Goal: Transaction & Acquisition: Purchase product/service

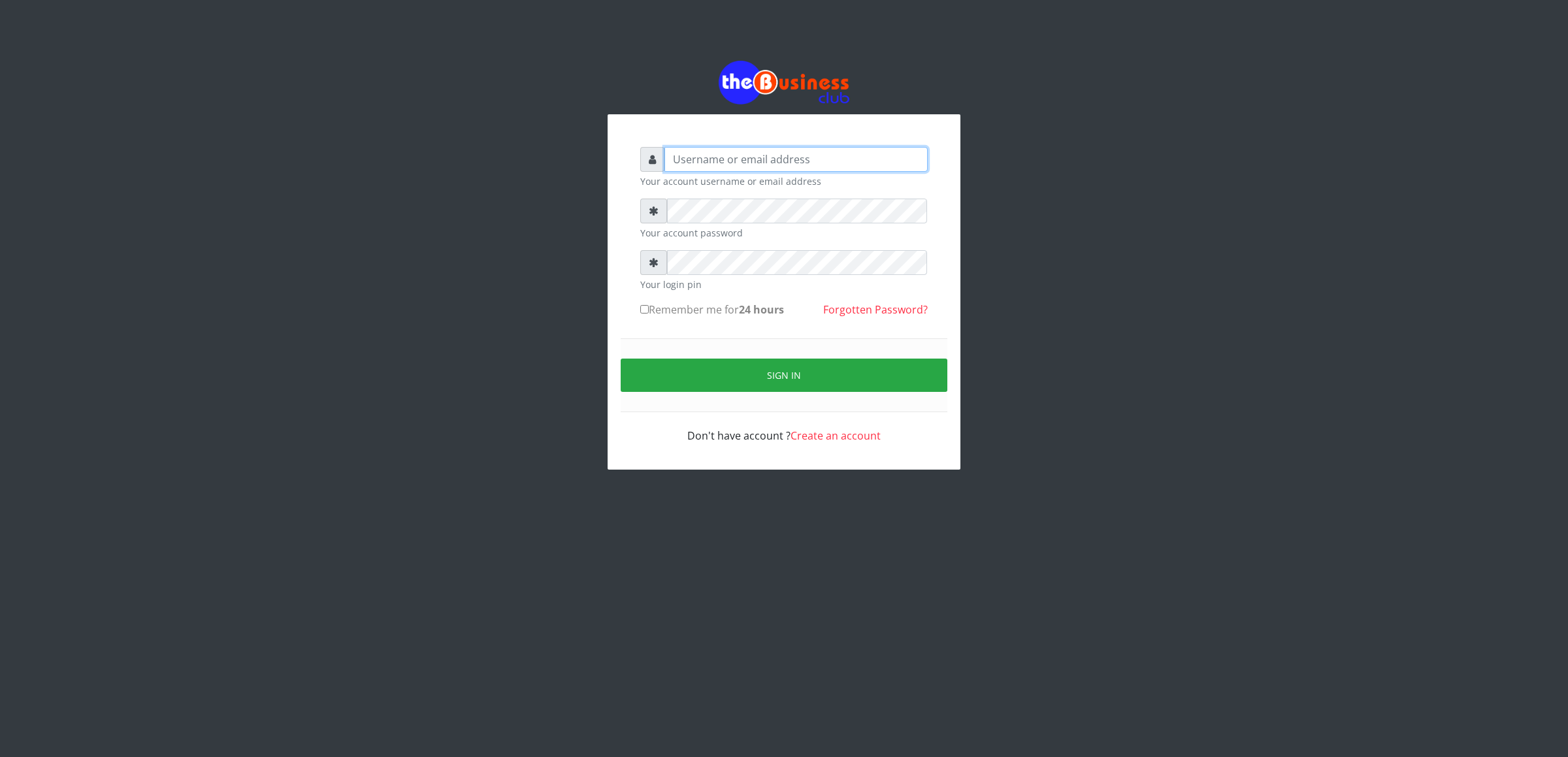
type input "cherpher"
click at [715, 371] on button "Sign in" at bounding box center [784, 375] width 327 height 33
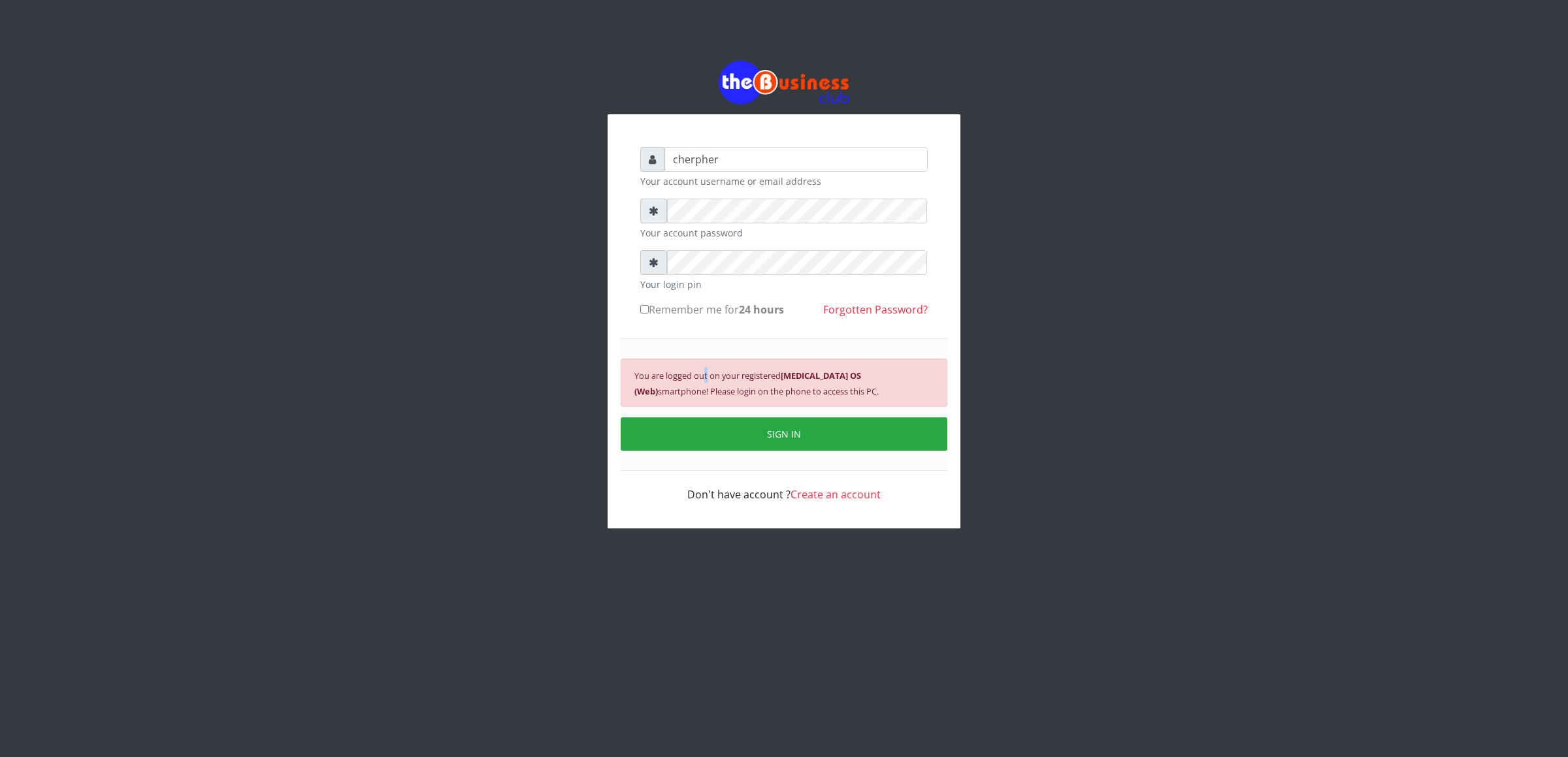
click at [706, 342] on div "You are logged out on your registered Android 10 OS (Web) smartphone! Please lo…" at bounding box center [784, 405] width 327 height 133
click at [707, 339] on div "You are logged out on your registered Android 10 OS (Web) smartphone! Please lo…" at bounding box center [784, 405] width 327 height 133
click at [723, 433] on button "SIGN IN" at bounding box center [784, 434] width 327 height 33
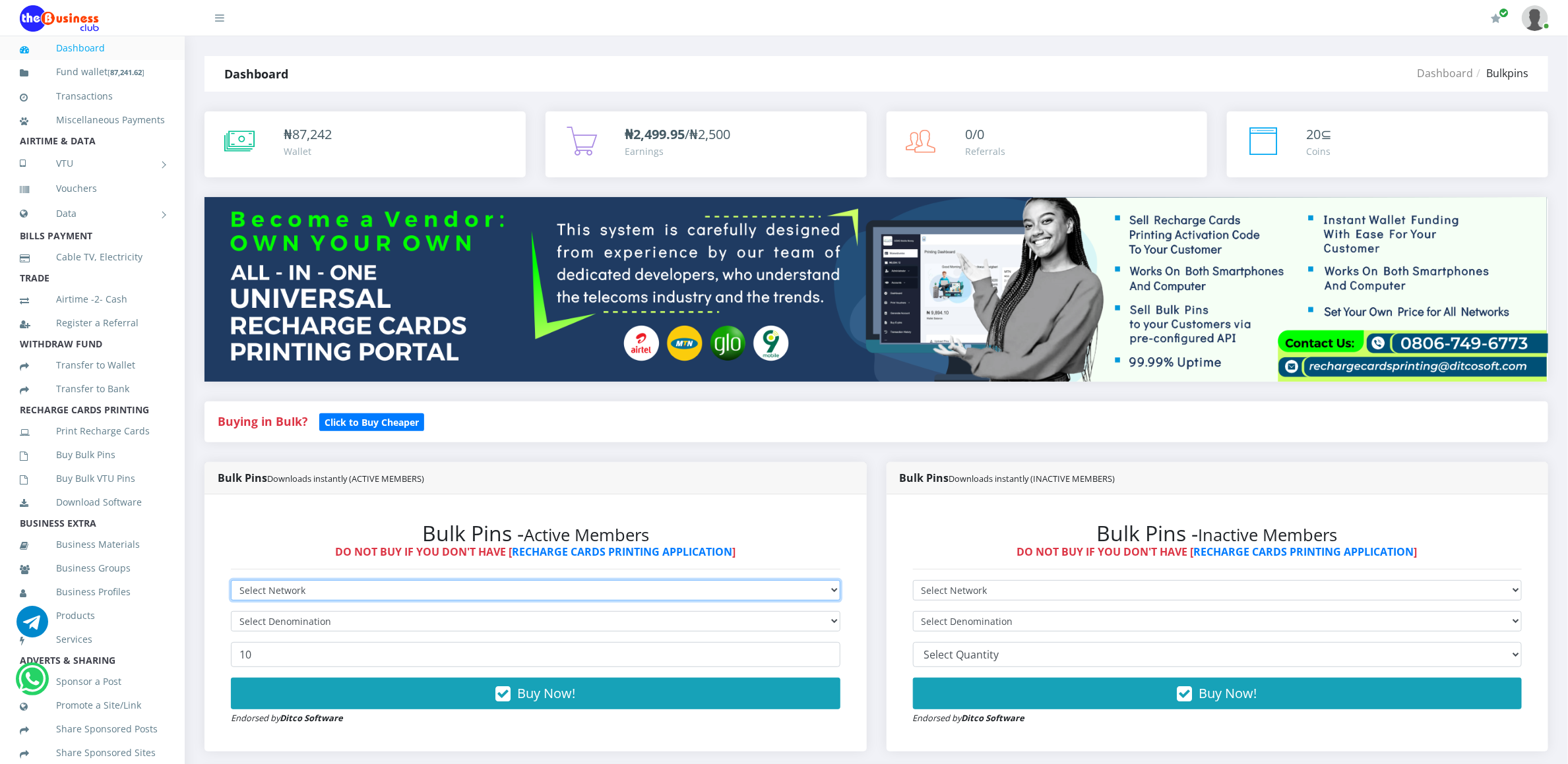
click at [242, 594] on select "Select Network MTN Globacom 9Mobile Airtel" at bounding box center [536, 590] width 609 height 21
select select "MTN"
click at [231, 583] on select "Select Network MTN Globacom 9Mobile Airtel" at bounding box center [536, 590] width 609 height 21
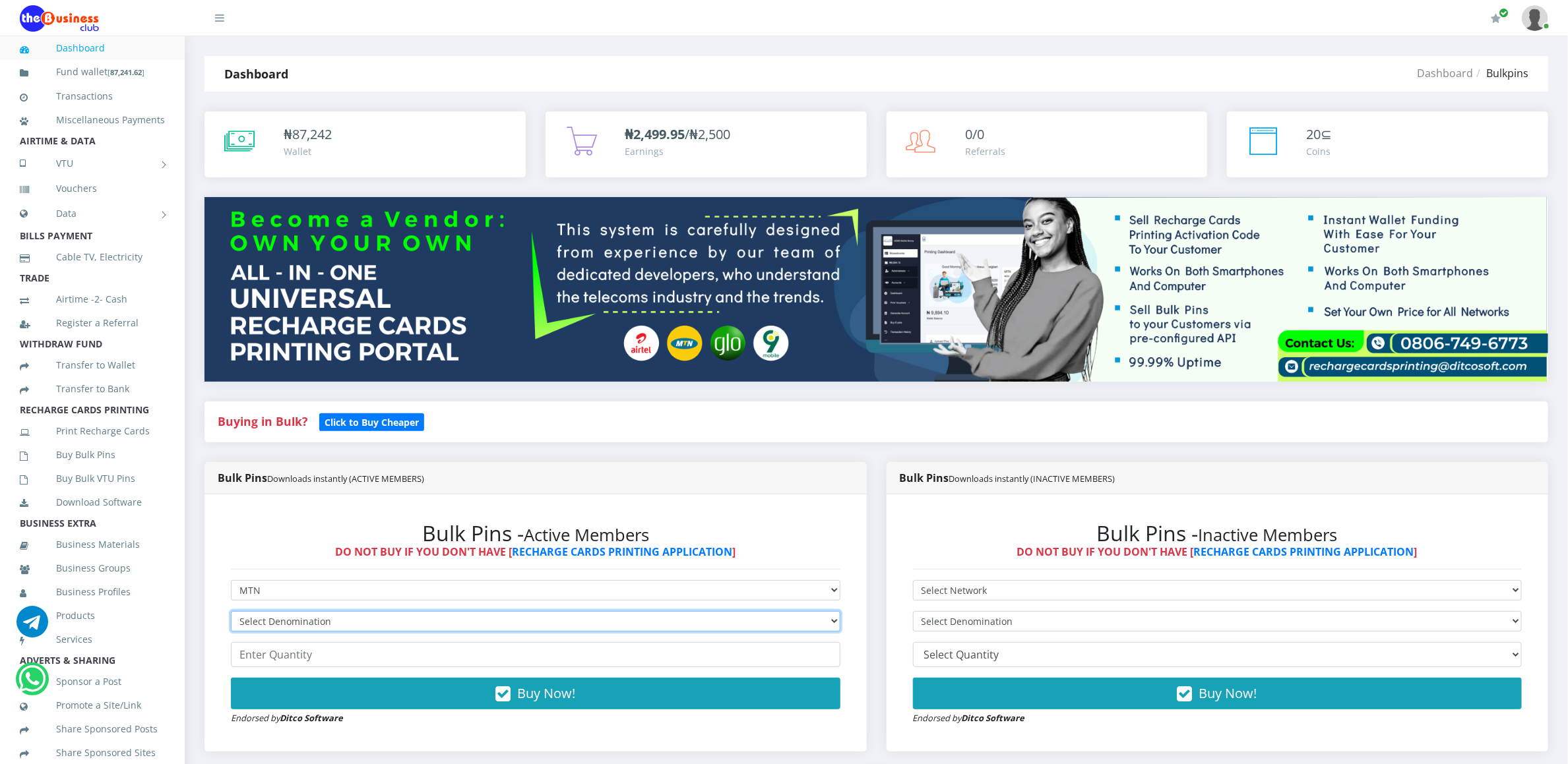
click at [248, 618] on select "Select Denomination MTN NGN100 - ₦96.94 MTN NGN200 - ₦193.88 MTN NGN400 - ₦387.…" at bounding box center [536, 622] width 609 height 21
select select "96.94-100"
click at [231, 614] on select "Select Denomination MTN NGN100 - ₦96.94 MTN NGN200 - ₦193.88 MTN NGN400 - ₦387.…" at bounding box center [536, 622] width 609 height 21
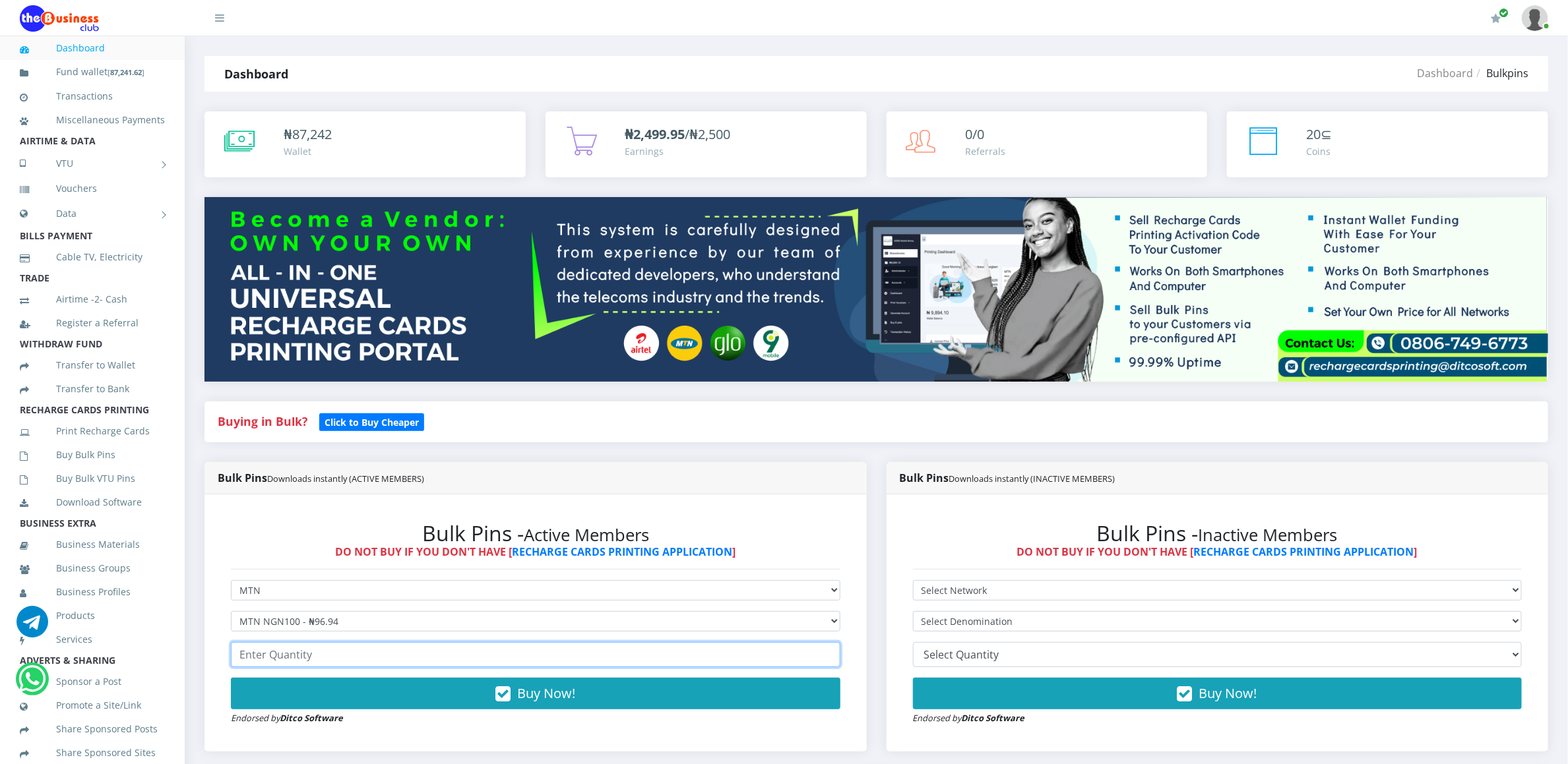
click at [274, 665] on input "number" at bounding box center [536, 655] width 609 height 25
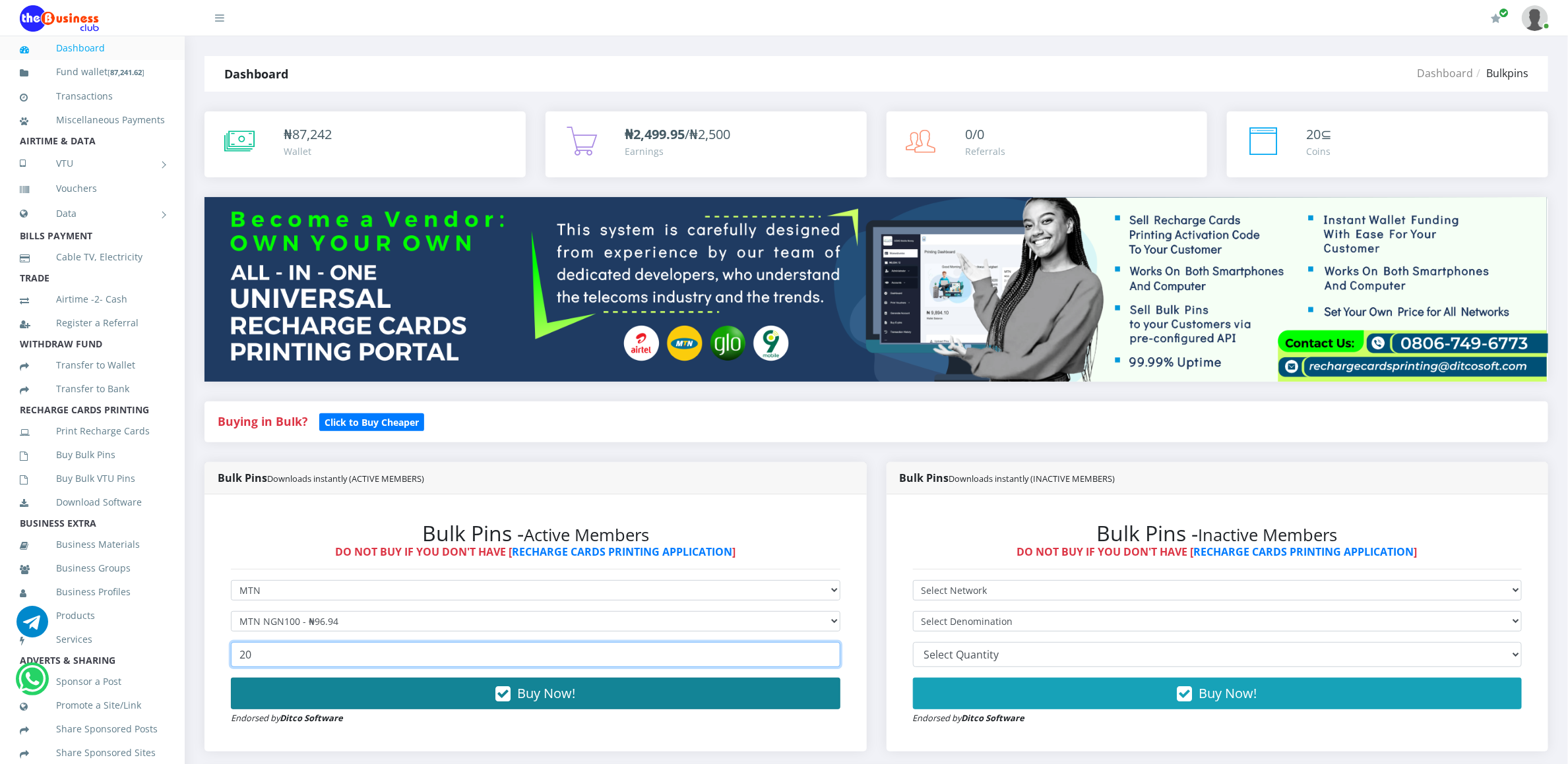
type input "20"
click at [289, 701] on button "Buy Now!" at bounding box center [536, 693] width 609 height 32
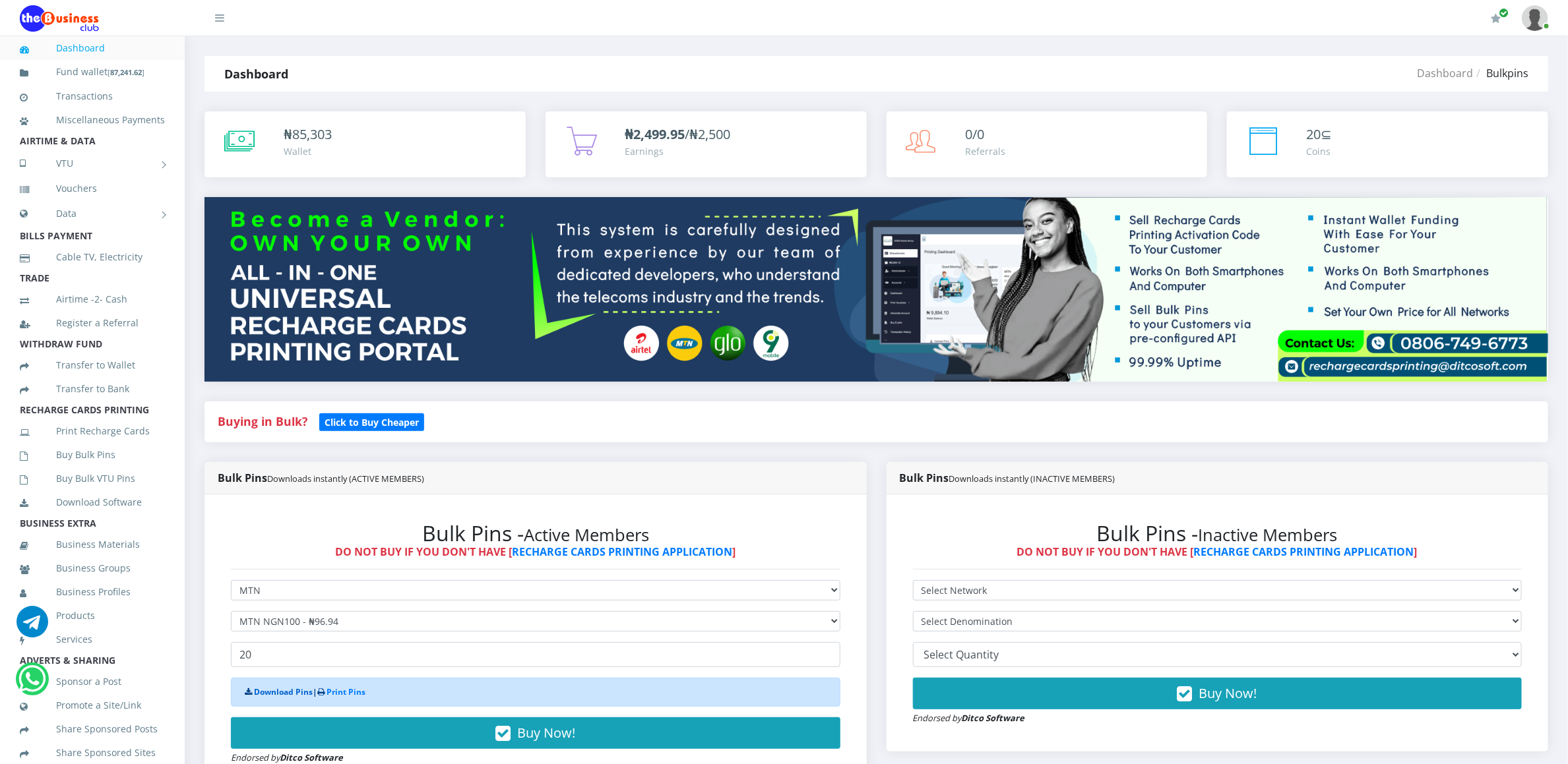
click at [283, 689] on link "Download Pins" at bounding box center [283, 692] width 59 height 11
click at [78, 461] on link "Buy Bulk Pins" at bounding box center [92, 454] width 145 height 30
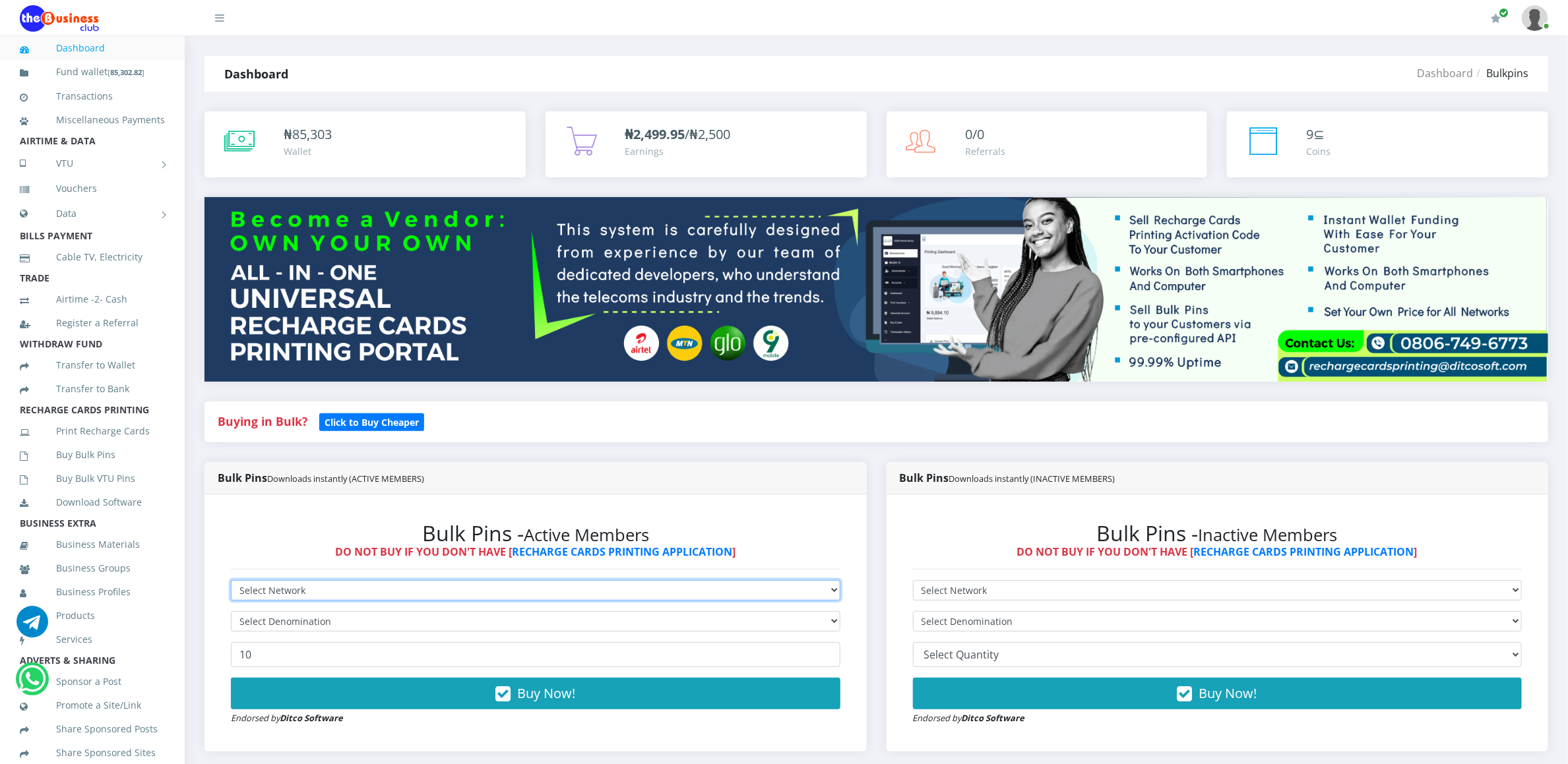
click at [267, 592] on select "Select Network MTN Globacom 9Mobile Airtel" at bounding box center [536, 590] width 609 height 21
select select "MTN"
click at [231, 583] on select "Select Network MTN Globacom 9Mobile Airtel" at bounding box center [536, 590] width 609 height 21
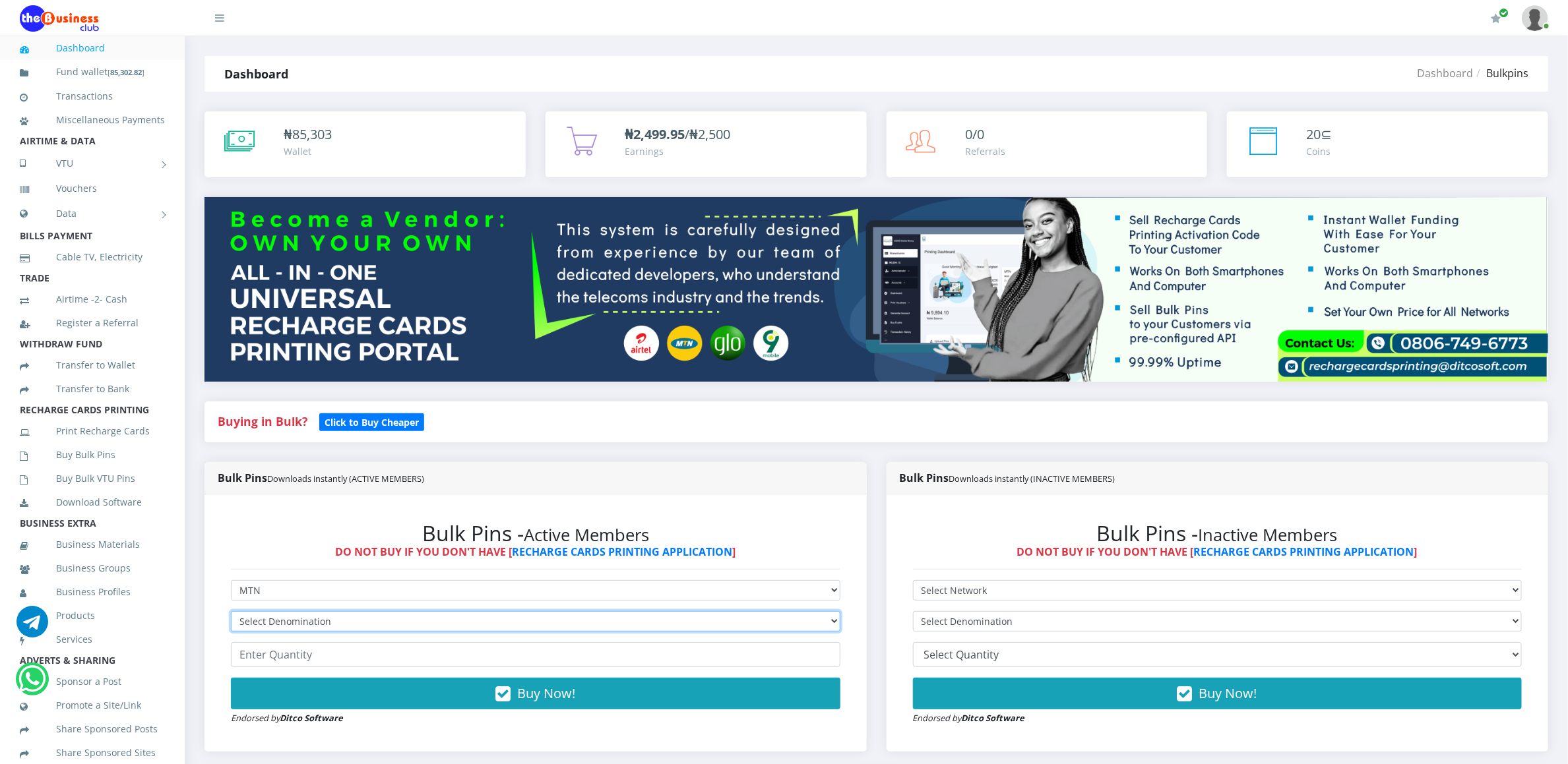
click at [262, 622] on select "Select Denomination MTN NGN100 - ₦96.94 MTN NGN200 - ₦193.88 MTN NGN400 - ₦387.…" at bounding box center [536, 622] width 609 height 21
select select "96.94-100"
click at [231, 614] on select "Select Denomination MTN NGN100 - ₦96.94 MTN NGN200 - ₦193.88 MTN NGN400 - ₦387.…" at bounding box center [536, 622] width 609 height 21
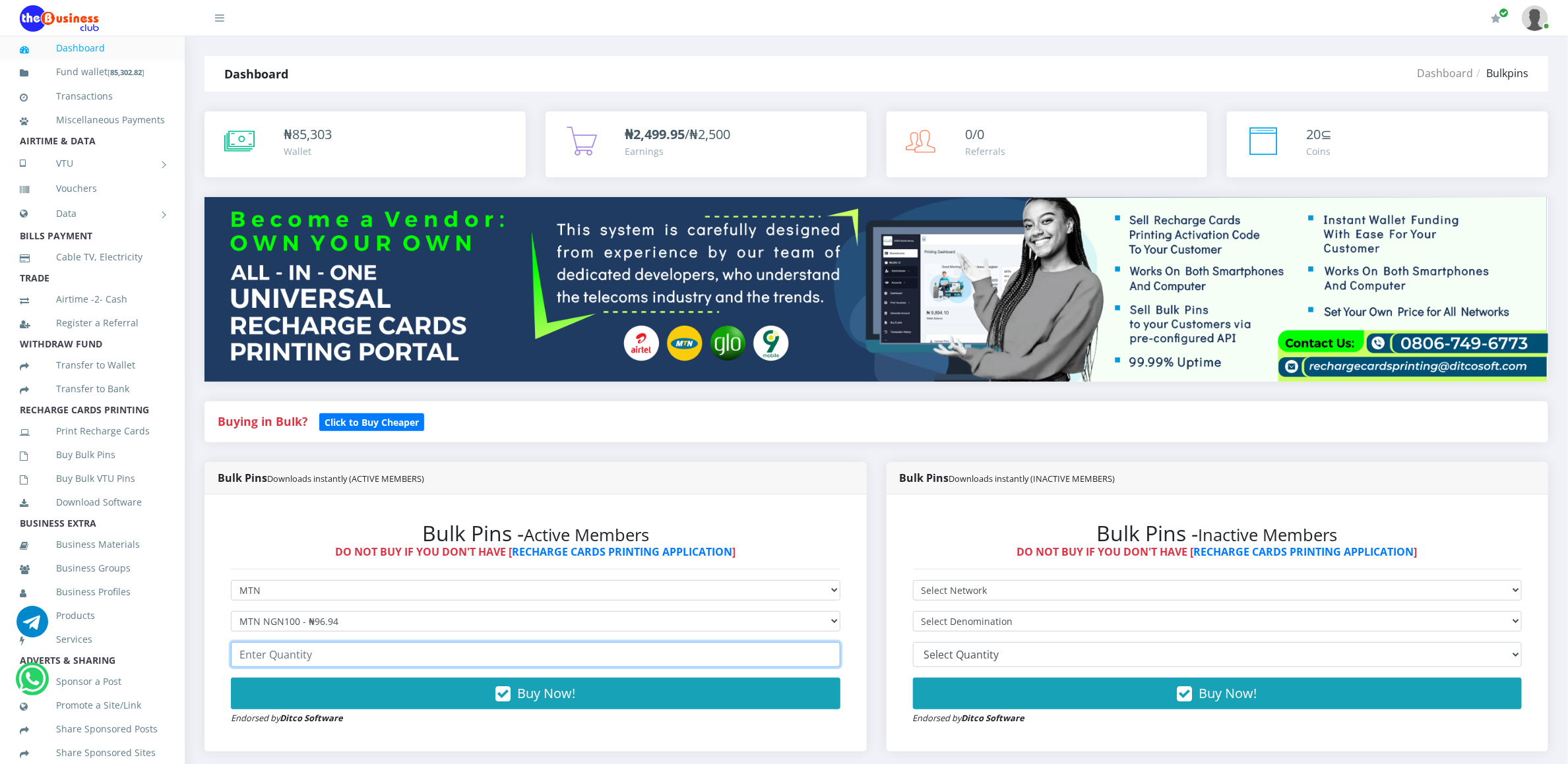
click at [280, 667] on input "number" at bounding box center [536, 655] width 609 height 25
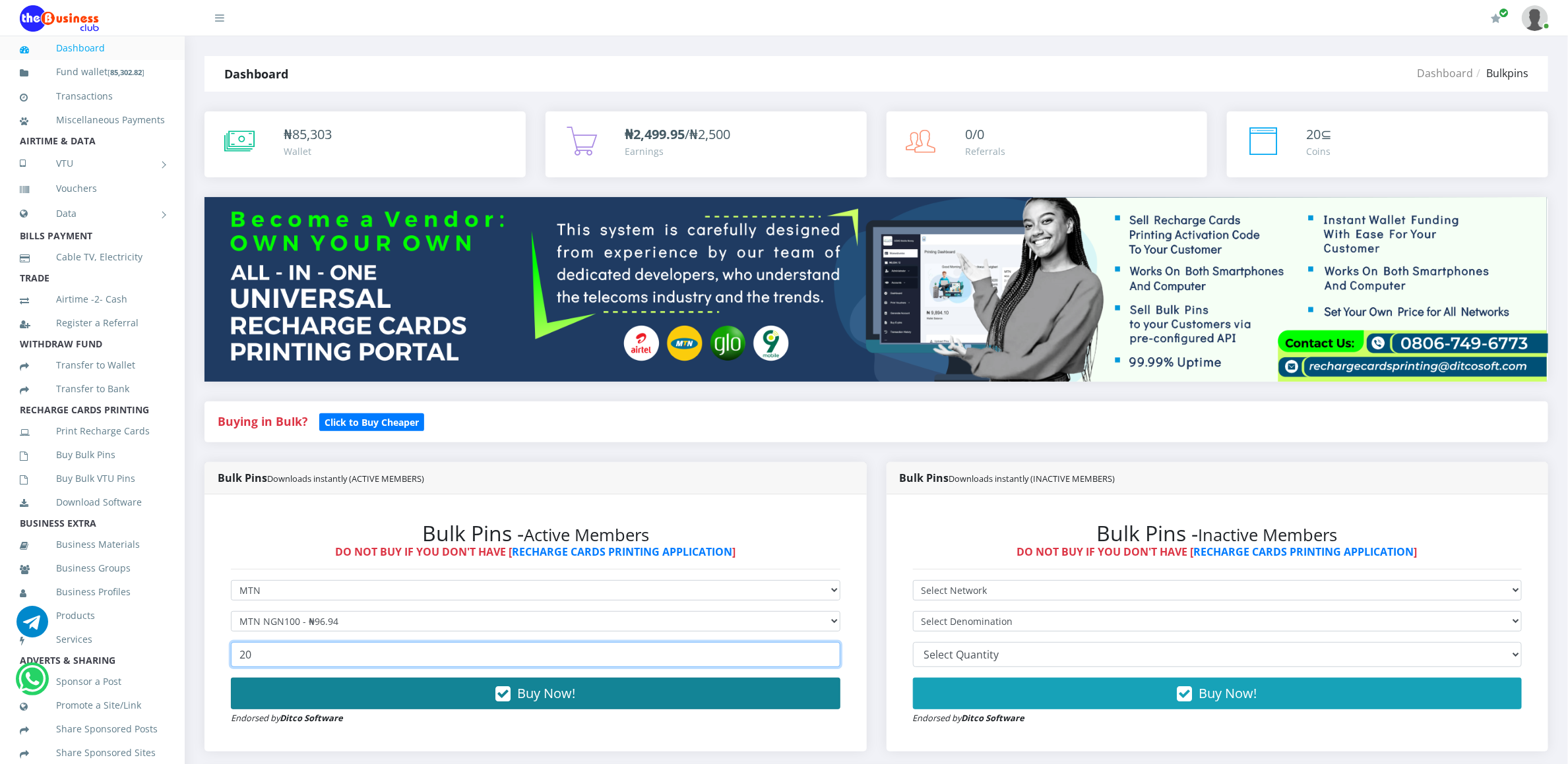
type input "20"
click at [338, 689] on button "Buy Now!" at bounding box center [536, 693] width 609 height 32
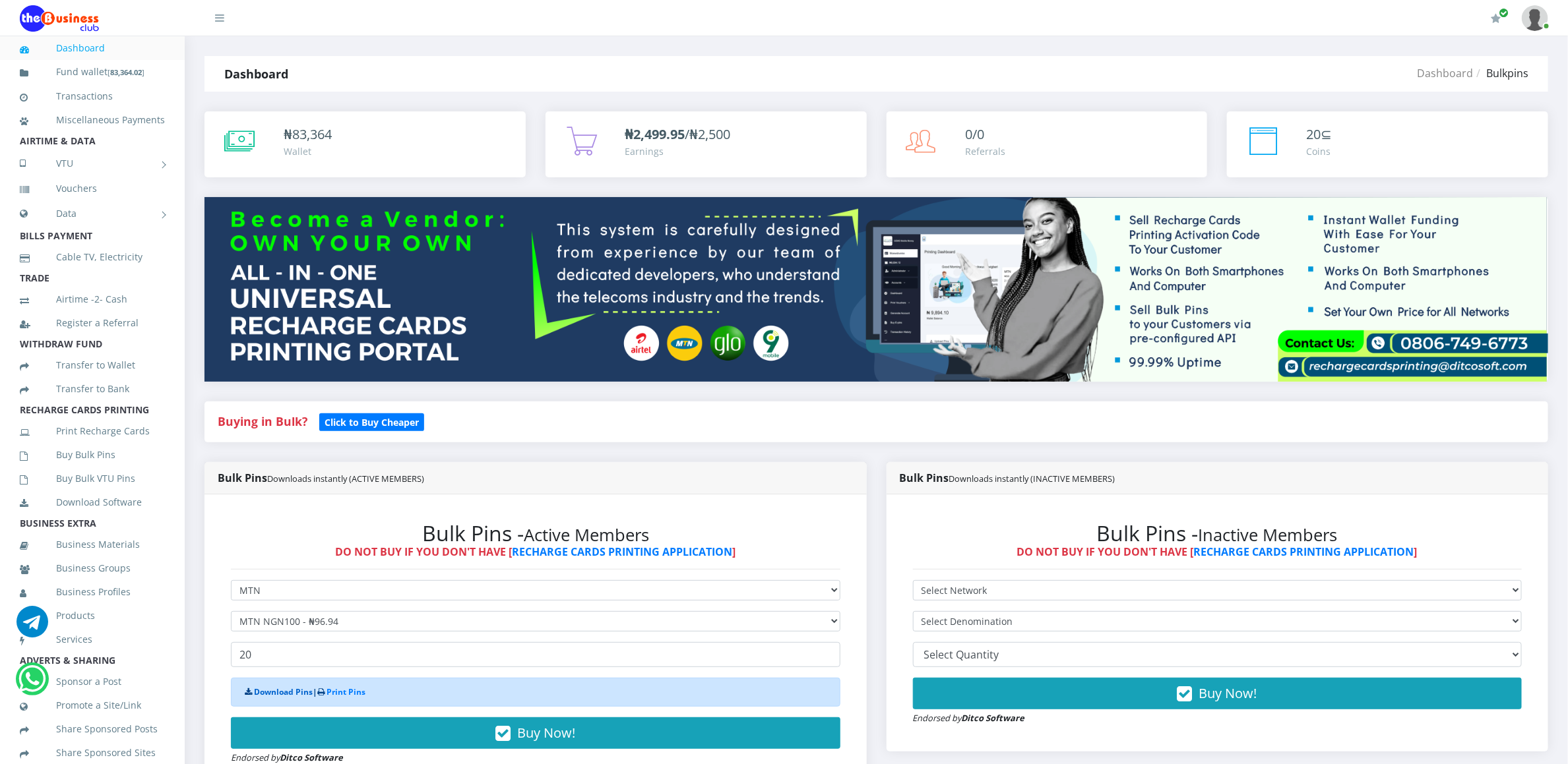
click at [302, 695] on link "Download Pins" at bounding box center [283, 692] width 59 height 11
click at [87, 465] on link "Buy Bulk Pins" at bounding box center [92, 454] width 145 height 30
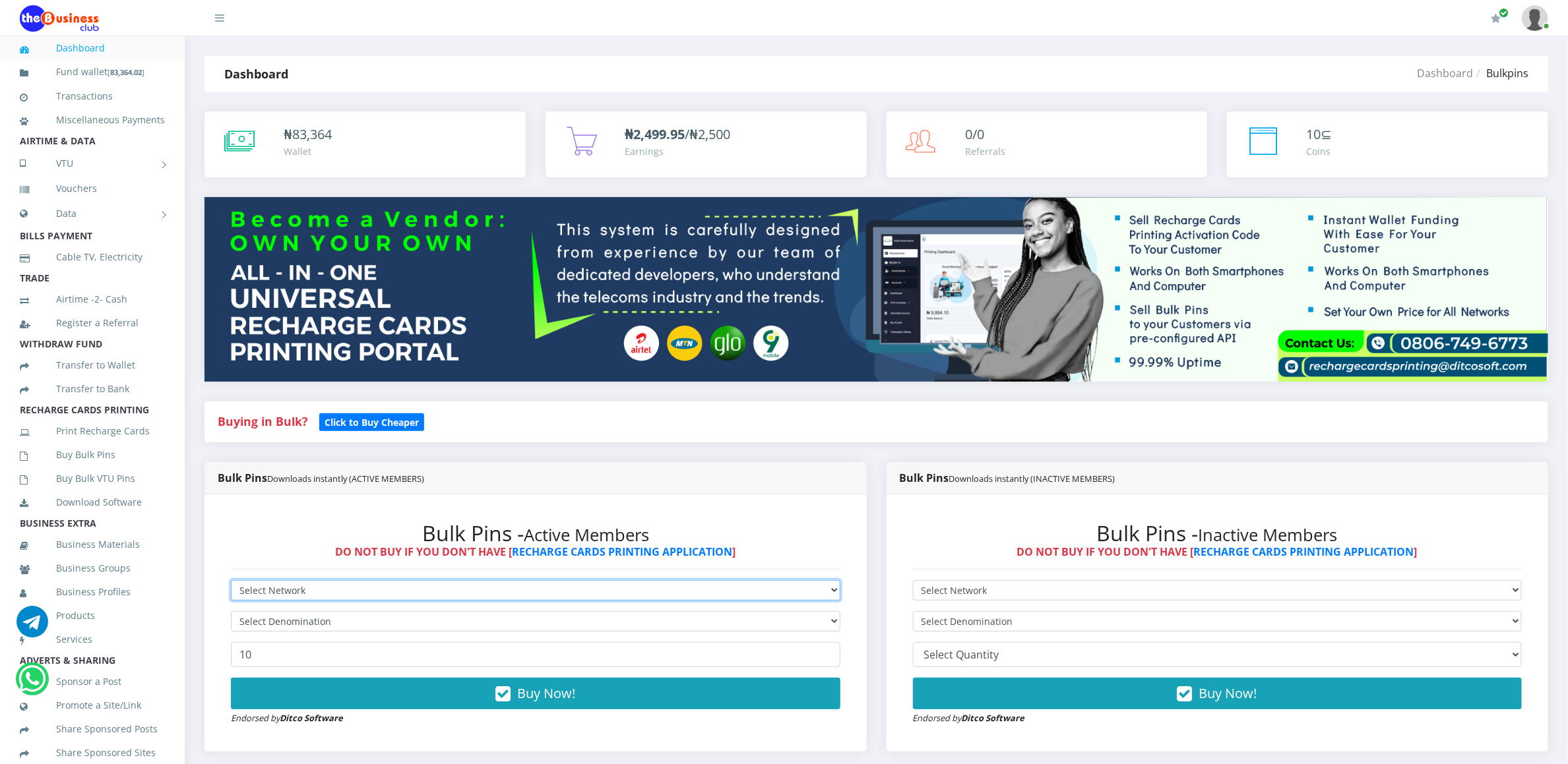
click at [287, 586] on select "Select Network MTN Globacom 9Mobile Airtel" at bounding box center [536, 590] width 609 height 21
select select "MTN"
click at [231, 583] on select "Select Network MTN Globacom 9Mobile Airtel" at bounding box center [536, 590] width 609 height 21
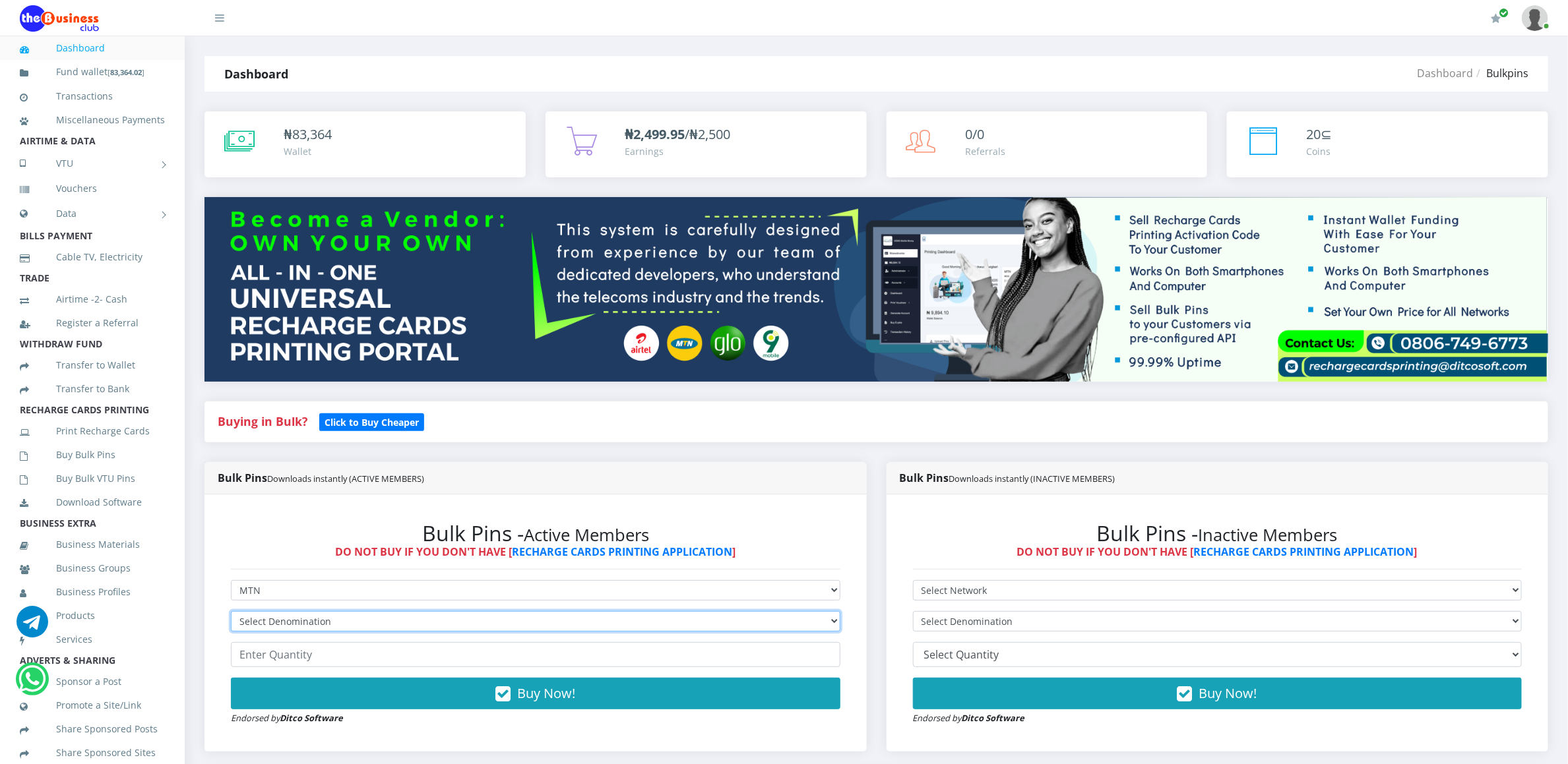
click at [287, 622] on select "Select Denomination MTN NGN100 - ₦96.94 MTN NGN200 - ₦193.88 MTN NGN400 - ₦387.…" at bounding box center [536, 622] width 609 height 21
select select "96.94-100"
click at [231, 614] on select "Select Denomination MTN NGN100 - ₦96.94 MTN NGN200 - ₦193.88 MTN NGN400 - ₦387.…" at bounding box center [536, 622] width 609 height 21
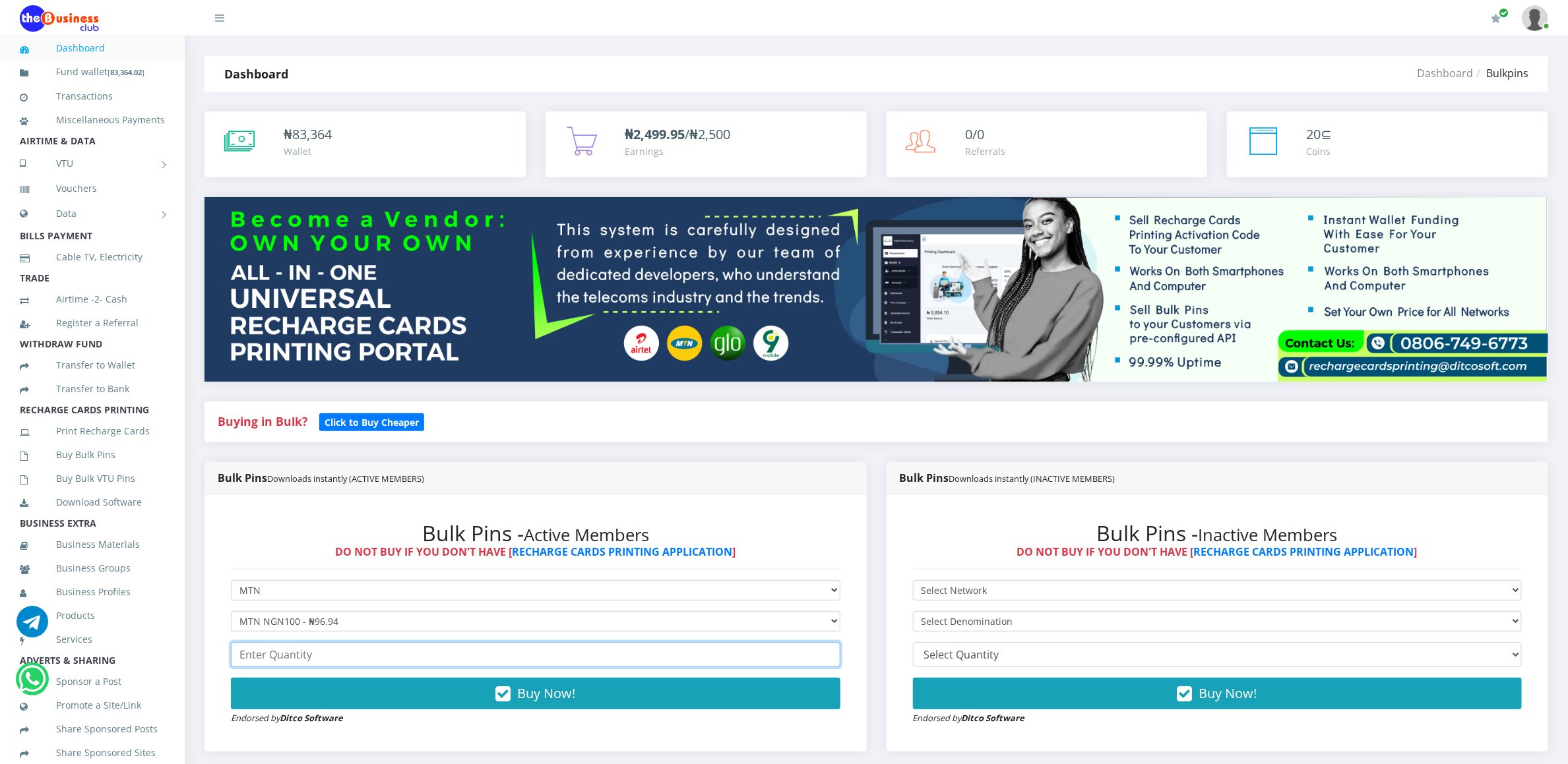
click at [277, 655] on input "number" at bounding box center [536, 655] width 609 height 25
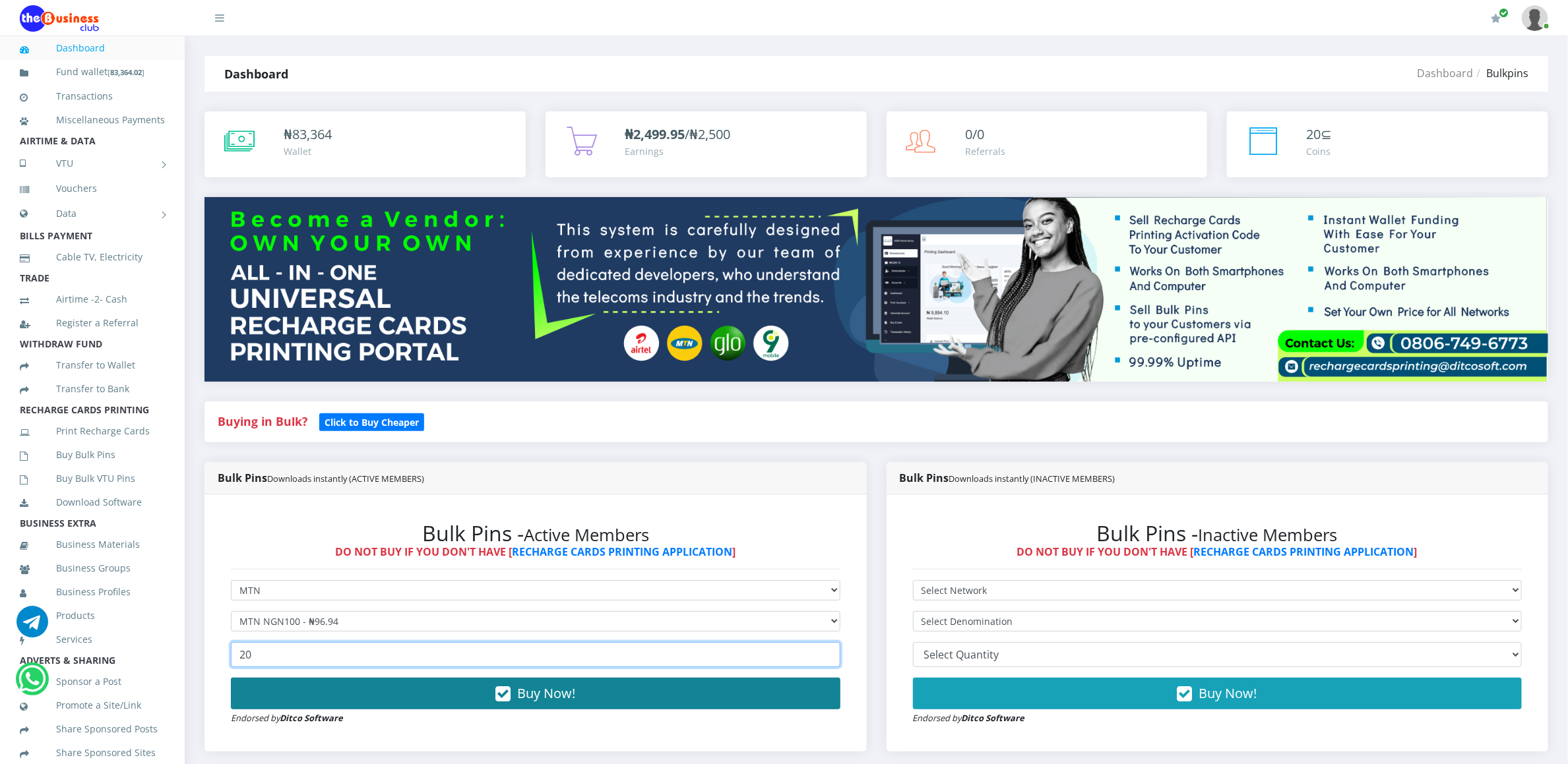
type input "20"
click at [279, 685] on button "Buy Now!" at bounding box center [536, 693] width 609 height 32
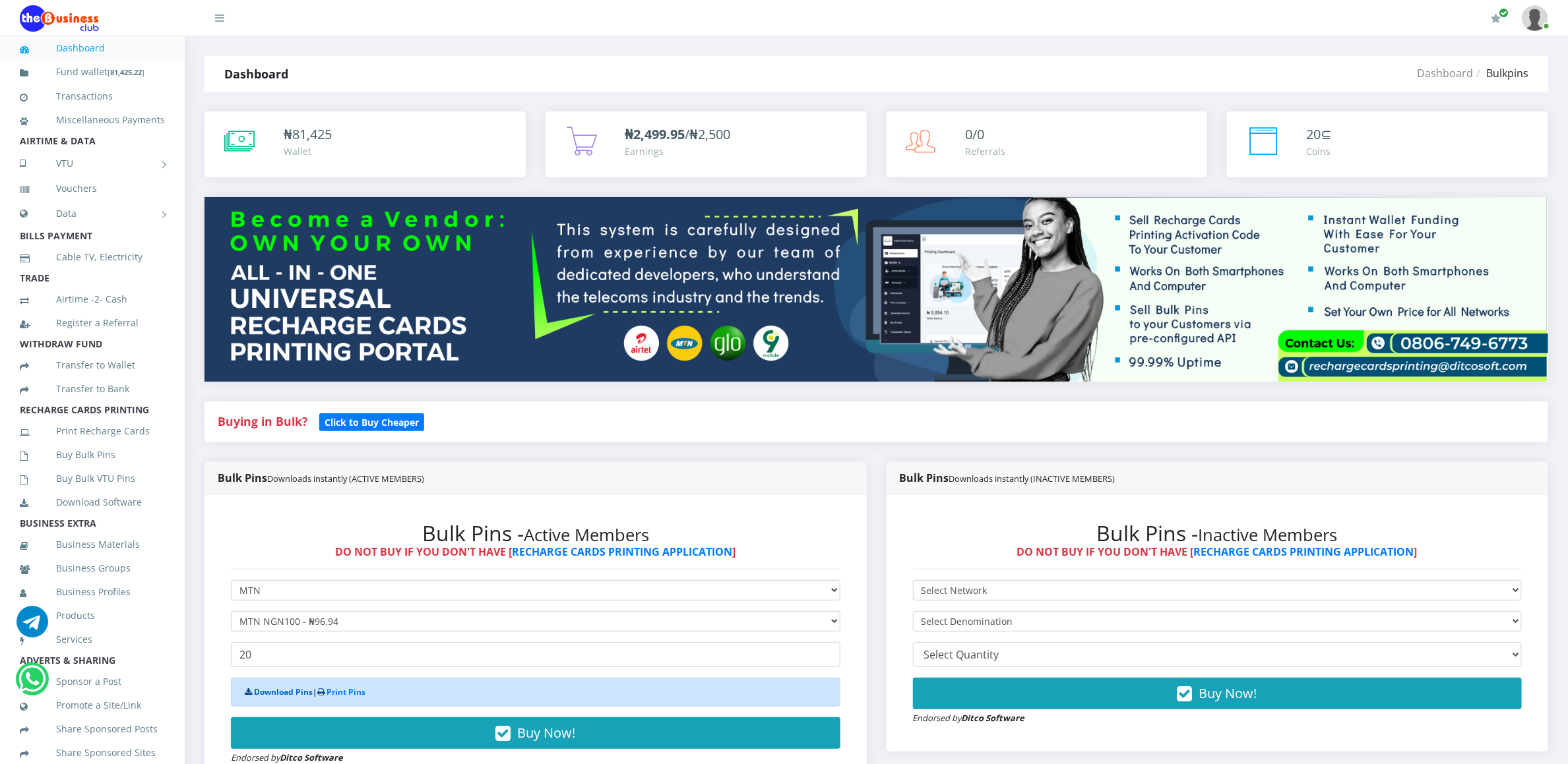
click at [267, 697] on link "Download Pins" at bounding box center [283, 692] width 59 height 11
click at [100, 468] on link "Buy Bulk Pins" at bounding box center [92, 454] width 145 height 30
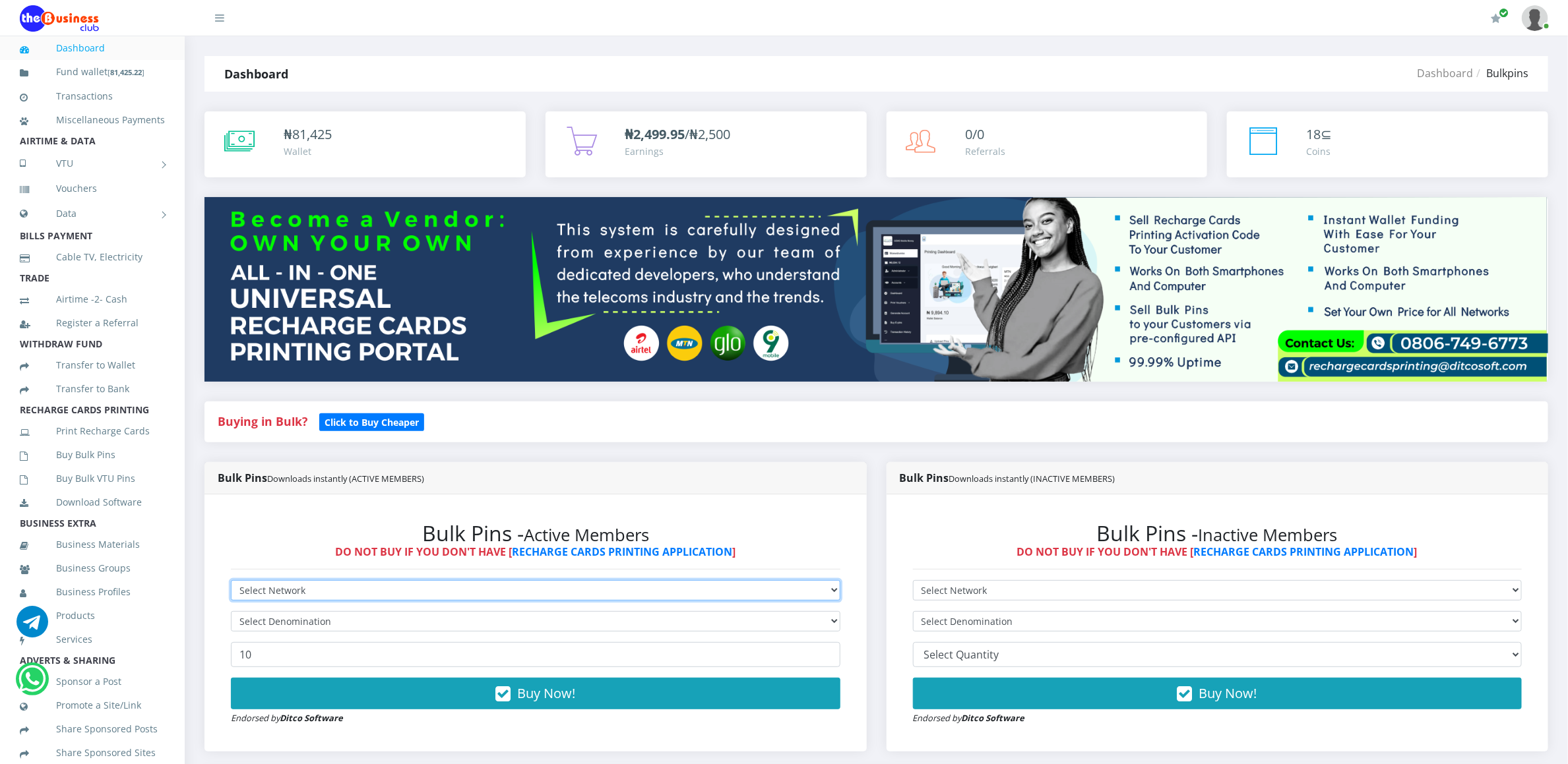
click at [257, 586] on select "Select Network MTN Globacom 9Mobile Airtel" at bounding box center [536, 590] width 609 height 21
select select "MTN"
click at [231, 583] on select "Select Network MTN Globacom 9Mobile Airtel" at bounding box center [536, 590] width 609 height 21
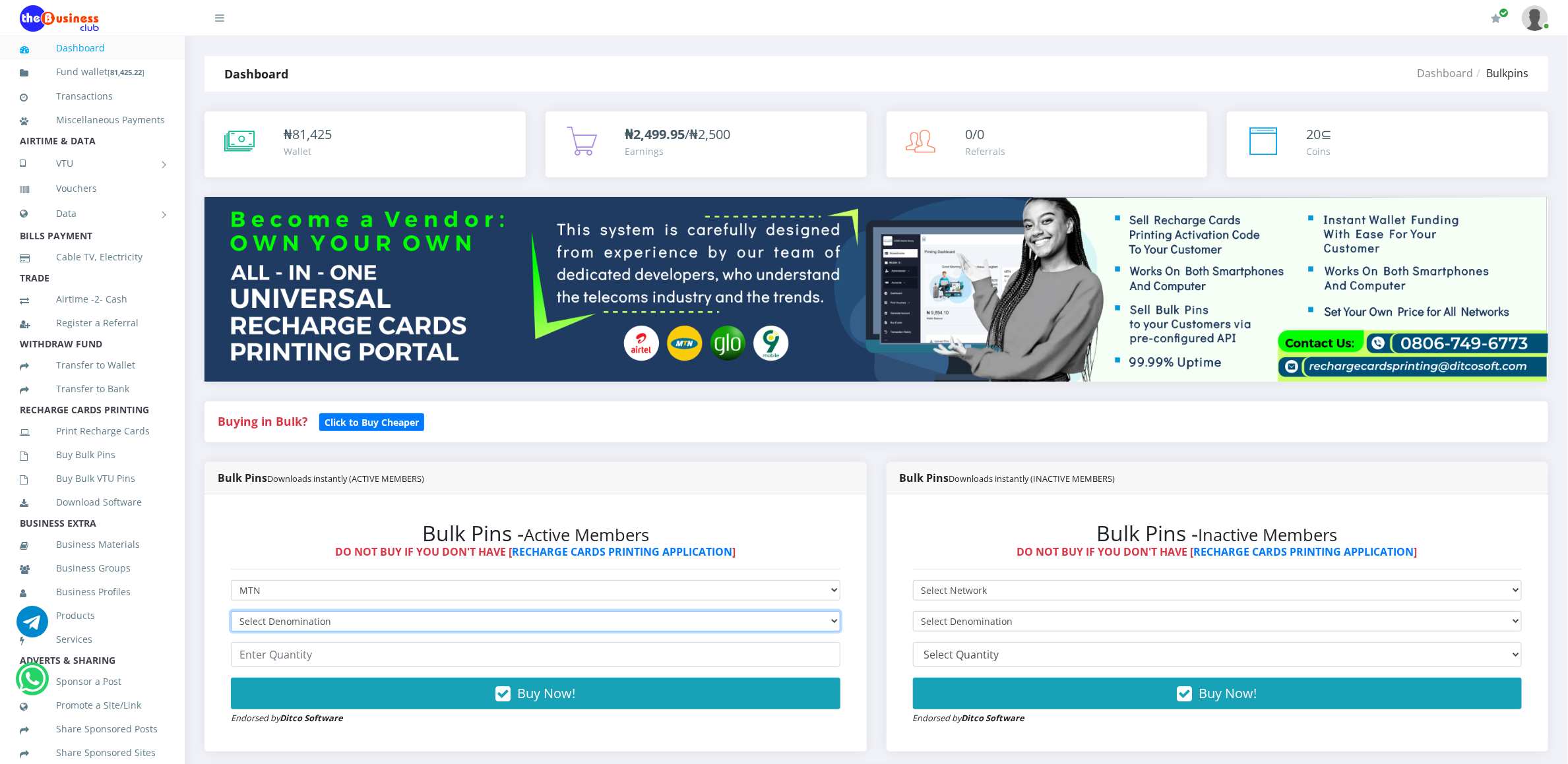
click at [259, 617] on select "Select Denomination MTN NGN100 - ₦96.94 MTN NGN200 - ₦193.88 MTN NGN400 - ₦387.…" at bounding box center [536, 622] width 609 height 21
select select "96.94-100"
click at [231, 614] on select "Select Denomination MTN NGN100 - ₦96.94 MTN NGN200 - ₦193.88 MTN NGN400 - ₦387.…" at bounding box center [536, 622] width 609 height 21
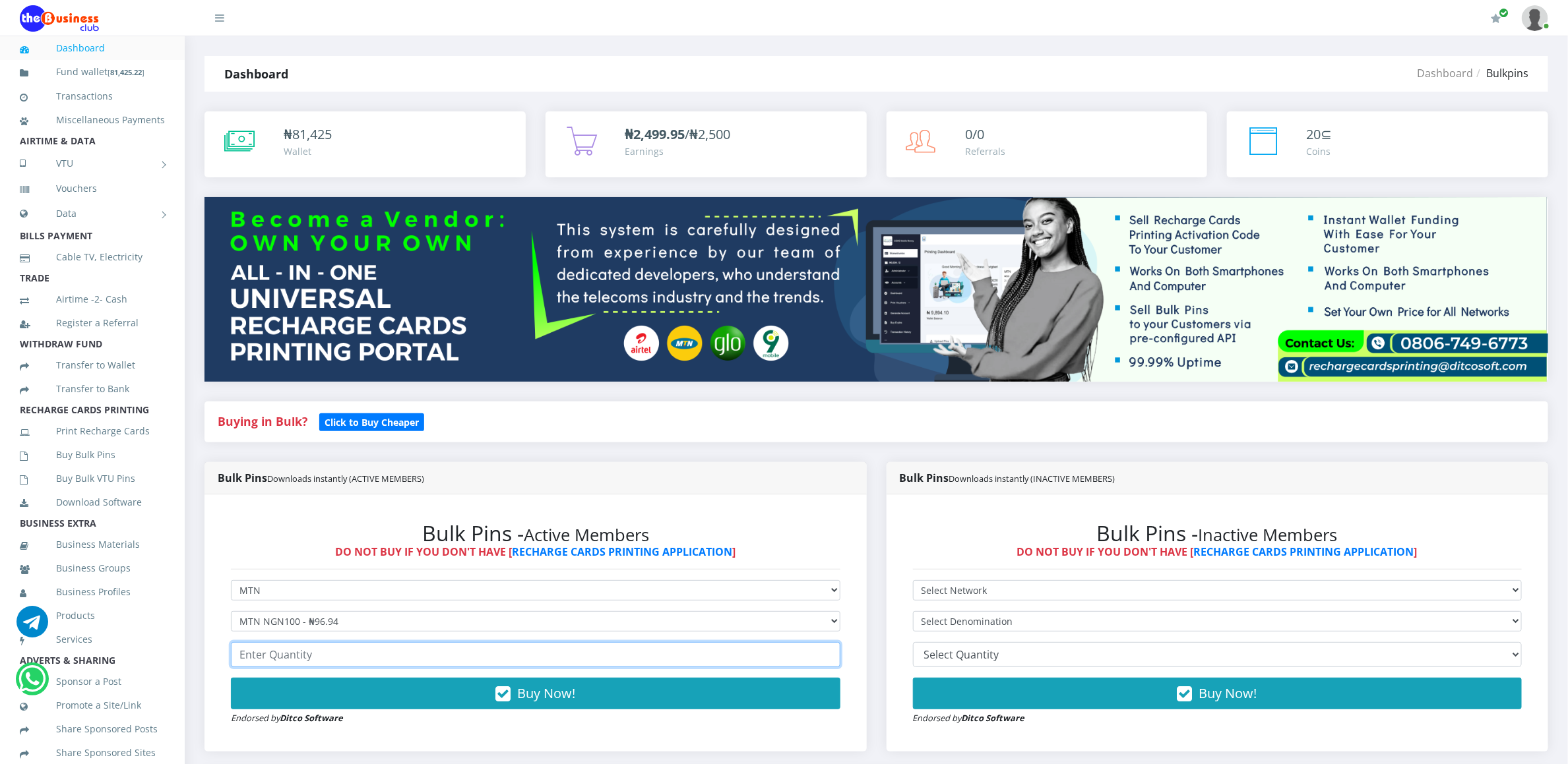
click at [286, 655] on input "number" at bounding box center [536, 655] width 609 height 25
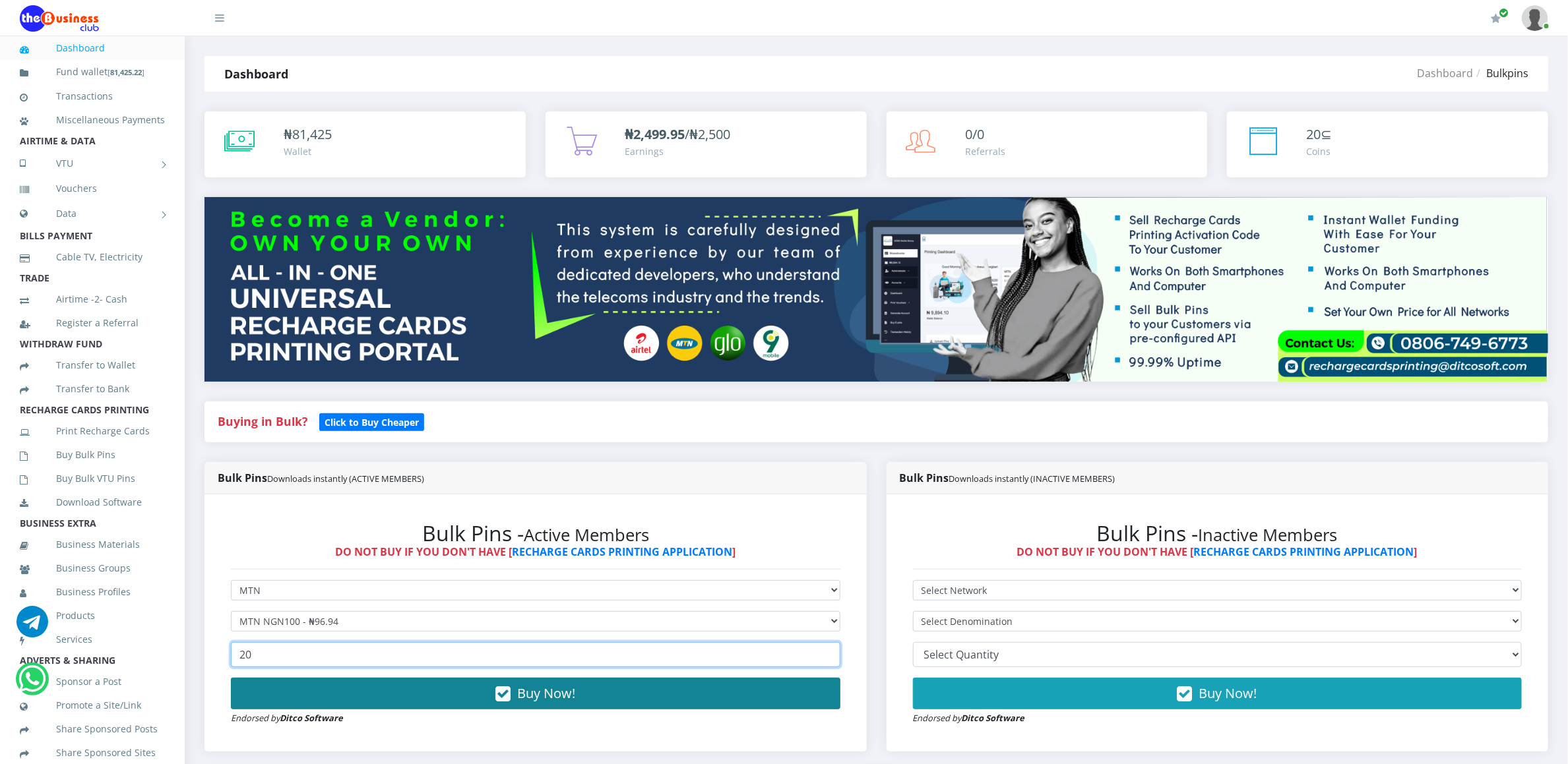
type input "20"
click at [286, 689] on button "Buy Now!" at bounding box center [536, 693] width 609 height 32
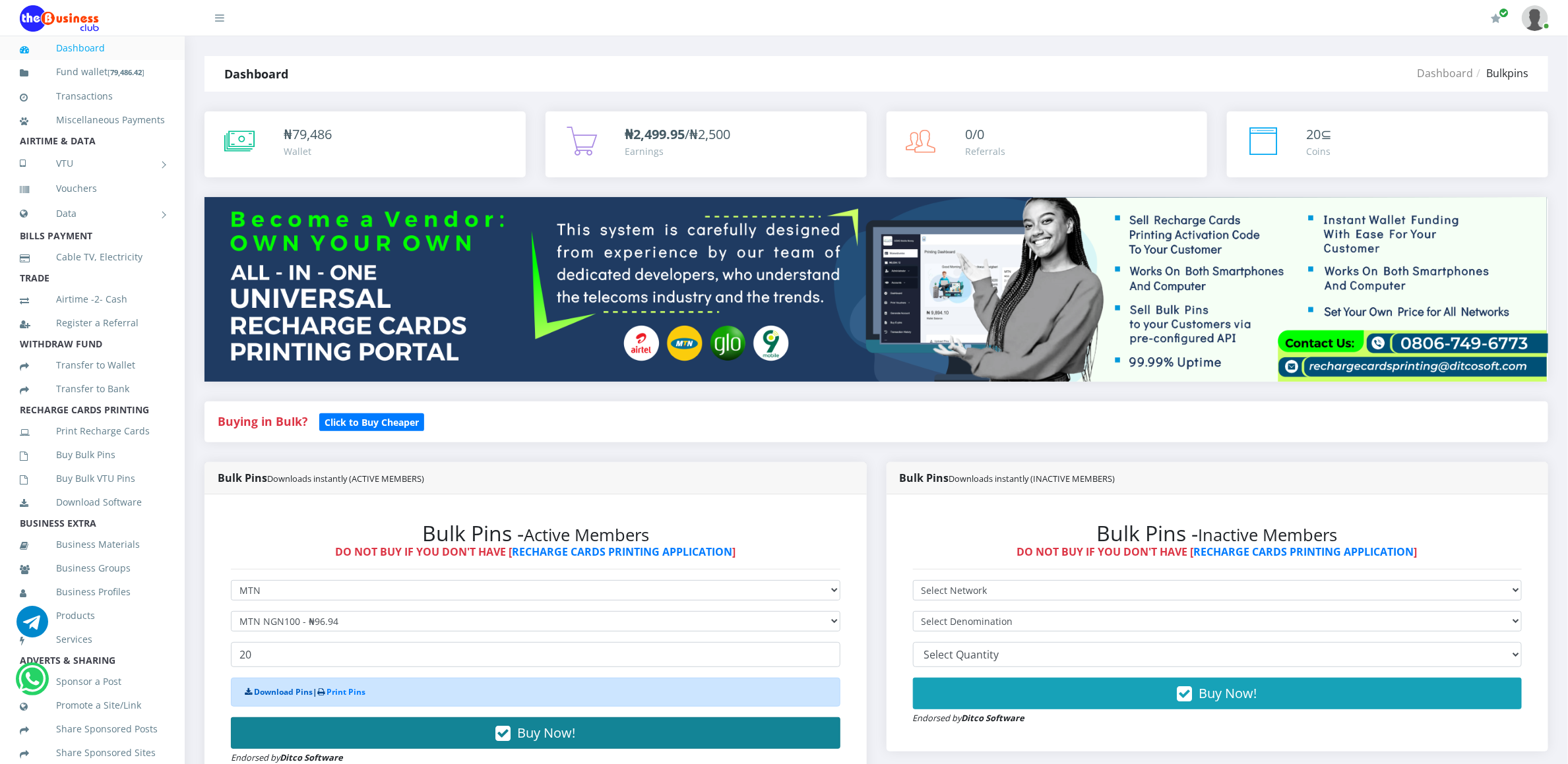
click at [286, 689] on link "Download Pins" at bounding box center [283, 692] width 59 height 11
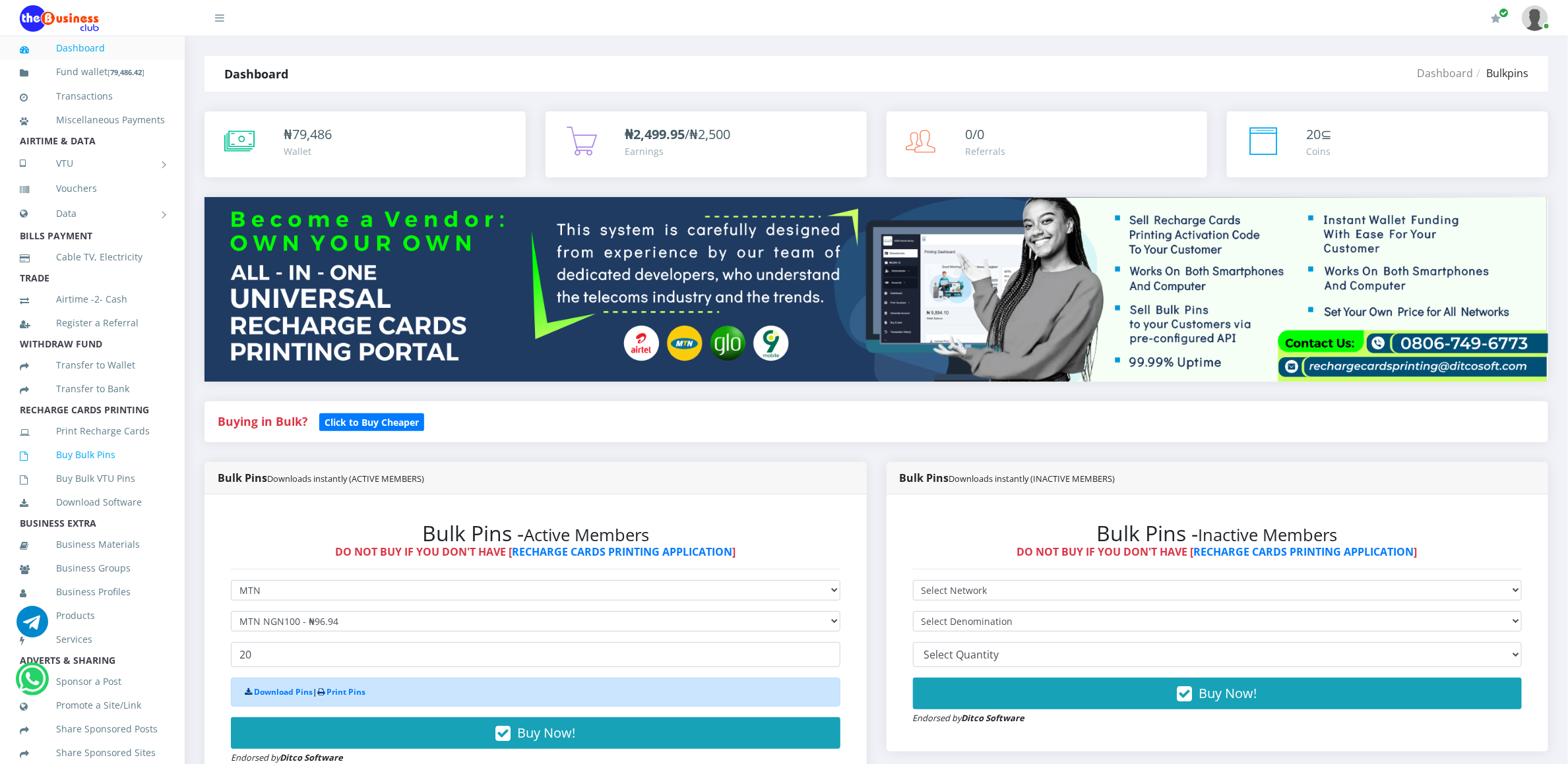
click at [100, 468] on link "Buy Bulk Pins" at bounding box center [92, 454] width 145 height 30
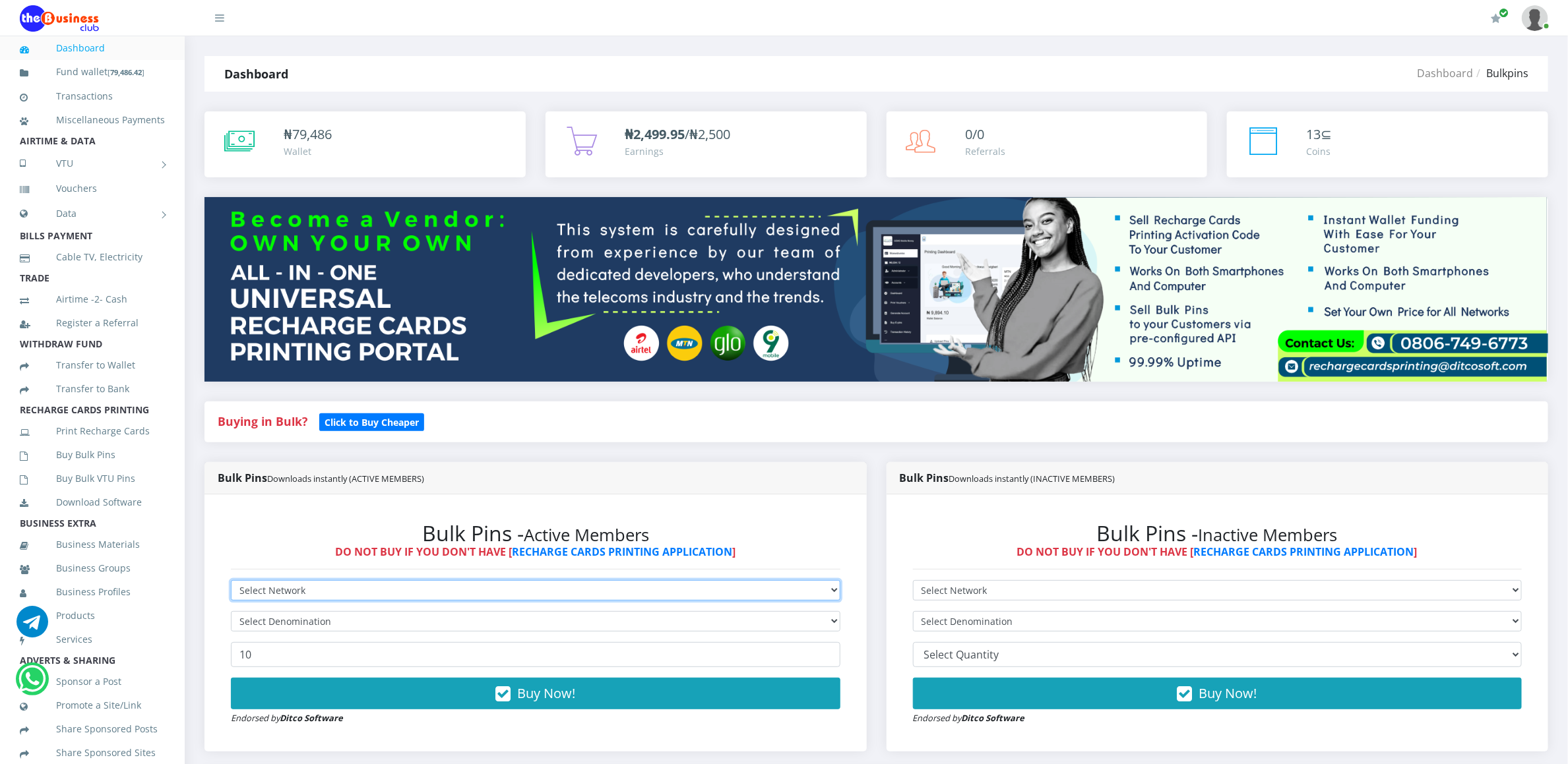
click at [267, 590] on select "Select Network MTN Globacom 9Mobile Airtel" at bounding box center [536, 590] width 609 height 21
select select "MTN"
click at [231, 583] on select "Select Network MTN Globacom 9Mobile Airtel" at bounding box center [536, 590] width 609 height 21
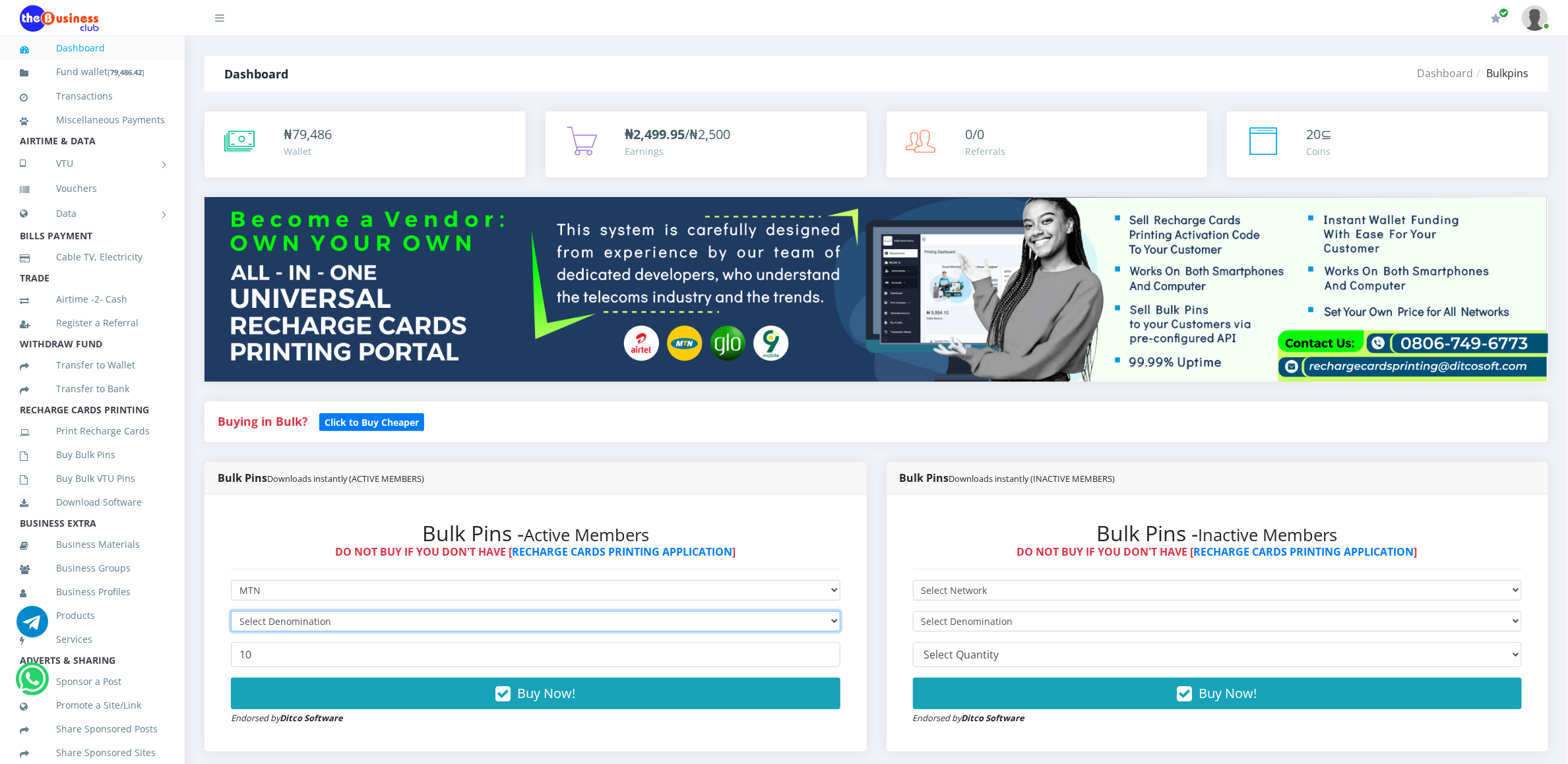
click at [267, 618] on select "Select Denomination" at bounding box center [536, 622] width 609 height 21
select select "96.94-100"
click at [231, 614] on select "Select Denomination MTN NGN100 - ₦96.94 MTN NGN200 - ₦193.88 MTN NGN400 - ₦387.…" at bounding box center [536, 622] width 609 height 21
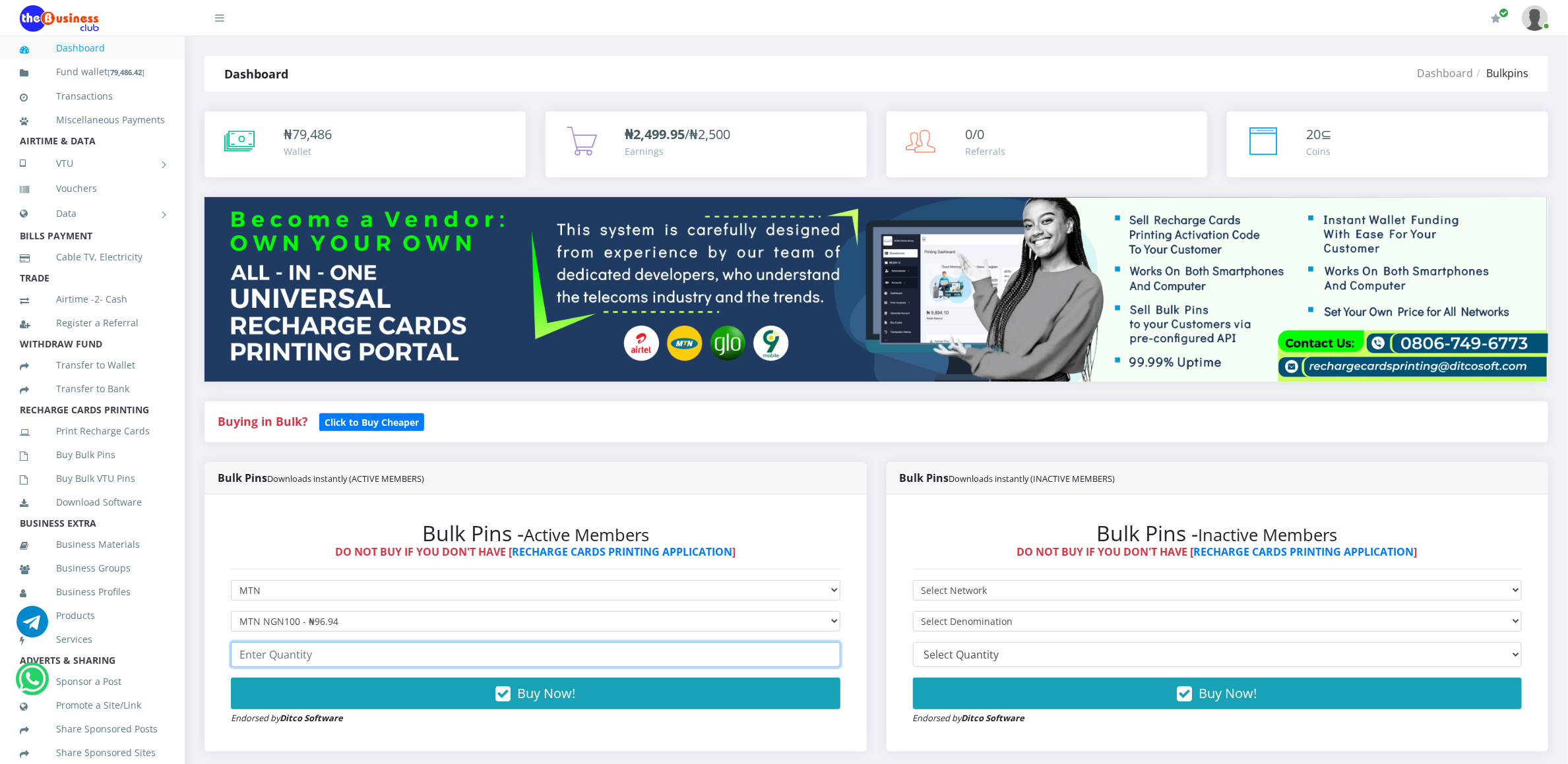
click at [275, 662] on input "number" at bounding box center [536, 655] width 609 height 25
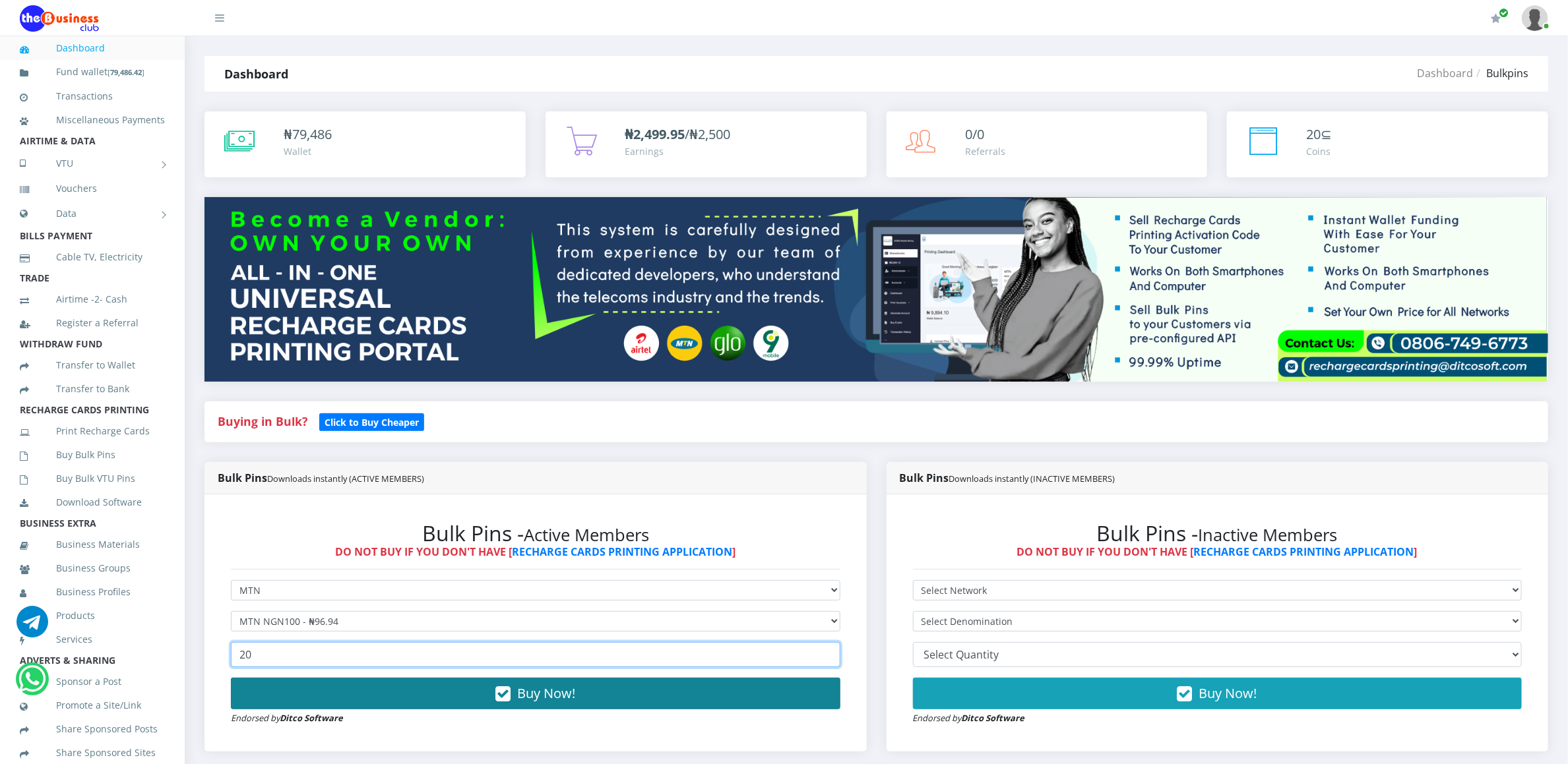
type input "20"
click at [276, 692] on button "Buy Now!" at bounding box center [536, 693] width 609 height 32
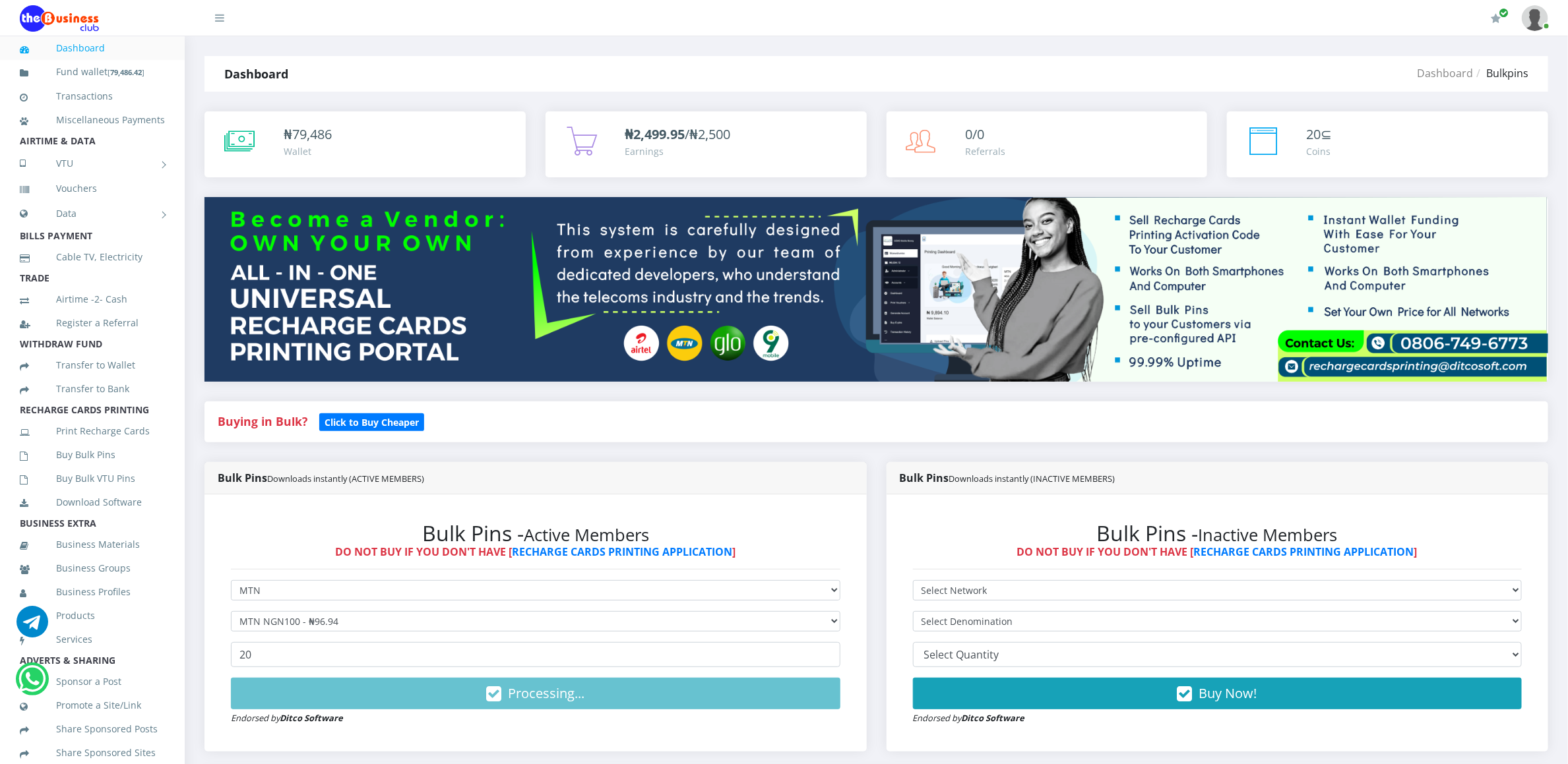
click at [411, 677] on form "Select Network MTN Globacom 9Mobile Airtel Select Denomination MTN NGN100 - ₦96…" at bounding box center [536, 653] width 609 height 145
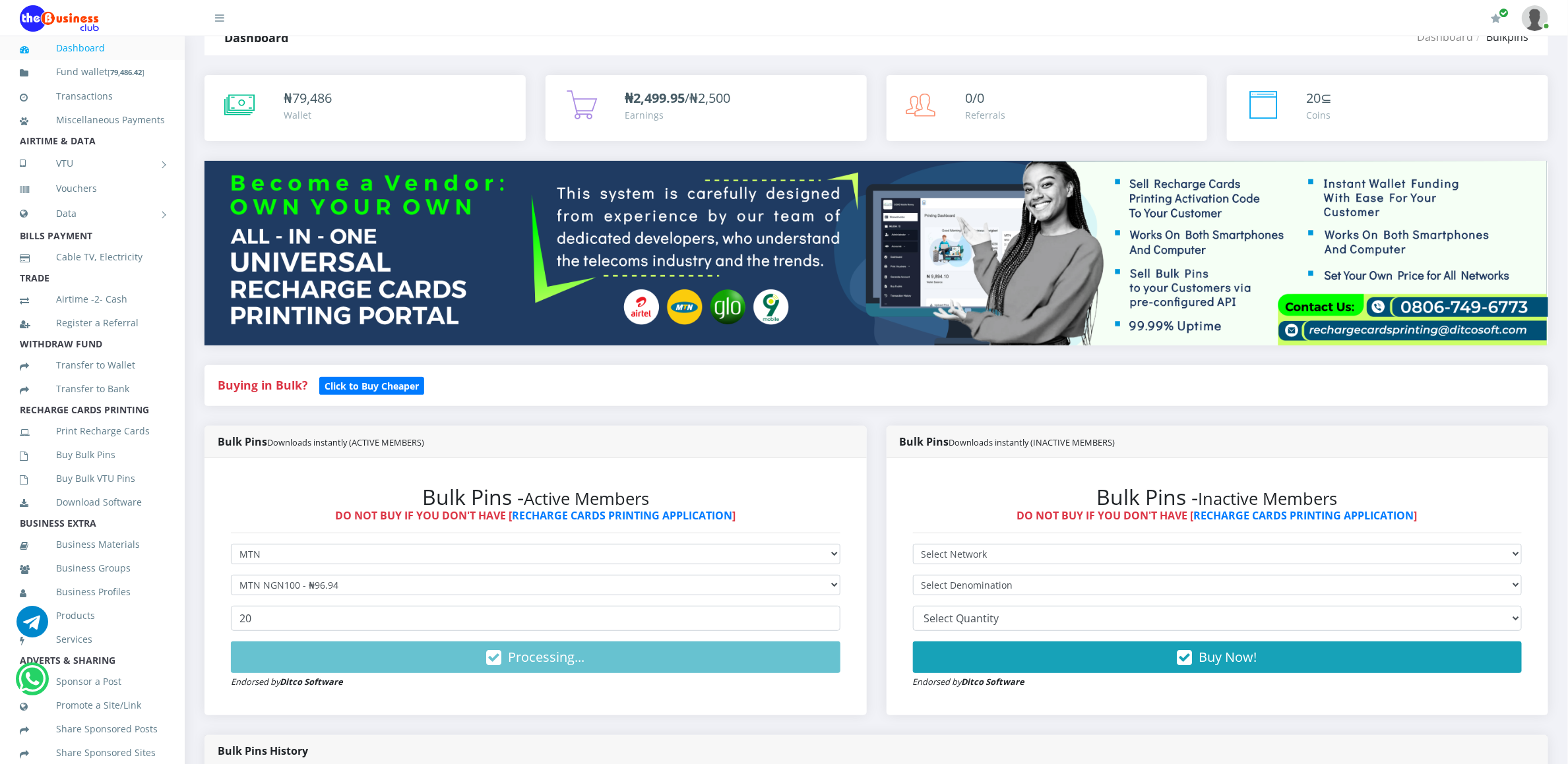
scroll to position [34, 0]
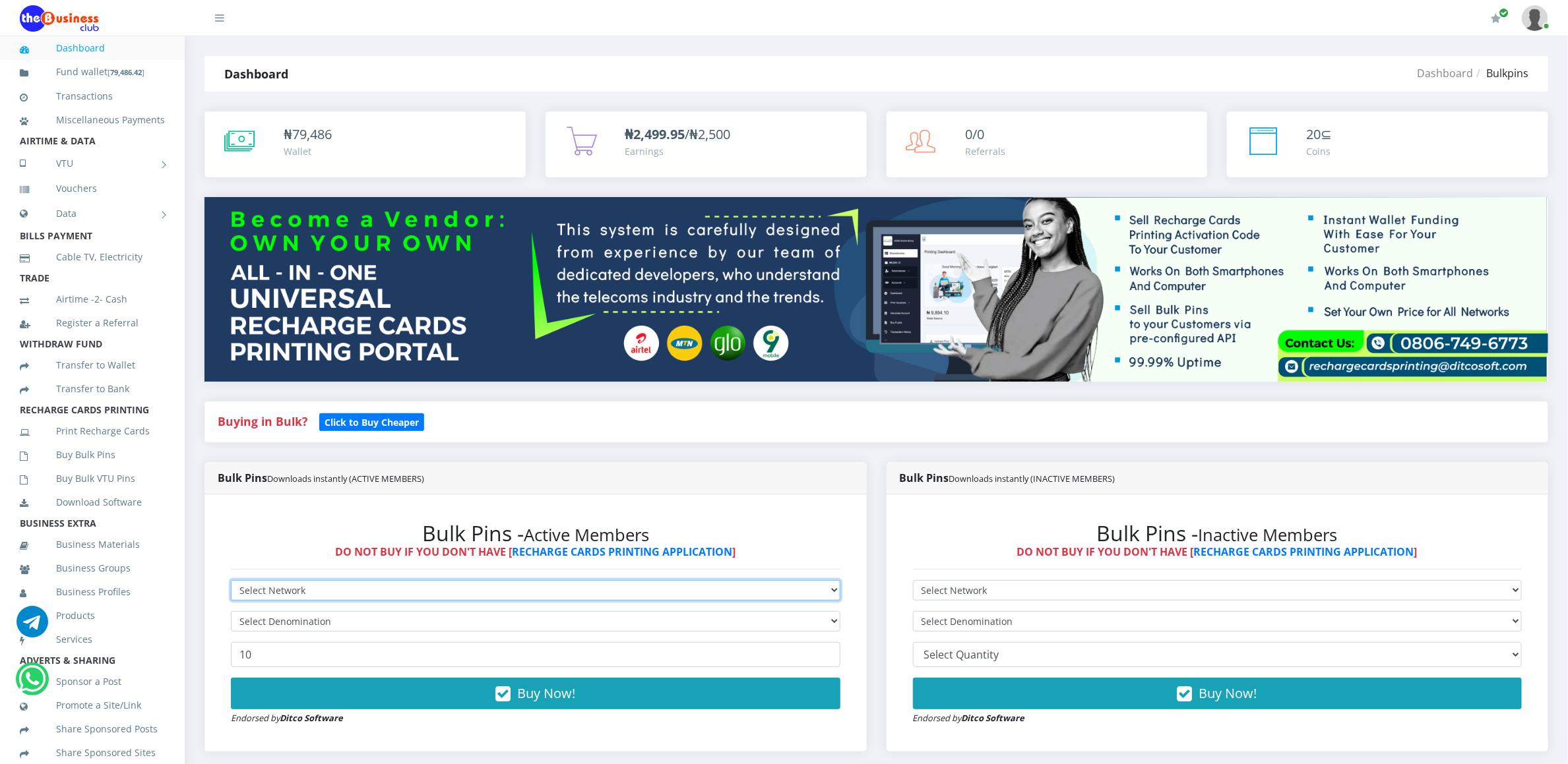
drag, startPoint x: 0, startPoint y: 0, endPoint x: 391, endPoint y: 595, distance: 712.0
click at [391, 595] on select "Select Network MTN Globacom 9Mobile Airtel" at bounding box center [536, 590] width 609 height 21
select select "MTN"
click at [231, 583] on select "Select Network MTN Globacom 9Mobile Airtel" at bounding box center [536, 590] width 609 height 21
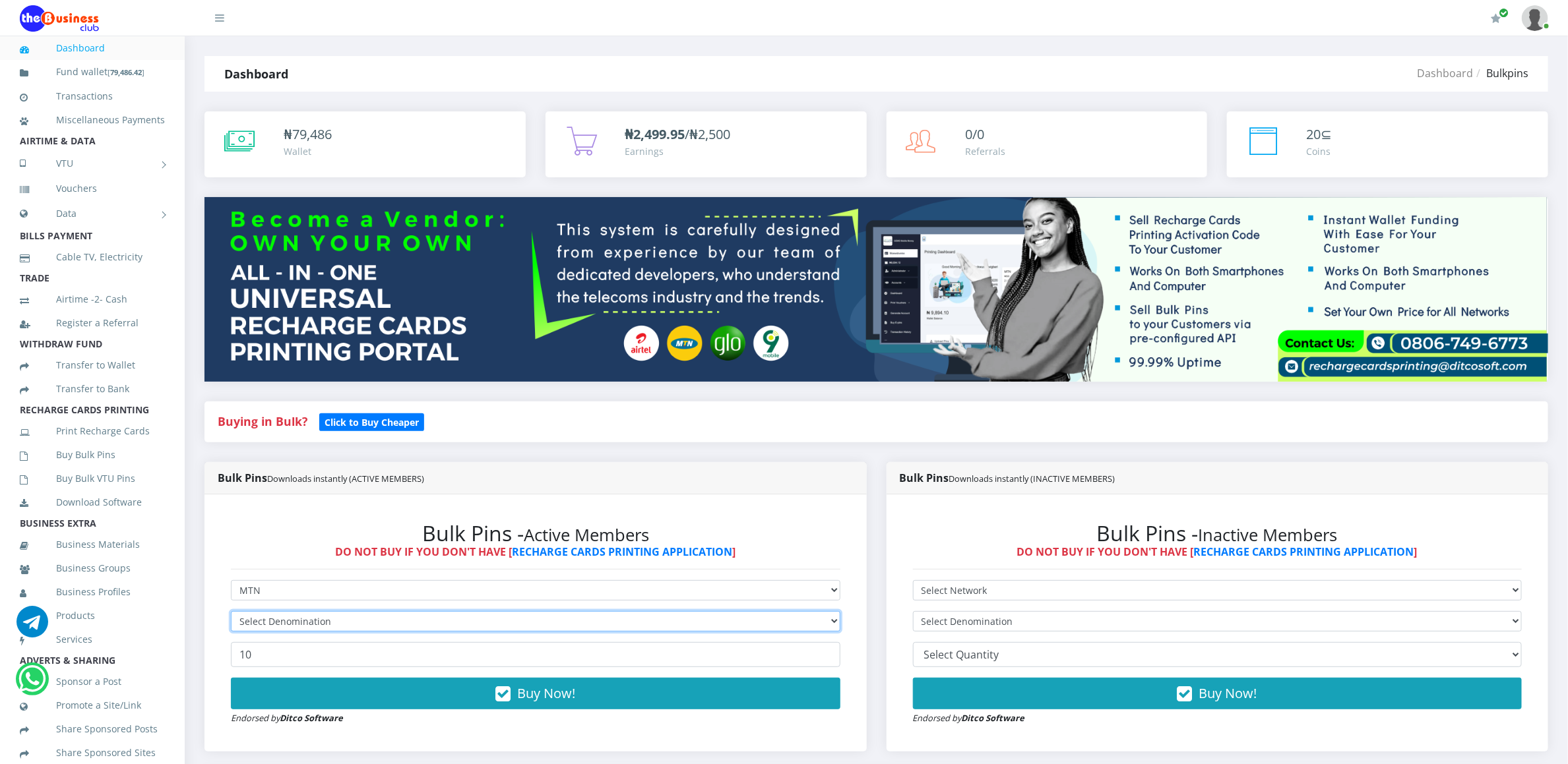
click at [384, 625] on select "Select Denomination" at bounding box center [536, 622] width 609 height 21
select select "96.94-100"
click at [231, 614] on select "Select Denomination MTN NGN100 - ₦96.94 MTN NGN200 - ₦193.88 MTN NGN400 - ₦387.…" at bounding box center [536, 622] width 609 height 21
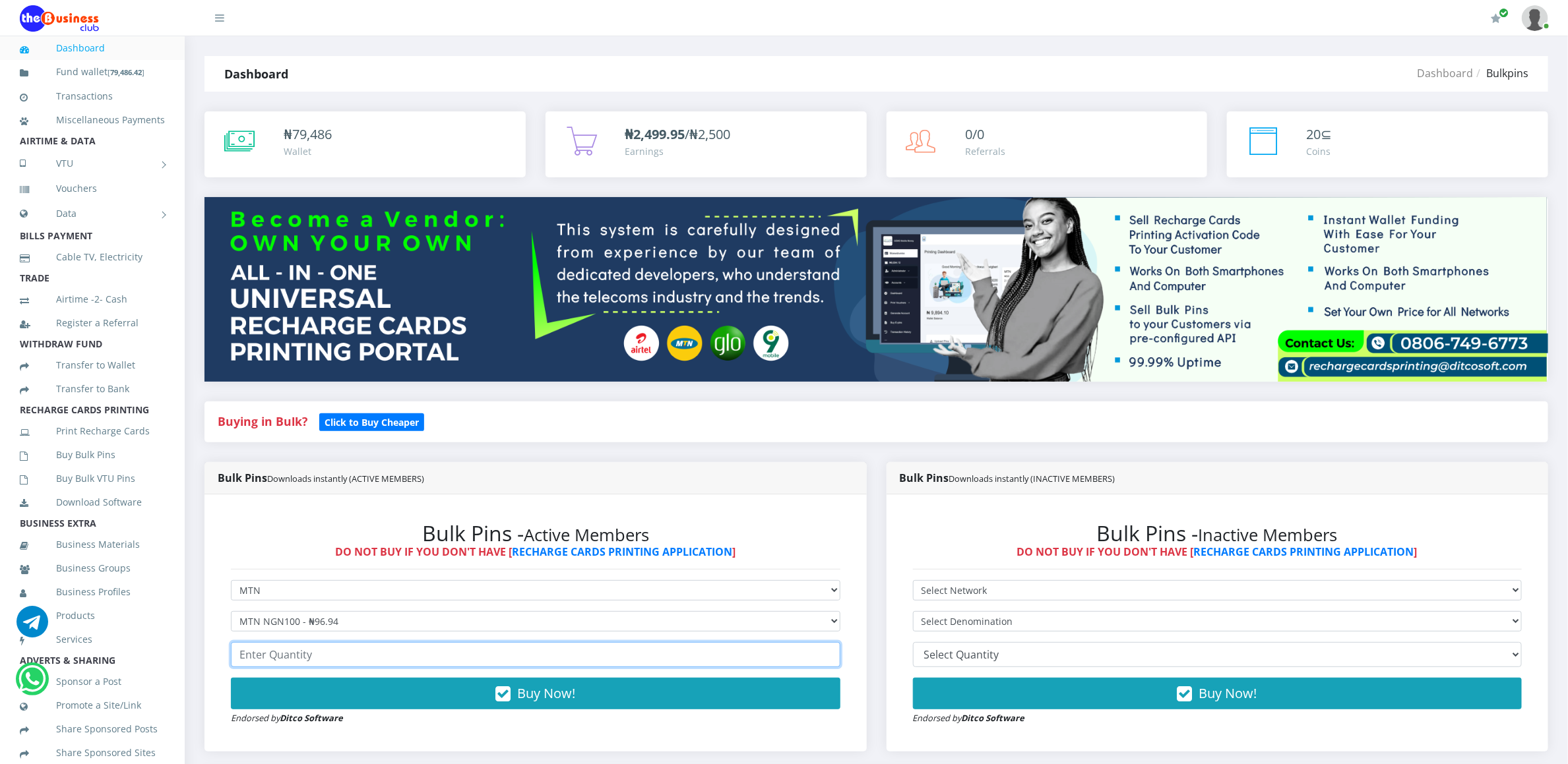
click at [351, 655] on input "number" at bounding box center [536, 655] width 609 height 25
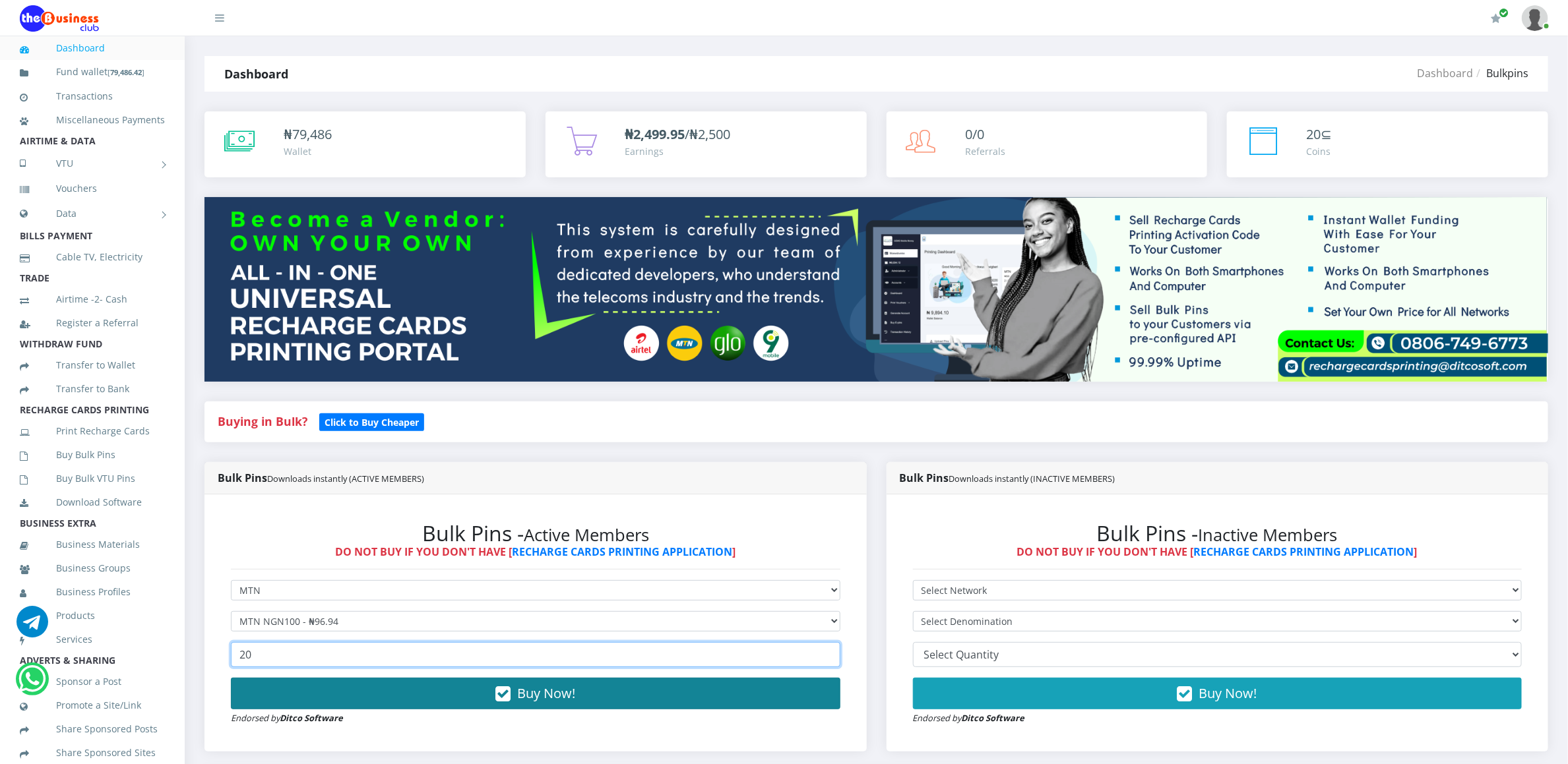
type input "20"
click at [351, 689] on button "Buy Now!" at bounding box center [536, 693] width 609 height 32
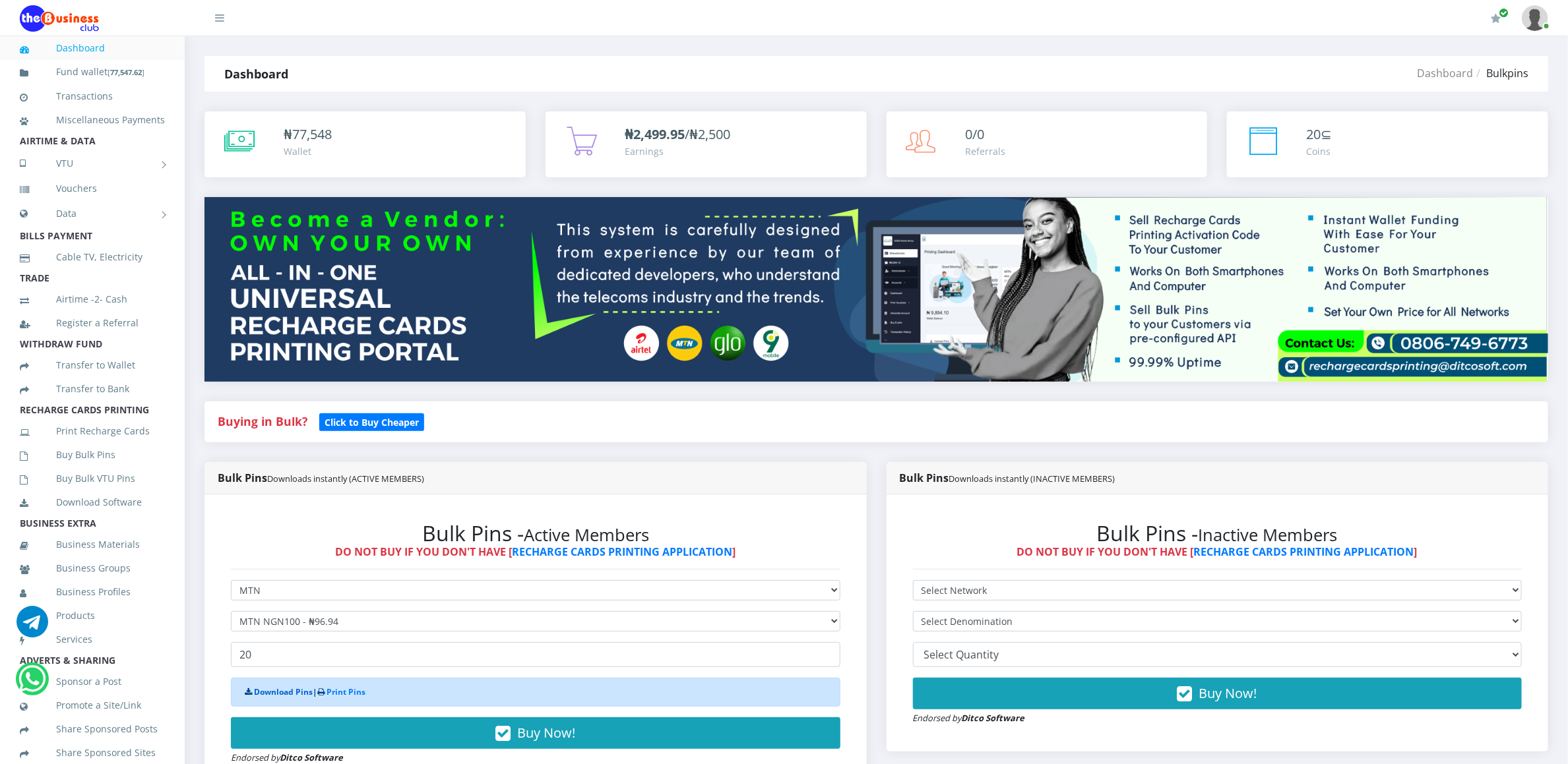
click at [305, 692] on link "Download Pins" at bounding box center [283, 692] width 59 height 11
click at [102, 470] on link "Buy Bulk Pins" at bounding box center [92, 454] width 145 height 30
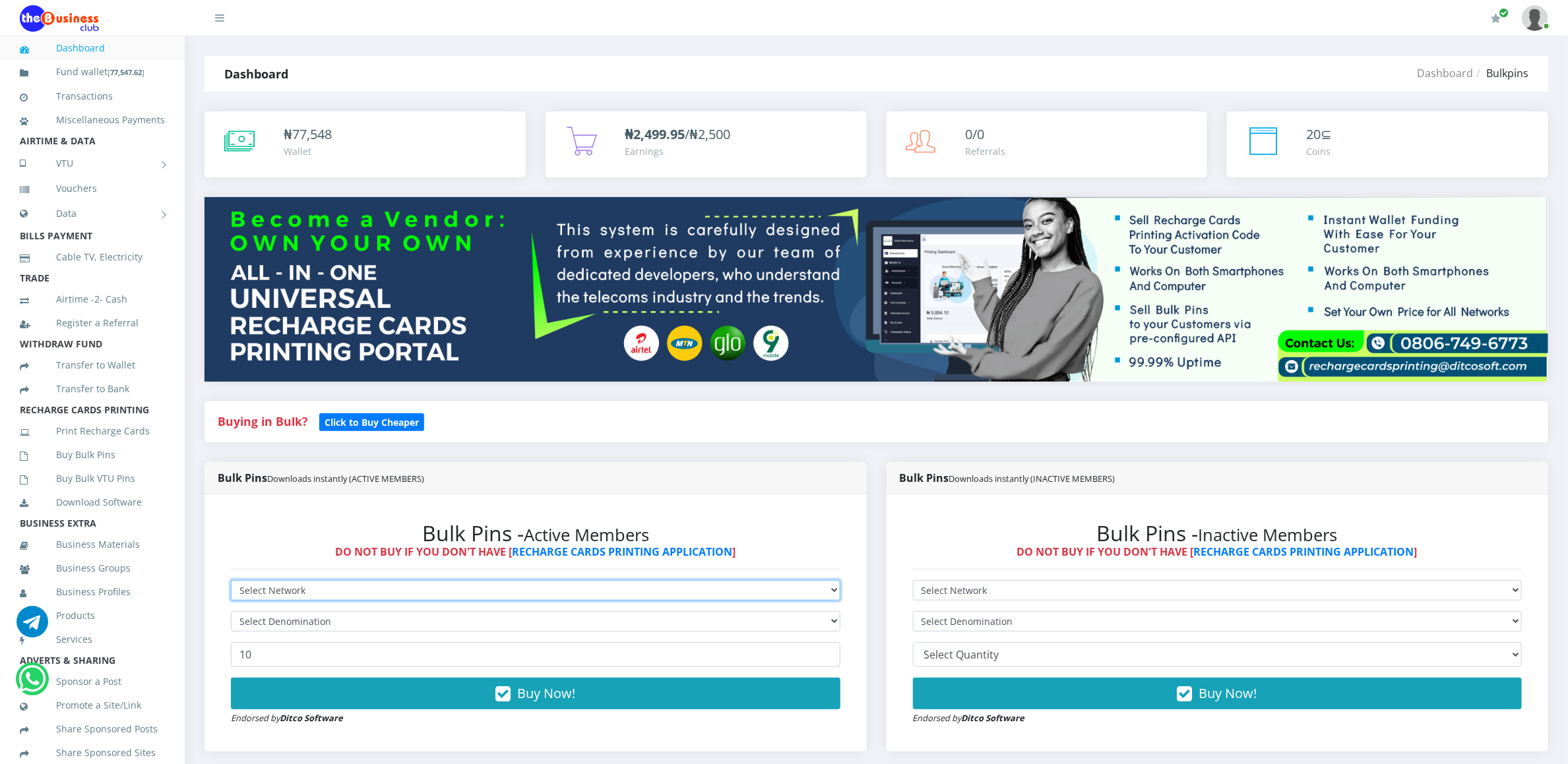
click at [244, 592] on select "Select Network MTN Globacom 9Mobile Airtel" at bounding box center [536, 590] width 609 height 21
select select "MTN"
click at [231, 583] on select "Select Network MTN Globacom 9Mobile Airtel" at bounding box center [536, 590] width 609 height 21
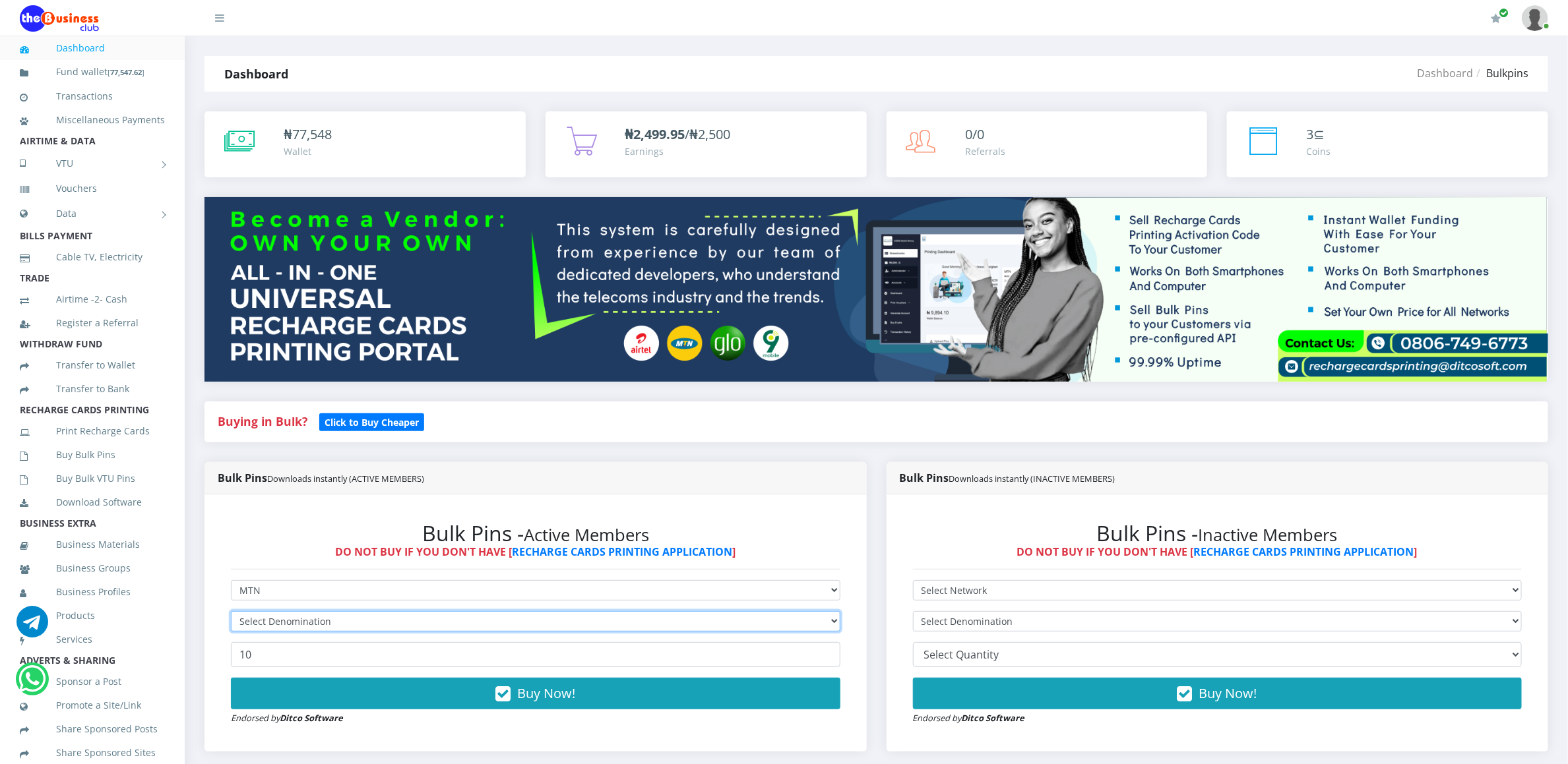
click at [248, 622] on select "Select Denomination" at bounding box center [536, 622] width 609 height 21
click at [247, 614] on select "Select Denomination" at bounding box center [536, 622] width 609 height 21
select select "193.88-200"
click at [231, 614] on select "Select Denomination MTN NGN100 - ₦96.94 MTN NGN200 - ₦193.88 MTN NGN400 - ₦387.…" at bounding box center [536, 622] width 609 height 21
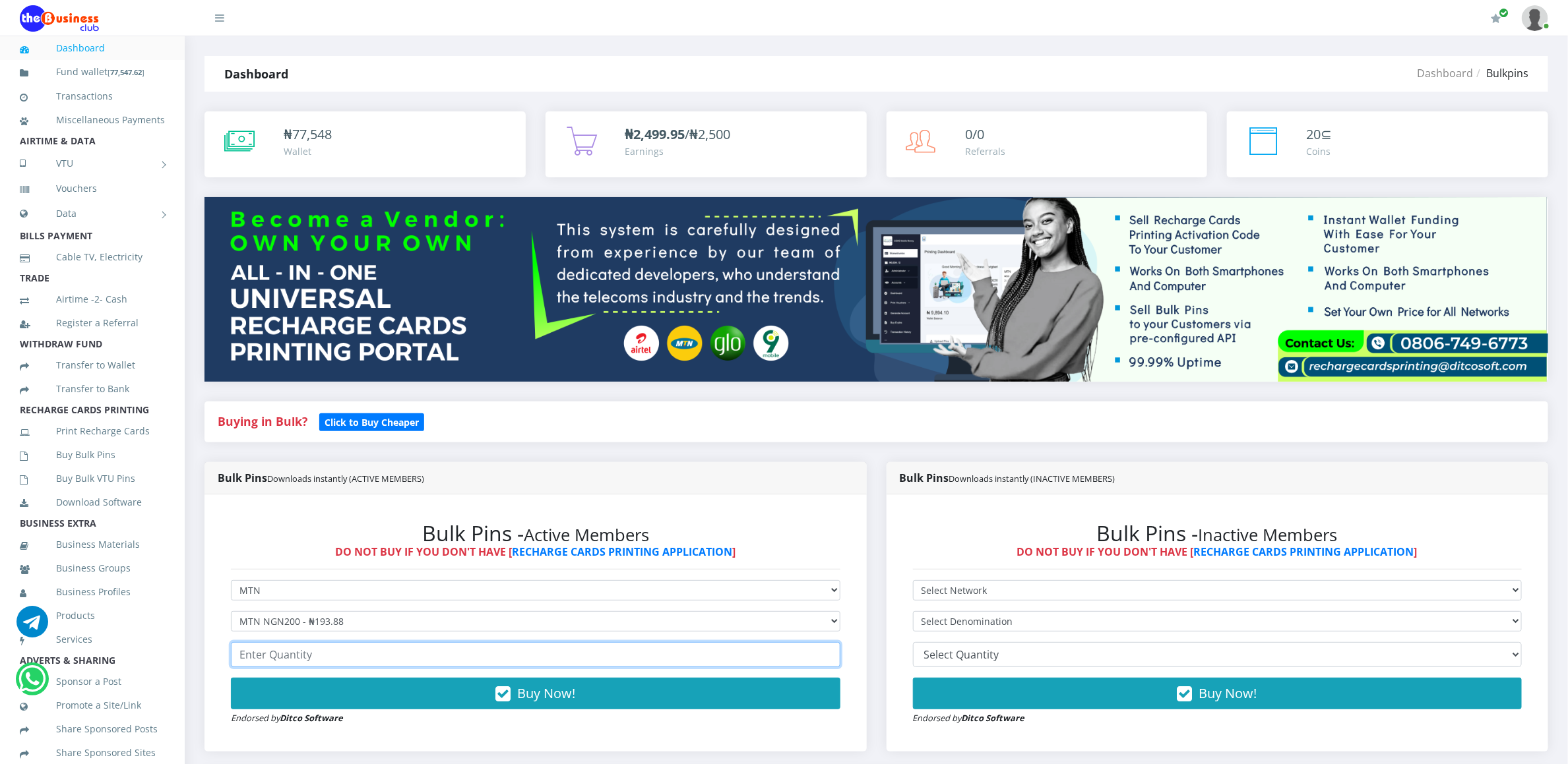
click at [263, 652] on input "number" at bounding box center [536, 655] width 609 height 25
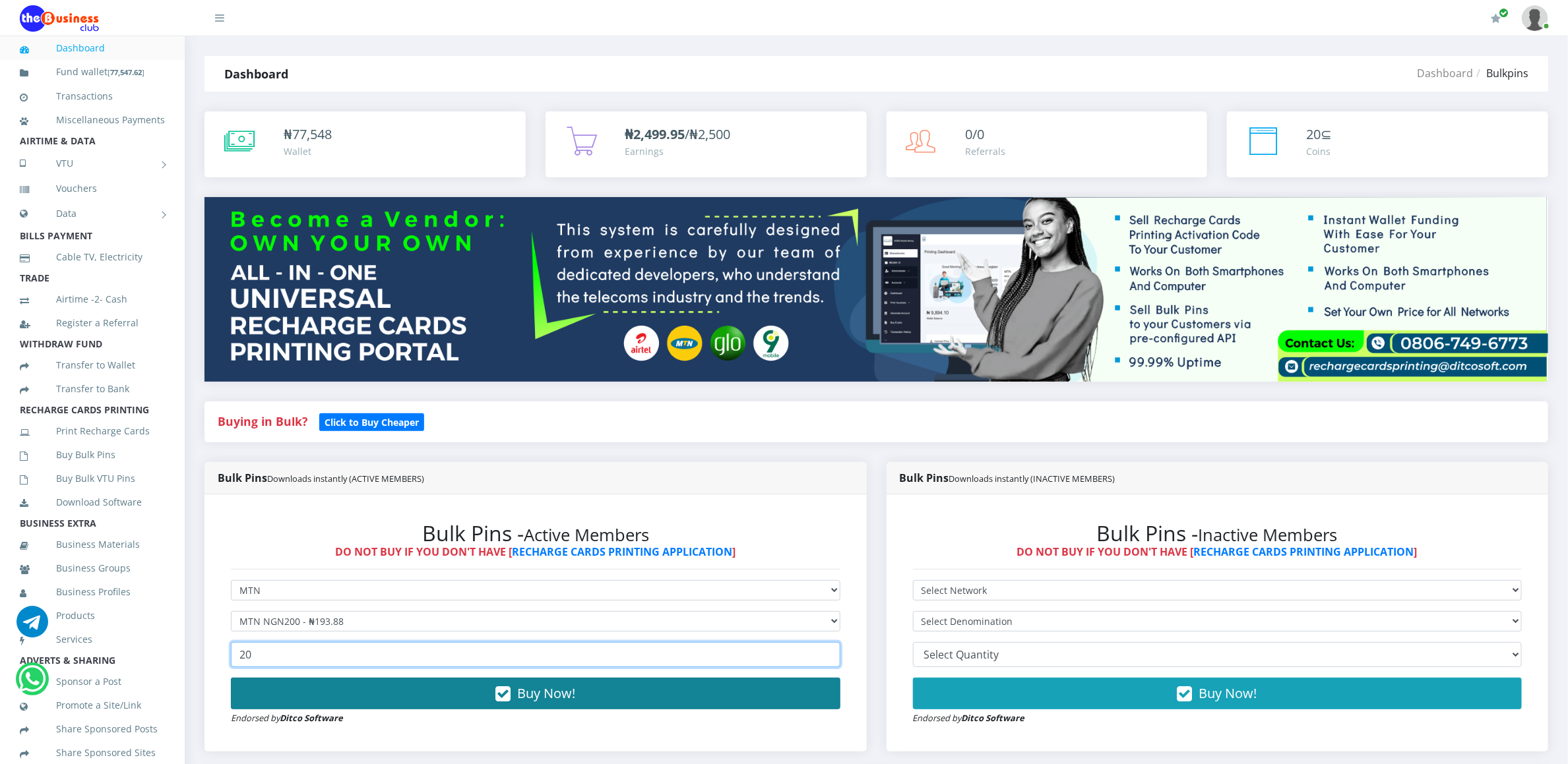
type input "20"
click at [253, 683] on button "Buy Now!" at bounding box center [536, 693] width 609 height 32
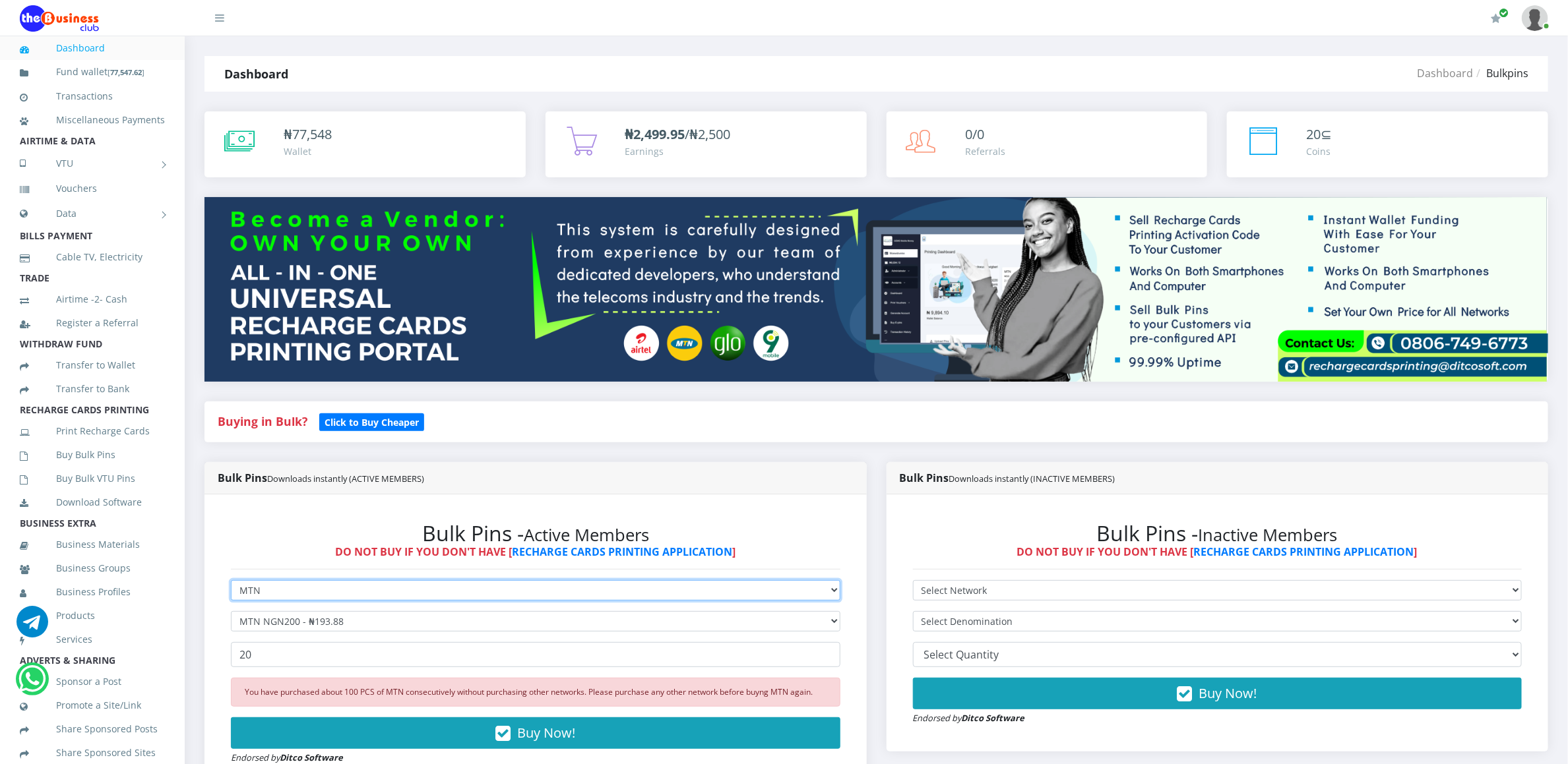
click at [340, 596] on select "Select Network MTN Globacom 9Mobile Airtel" at bounding box center [536, 590] width 609 height 21
select select "Glo"
click at [231, 583] on select "Select Network MTN Globacom 9Mobile Airtel" at bounding box center [536, 590] width 609 height 21
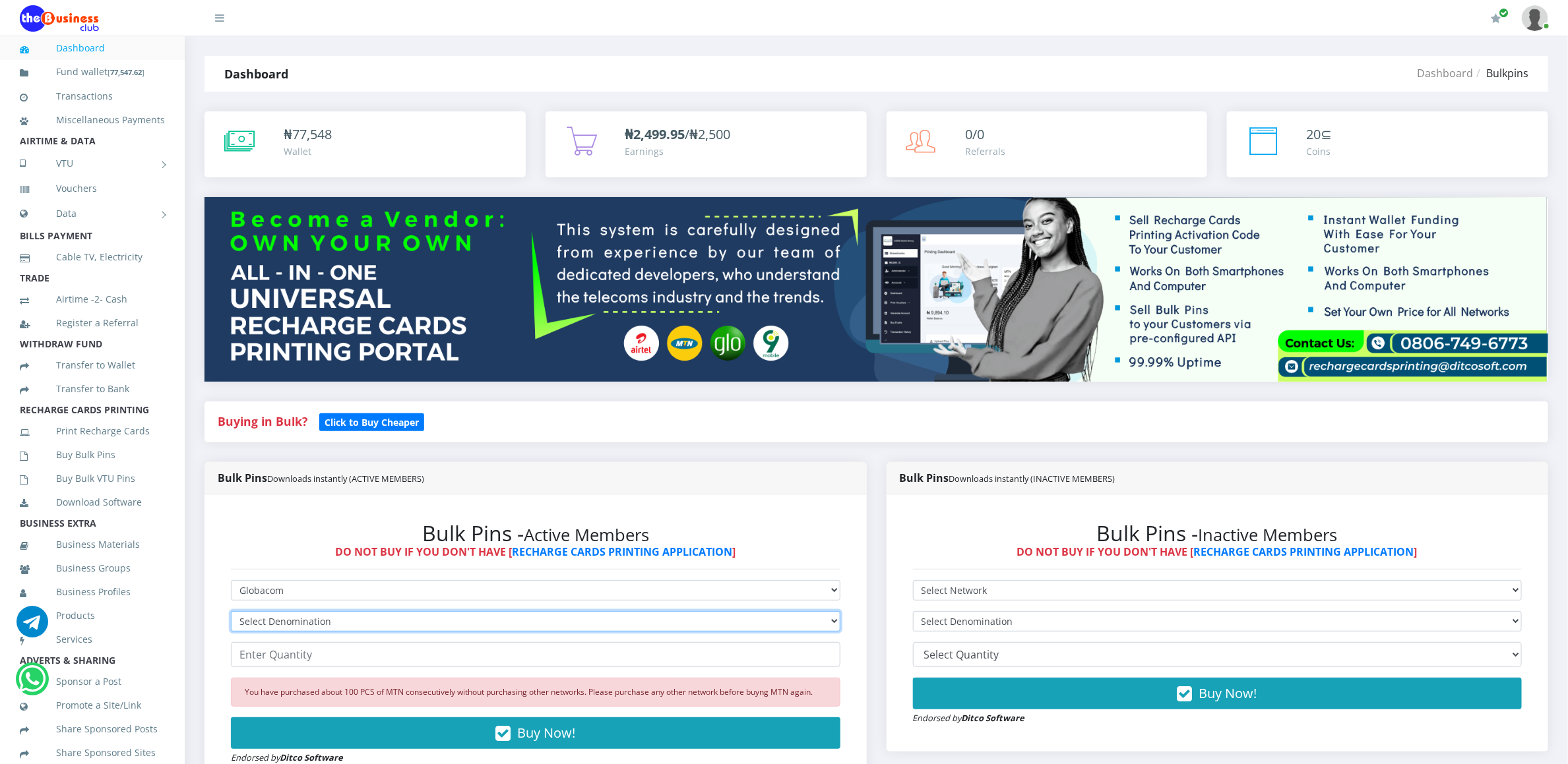
click at [305, 625] on select "Select Denomination Glo NGN100 - ₦96.45 Glo NGN200 - ₦192.90 Glo NGN500 - ₦482.…" at bounding box center [536, 622] width 609 height 21
select select "96.45-100"
click at [231, 614] on select "Select Denomination Glo NGN100 - ₦96.45 Glo NGN200 - ₦192.90 Glo NGN500 - ₦482.…" at bounding box center [536, 622] width 609 height 21
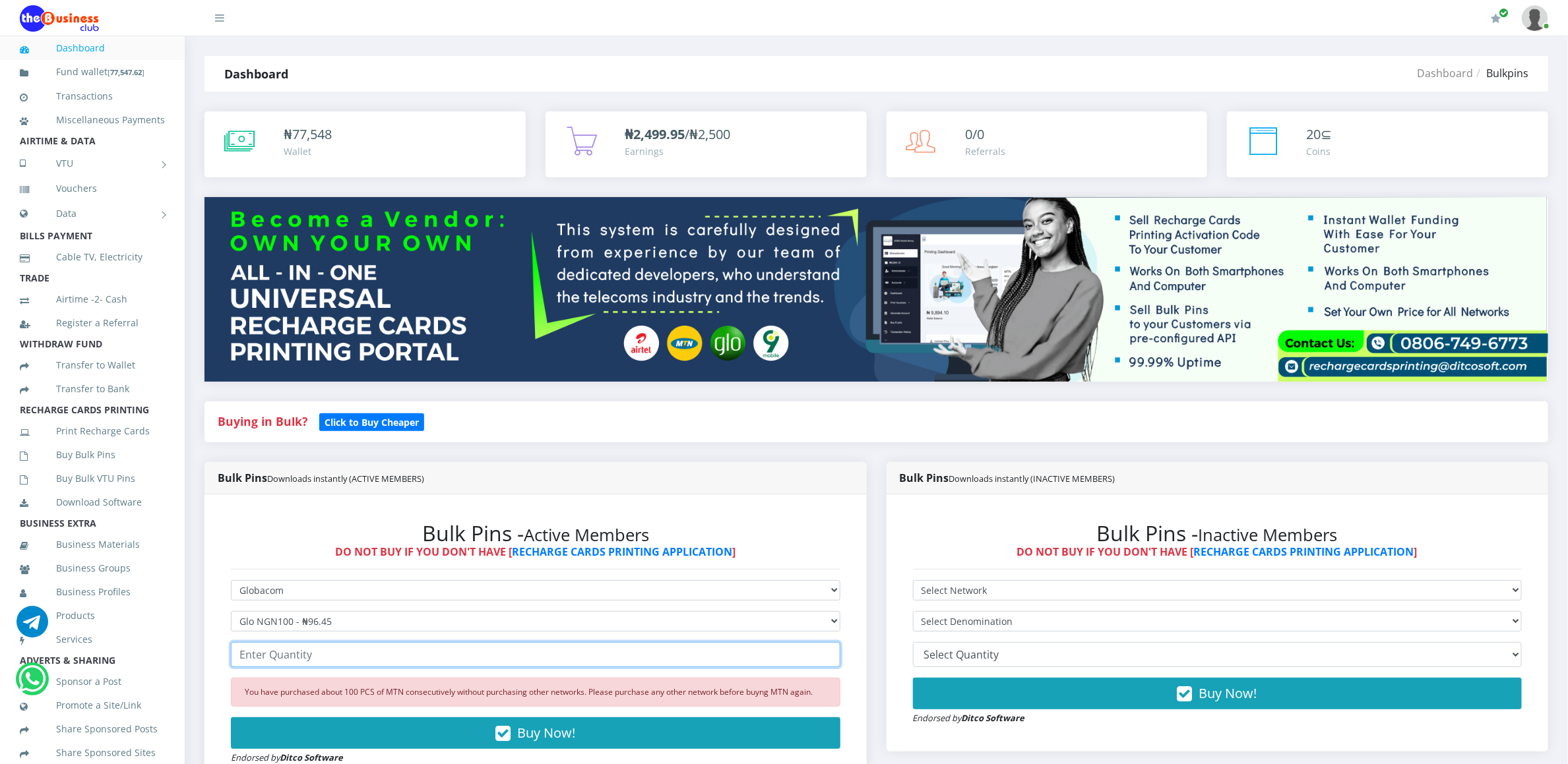
click at [313, 661] on input "number" at bounding box center [536, 655] width 609 height 25
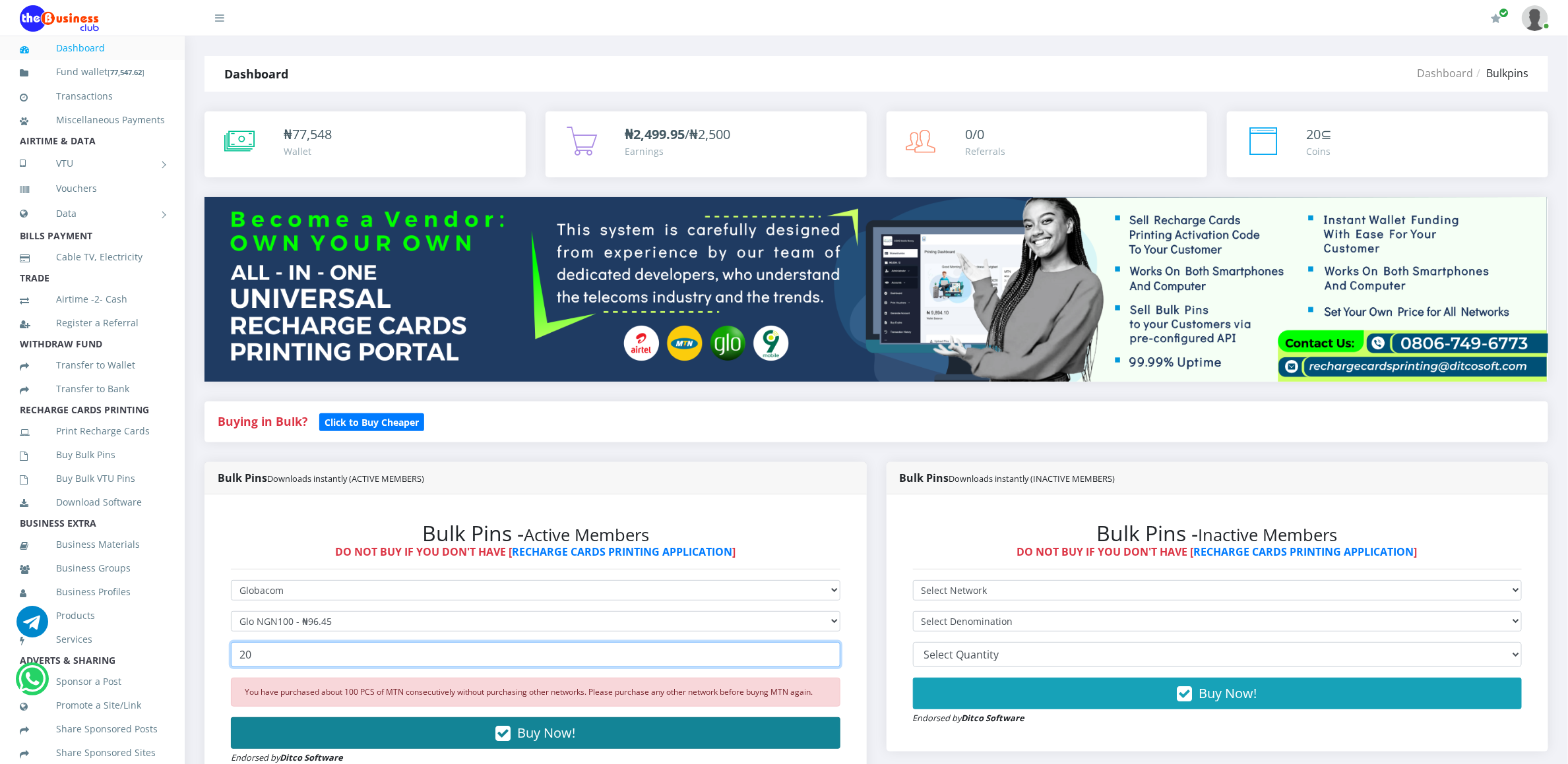
type input "20"
click at [301, 734] on button "Buy Now!" at bounding box center [536, 733] width 609 height 32
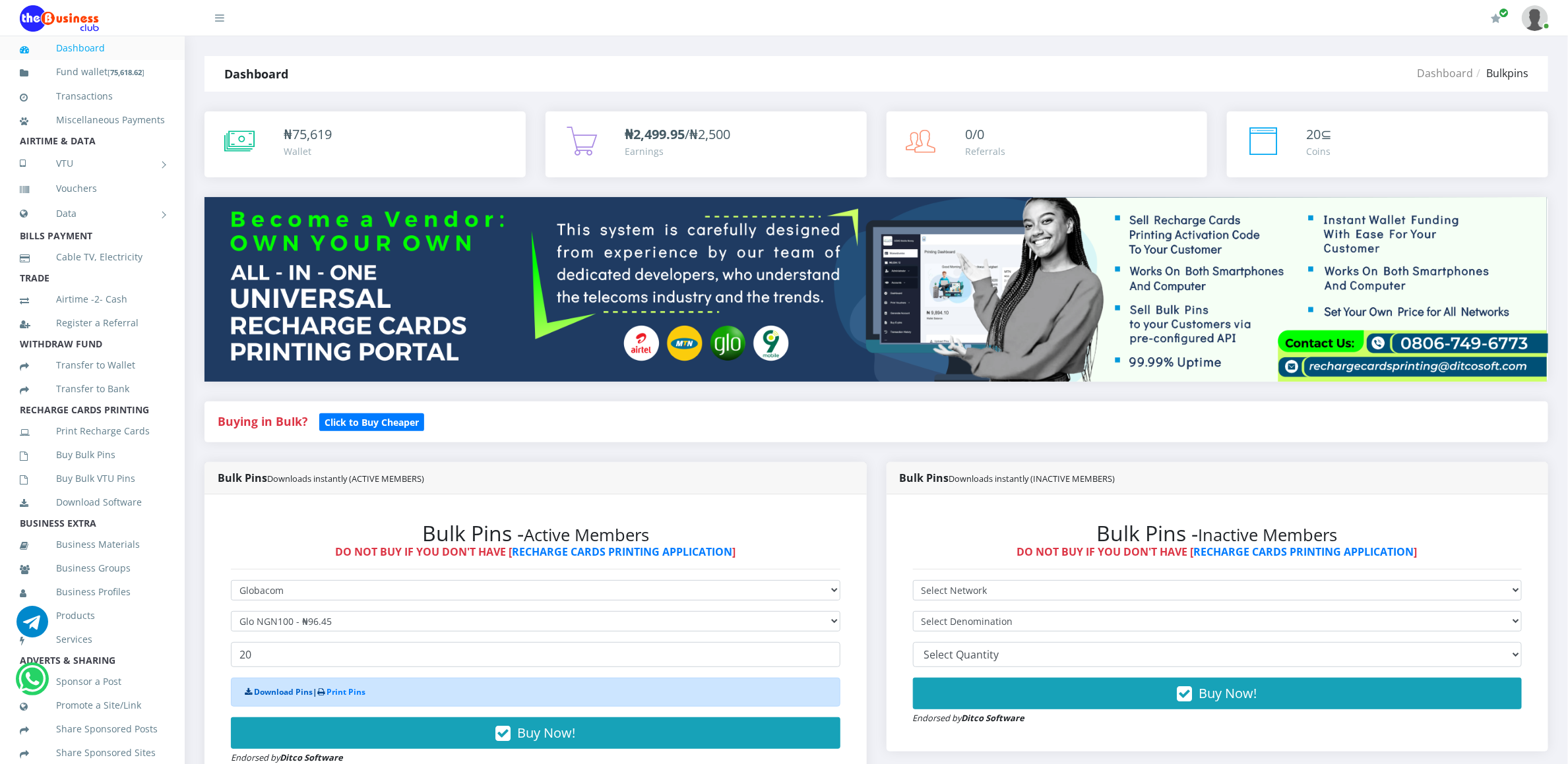
click at [281, 697] on link "Download Pins" at bounding box center [283, 692] width 59 height 11
click at [281, 694] on link "Download Pins" at bounding box center [283, 692] width 59 height 11
click at [96, 470] on link "Buy Bulk Pins" at bounding box center [92, 454] width 145 height 30
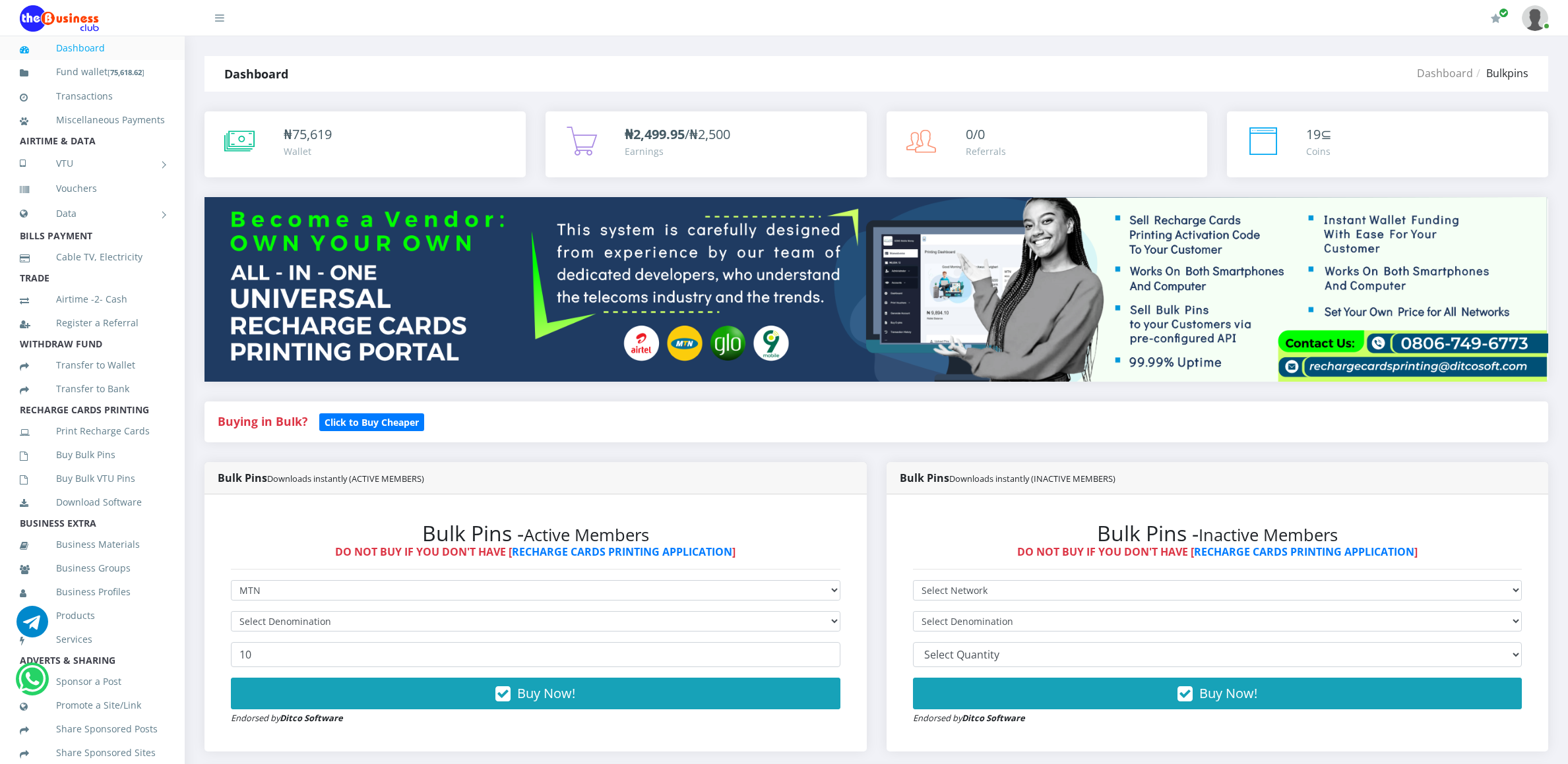
select select "MTN"
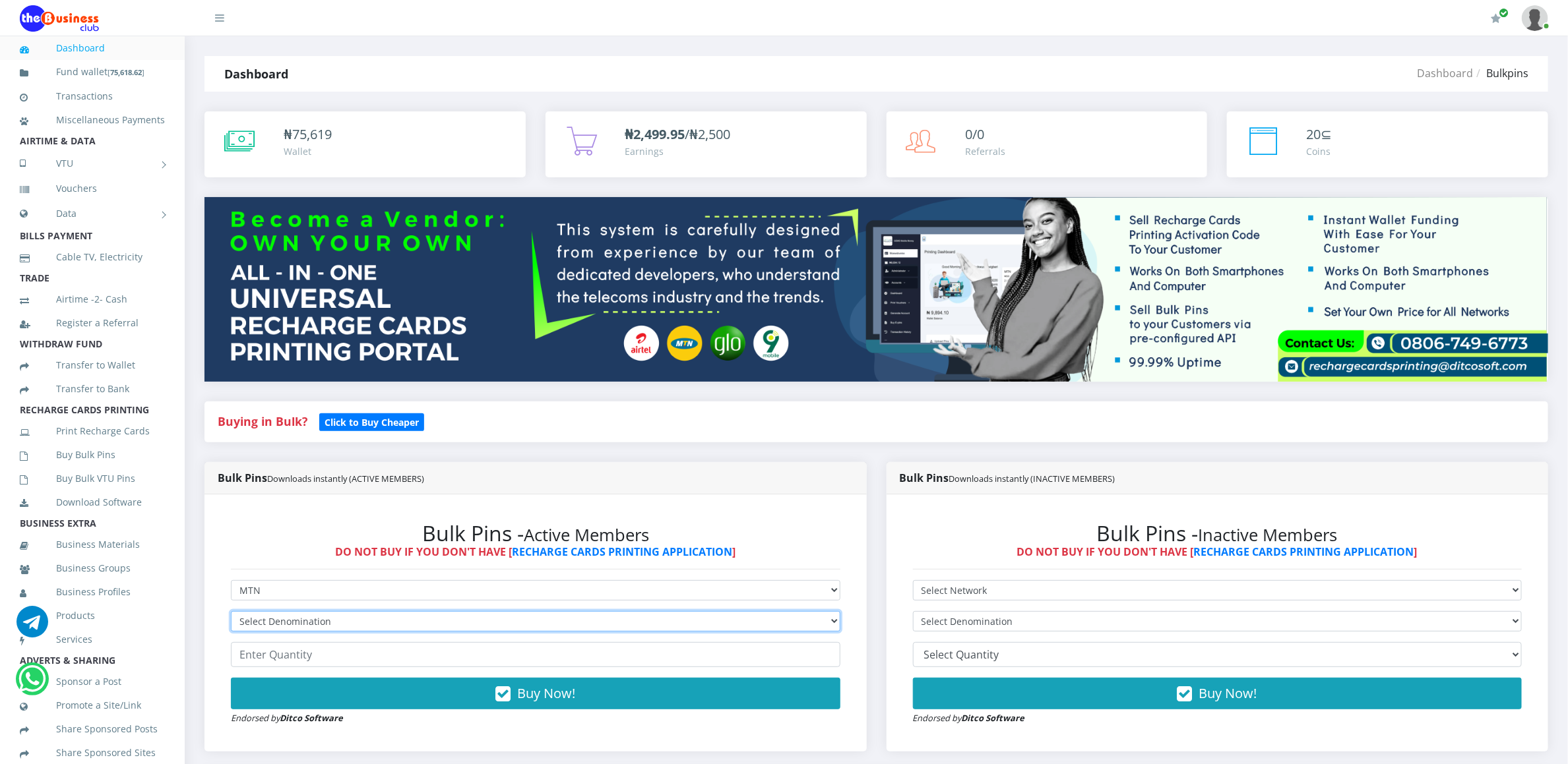
click at [250, 622] on select "Select Denomination MTN NGN100 - ₦96.94 MTN NGN200 - ₦193.88 MTN NGN400 - ₦387.…" at bounding box center [536, 622] width 609 height 21
select select "193.88-200"
click at [231, 614] on select "Select Denomination MTN NGN100 - ₦96.94 MTN NGN200 - ₦193.88 MTN NGN400 - ₦387.…" at bounding box center [536, 622] width 609 height 21
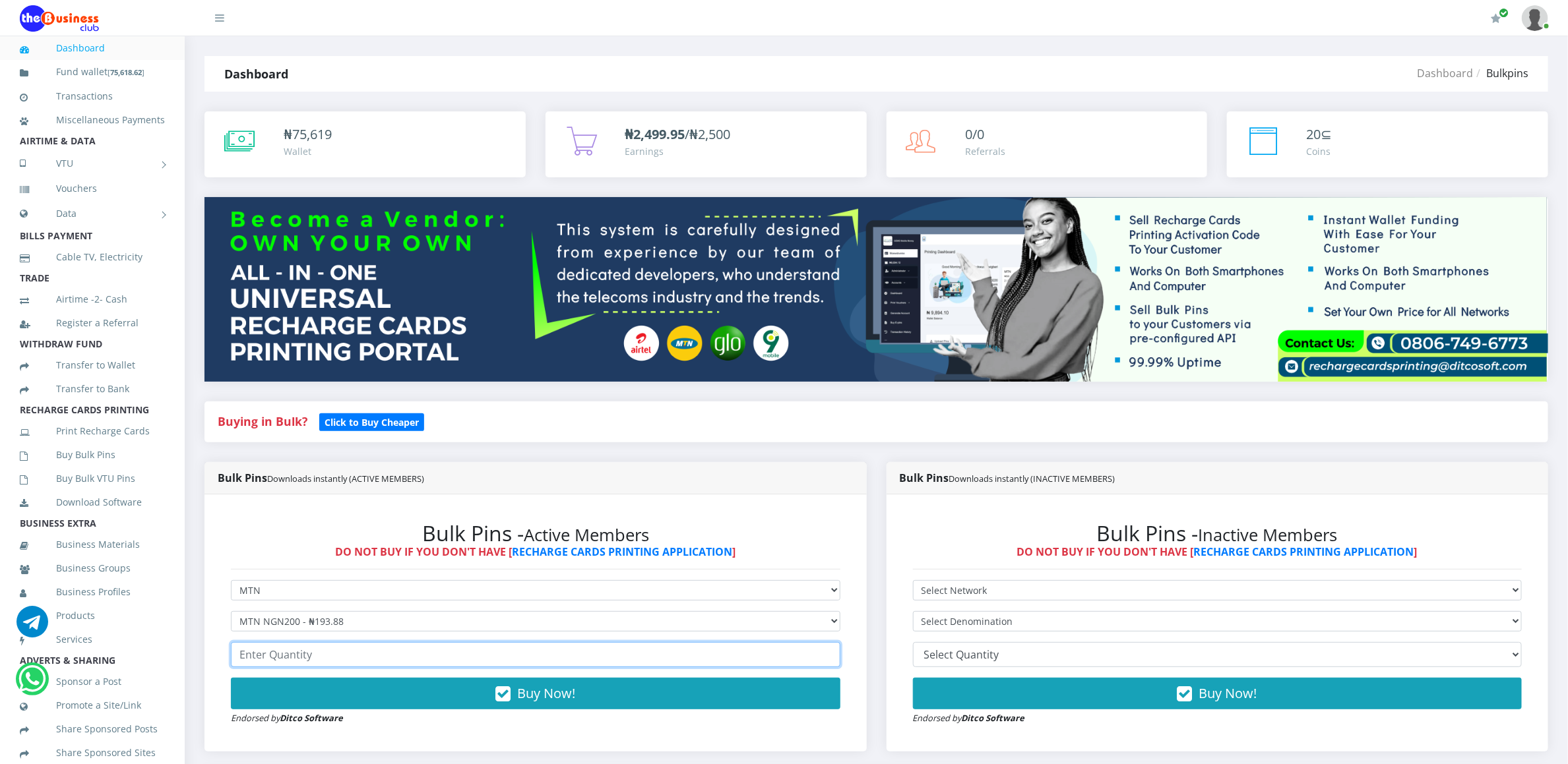
click at [262, 662] on input "number" at bounding box center [536, 655] width 609 height 25
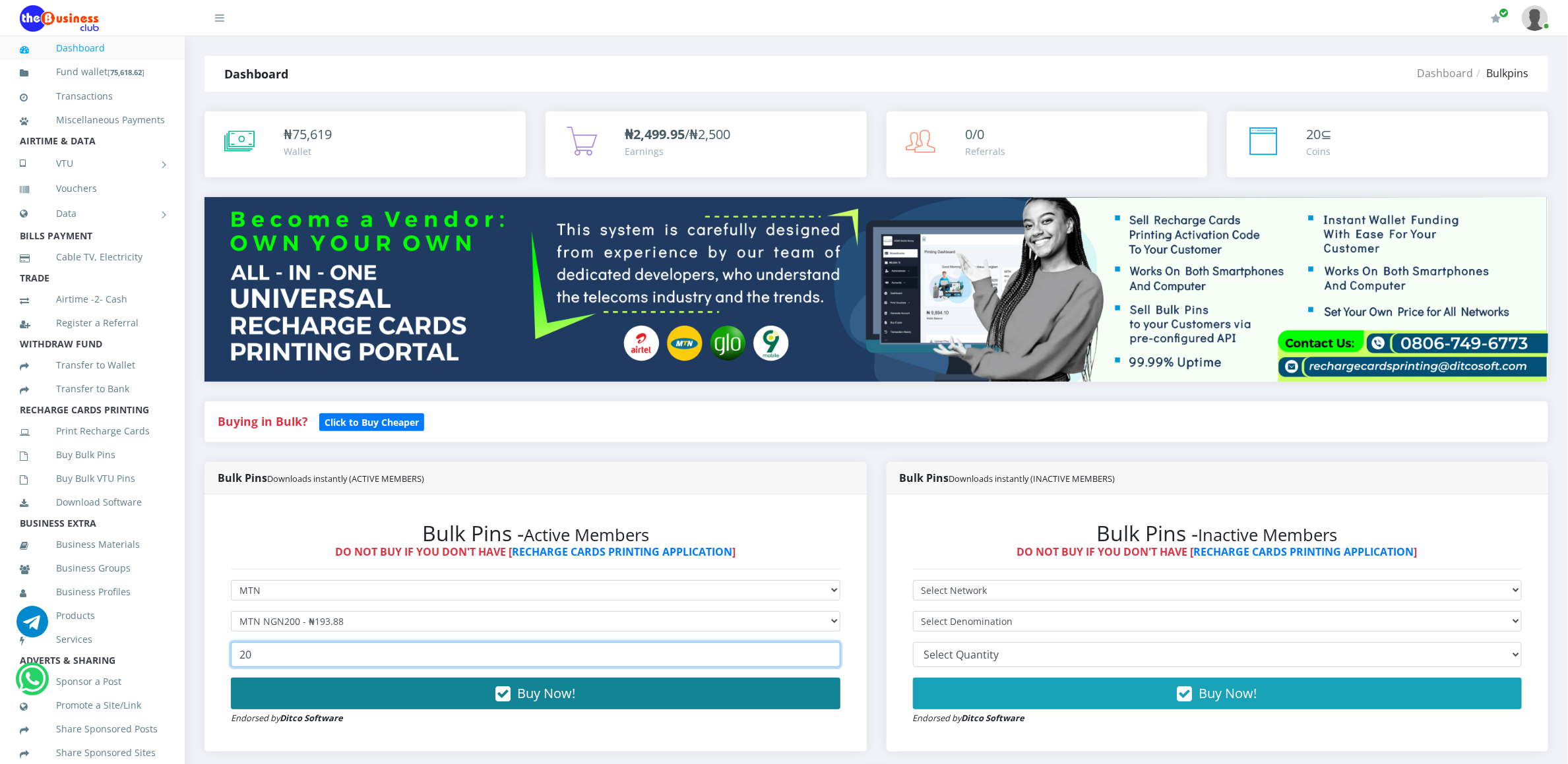
type input "20"
click at [260, 692] on button "Buy Now!" at bounding box center [536, 693] width 609 height 32
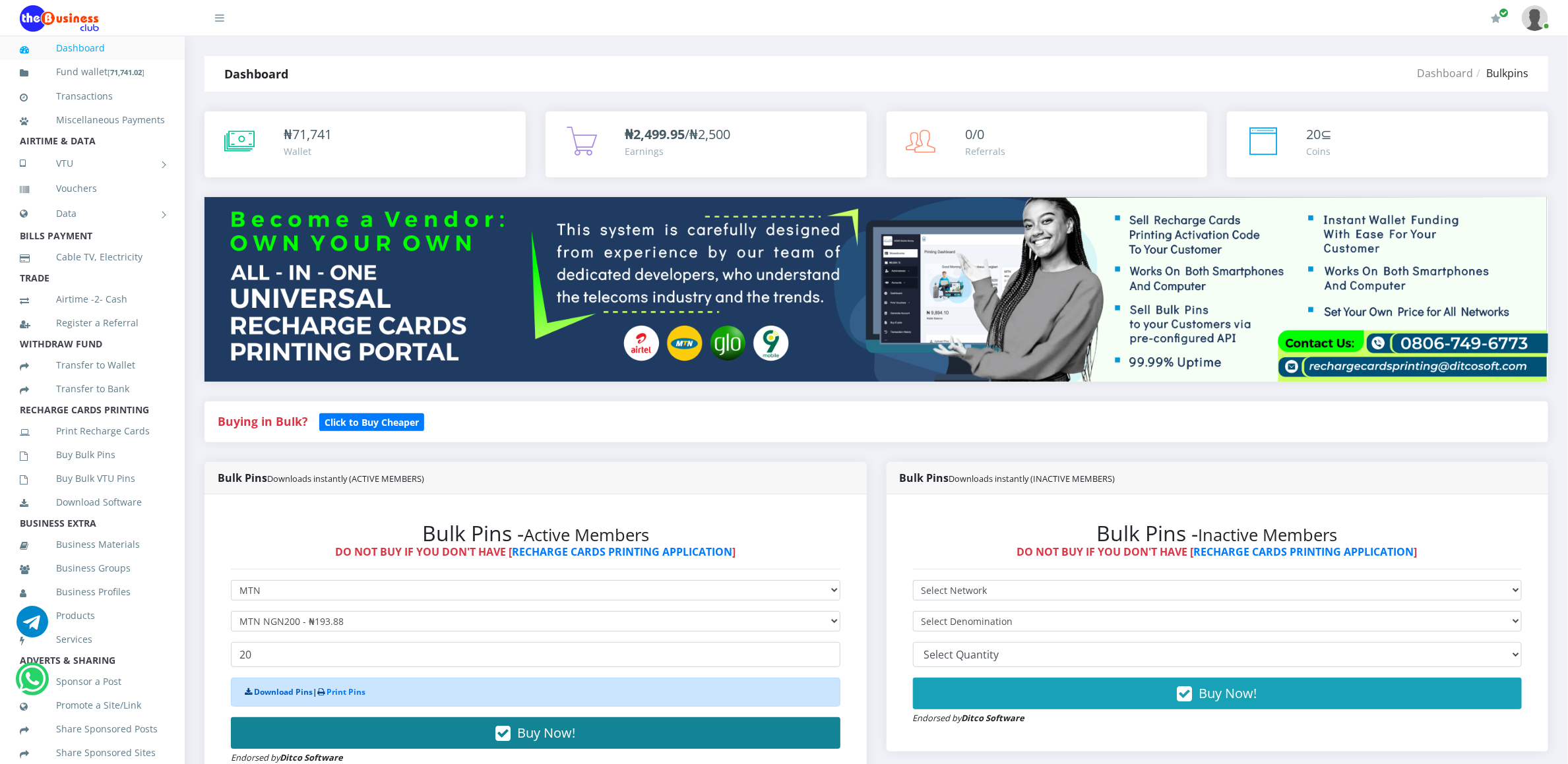
click at [260, 692] on link "Download Pins" at bounding box center [283, 692] width 59 height 11
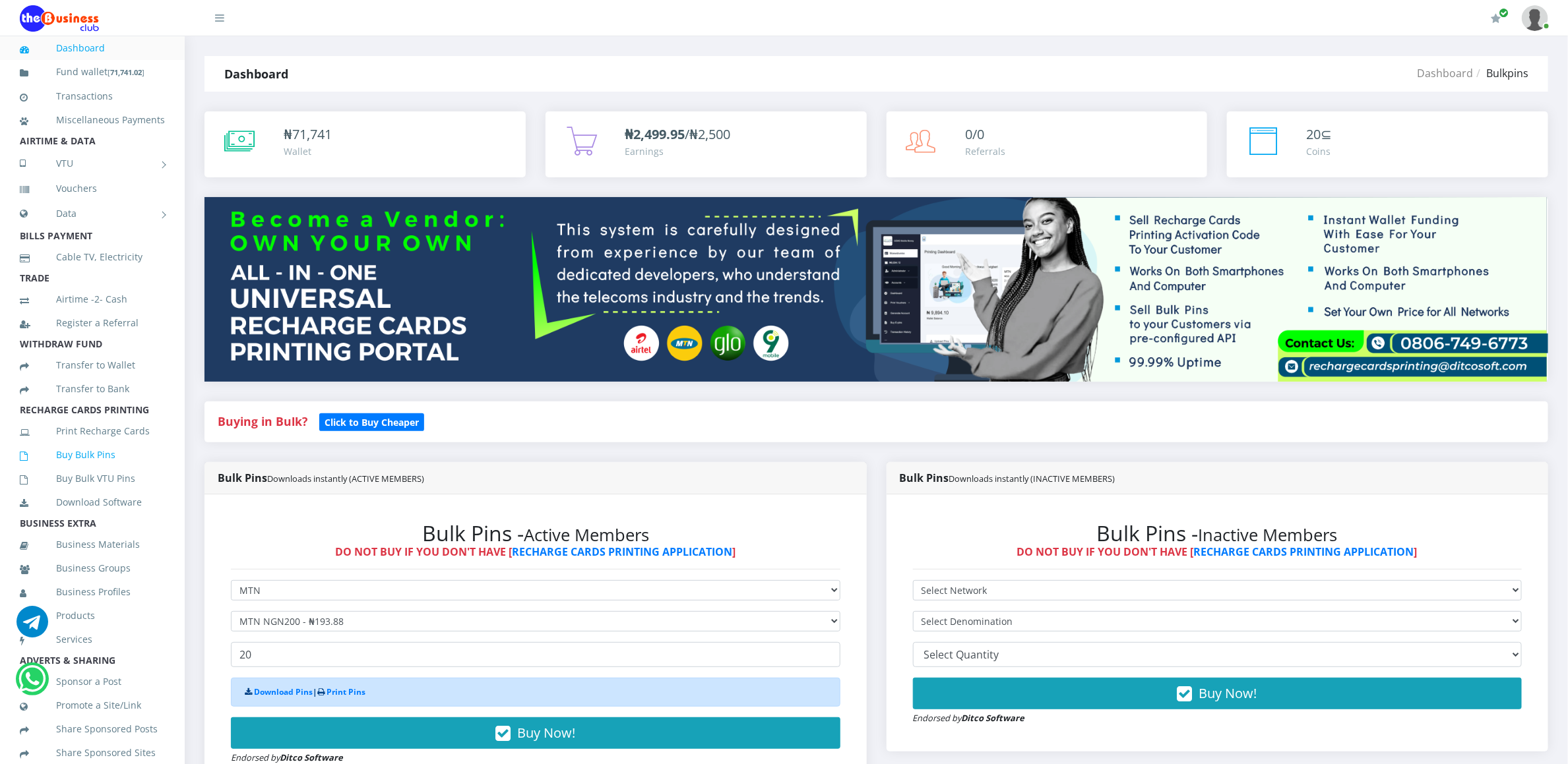
click at [62, 463] on link "Buy Bulk Pins" at bounding box center [92, 454] width 145 height 30
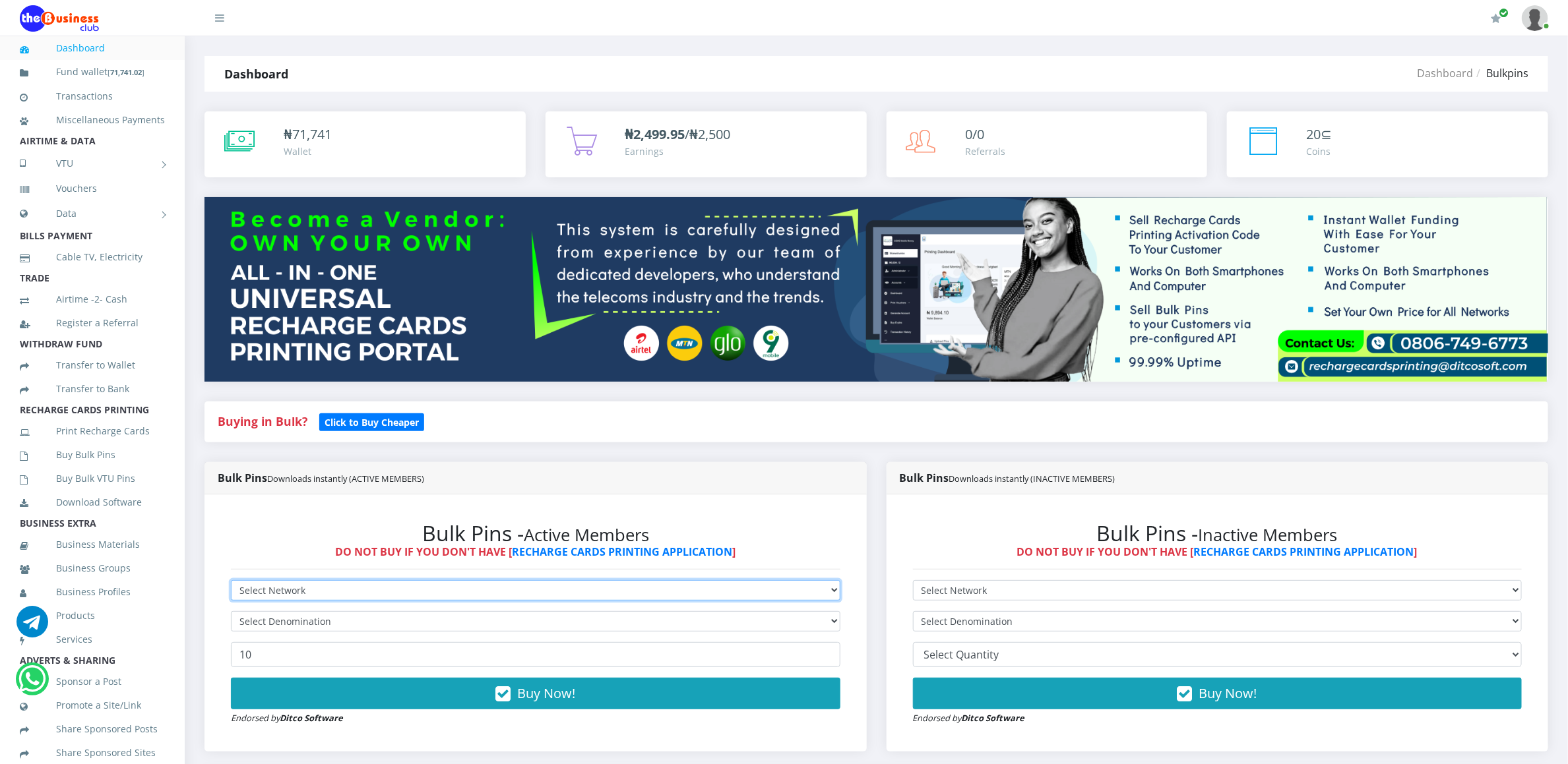
click at [267, 587] on select "Select Network MTN Globacom 9Mobile Airtel" at bounding box center [536, 590] width 609 height 21
select select "Glo"
click at [231, 583] on select "Select Network MTN Globacom 9Mobile Airtel" at bounding box center [536, 590] width 609 height 21
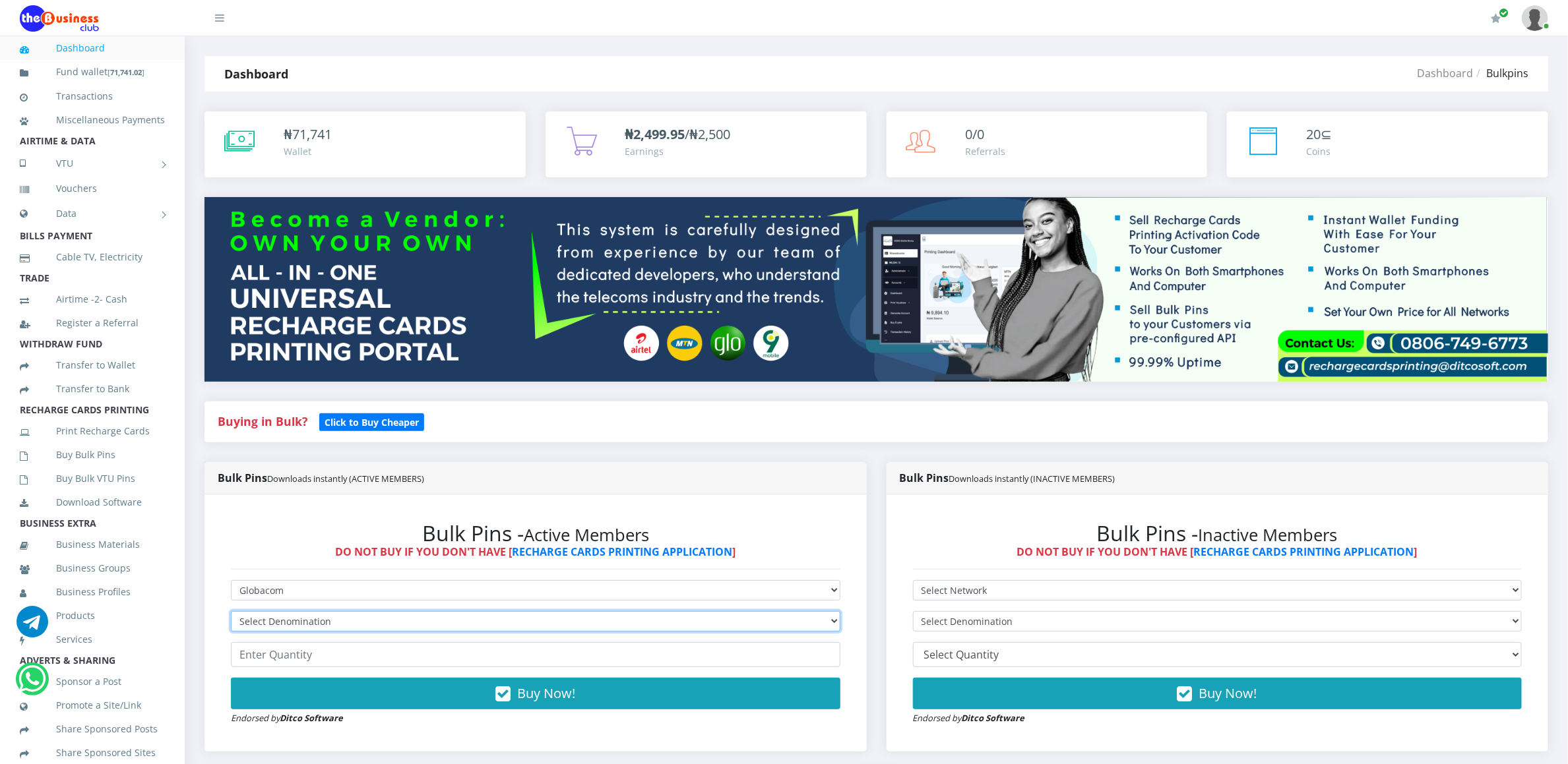
click at [266, 622] on select "Select Denomination Glo NGN100 - ₦96.45 Glo NGN200 - ₦192.90 Glo NGN500 - ₦482.…" at bounding box center [536, 622] width 609 height 21
select select "192.9-200"
click at [231, 614] on select "Select Denomination Glo NGN100 - ₦96.45 Glo NGN200 - ₦192.90 Glo NGN500 - ₦482.…" at bounding box center [536, 622] width 609 height 21
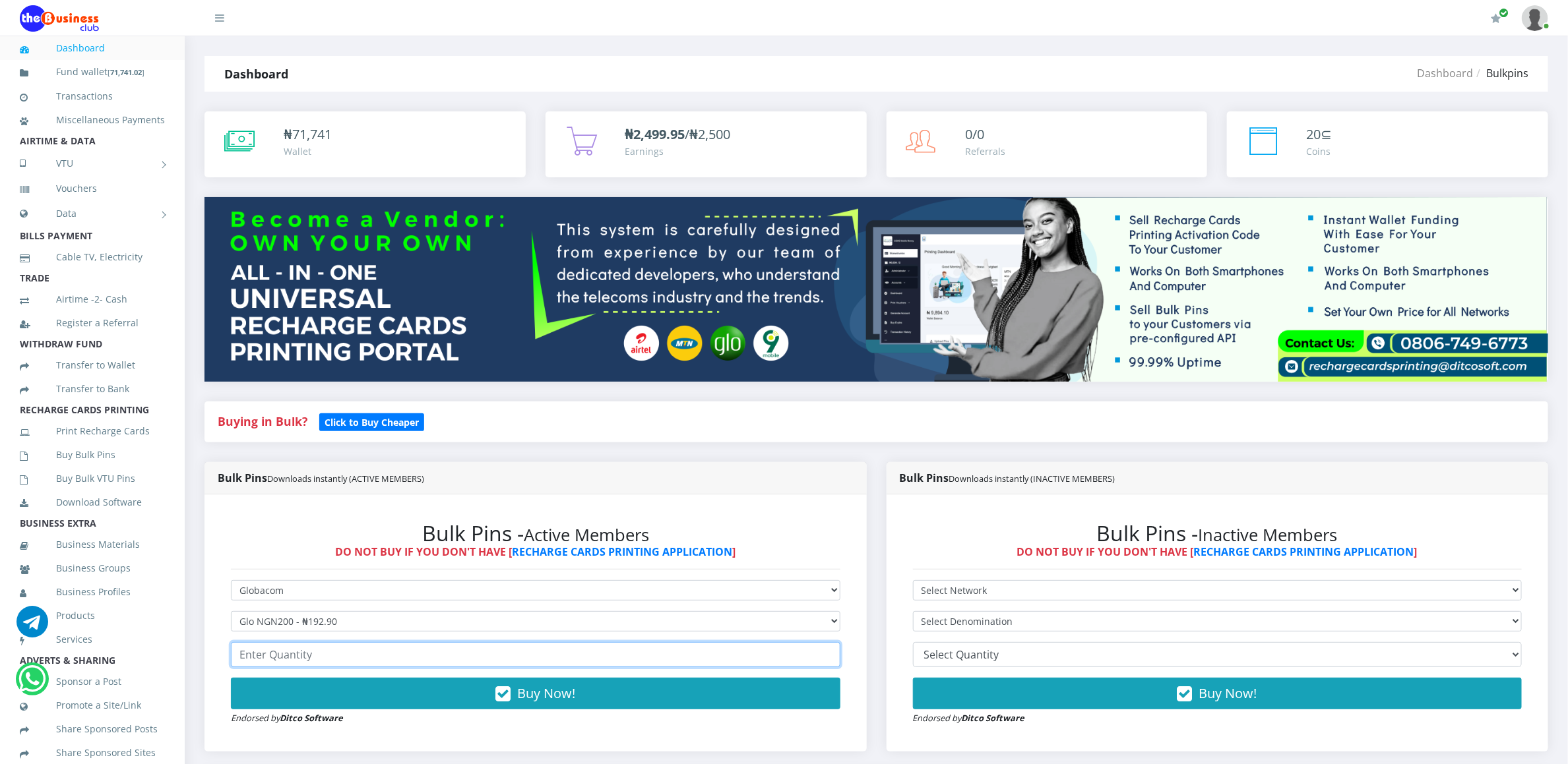
click at [261, 659] on input "number" at bounding box center [536, 655] width 609 height 25
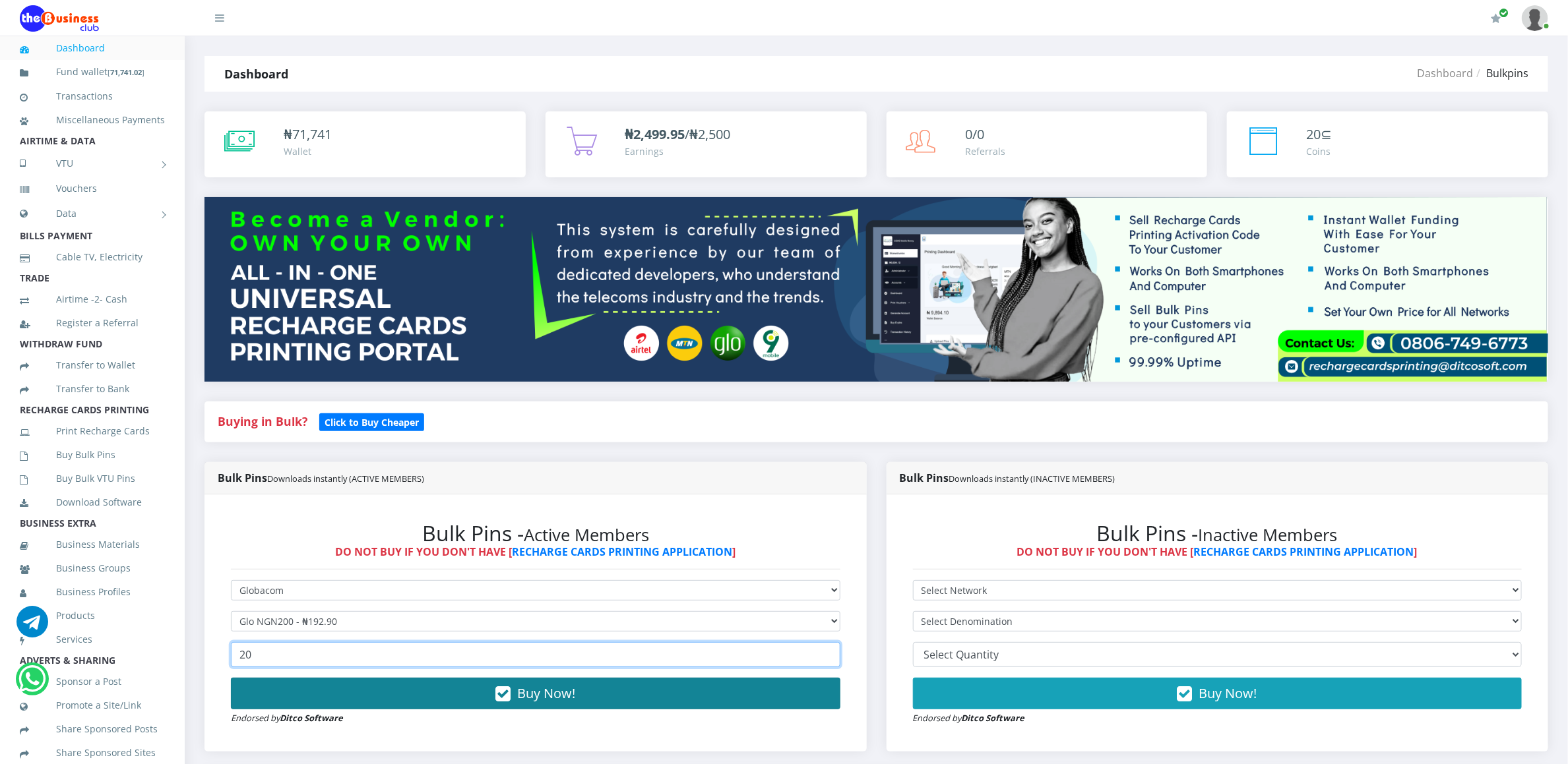
type input "20"
click at [267, 683] on button "Buy Now!" at bounding box center [536, 693] width 609 height 32
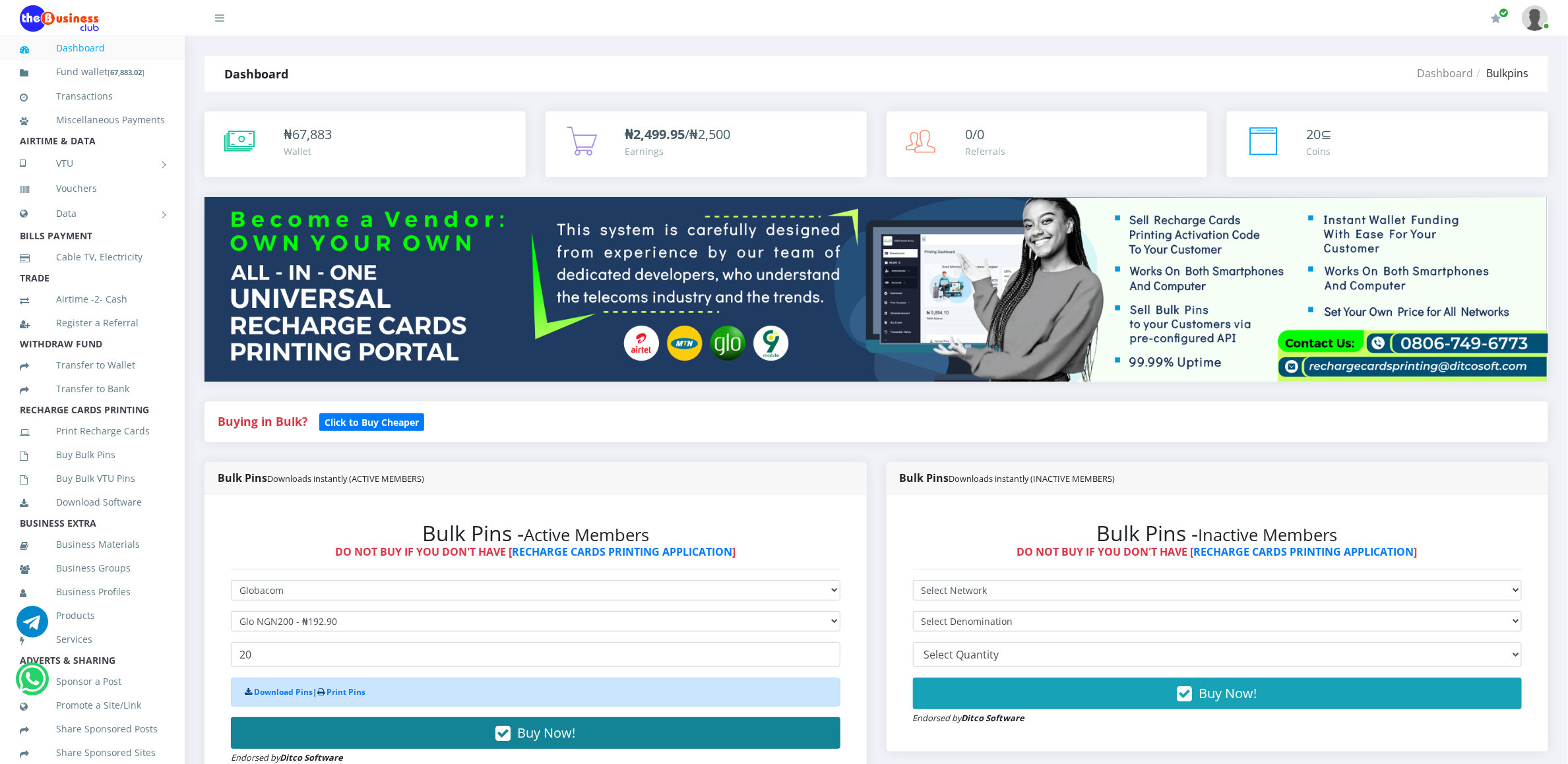
click at [267, 683] on div "Download Pins | Print Pins" at bounding box center [536, 692] width 609 height 29
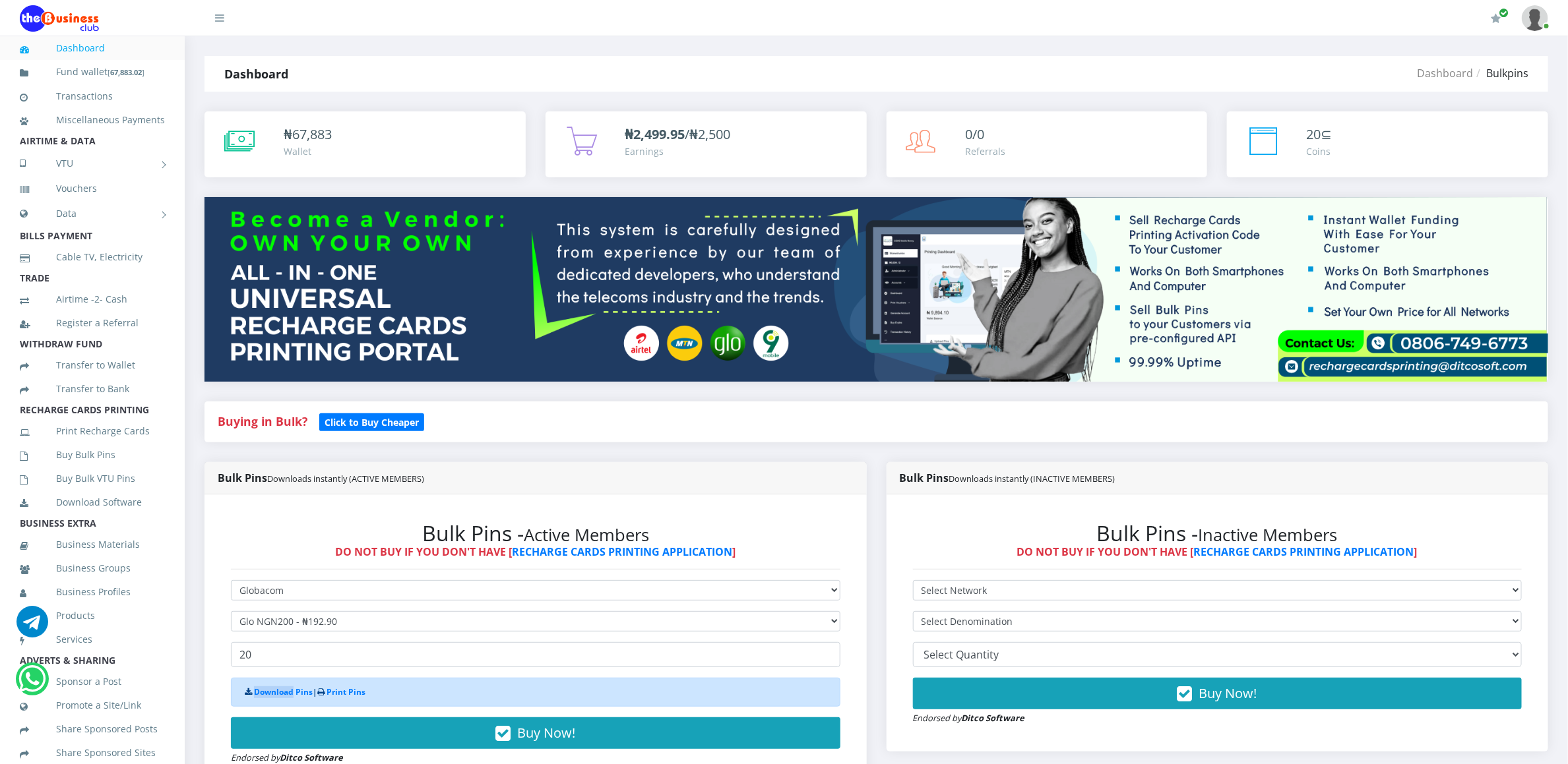
click at [267, 683] on div "Download Pins | Print Pins" at bounding box center [536, 692] width 609 height 29
click at [266, 698] on link "Download Pins" at bounding box center [283, 692] width 59 height 11
click at [59, 469] on link "Buy Bulk Pins" at bounding box center [92, 454] width 145 height 30
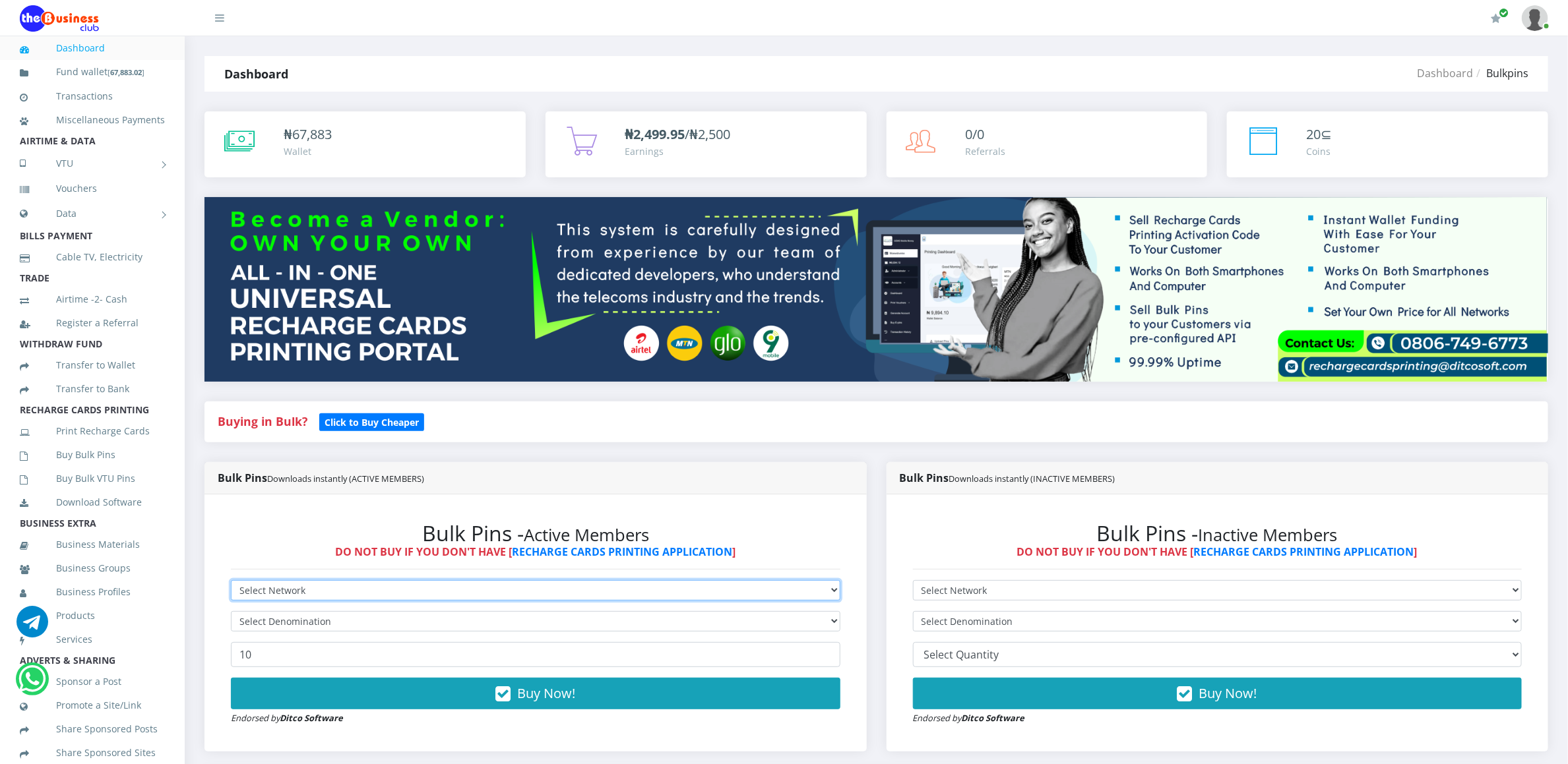
click at [585, 583] on select "Select Network MTN Globacom 9Mobile Airtel" at bounding box center [536, 590] width 609 height 21
select select "Glo"
click at [231, 583] on select "Select Network MTN Globacom 9Mobile Airtel" at bounding box center [536, 590] width 609 height 21
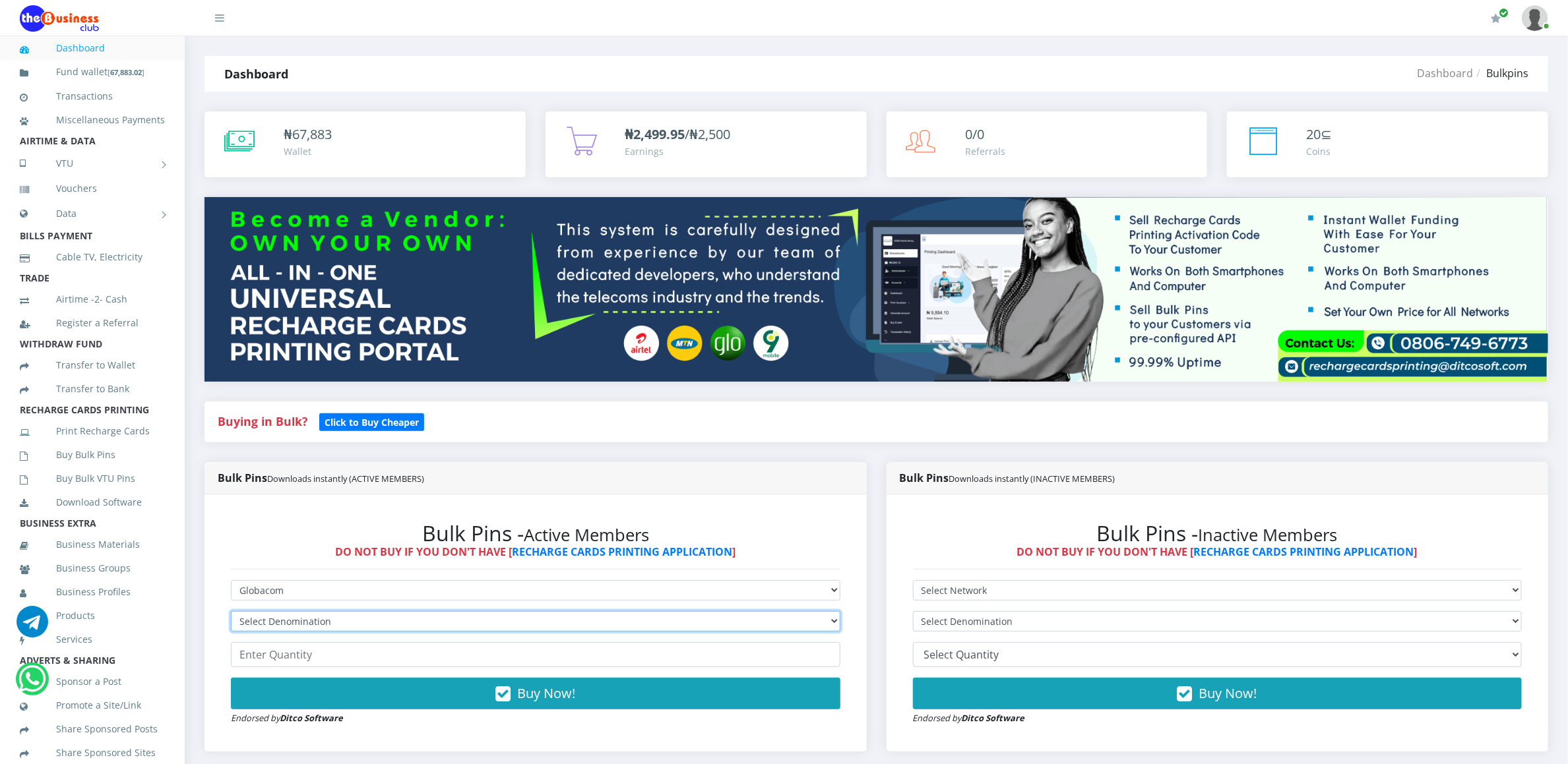
click at [582, 629] on select "Select Denomination Glo NGN100 - ₦96.45 Glo NGN200 - ₦192.90 Glo NGN500 - ₦482.…" at bounding box center [536, 622] width 609 height 21
select select "192.9-200"
click at [231, 614] on select "Select Denomination Glo NGN100 - ₦96.45 Glo NGN200 - ₦192.90 Glo NGN500 - ₦482.…" at bounding box center [536, 622] width 609 height 21
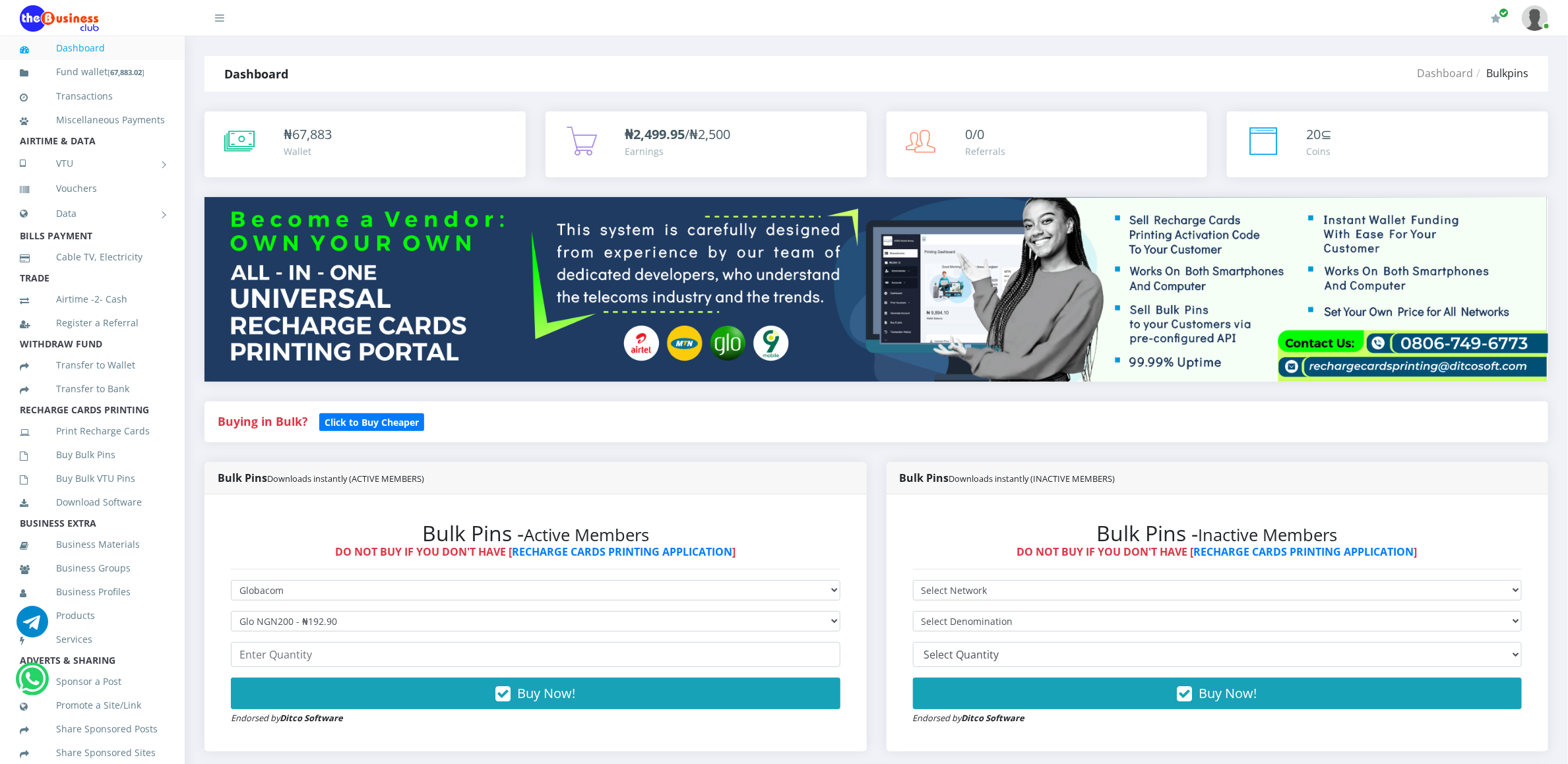
click at [558, 670] on form "Select Network MTN Globacom 9Mobile Airtel Select Denomination Glo NGN100 - ₦96…" at bounding box center [536, 653] width 609 height 145
click at [556, 653] on input "number" at bounding box center [536, 655] width 609 height 25
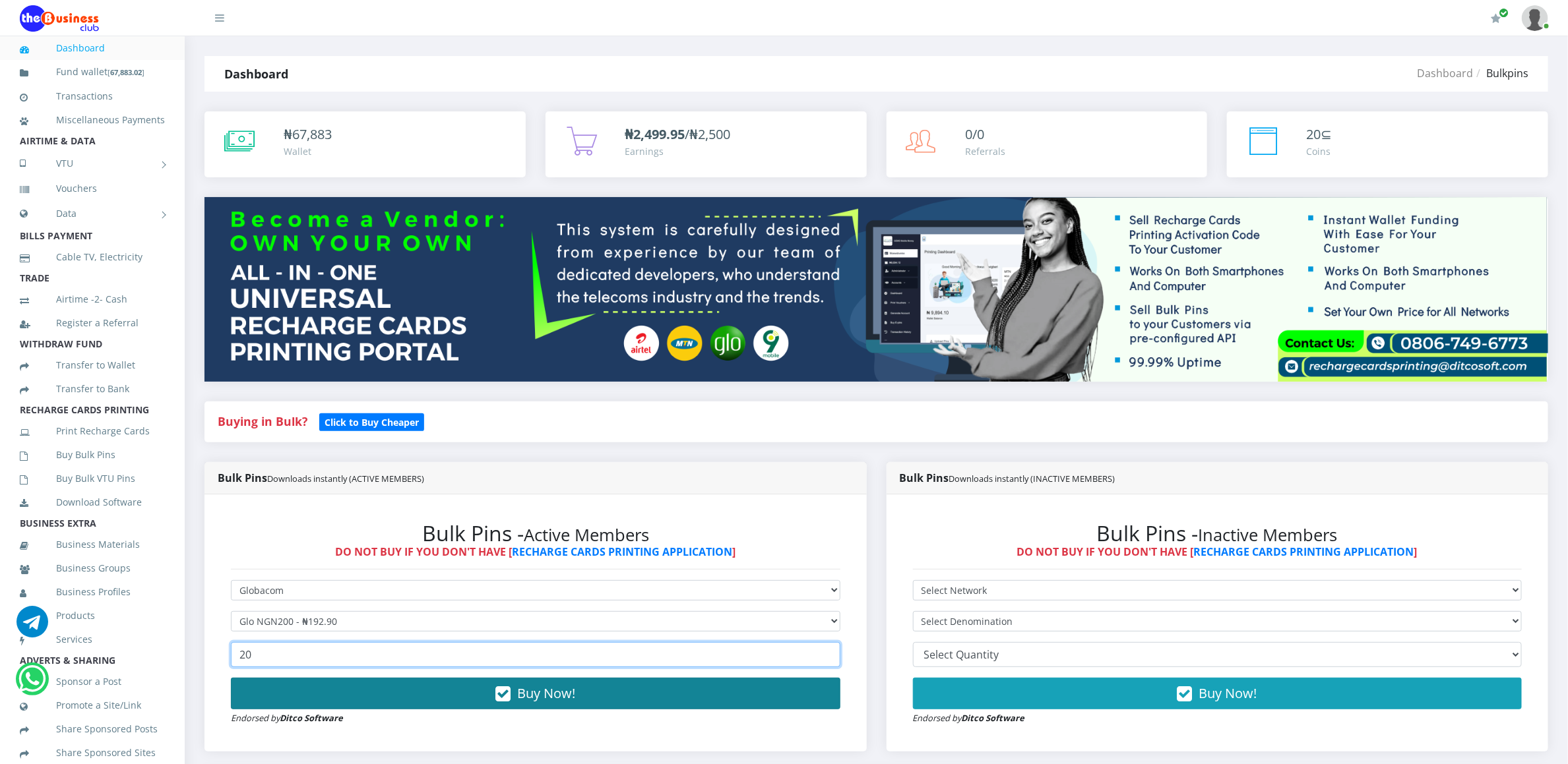
type input "20"
click at [548, 701] on span "Buy Now!" at bounding box center [547, 693] width 58 height 18
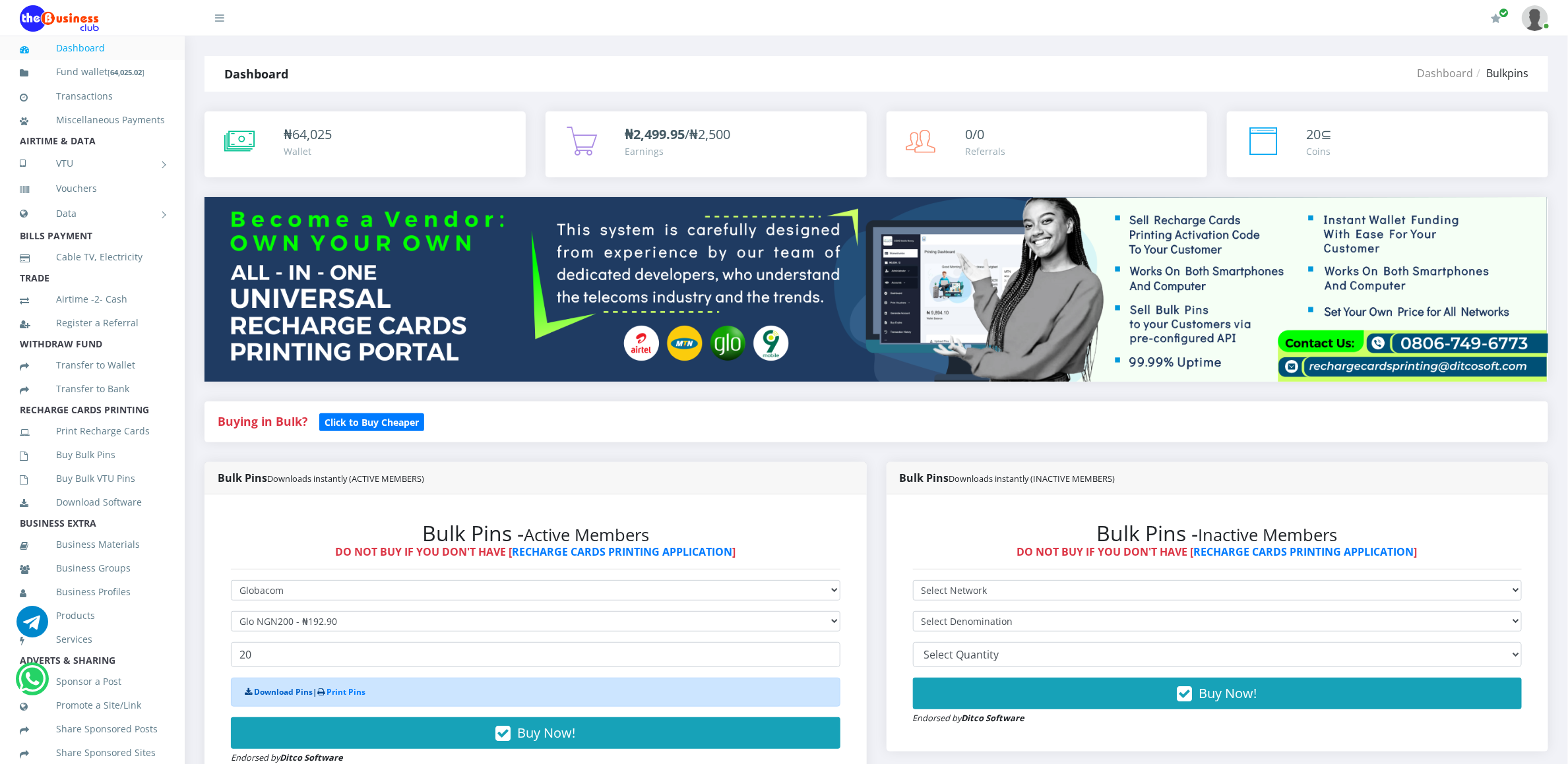
click at [302, 693] on link "Download Pins" at bounding box center [283, 692] width 59 height 11
click at [115, 461] on link "Buy Bulk Pins" at bounding box center [92, 454] width 145 height 30
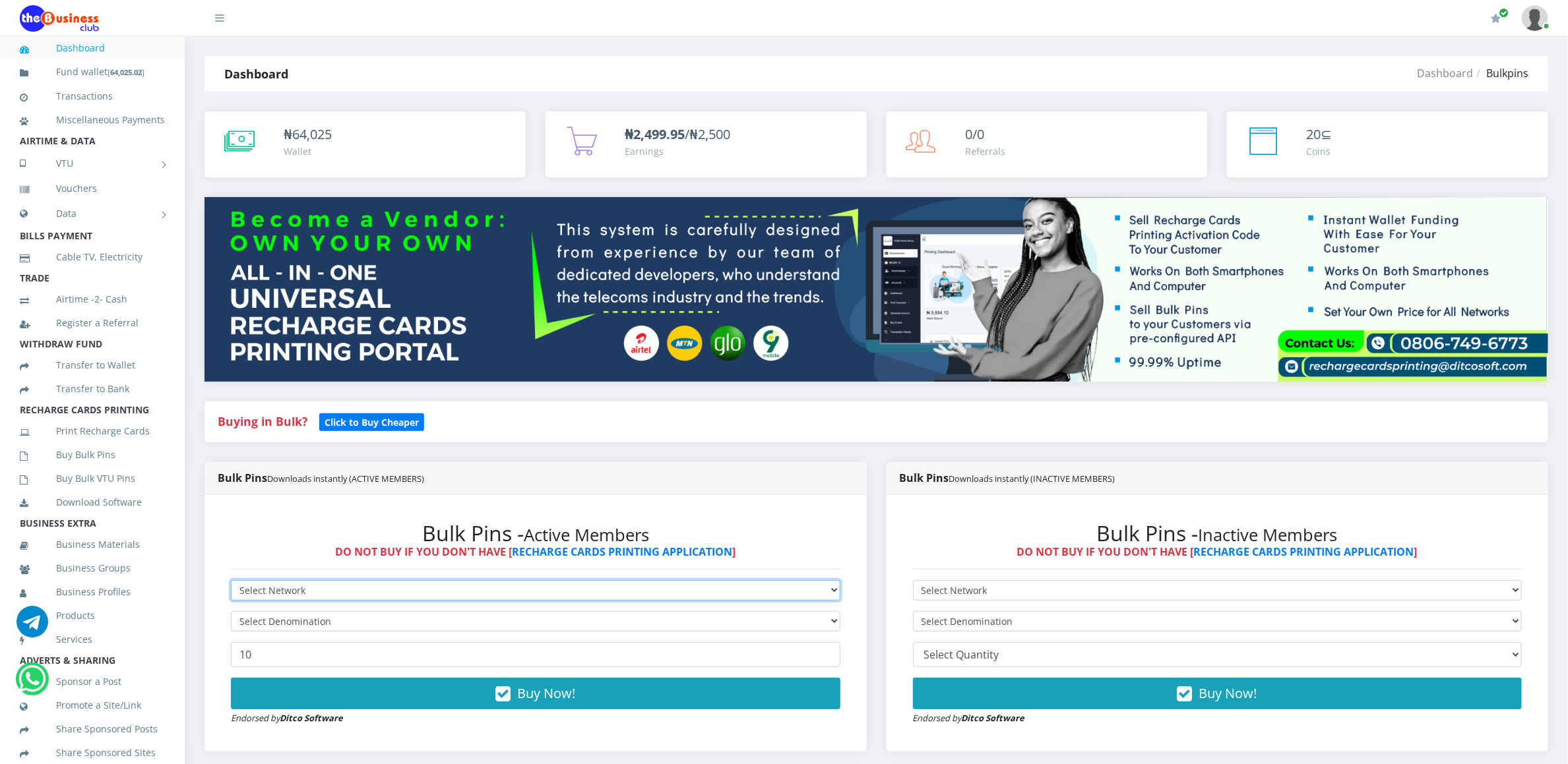
click at [271, 588] on select "Select Network MTN Globacom 9Mobile Airtel" at bounding box center [536, 590] width 609 height 21
select select "Glo"
click at [231, 583] on select "Select Network MTN Globacom 9Mobile Airtel" at bounding box center [536, 590] width 609 height 21
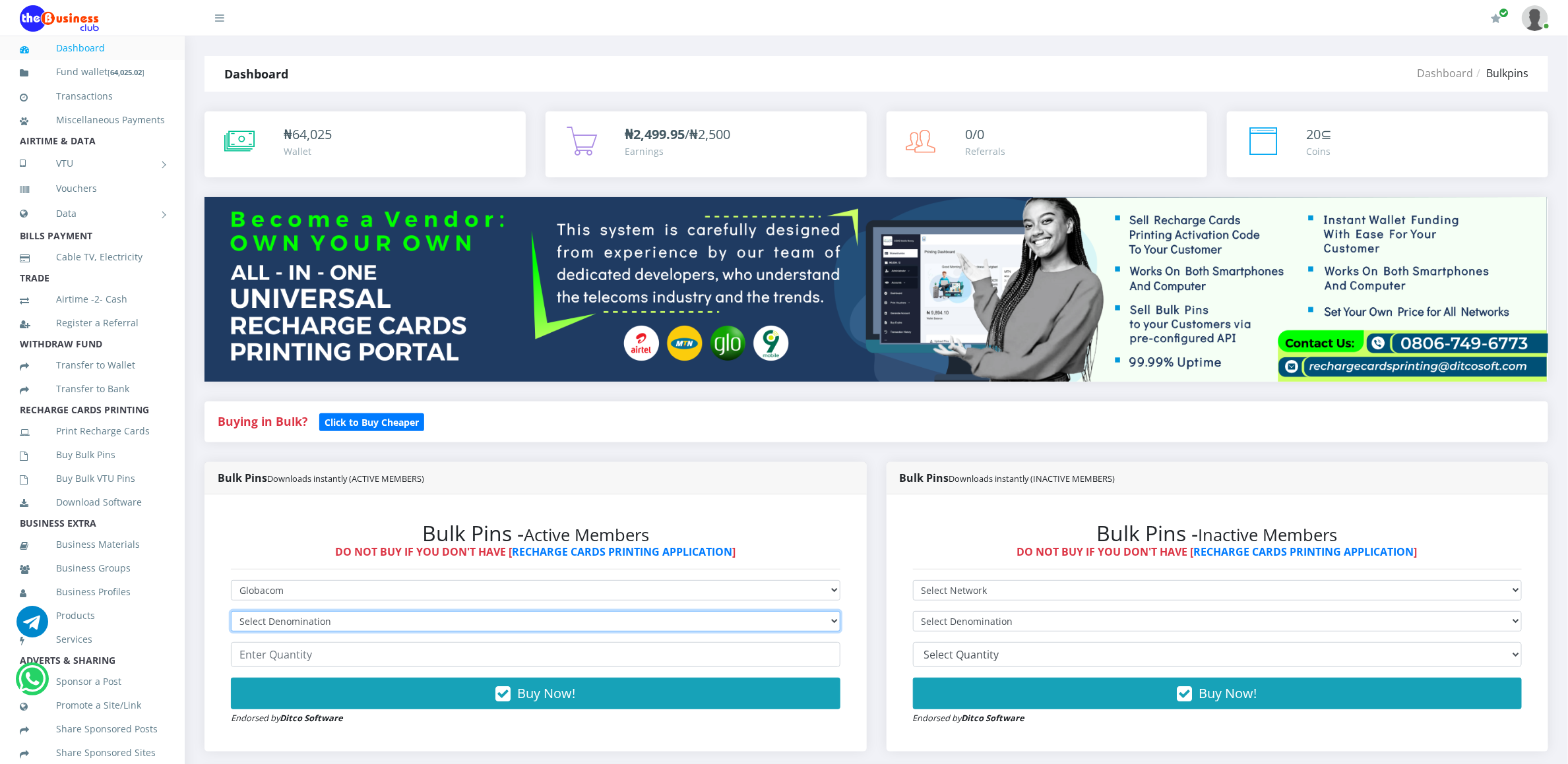
click at [273, 622] on select "Select Denomination Glo NGN100 - ₦96.45 Glo NGN200 - ₦192.90 Glo NGN500 - ₦482.…" at bounding box center [536, 622] width 609 height 21
select select "192.9-200"
click at [231, 614] on select "Select Denomination Glo NGN100 - ₦96.45 Glo NGN200 - ₦192.90 Glo NGN500 - ₦482.…" at bounding box center [536, 622] width 609 height 21
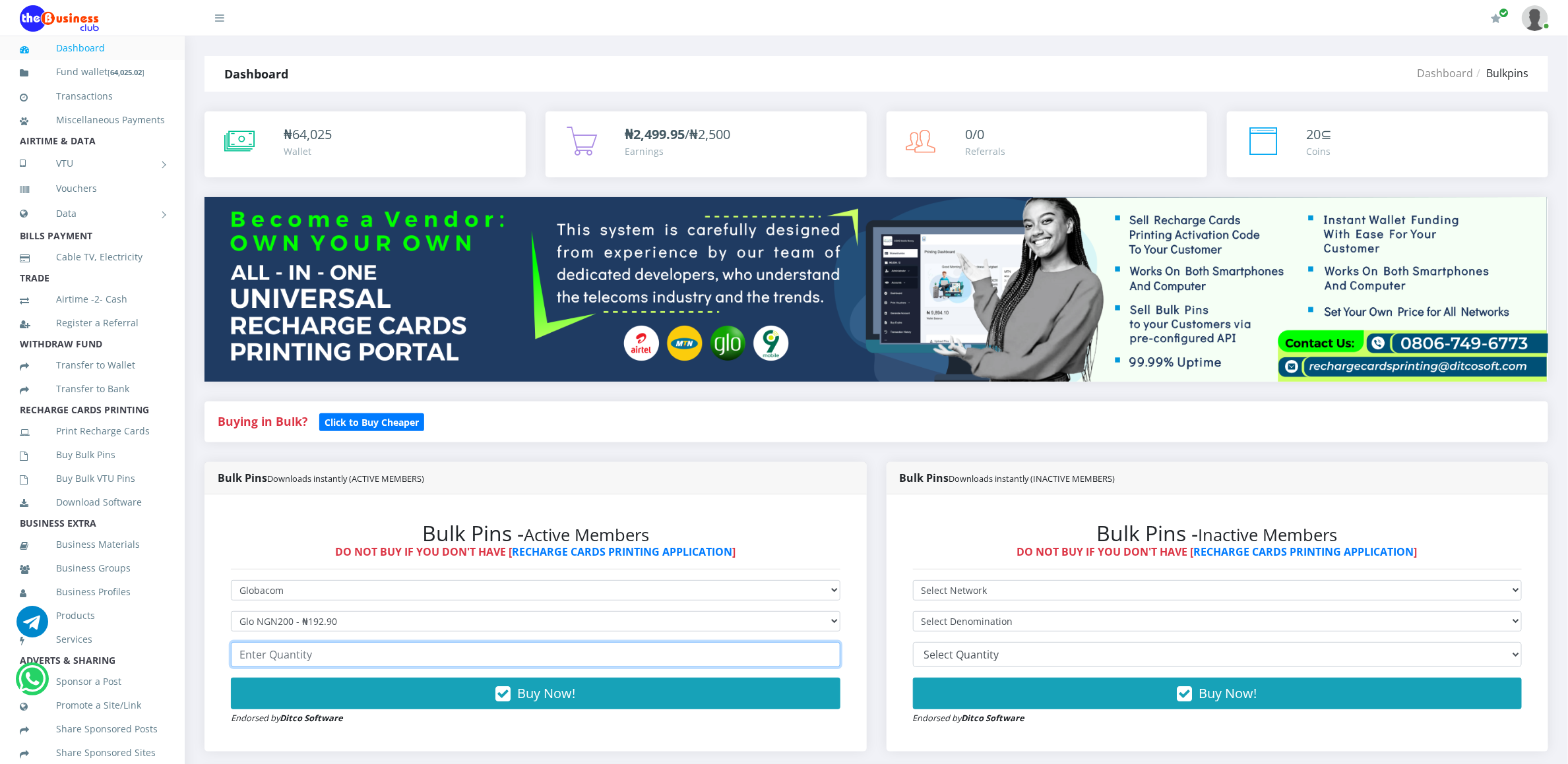
click at [276, 657] on input "number" at bounding box center [536, 655] width 609 height 25
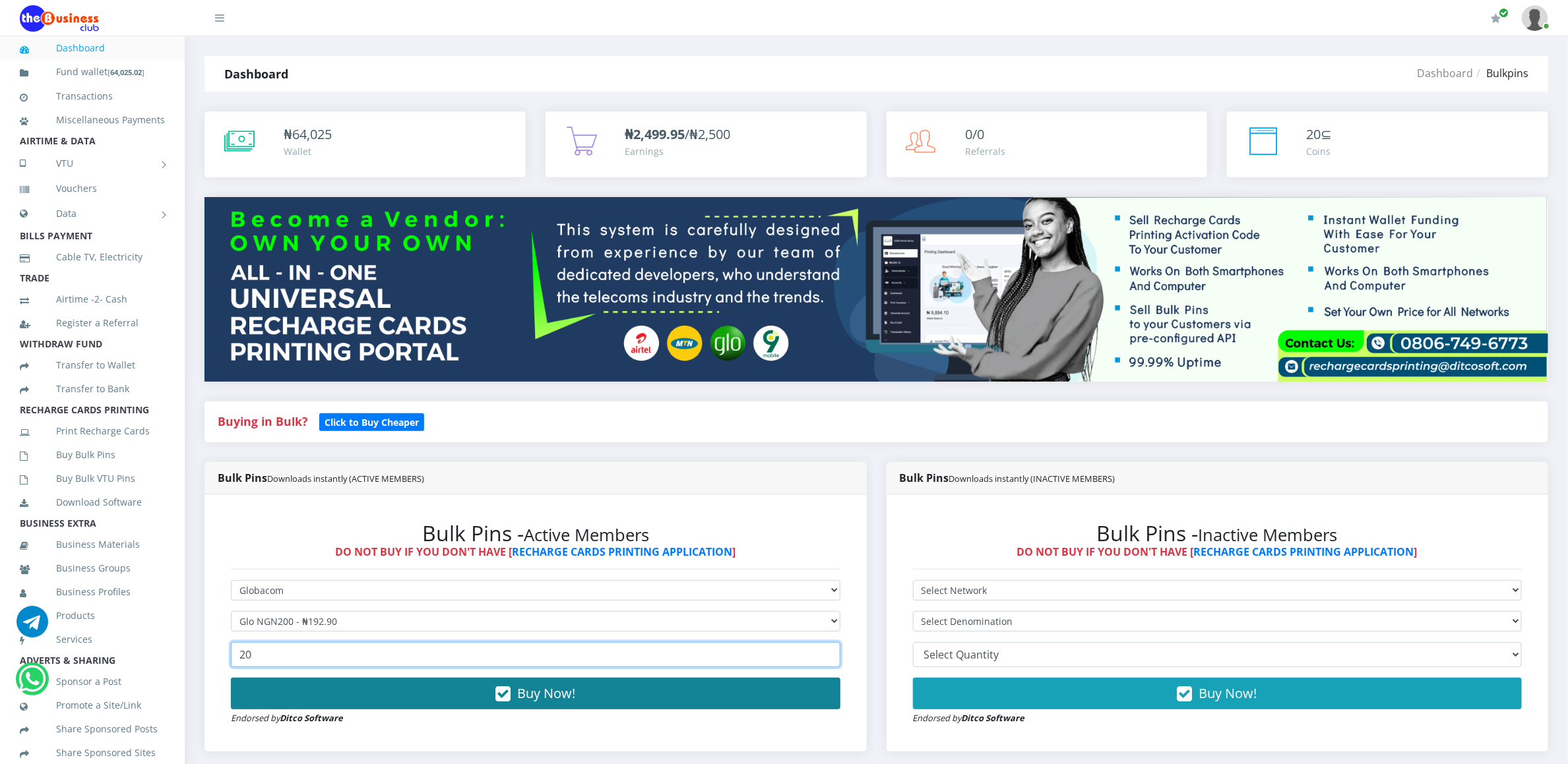
type input "20"
click at [280, 695] on button "Buy Now!" at bounding box center [536, 693] width 609 height 32
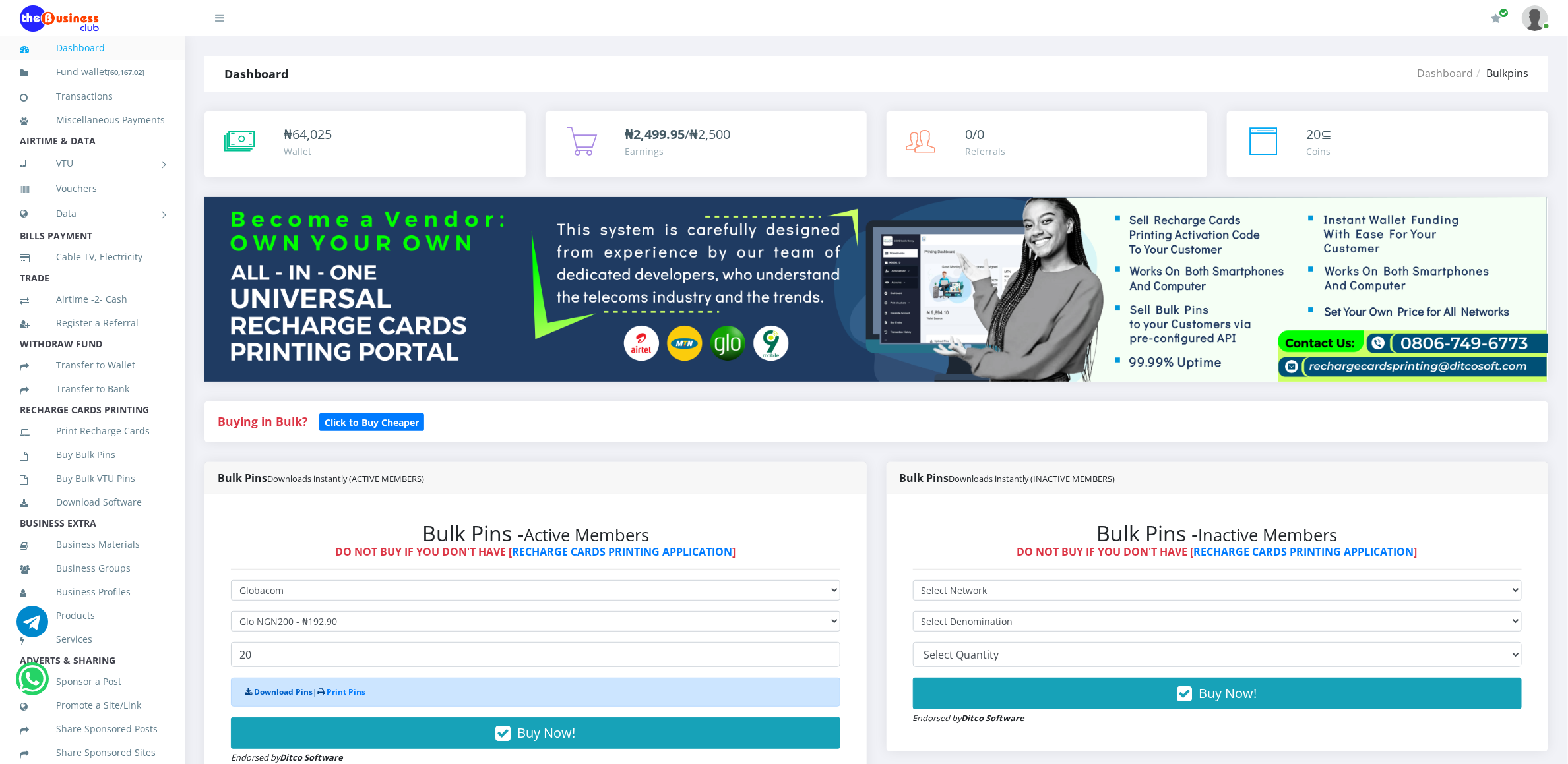
click at [280, 692] on link "Download Pins" at bounding box center [283, 692] width 59 height 11
click at [100, 470] on link "Buy Bulk Pins" at bounding box center [92, 454] width 145 height 30
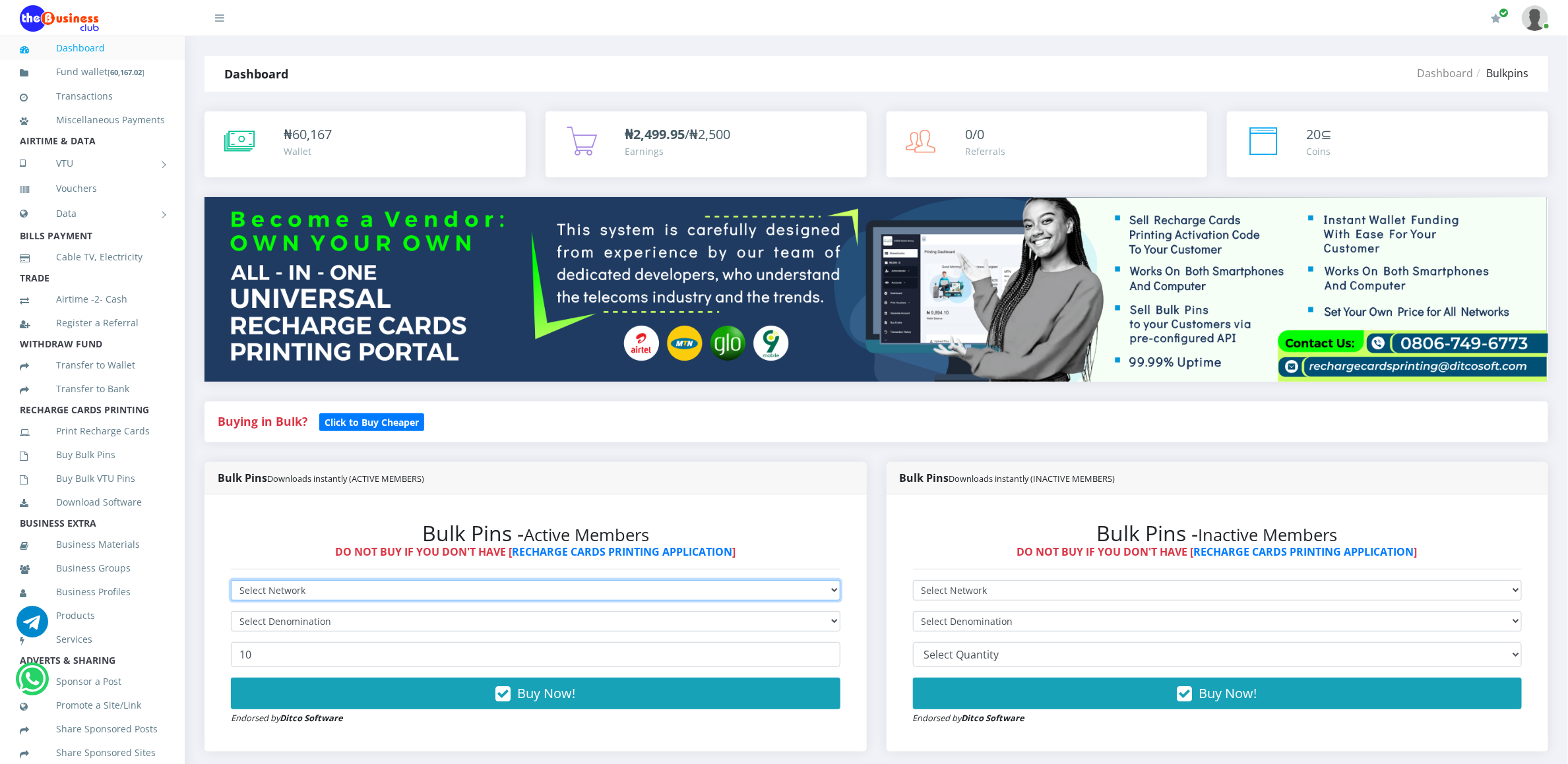
click at [260, 584] on select "Select Network MTN Globacom 9Mobile Airtel" at bounding box center [536, 590] width 609 height 21
select select "Glo"
click at [231, 583] on select "Select Network MTN Globacom 9Mobile Airtel" at bounding box center [536, 590] width 609 height 21
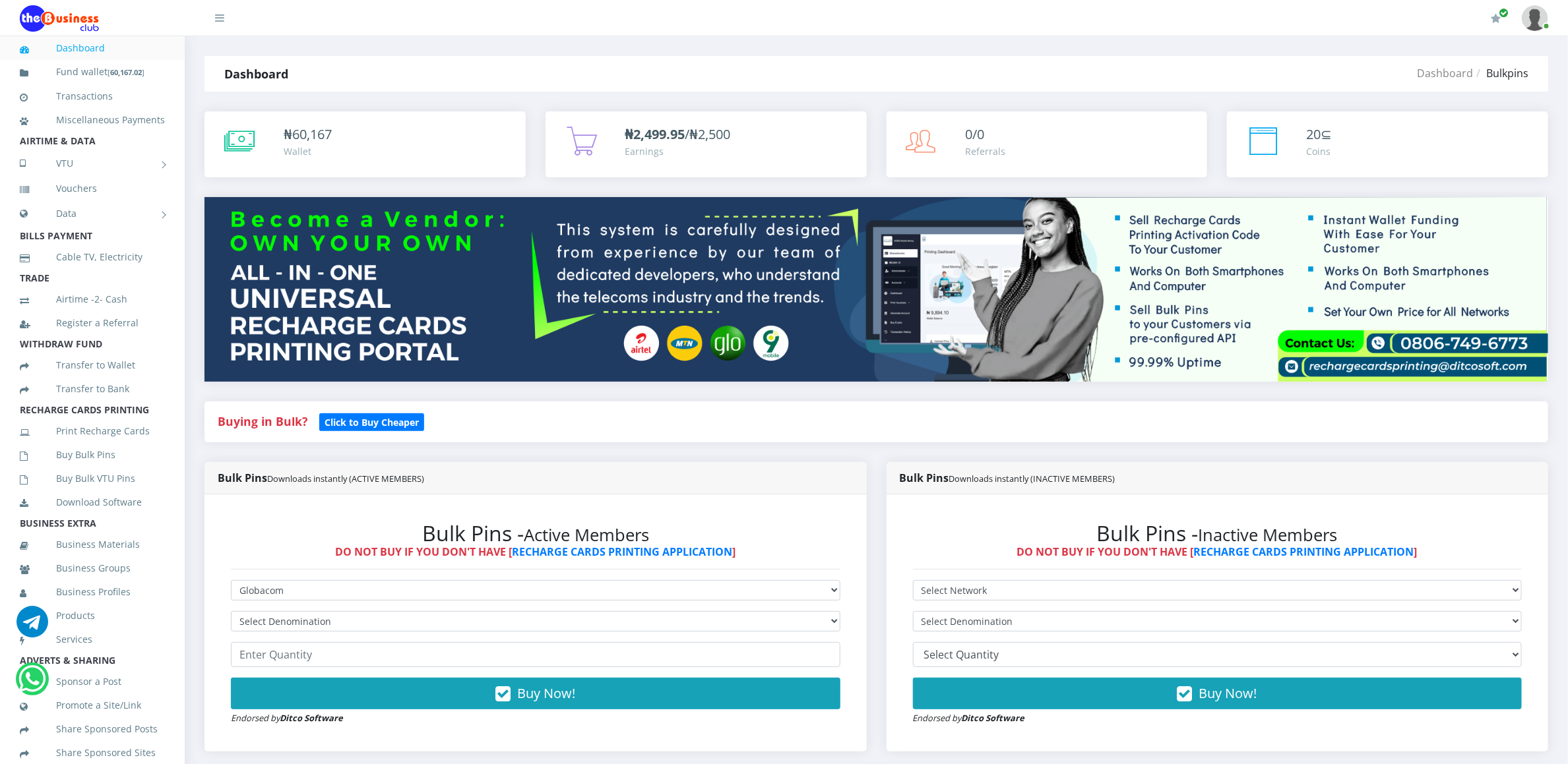
click at [269, 609] on form "Select Network MTN Globacom 9Mobile Airtel Select Denomination Glo NGN100 - ₦96…" at bounding box center [536, 653] width 609 height 145
click at [283, 612] on form "Select Network MTN Globacom 9Mobile Airtel Select Denomination Glo NGN100 - ₦96…" at bounding box center [536, 653] width 609 height 145
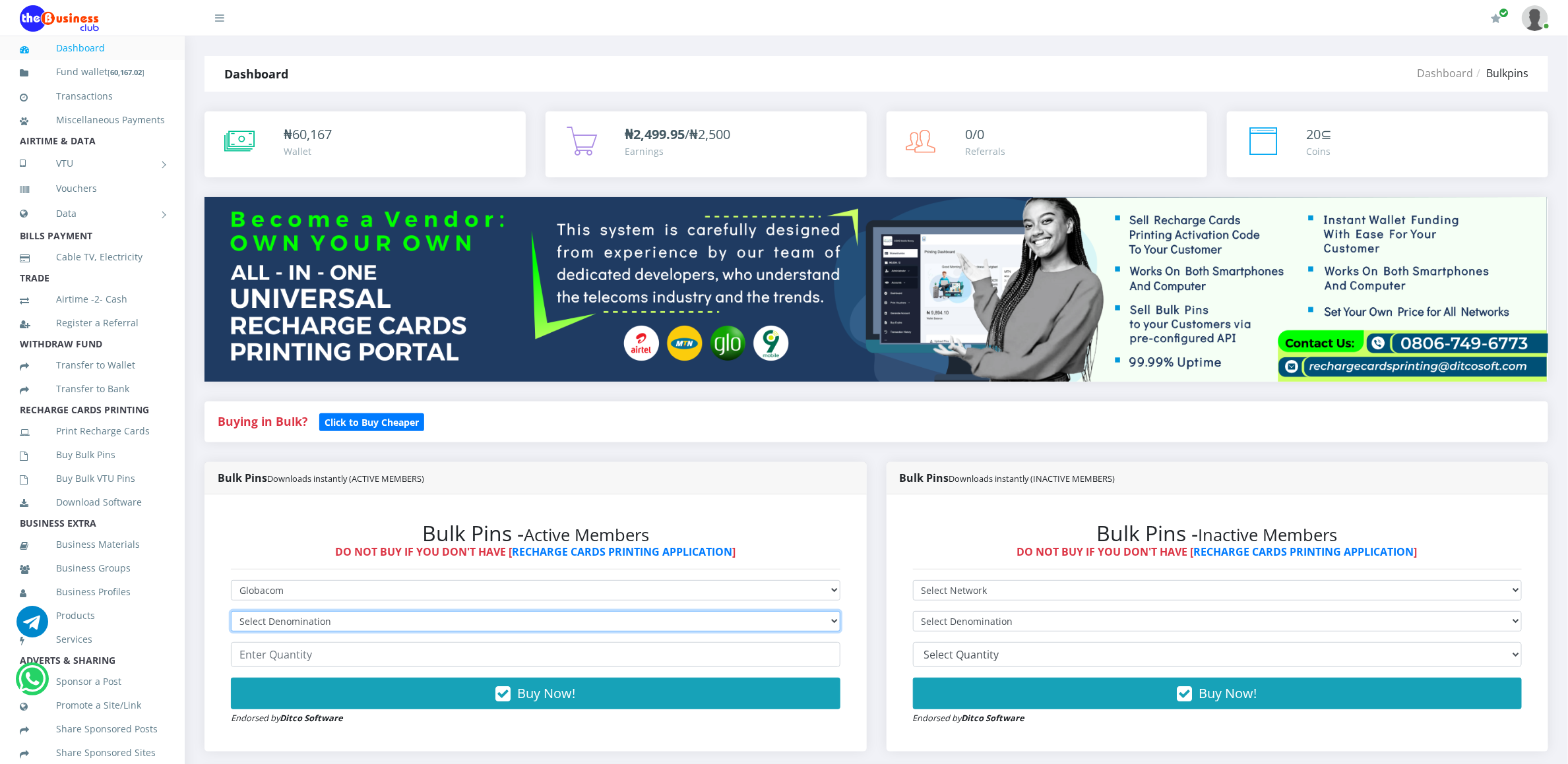
click at [283, 617] on select "Select Denomination Glo NGN100 - ₦96.45 Glo NGN200 - ₦192.90 Glo NGN500 - ₦482.…" at bounding box center [536, 622] width 609 height 21
select select "192.9-200"
click at [231, 614] on select "Select Denomination Glo NGN100 - ₦96.45 Glo NGN200 - ₦192.90 Glo NGN500 - ₦482.…" at bounding box center [536, 622] width 609 height 21
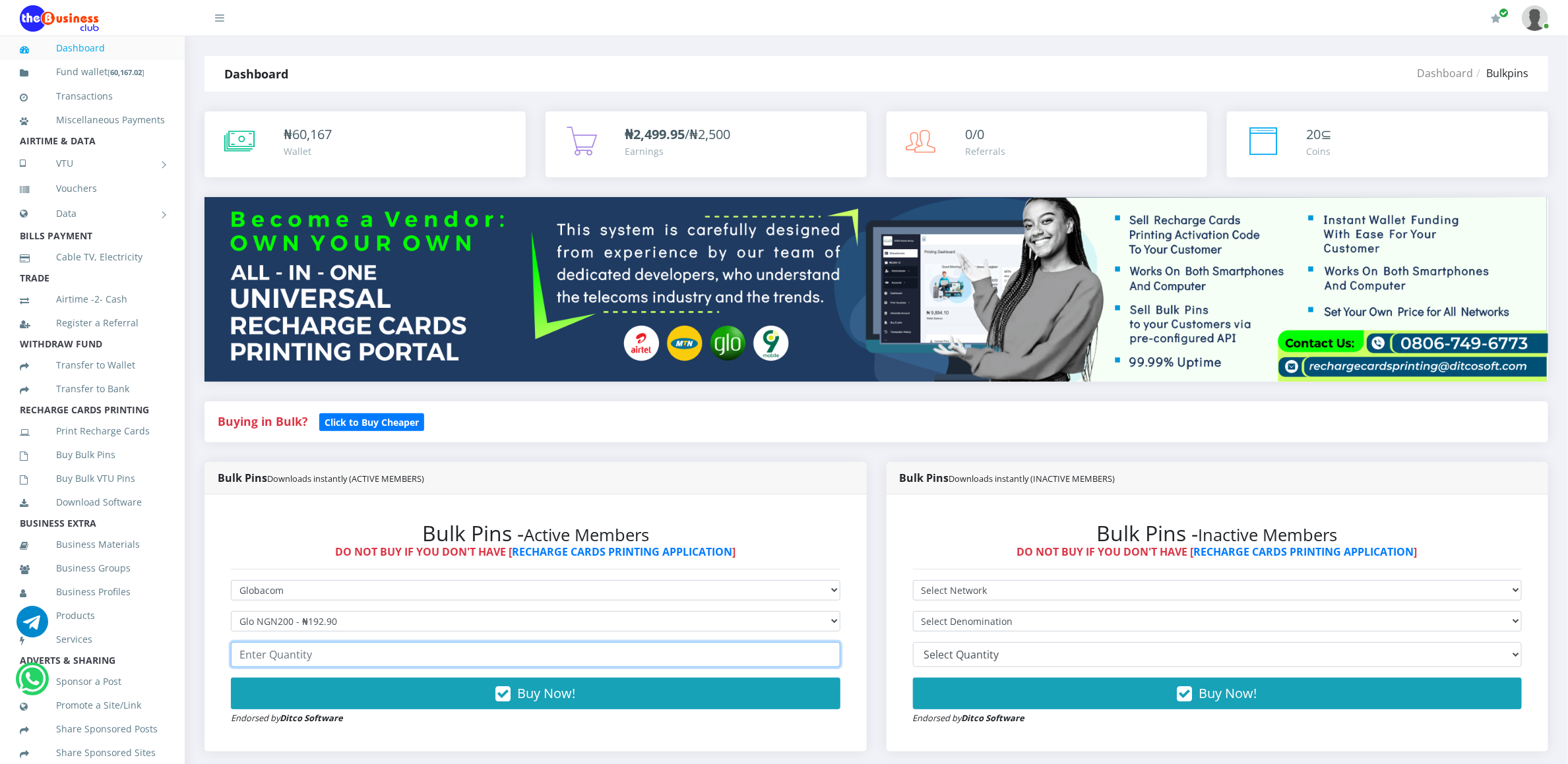
click at [279, 662] on input "number" at bounding box center [536, 655] width 609 height 25
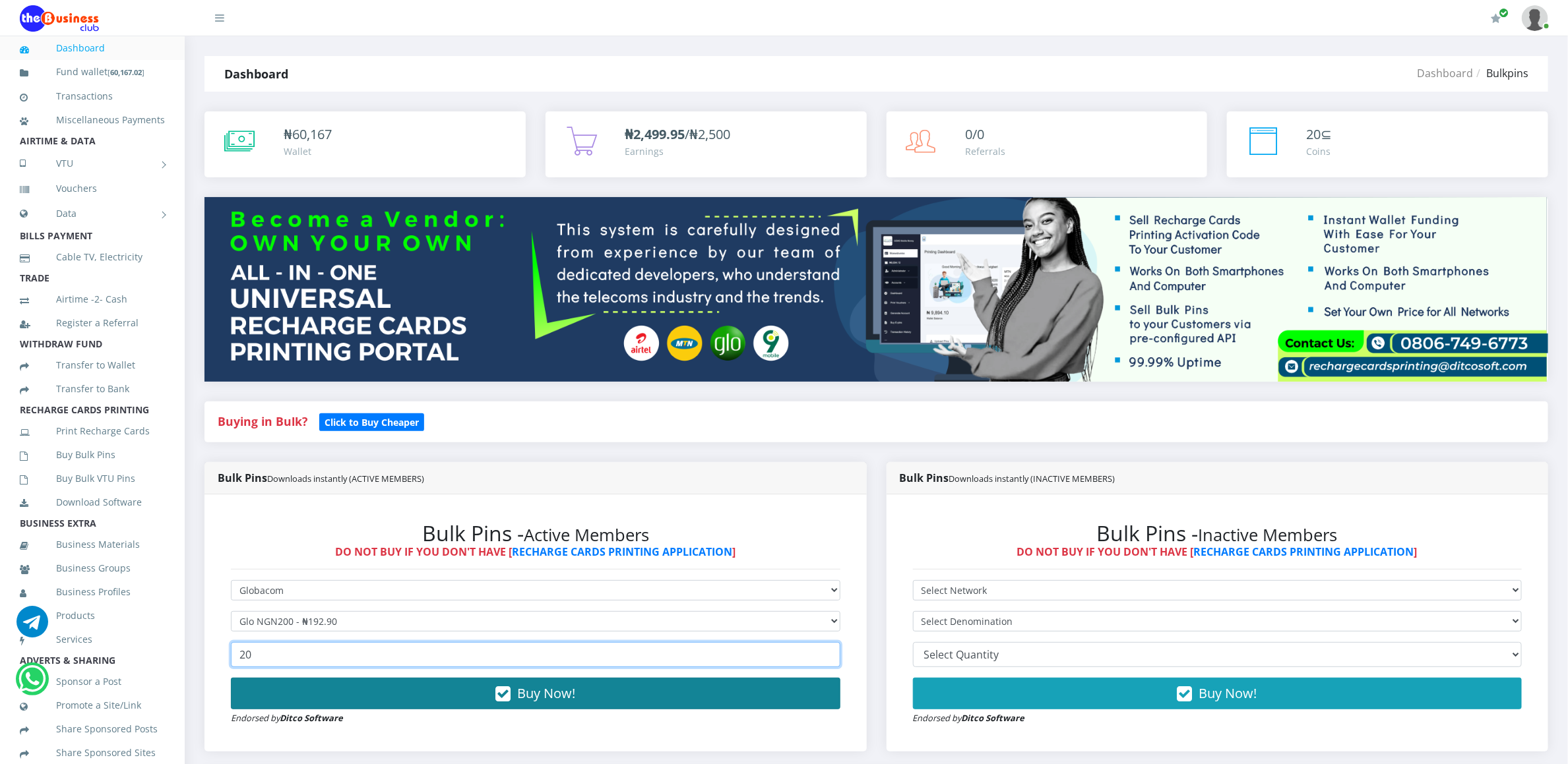
type input "20"
click at [279, 695] on button "Buy Now!" at bounding box center [536, 693] width 609 height 32
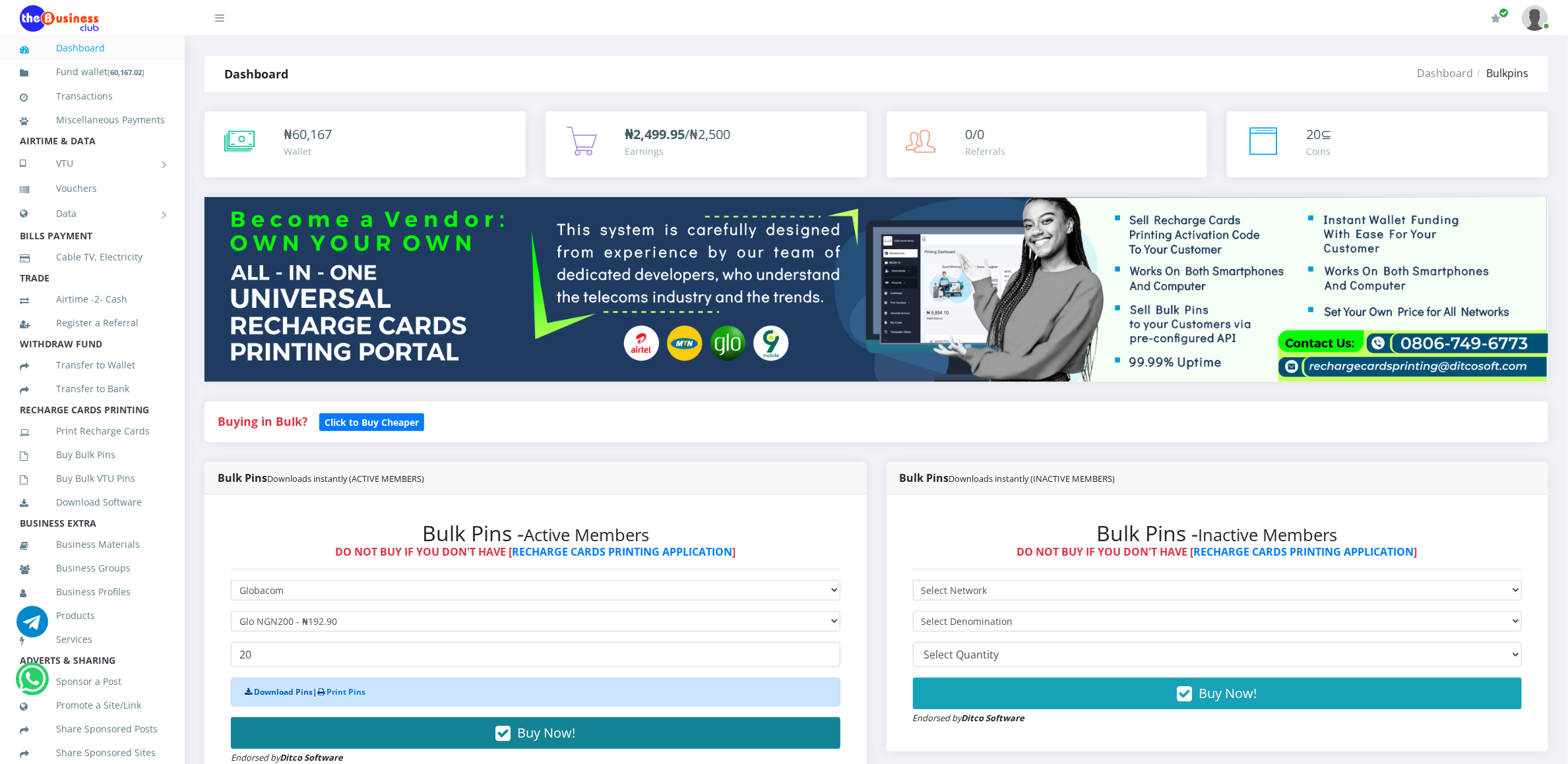
click at [279, 695] on link "Download Pins" at bounding box center [283, 692] width 59 height 11
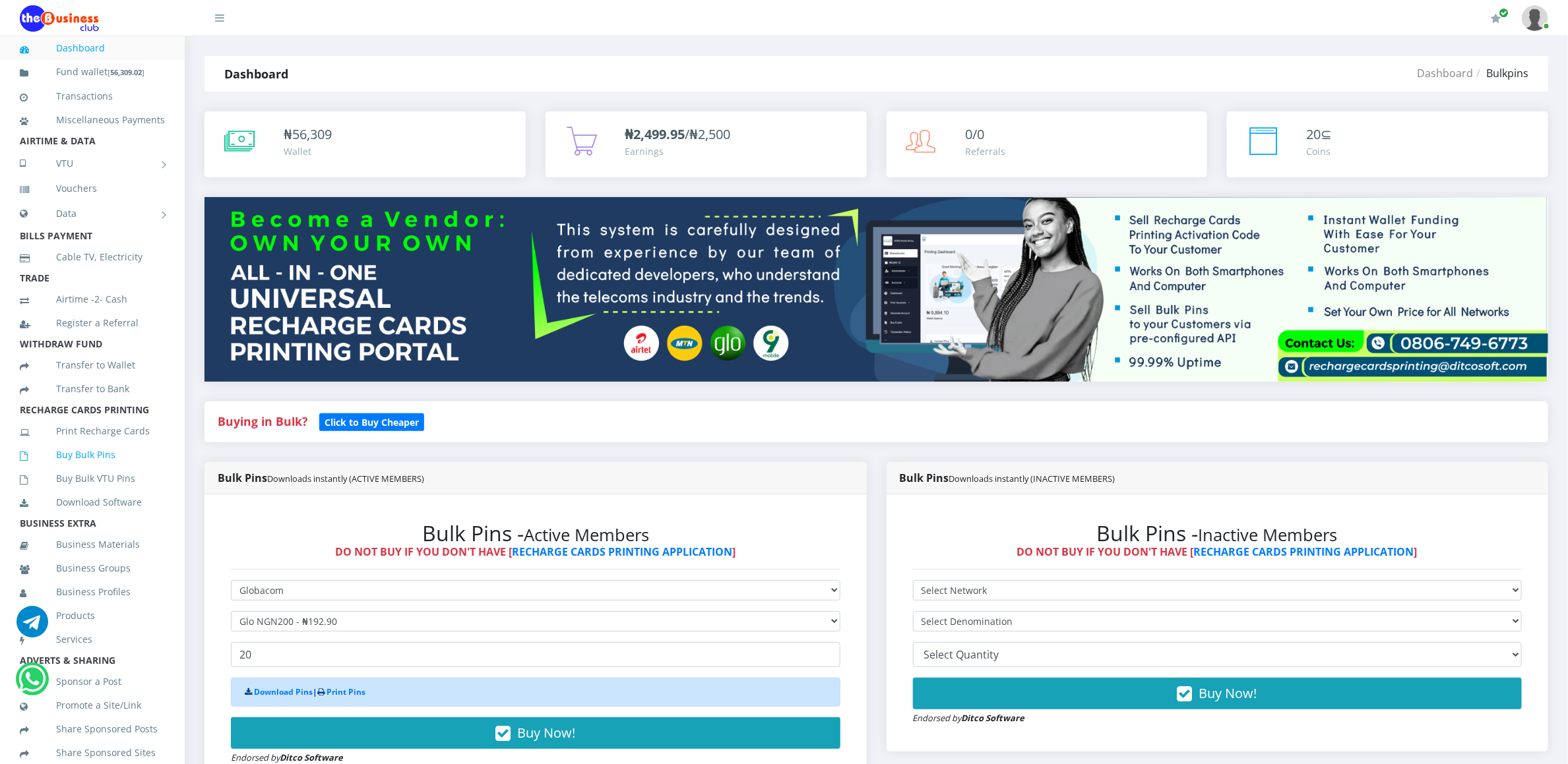
click at [119, 470] on link "Buy Bulk Pins" at bounding box center [92, 454] width 145 height 30
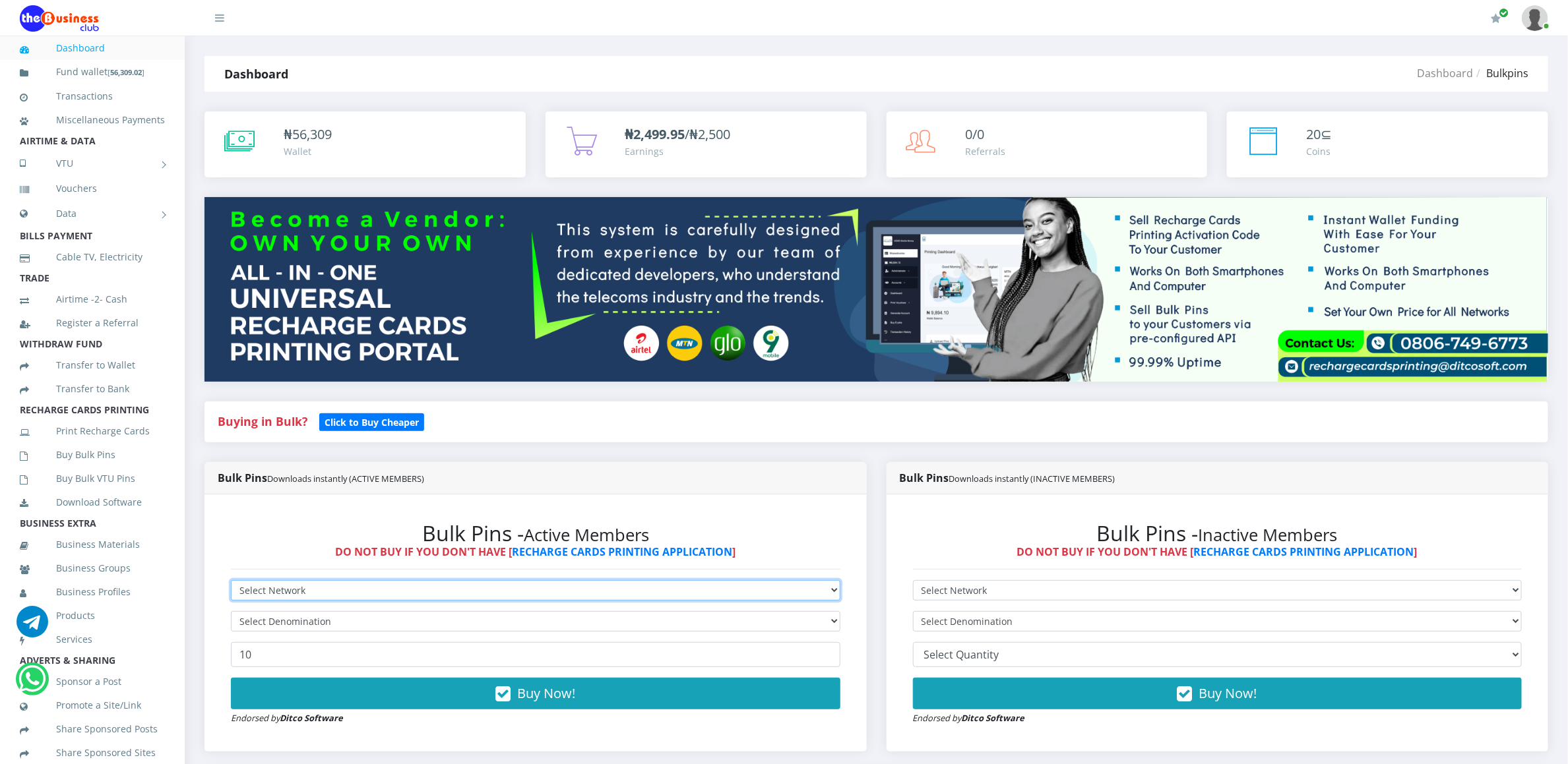
click at [256, 592] on select "Select Network MTN Globacom 9Mobile Airtel" at bounding box center [536, 590] width 609 height 21
select select "Glo"
click at [231, 583] on select "Select Network MTN Globacom 9Mobile Airtel" at bounding box center [536, 590] width 609 height 21
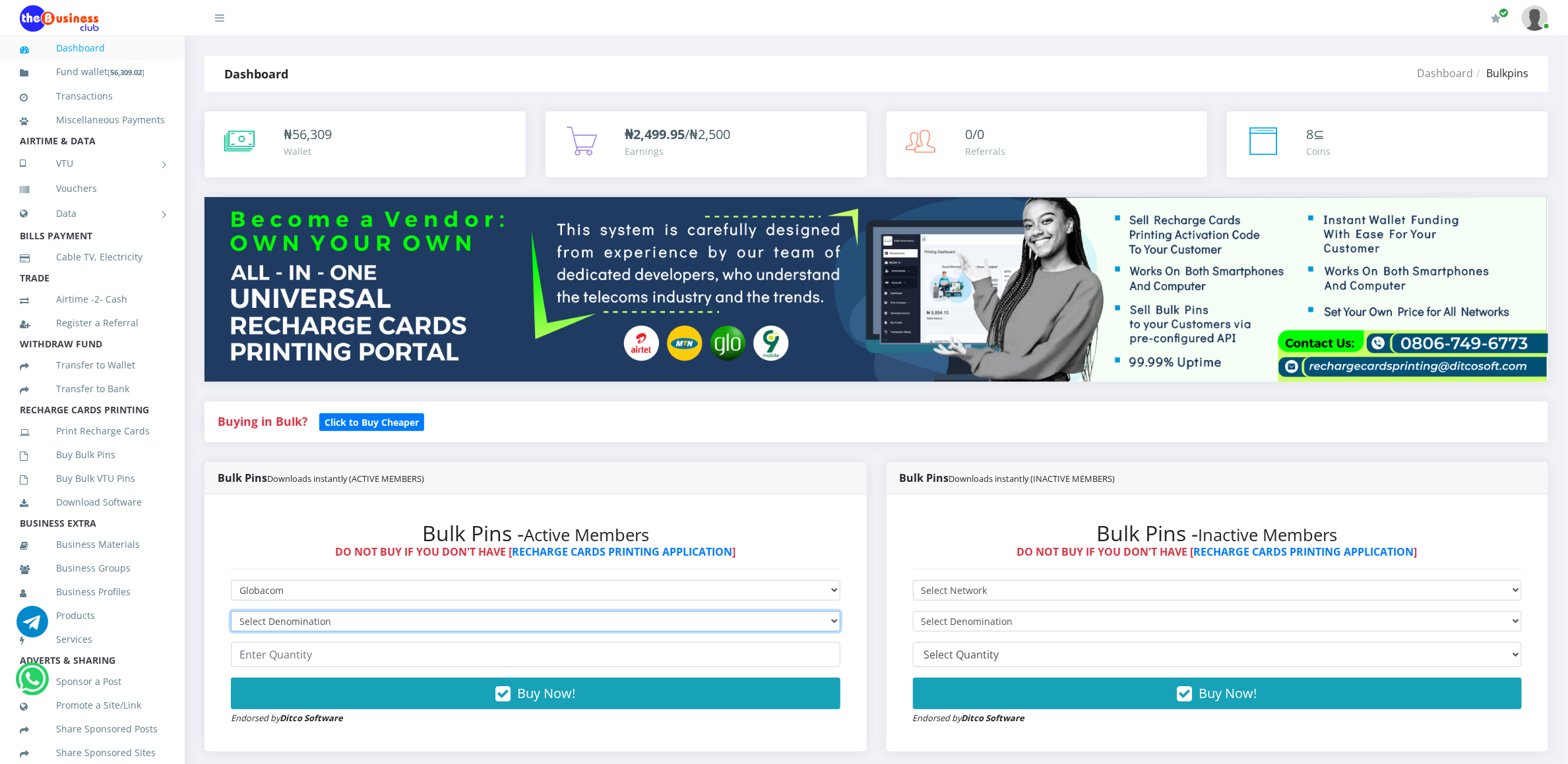
click at [246, 622] on select "Select Denomination Glo NGN100 - ₦96.45 Glo NGN200 - ₦192.90 Glo NGN500 - ₦482.…" at bounding box center [536, 622] width 609 height 21
select select "482.25-500"
click at [231, 614] on select "Select Denomination Glo NGN100 - ₦96.45 Glo NGN200 - ₦192.90 Glo NGN500 - ₦482.…" at bounding box center [536, 622] width 609 height 21
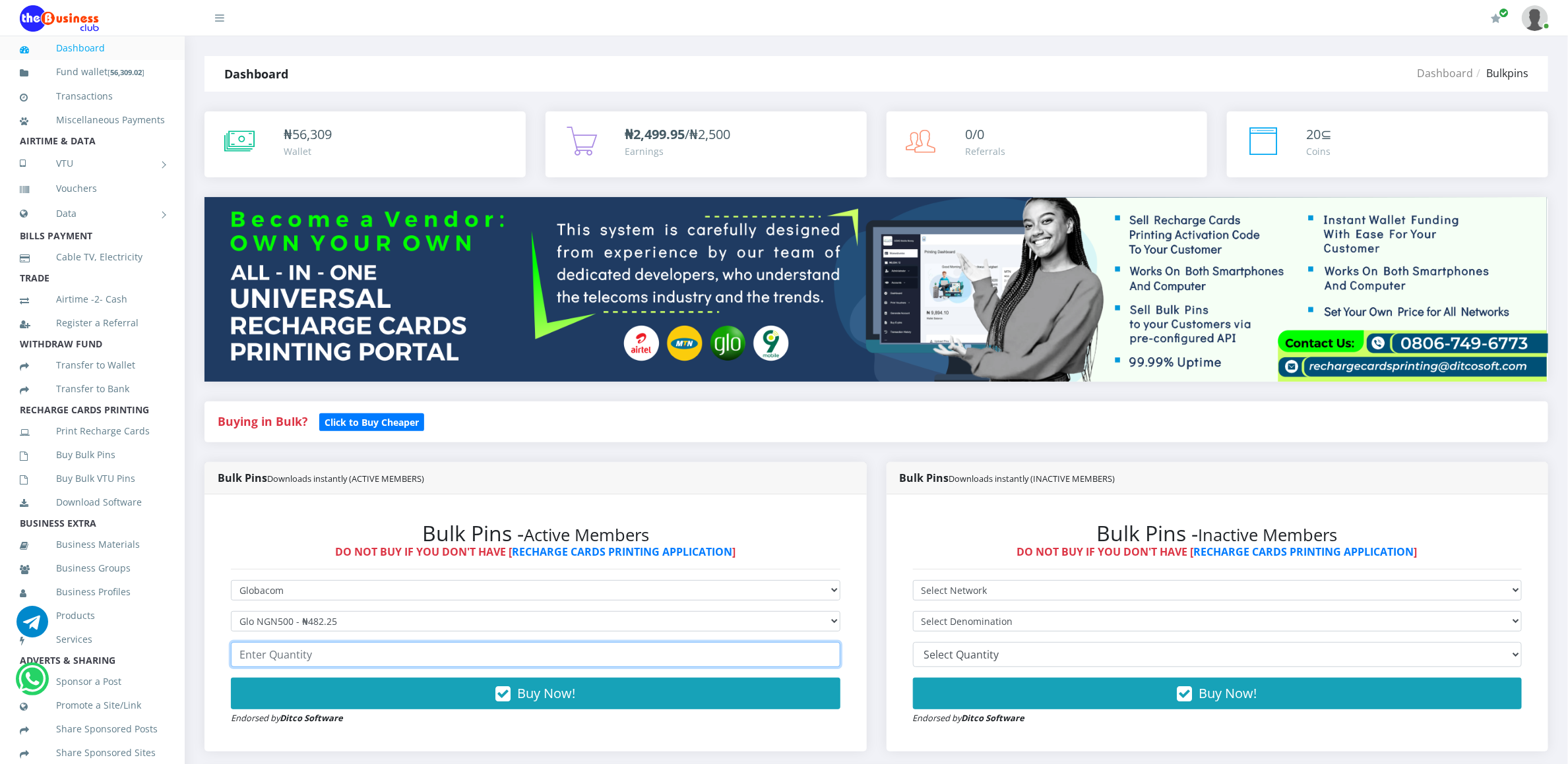
click at [261, 655] on input "number" at bounding box center [536, 655] width 609 height 25
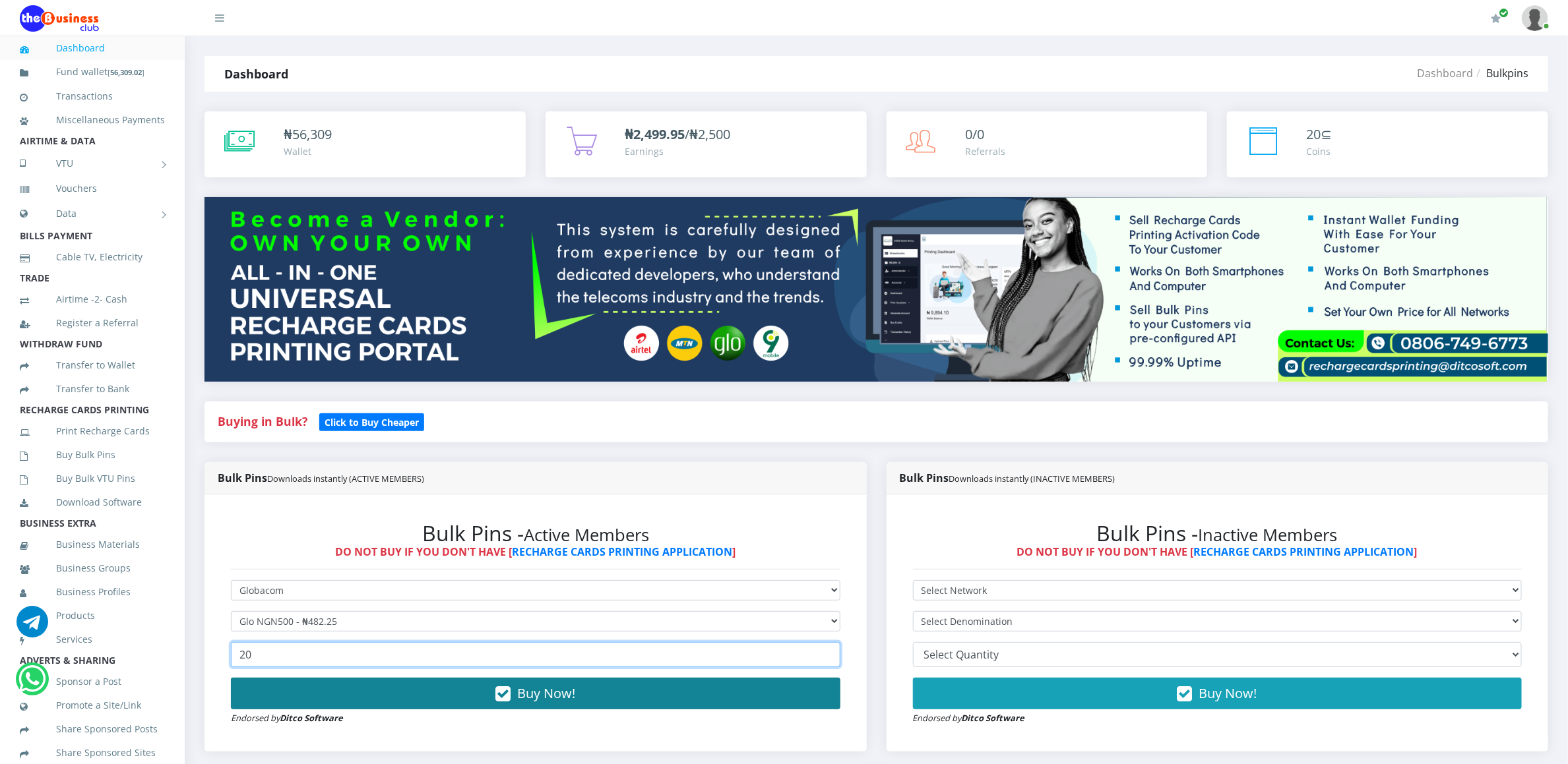
type input "20"
click at [249, 703] on button "Buy Now!" at bounding box center [536, 693] width 609 height 32
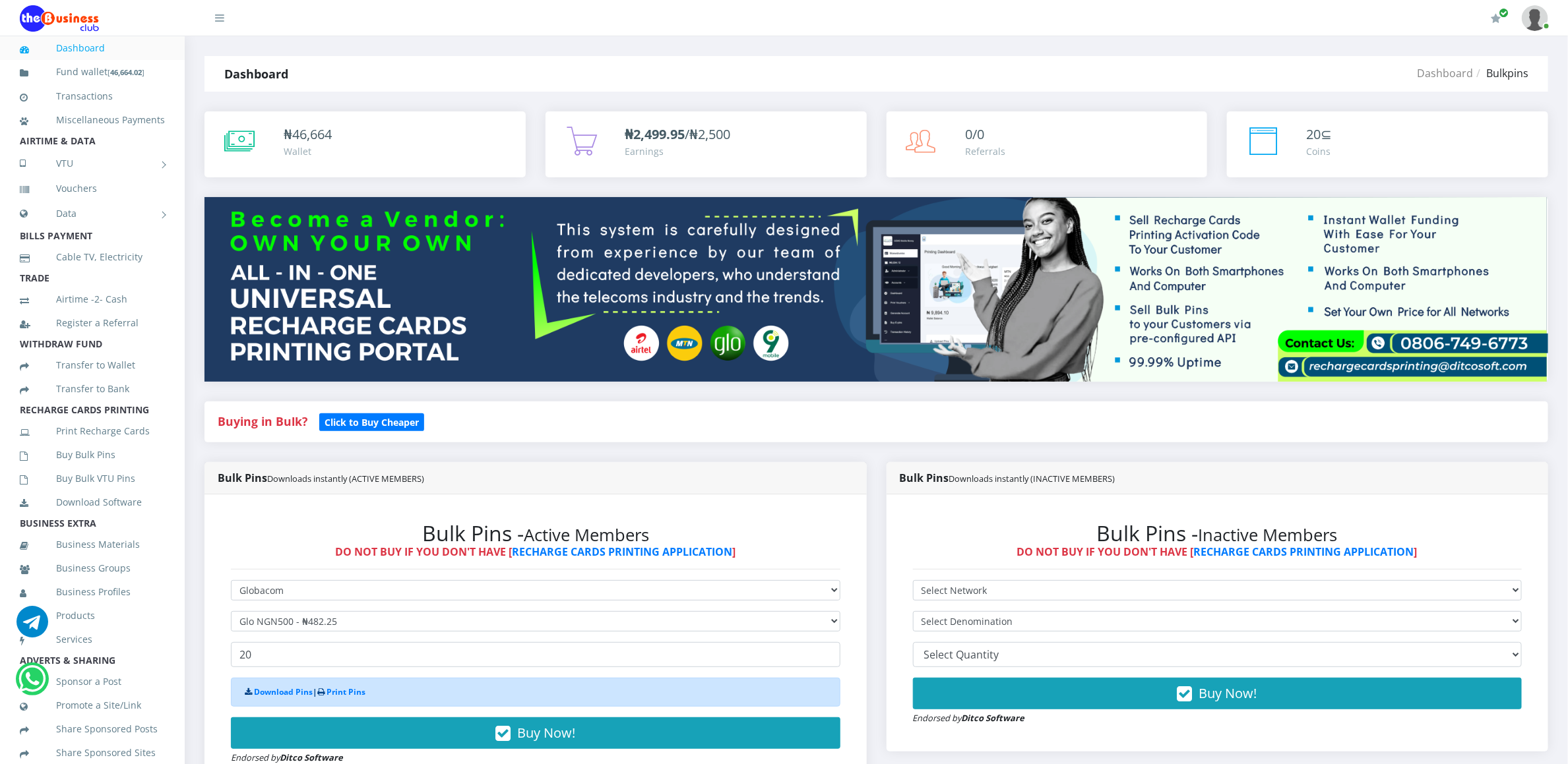
click at [253, 687] on div "Download Pins | Print Pins" at bounding box center [536, 692] width 609 height 29
click at [267, 695] on link "Download Pins" at bounding box center [283, 692] width 59 height 11
click at [112, 470] on link "Buy Bulk Pins" at bounding box center [92, 454] width 145 height 30
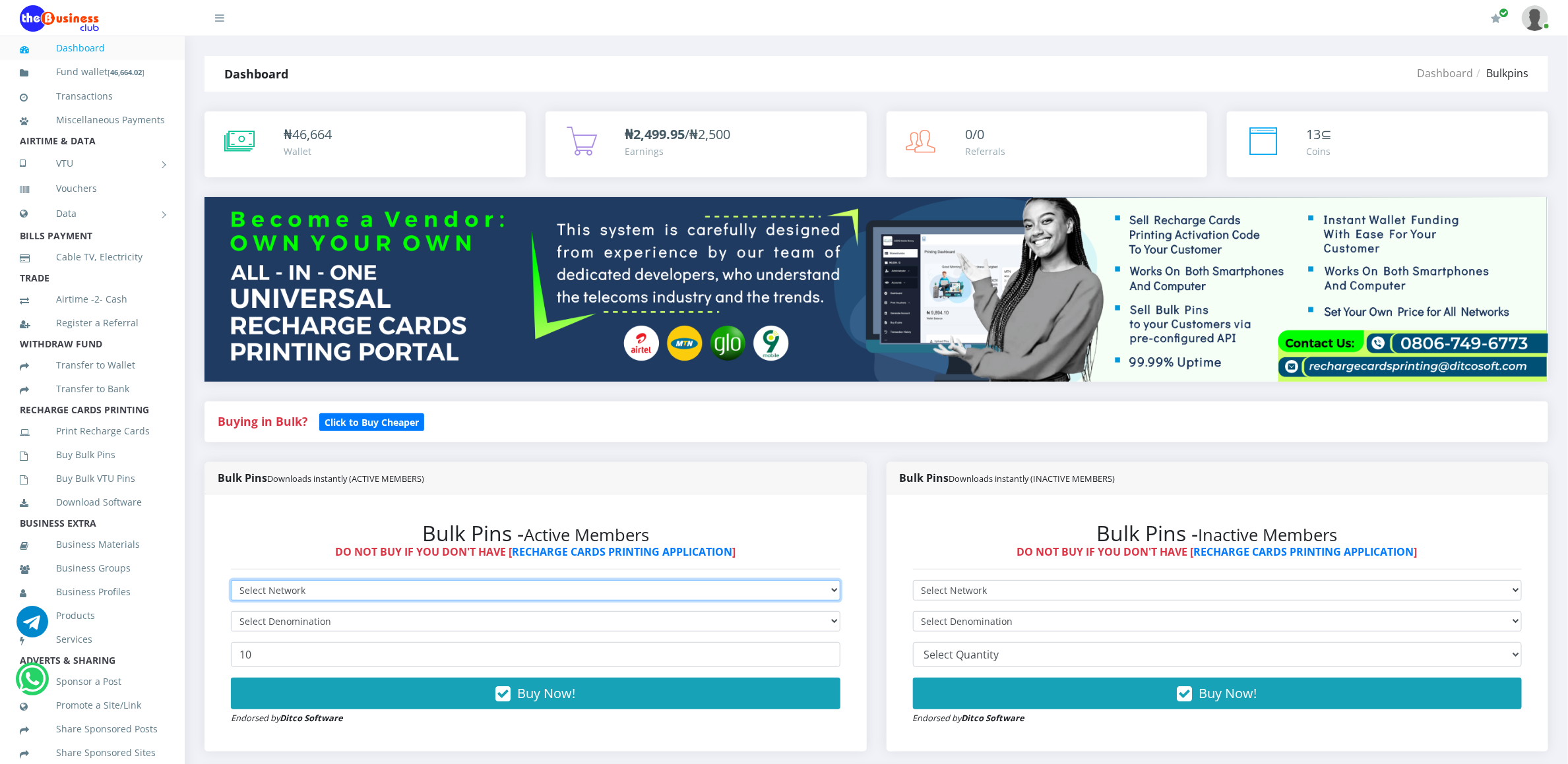
click at [247, 588] on select "Select Network MTN Globacom 9Mobile Airtel" at bounding box center [536, 590] width 609 height 21
select select "Glo"
click at [231, 583] on select "Select Network MTN Globacom 9Mobile Airtel" at bounding box center [536, 590] width 609 height 21
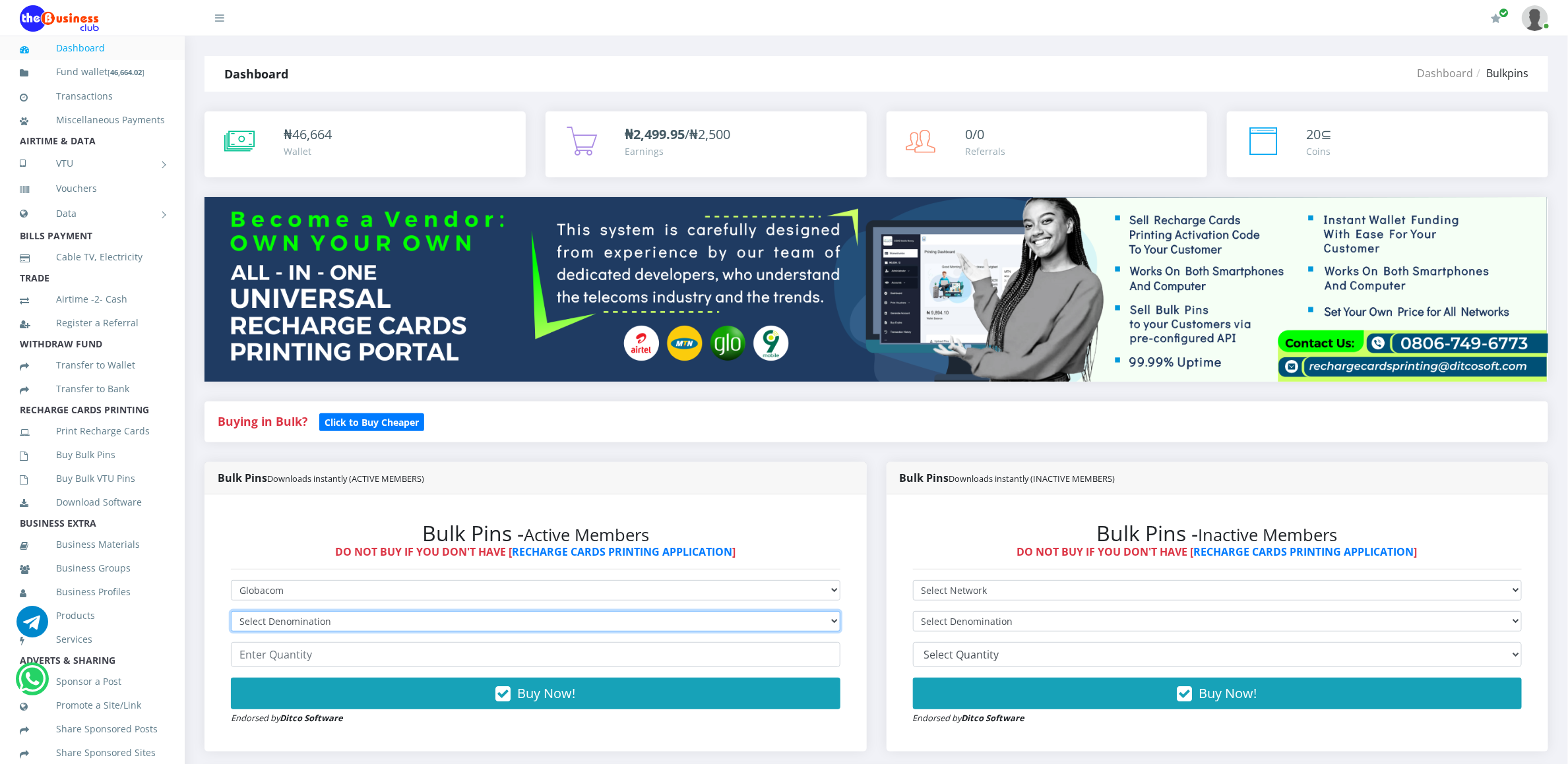
click at [271, 614] on select "Select Denomination Glo NGN100 - ₦96.45 Glo NGN200 - ₦192.90 Glo NGN500 - ₦482.…" at bounding box center [536, 622] width 609 height 21
select select "482.25-500"
click at [231, 614] on select "Select Denomination Glo NGN100 - ₦96.45 Glo NGN200 - ₦192.90 Glo NGN500 - ₦482.…" at bounding box center [536, 622] width 609 height 21
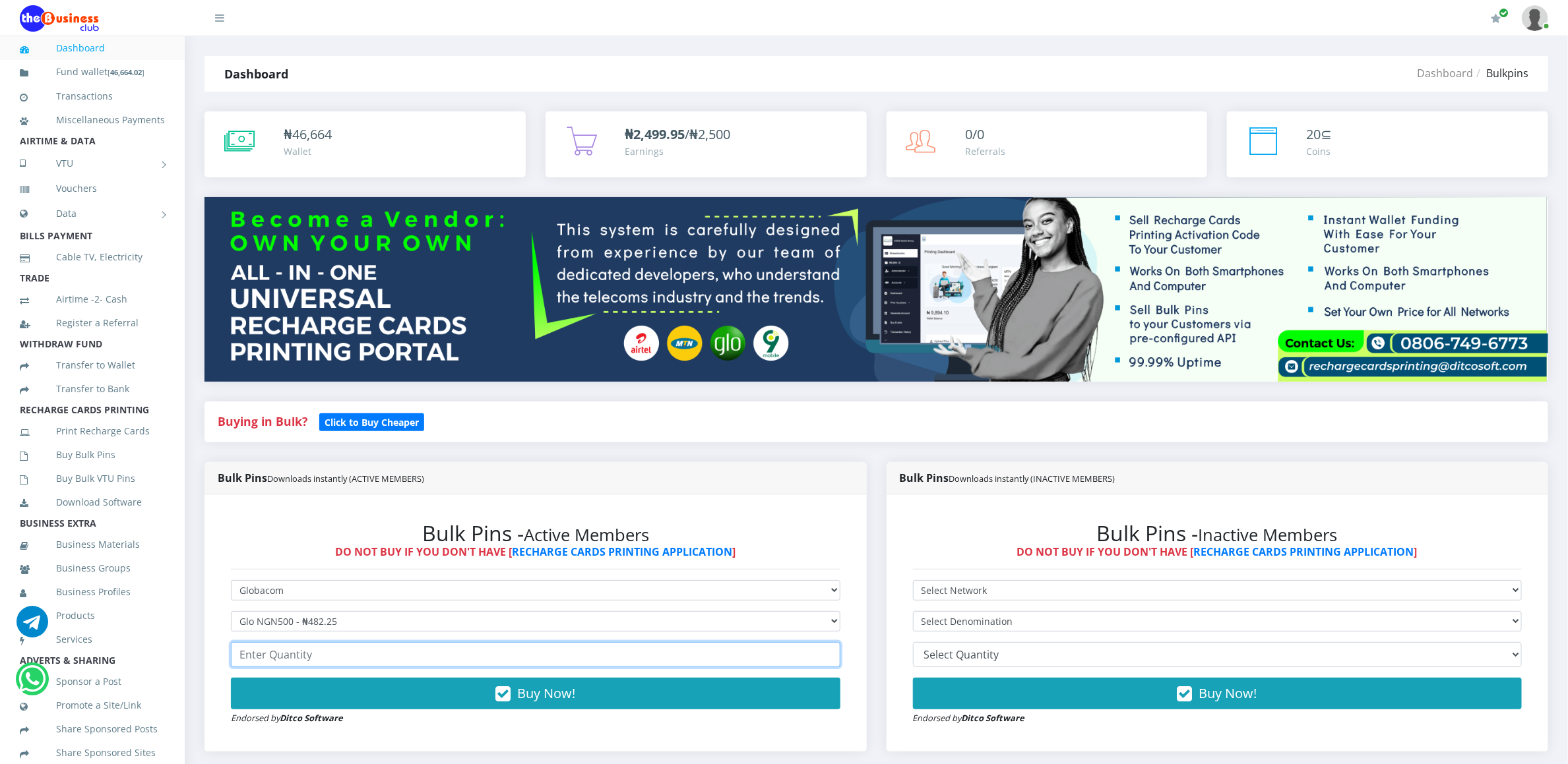
click at [259, 653] on input "number" at bounding box center [536, 655] width 609 height 25
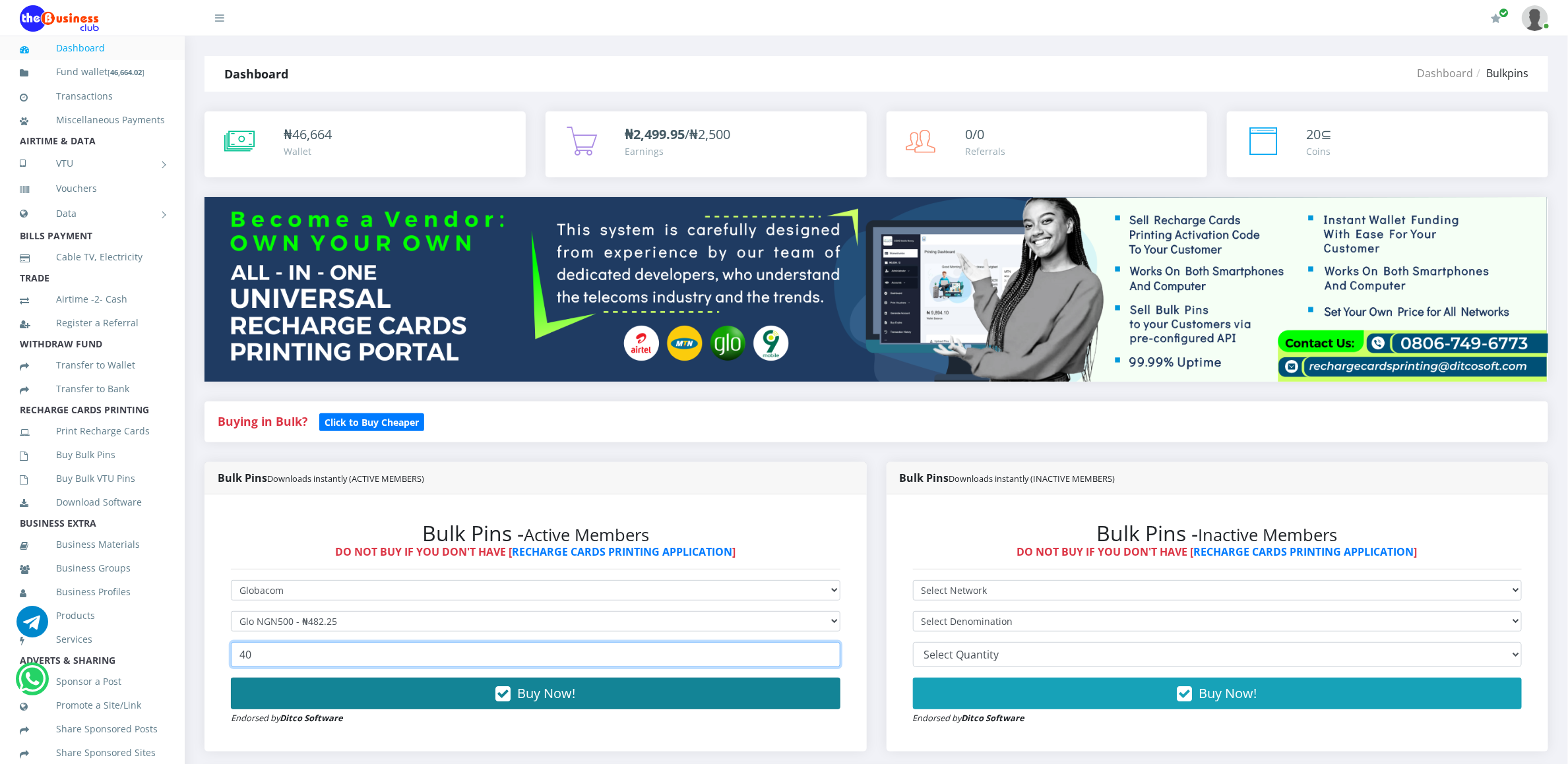
type input "40"
click at [270, 694] on button "Buy Now!" at bounding box center [536, 693] width 609 height 32
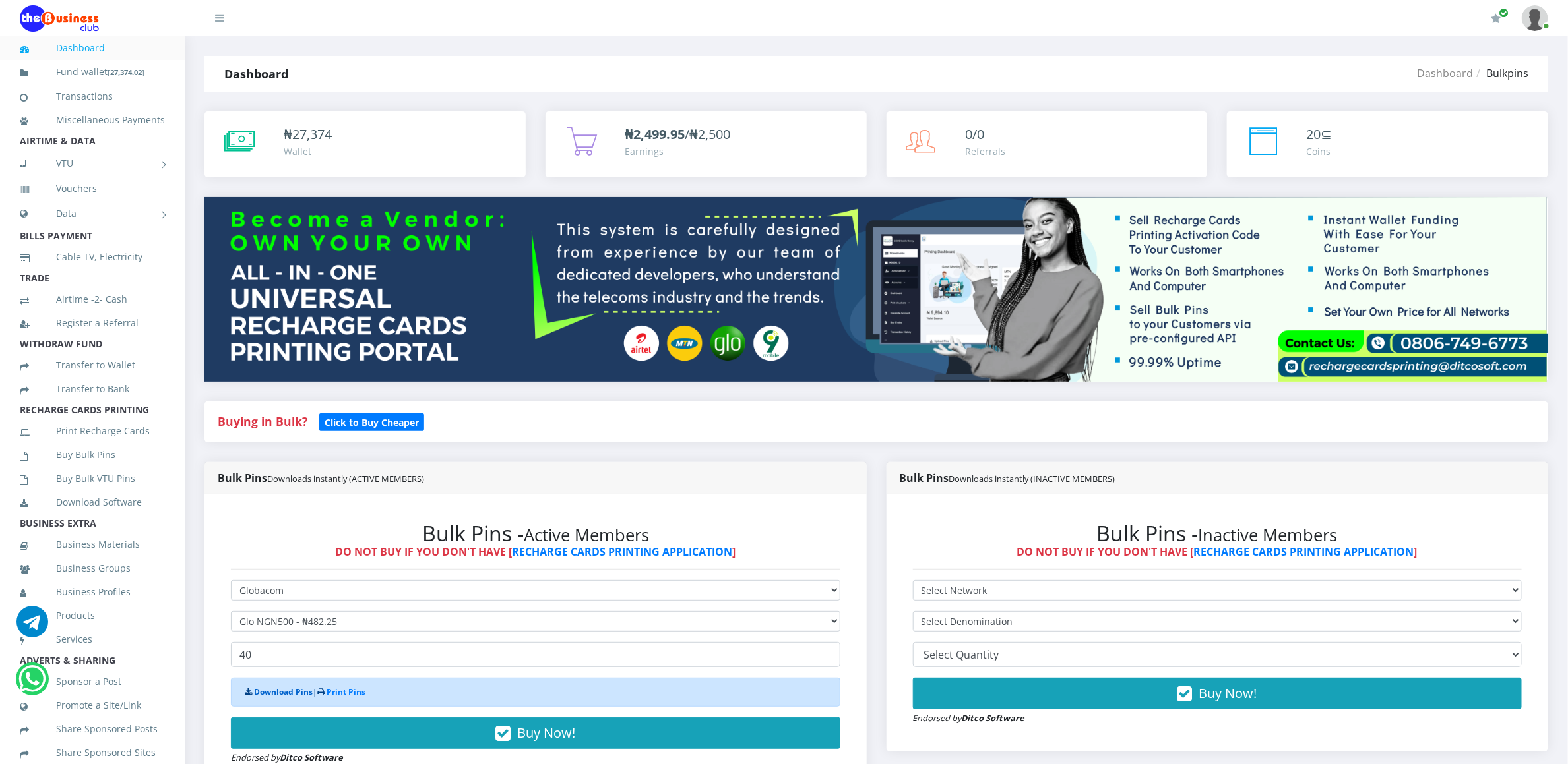
click at [270, 693] on link "Download Pins" at bounding box center [283, 692] width 59 height 11
click at [105, 470] on link "Buy Bulk Pins" at bounding box center [92, 454] width 145 height 30
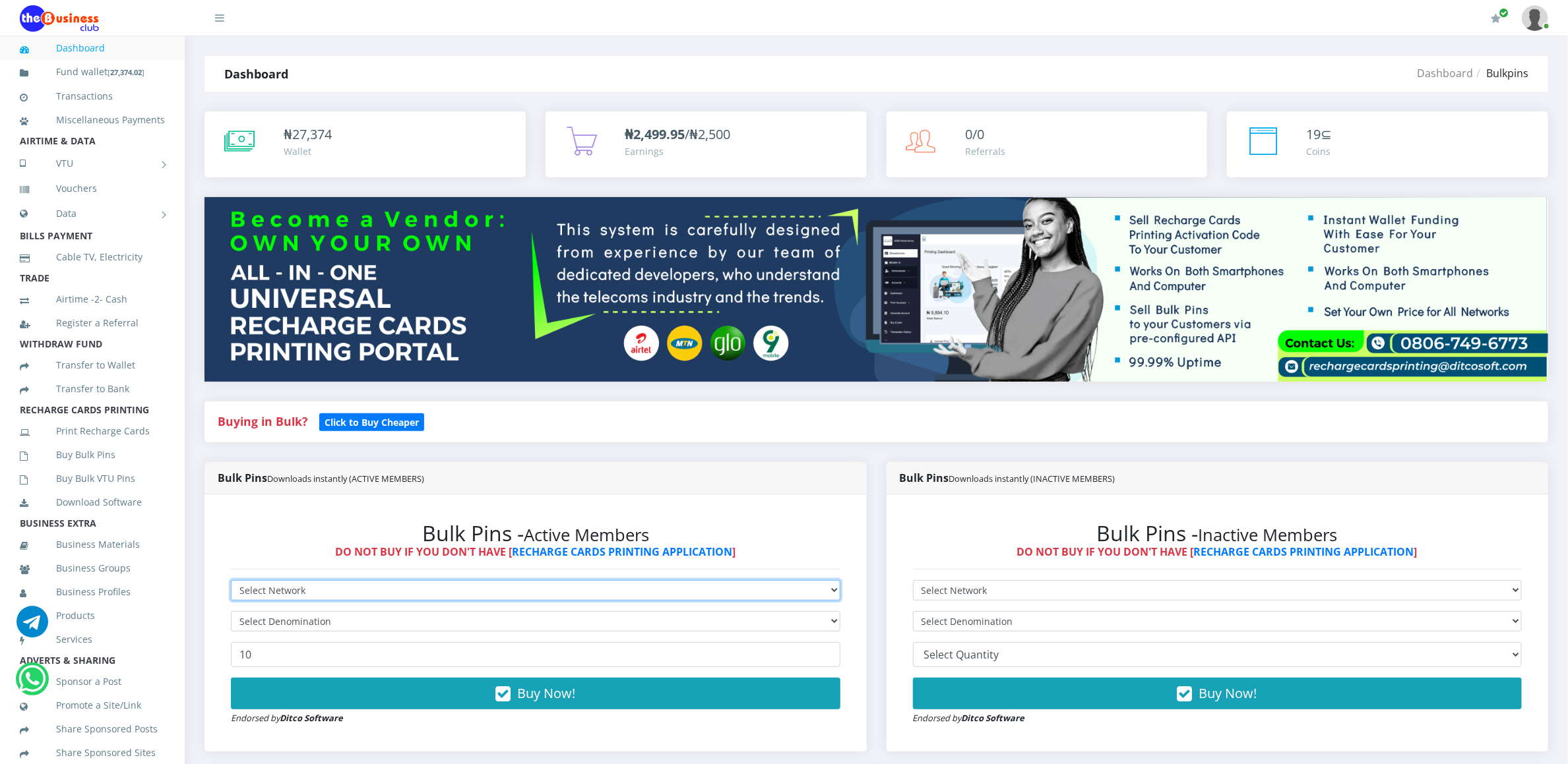
click at [246, 587] on select "Select Network MTN Globacom 9Mobile Airtel" at bounding box center [536, 590] width 609 height 21
select select "MTN"
click at [231, 583] on select "Select Network MTN Globacom 9Mobile Airtel" at bounding box center [536, 590] width 609 height 21
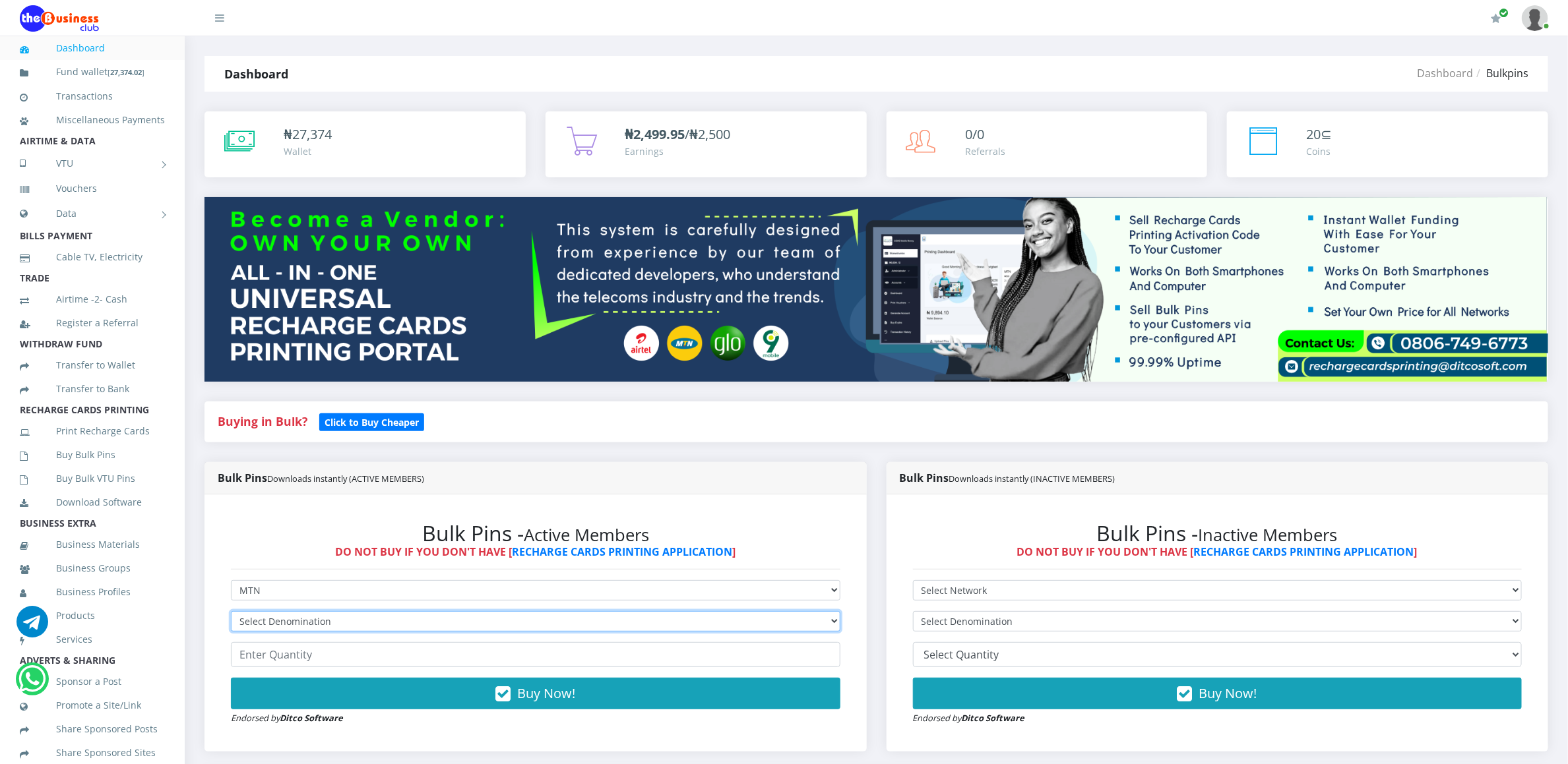
click at [246, 619] on select "Select Denomination MTN NGN100 - ₦96.94 MTN NGN200 - ₦193.88 MTN NGN400 - ₦387.…" at bounding box center [536, 622] width 609 height 21
select select "484.7-500"
click at [231, 614] on select "Select Denomination MTN NGN100 - ₦96.94 MTN NGN200 - ₦193.88 MTN NGN400 - ₦387.…" at bounding box center [536, 622] width 609 height 21
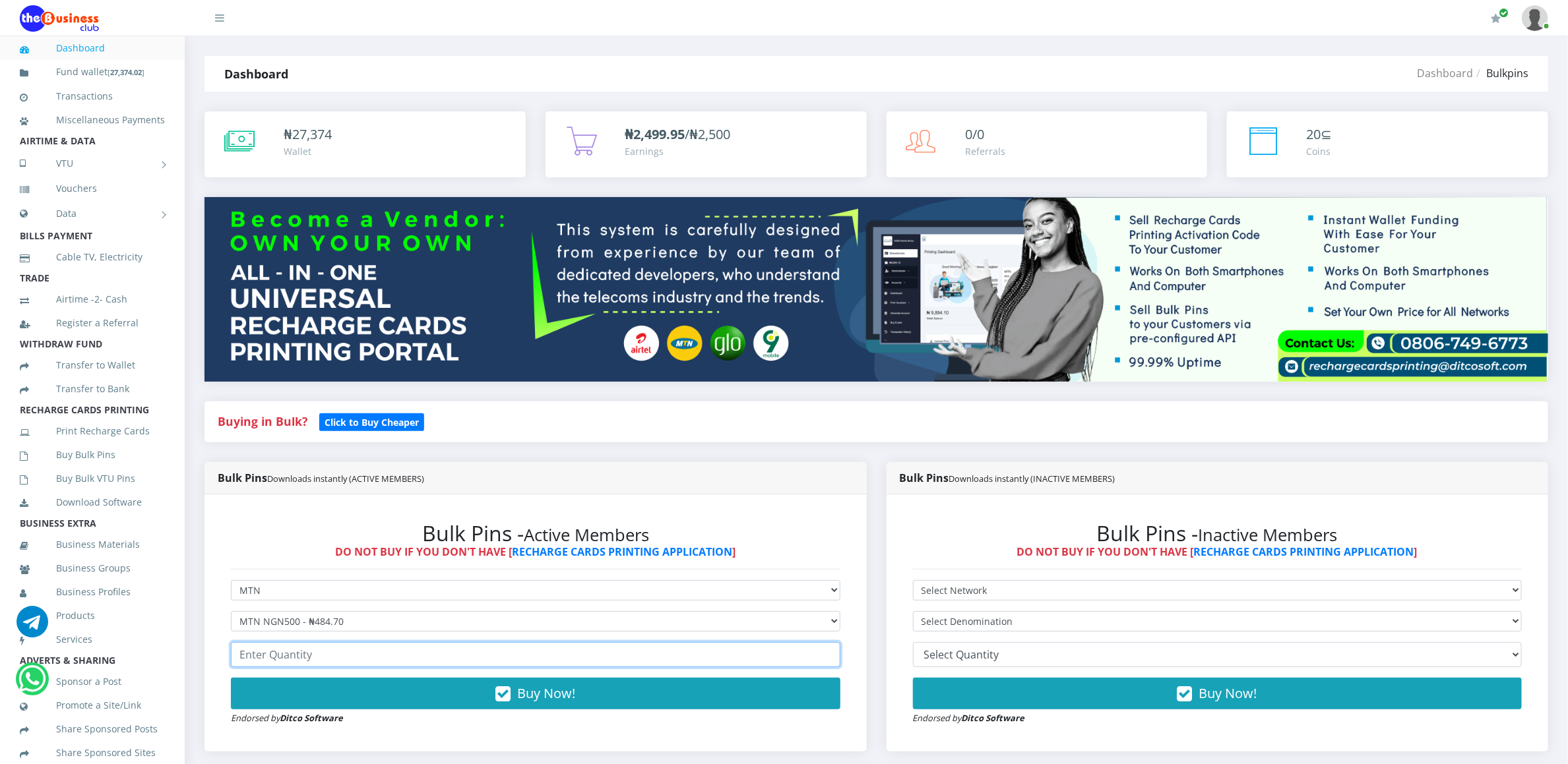
click at [277, 653] on input "number" at bounding box center [536, 655] width 609 height 25
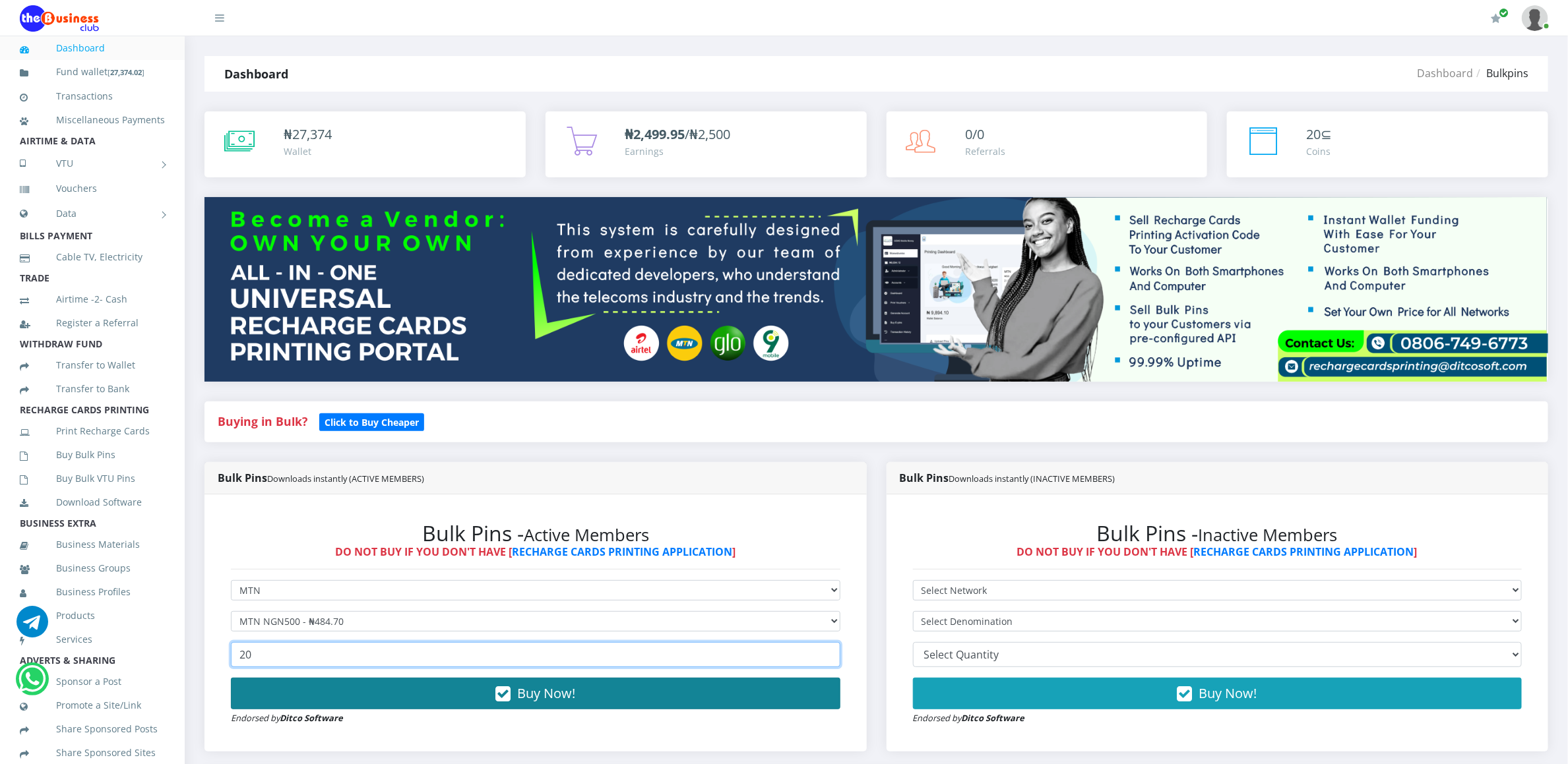
type input "20"
click at [277, 691] on button "Buy Now!" at bounding box center [536, 693] width 609 height 32
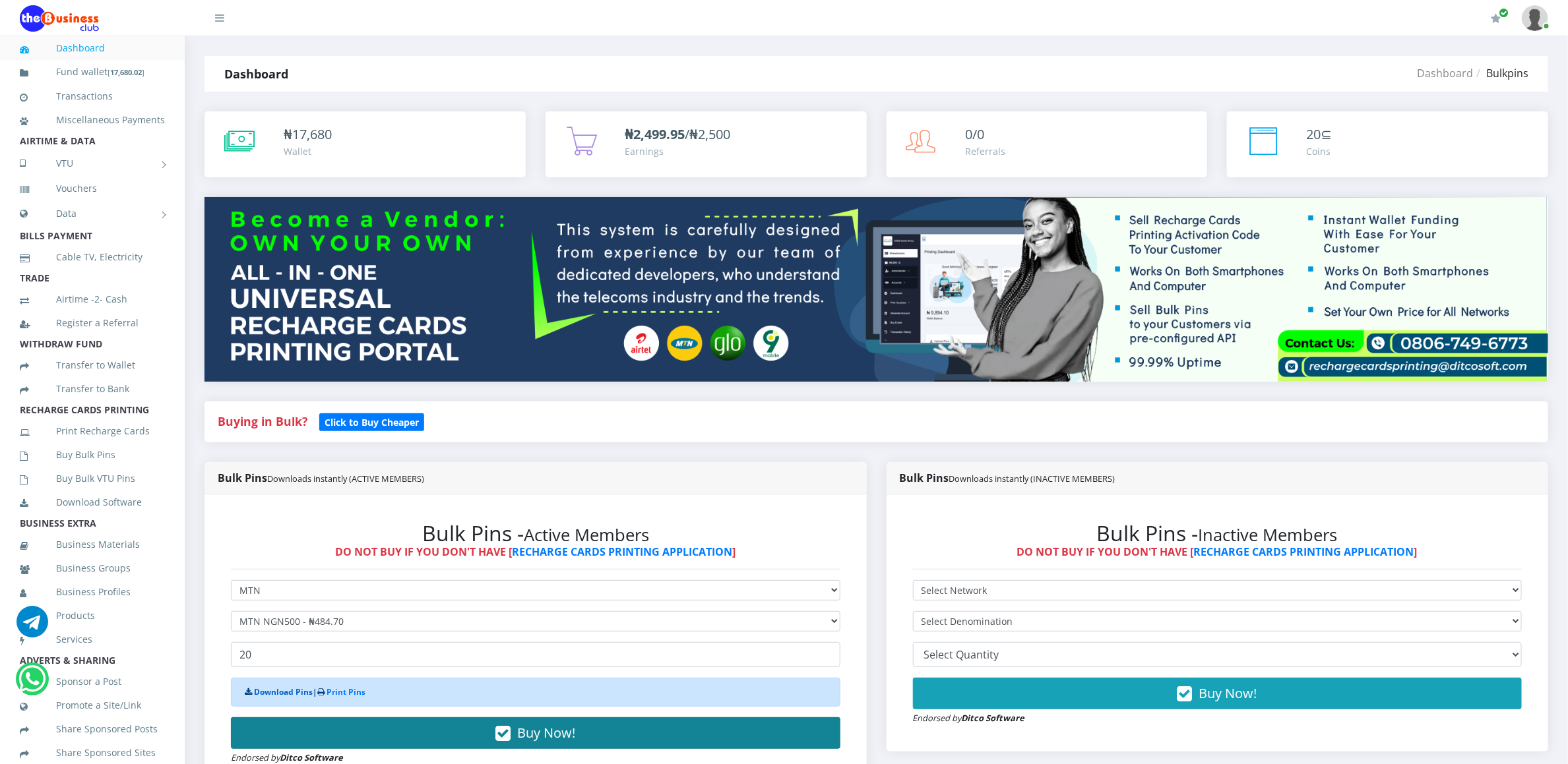
click at [277, 691] on link "Download Pins" at bounding box center [283, 692] width 59 height 11
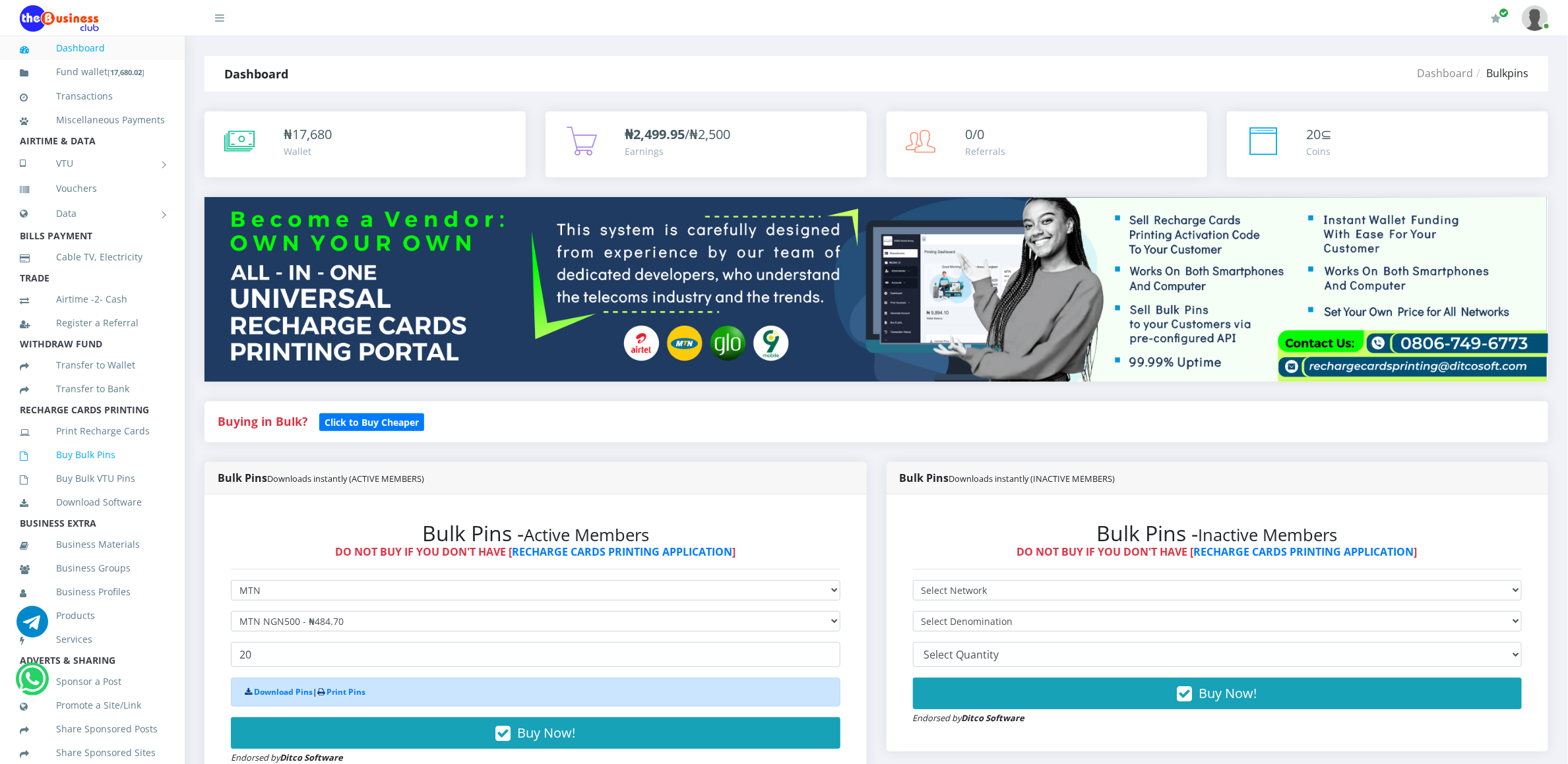
click at [79, 459] on link "Buy Bulk Pins" at bounding box center [92, 454] width 145 height 30
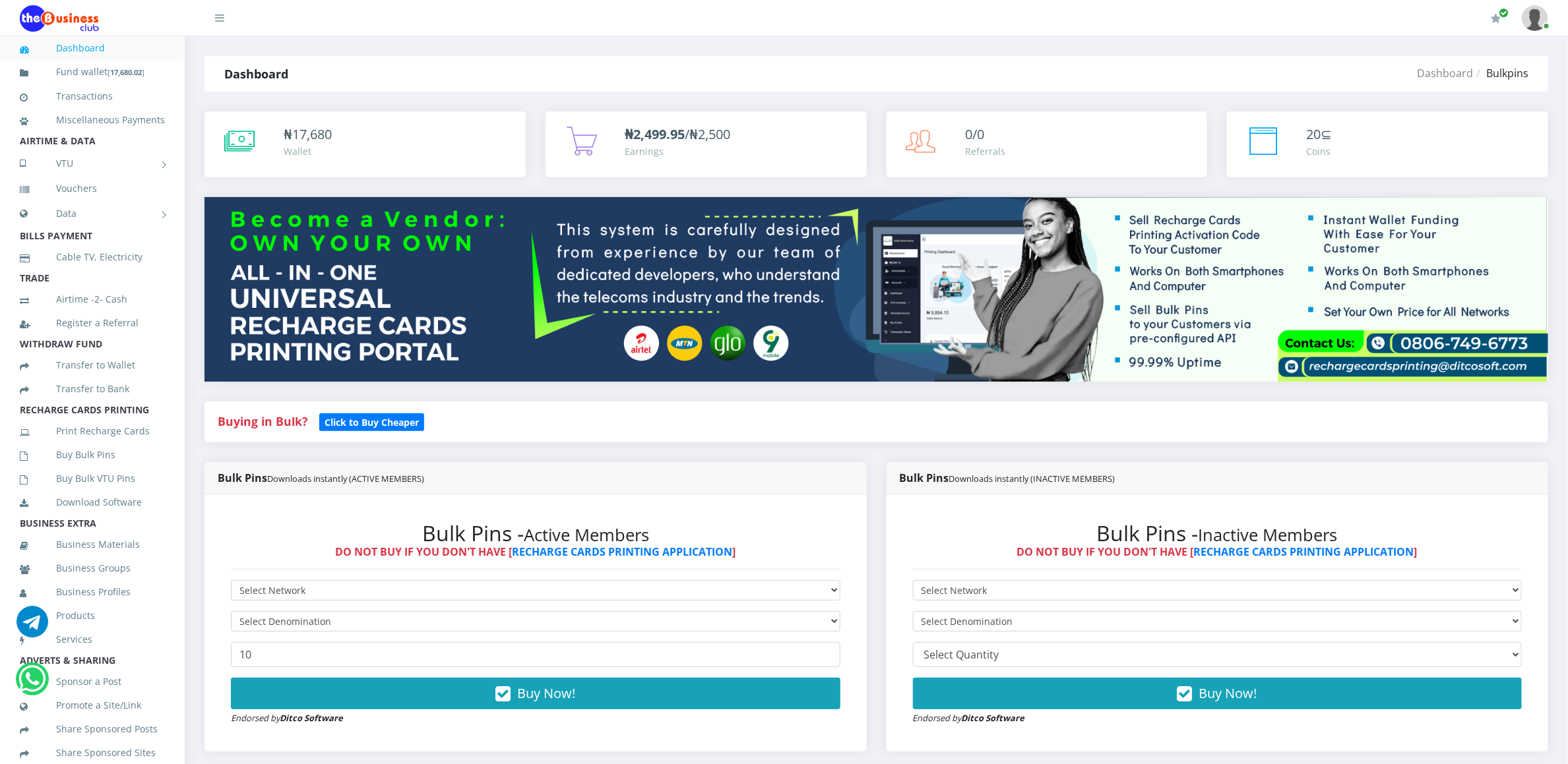
select select "MTN"
click at [231, 583] on select "Select Network MTN Globacom 9Mobile Airtel" at bounding box center [536, 590] width 609 height 21
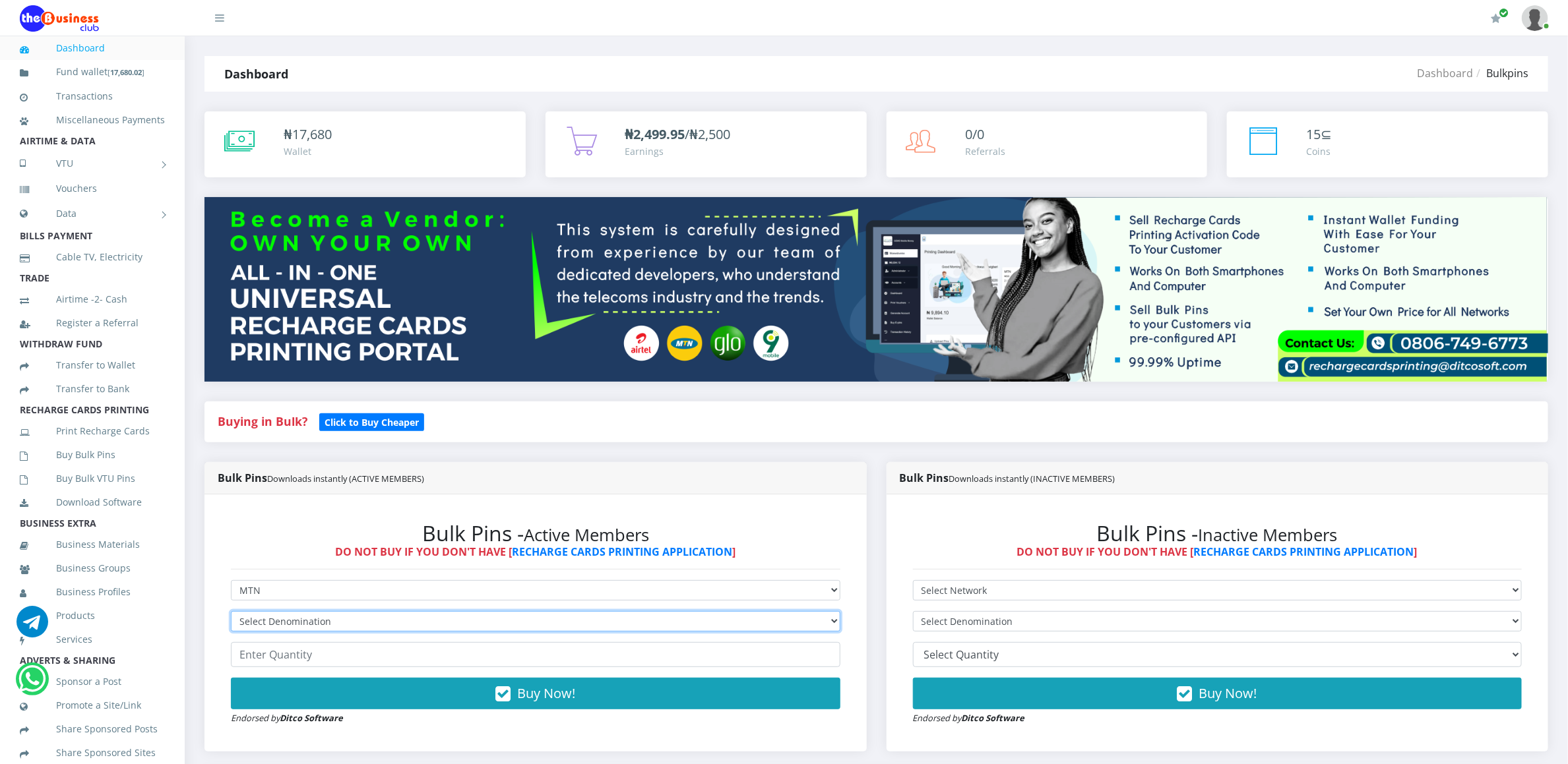
click at [270, 624] on select "Select Denomination MTN NGN100 - ₦96.94 MTN NGN200 - ₦193.88 MTN NGN400 - ₦387.…" at bounding box center [536, 622] width 609 height 21
select select "484.7-500"
click at [231, 614] on select "Select Denomination MTN NGN100 - ₦96.94 MTN NGN200 - ₦193.88 MTN NGN400 - ₦387.…" at bounding box center [536, 622] width 609 height 21
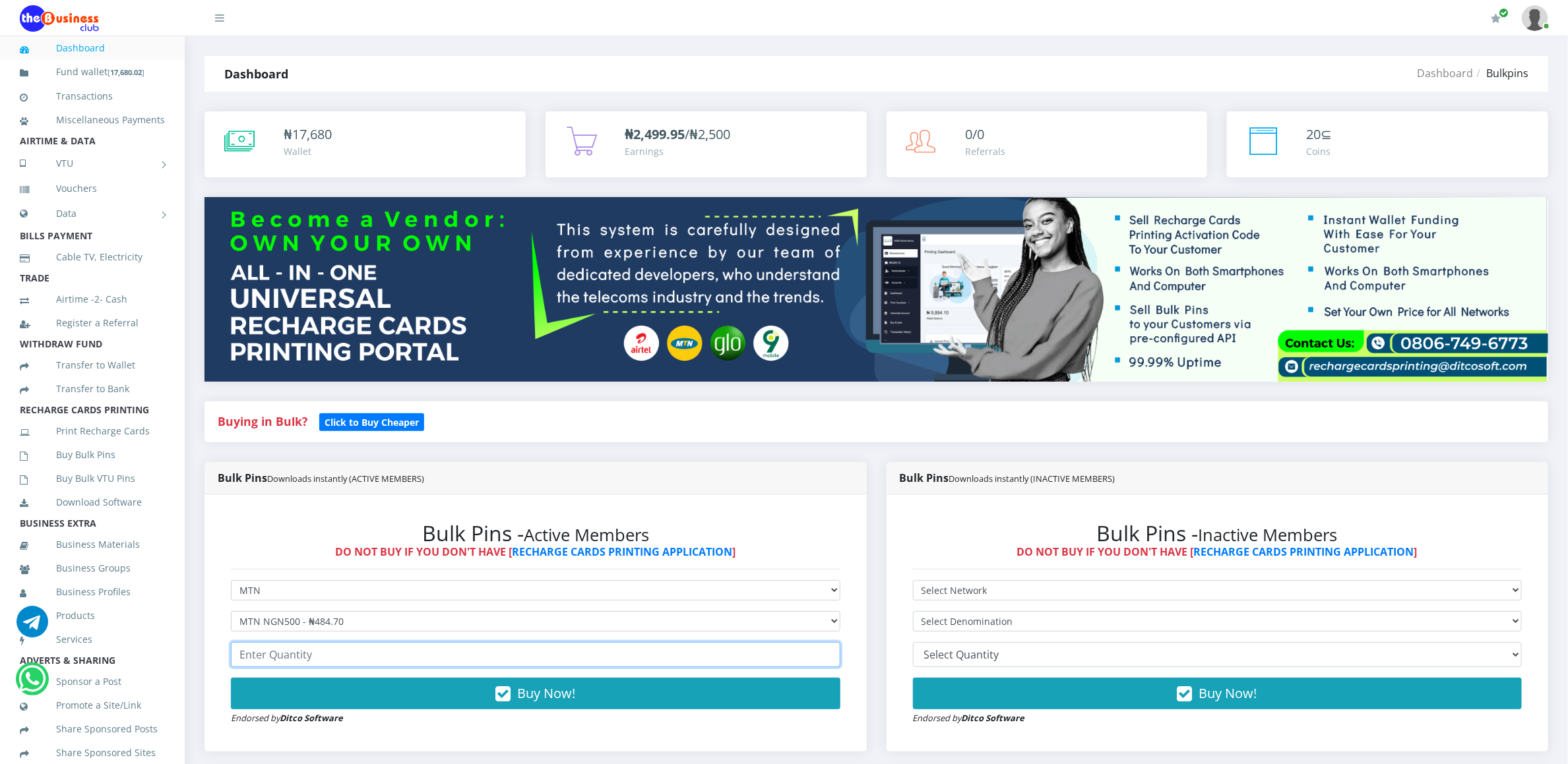
click at [254, 667] on input "number" at bounding box center [536, 655] width 609 height 25
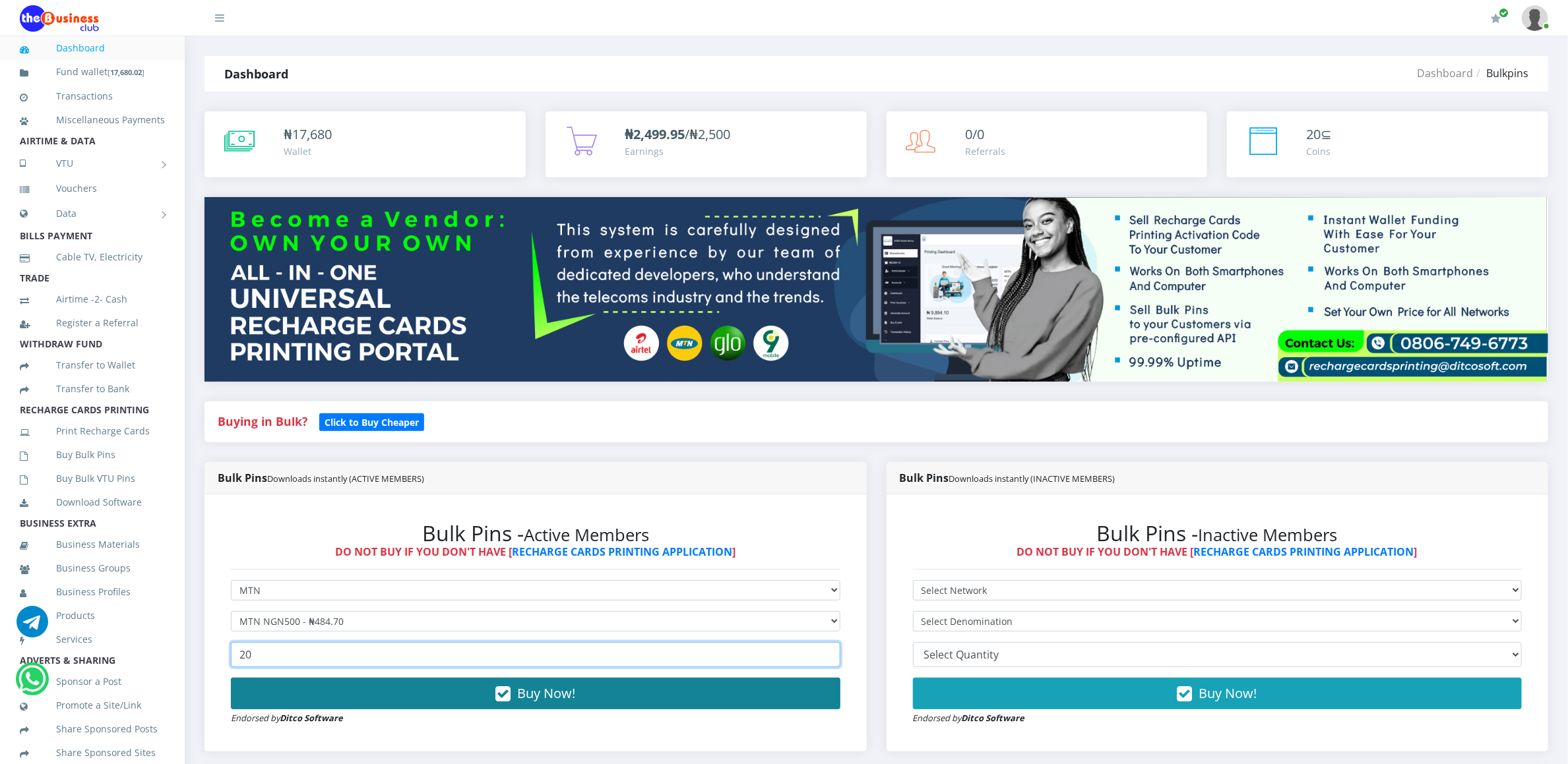
type input "20"
click at [257, 689] on button "Buy Now!" at bounding box center [536, 693] width 609 height 32
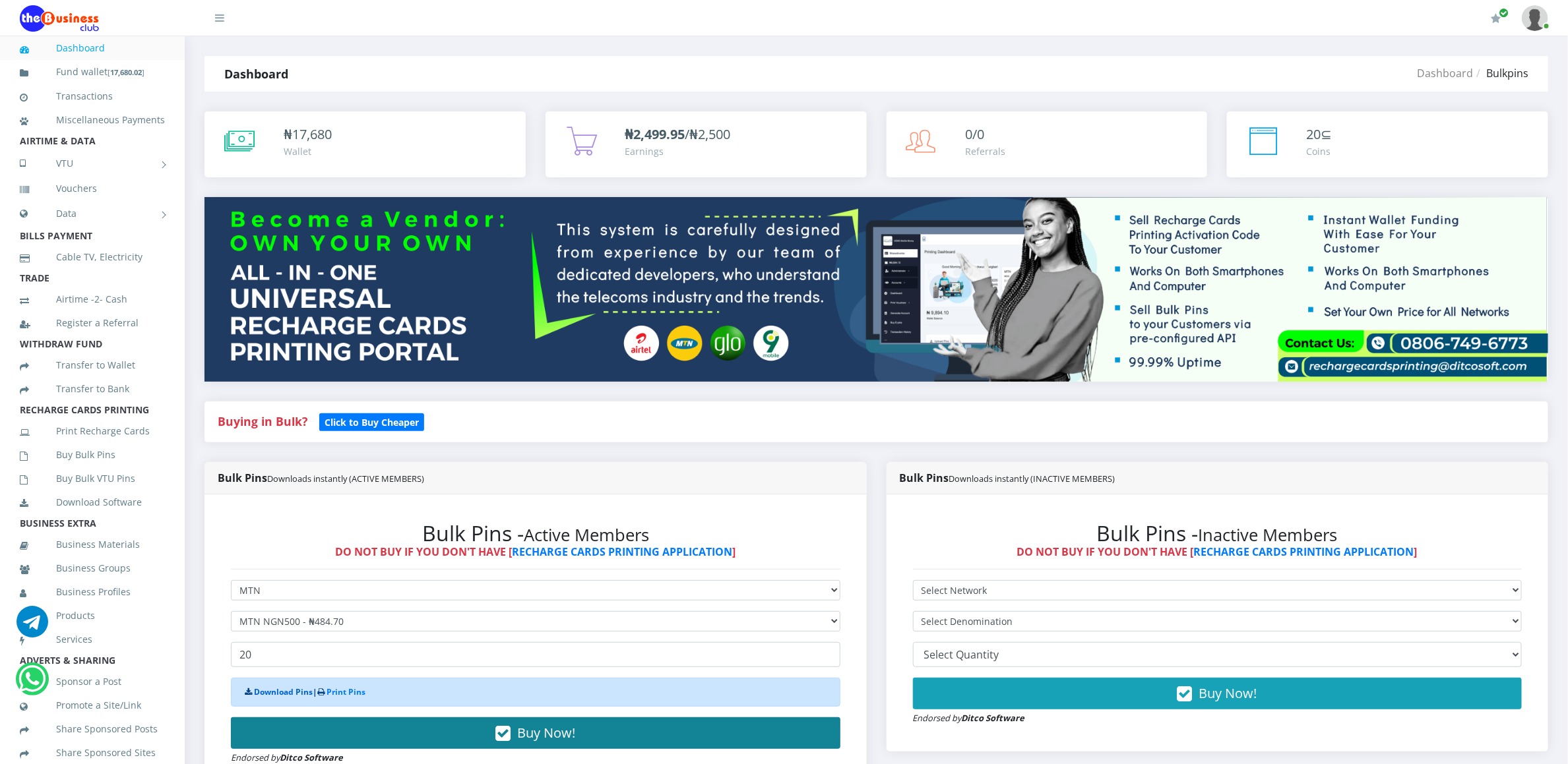
click at [257, 689] on link "Download Pins" at bounding box center [283, 692] width 59 height 11
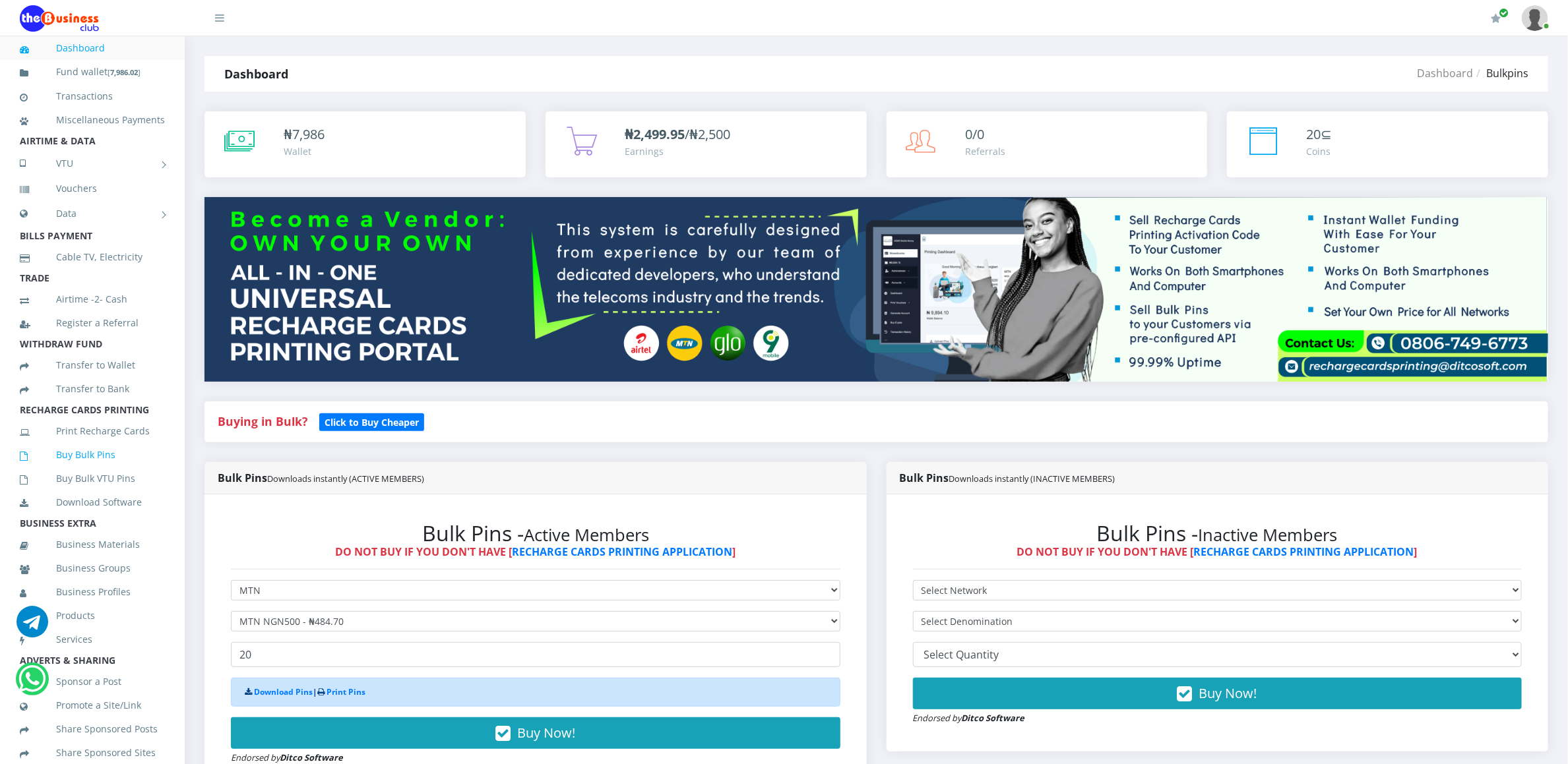
click at [112, 469] on link "Buy Bulk Pins" at bounding box center [92, 454] width 145 height 30
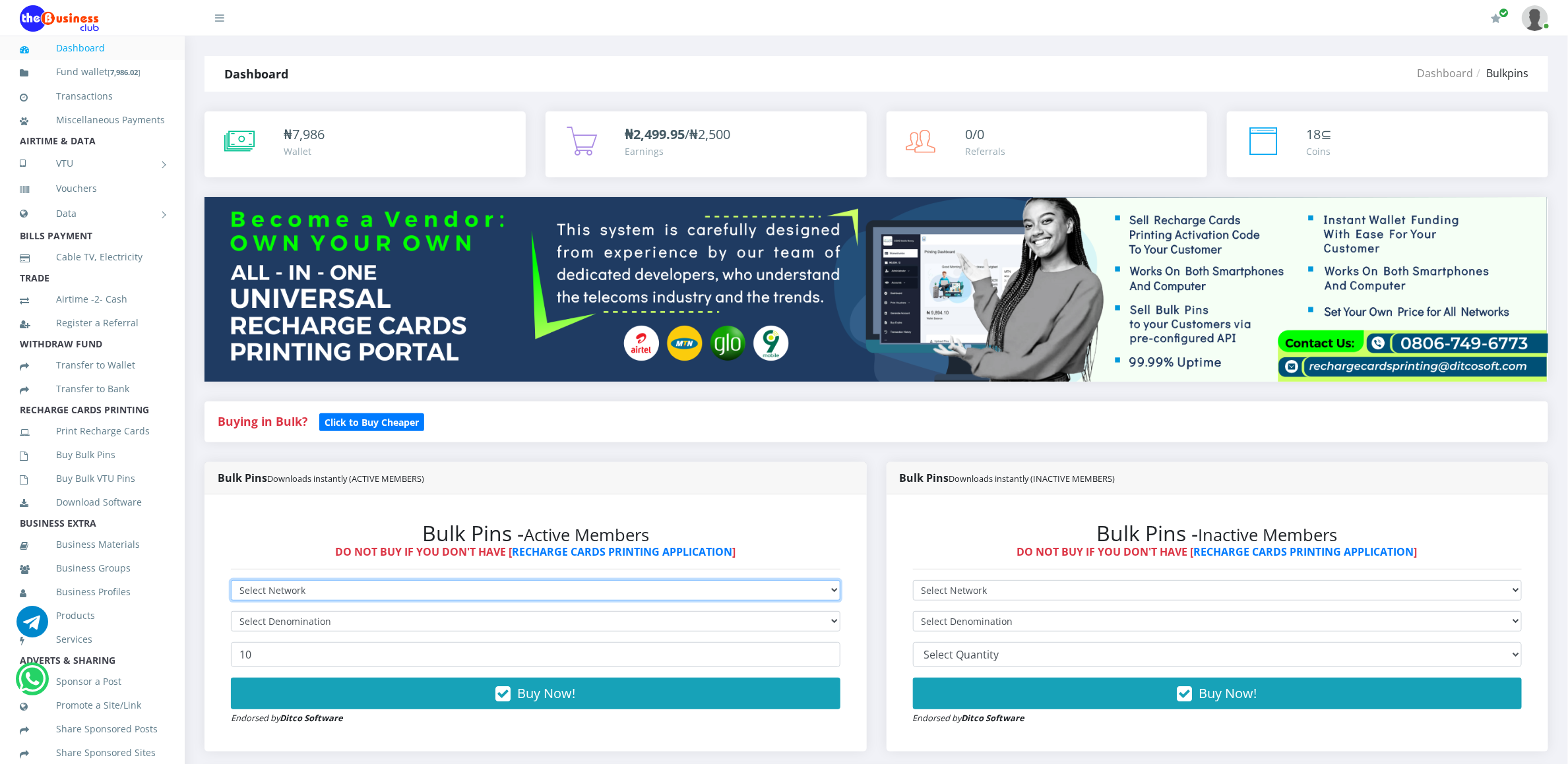
click at [244, 592] on select "Select Network MTN Globacom 9Mobile Airtel" at bounding box center [536, 590] width 609 height 21
select select "Airtel"
click at [231, 583] on select "Select Network MTN Globacom 9Mobile Airtel" at bounding box center [536, 590] width 609 height 21
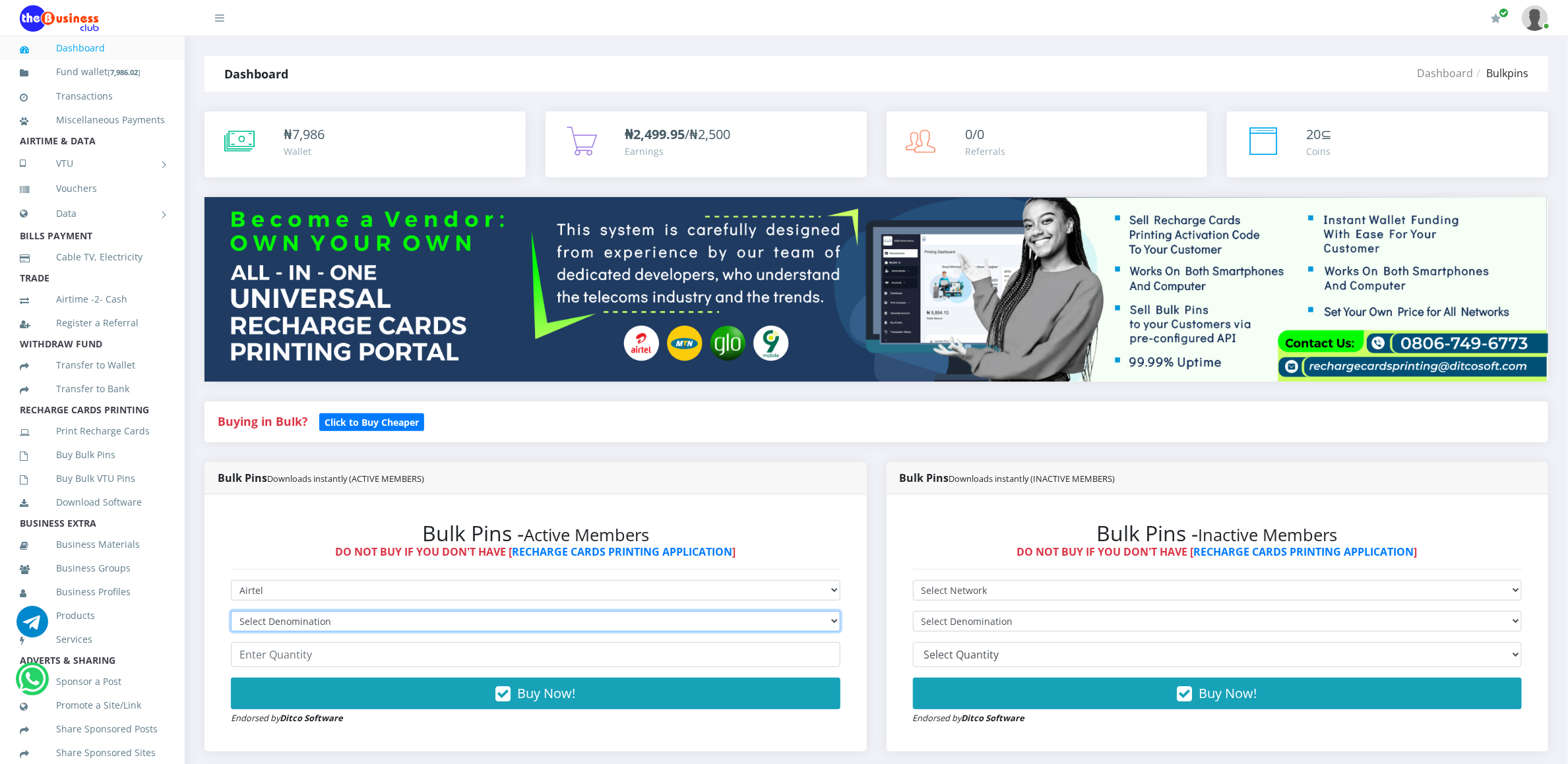
click at [246, 628] on select "Select Denomination Airtel NGN100 - ₦96.36 Airtel NGN200 - ₦192.72 Airtel NGN50…" at bounding box center [536, 622] width 609 height 21
select select "96.36-100"
click at [231, 614] on select "Select Denomination Airtel NGN100 - ₦96.36 Airtel NGN200 - ₦192.72 Airtel NGN50…" at bounding box center [536, 622] width 609 height 21
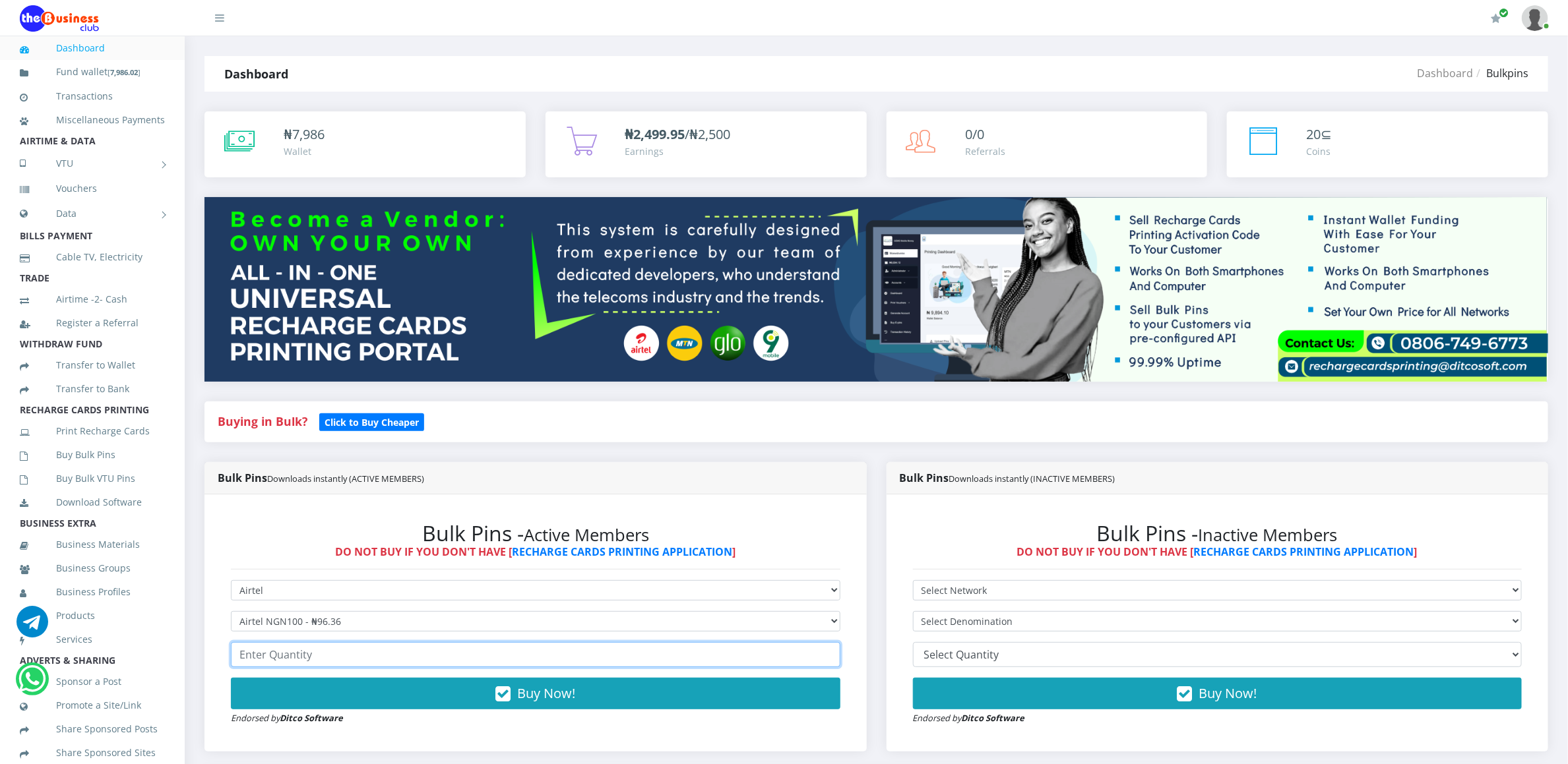
click at [253, 660] on input "number" at bounding box center [536, 655] width 609 height 25
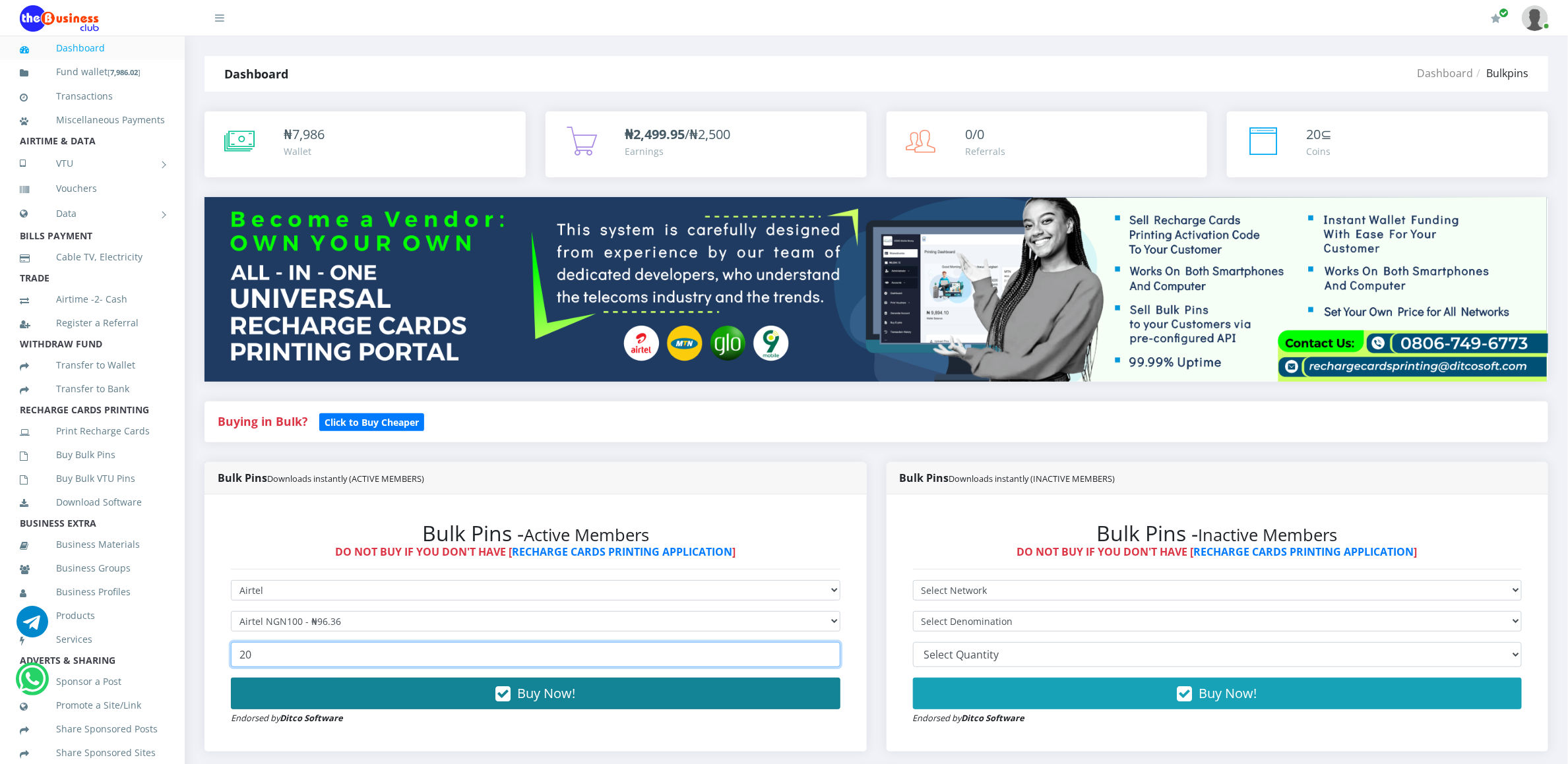
type input "20"
click at [261, 683] on button "Buy Now!" at bounding box center [536, 693] width 609 height 32
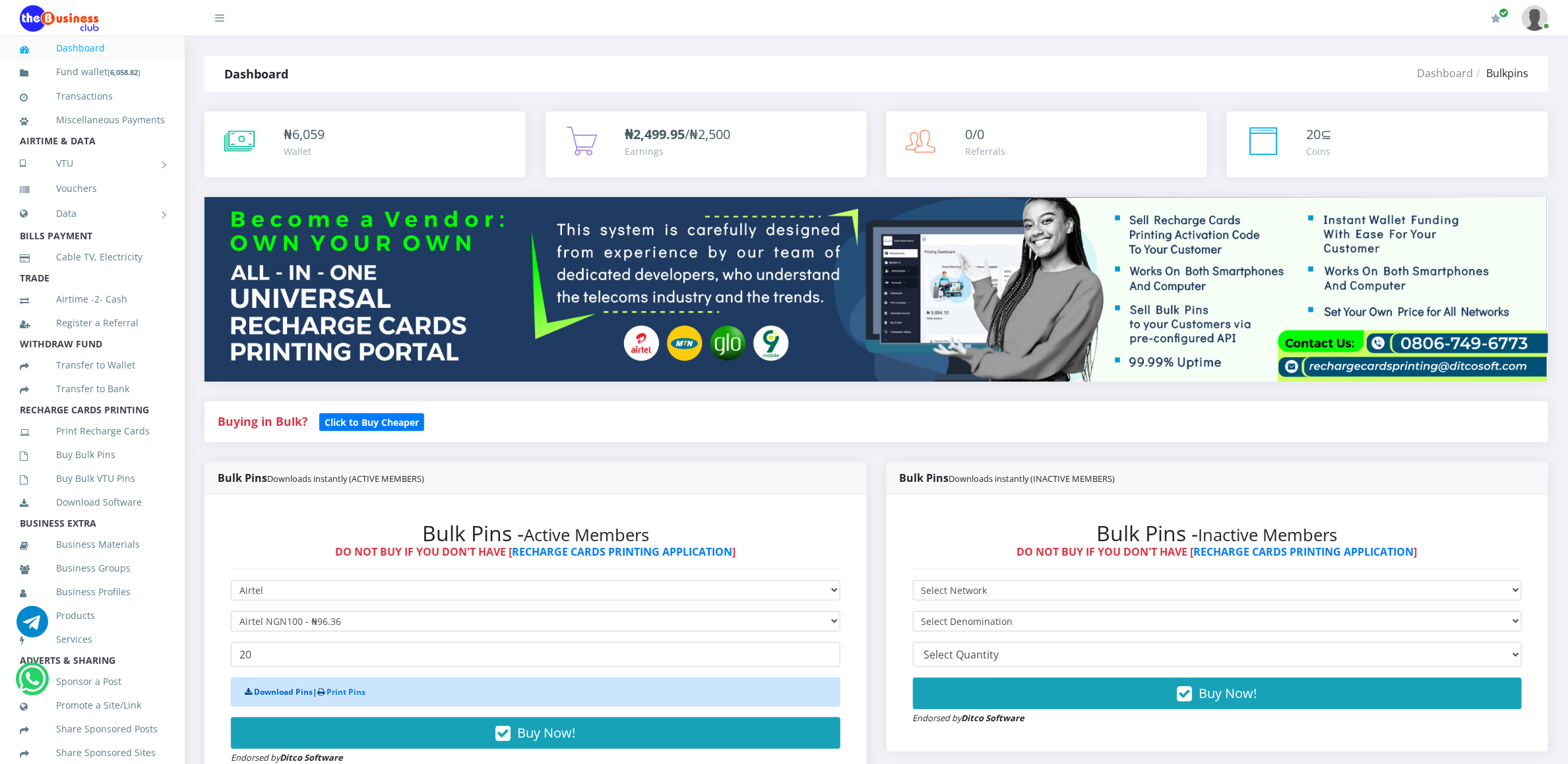
click at [262, 693] on link "Download Pins" at bounding box center [283, 692] width 59 height 11
click at [87, 465] on link "Buy Bulk Pins" at bounding box center [92, 454] width 145 height 30
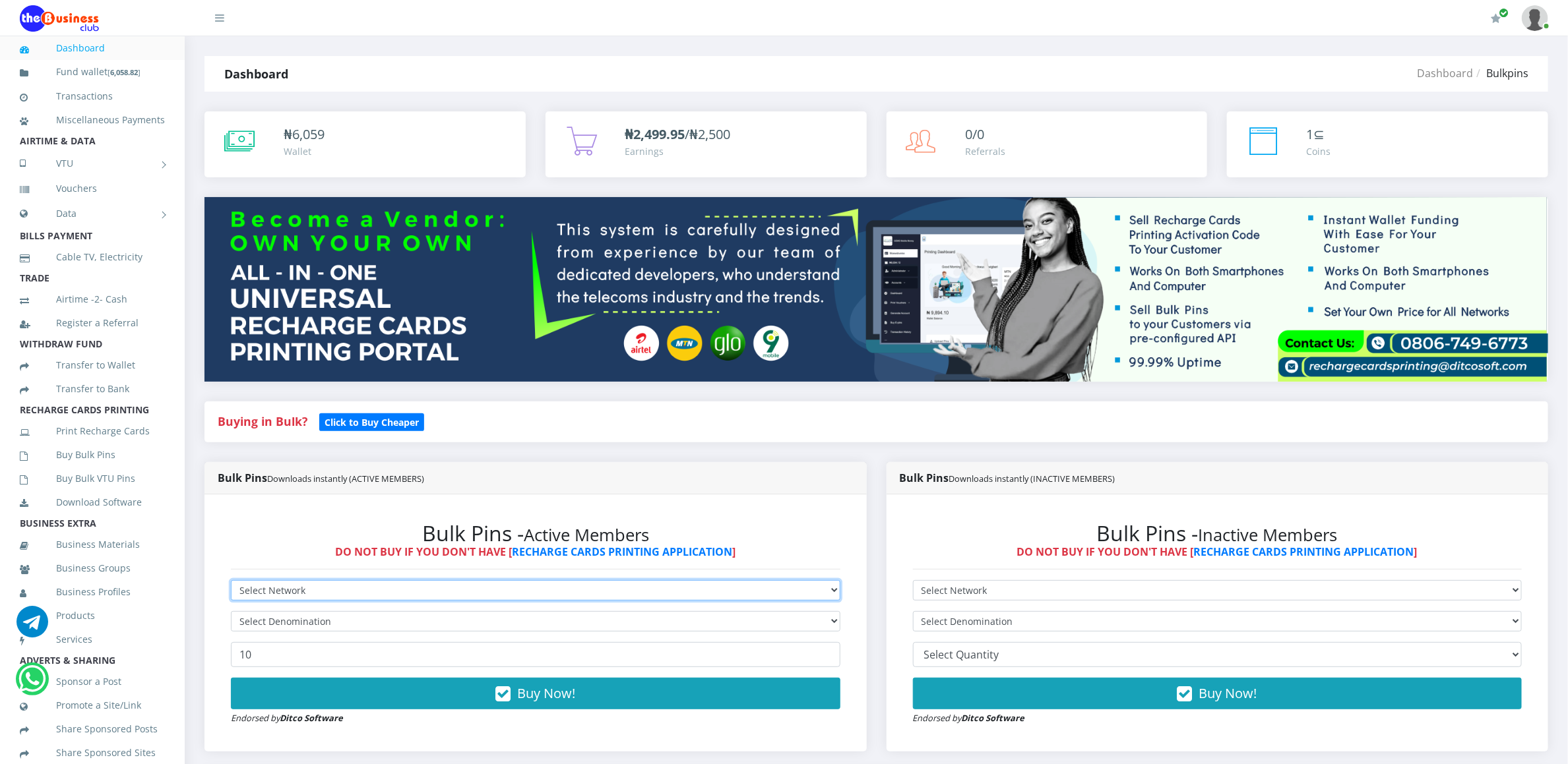
click at [305, 590] on select "Select Network MTN Globacom 9Mobile Airtel" at bounding box center [536, 590] width 609 height 21
select select "Airtel"
click at [231, 583] on select "Select Network MTN Globacom 9Mobile Airtel" at bounding box center [536, 590] width 609 height 21
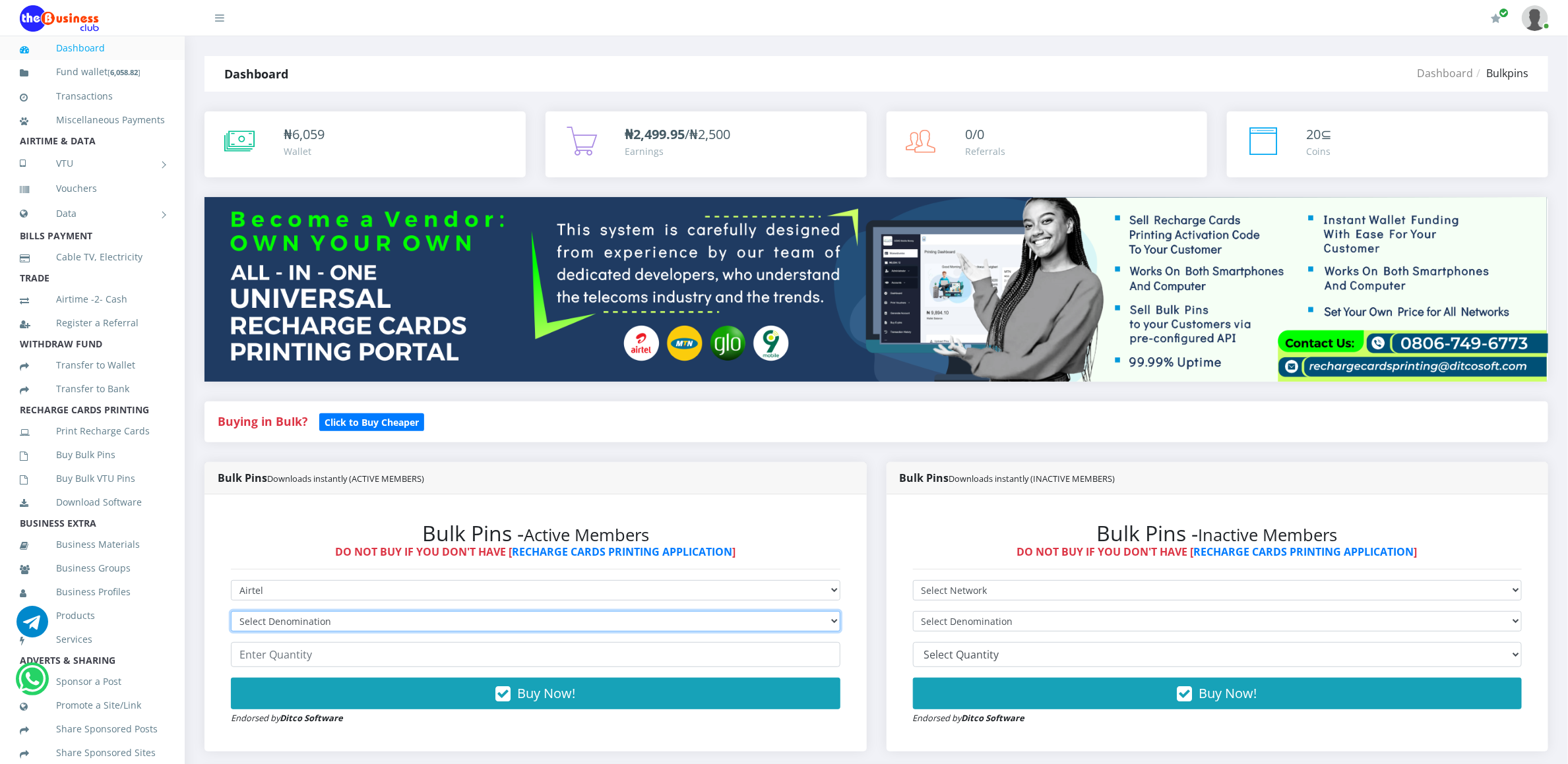
click at [301, 619] on select "Select Denomination Airtel NGN100 - ₦96.36 Airtel NGN200 - ₦192.72 Airtel NGN50…" at bounding box center [536, 622] width 609 height 21
select select "96.36-100"
click at [231, 614] on select "Select Denomination Airtel NGN100 - ₦96.36 Airtel NGN200 - ₦192.72 Airtel NGN50…" at bounding box center [536, 622] width 609 height 21
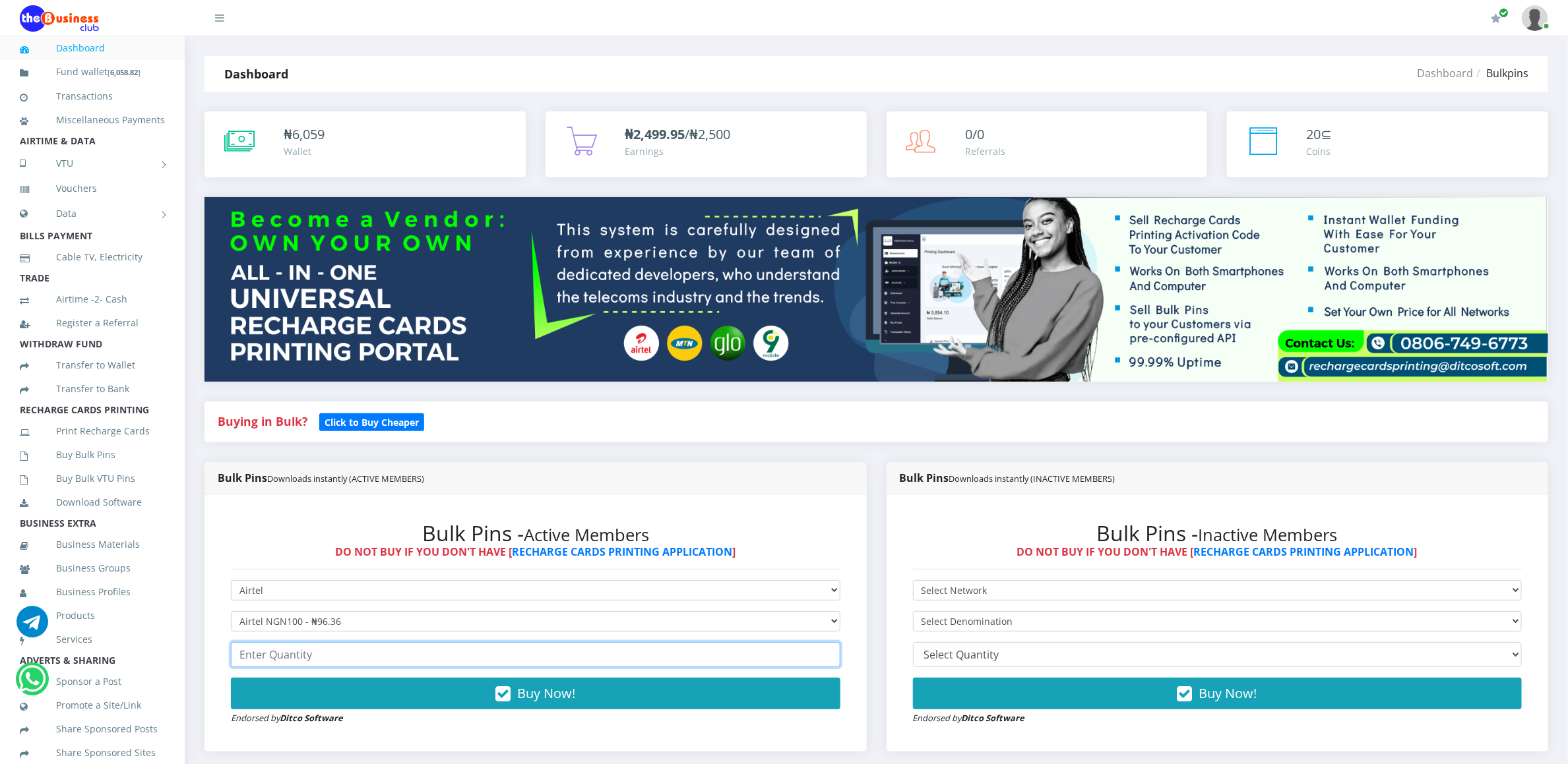
click at [299, 655] on input "number" at bounding box center [536, 655] width 609 height 25
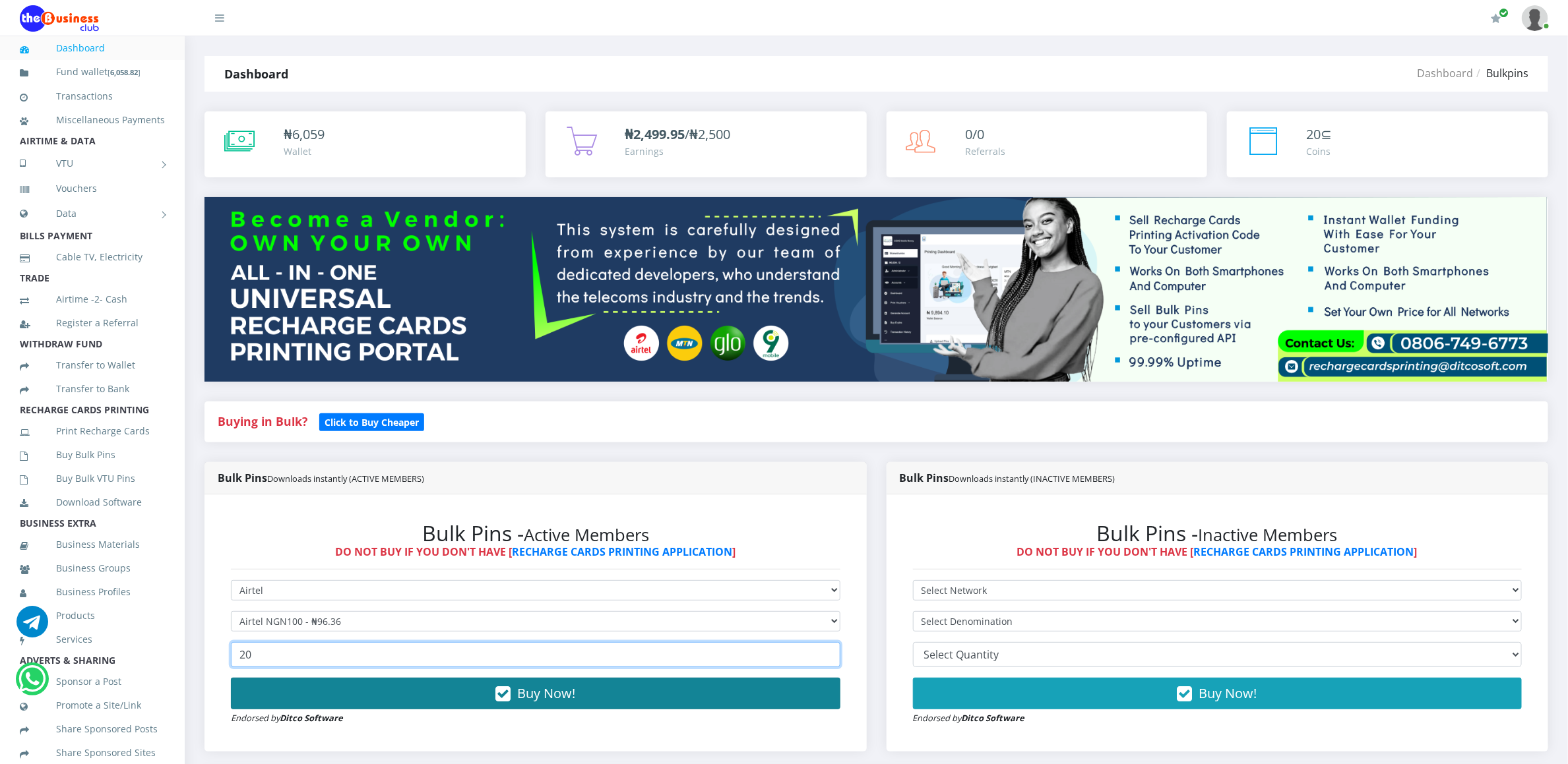
type input "20"
click at [302, 693] on button "Buy Now!" at bounding box center [536, 693] width 609 height 32
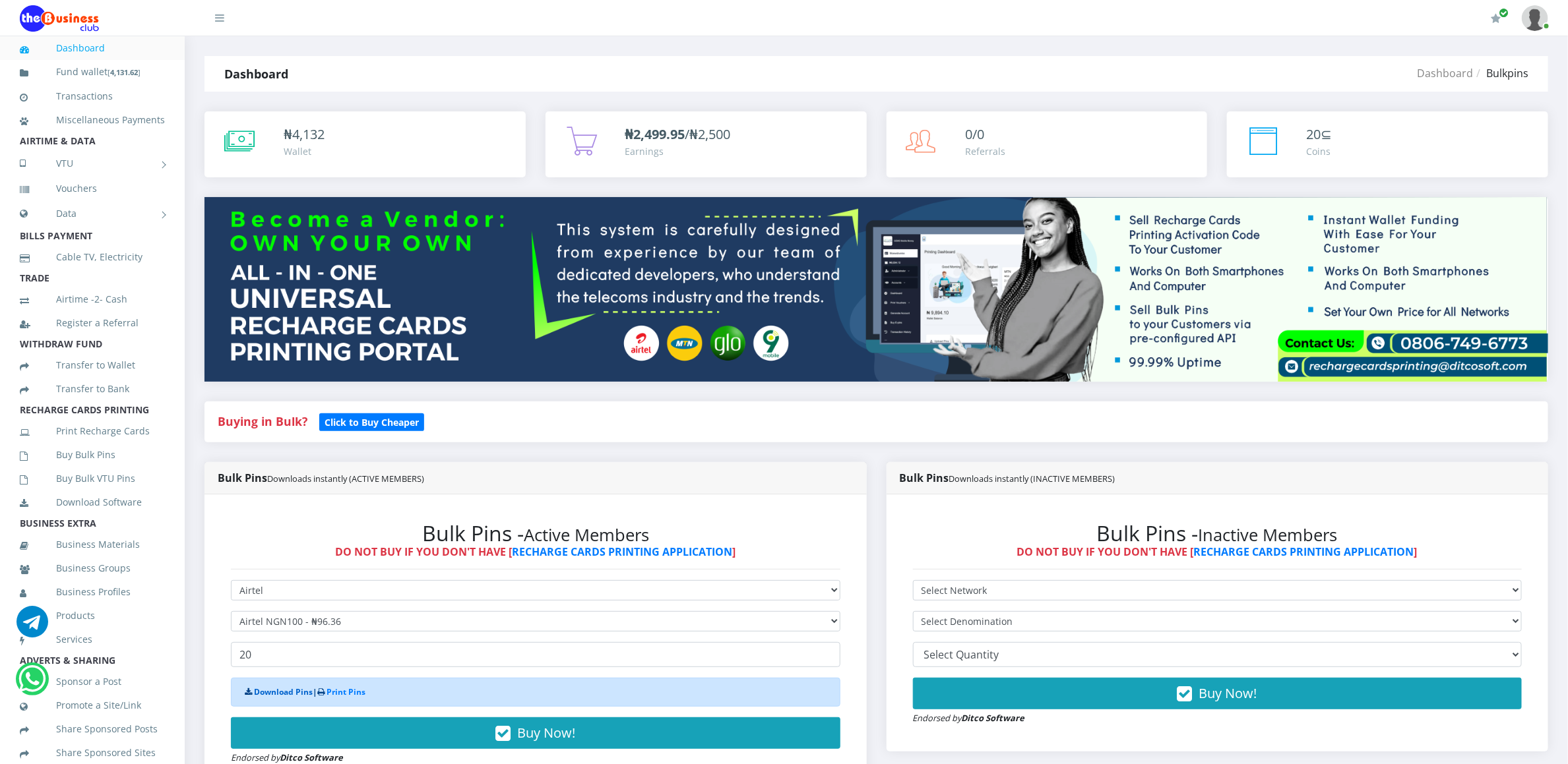
click at [295, 693] on link "Download Pins" at bounding box center [283, 692] width 59 height 11
click at [295, 689] on link "Download Pins" at bounding box center [283, 692] width 59 height 11
click at [86, 465] on link "Buy Bulk Pins" at bounding box center [92, 454] width 145 height 30
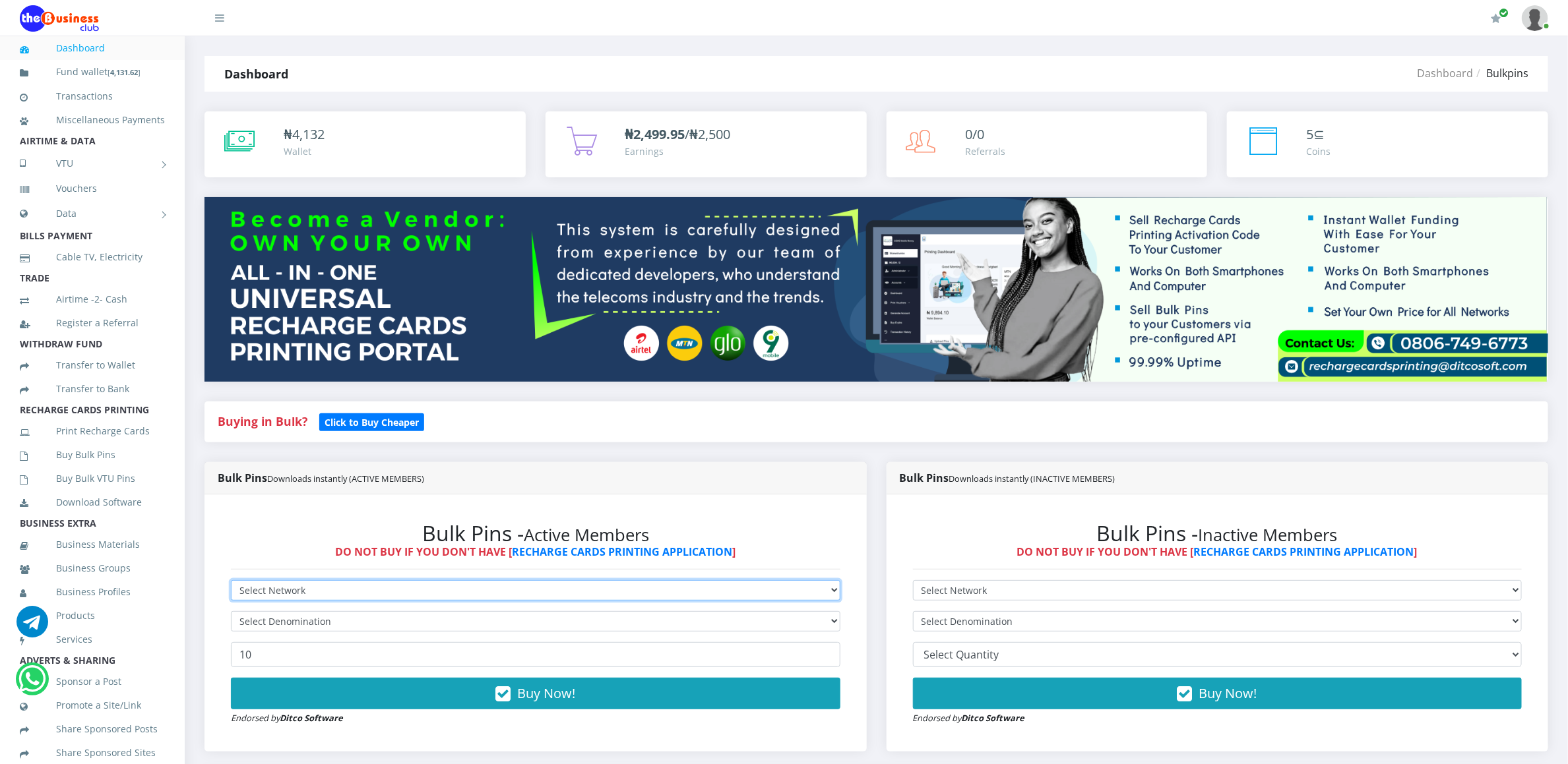
click at [287, 592] on select "Select Network MTN Globacom 9Mobile Airtel" at bounding box center [536, 590] width 609 height 21
select select "Airtel"
click at [231, 583] on select "Select Network MTN Globacom 9Mobile Airtel" at bounding box center [536, 590] width 609 height 21
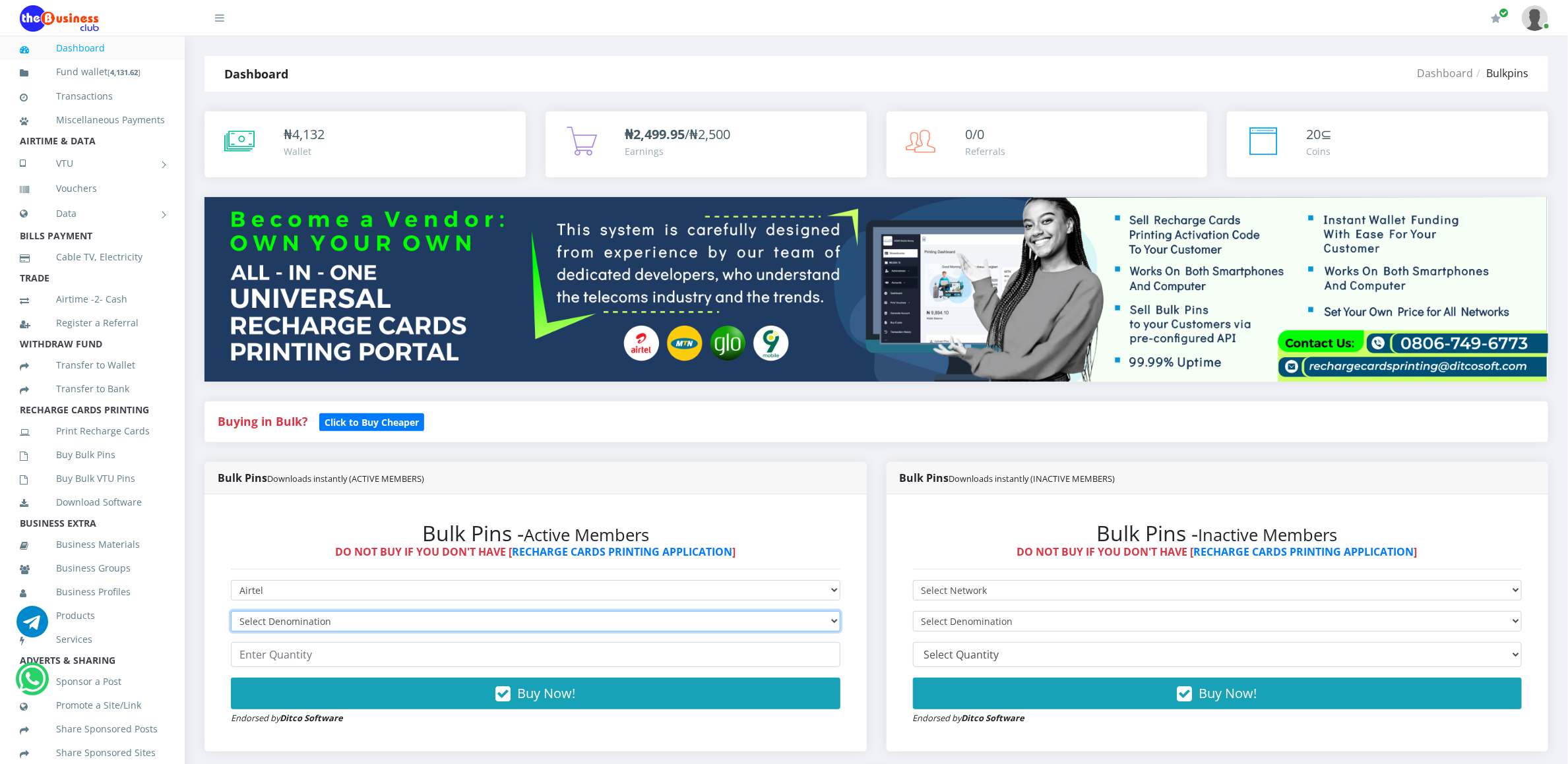
click at [292, 624] on select "Select Denomination Airtel NGN100 - ₦96.36 Airtel NGN200 - ₦192.72 Airtel NGN50…" at bounding box center [536, 622] width 609 height 21
select select "96.36-100"
click at [231, 614] on select "Select Denomination Airtel NGN100 - ₦96.36 Airtel NGN200 - ₦192.72 Airtel NGN50…" at bounding box center [536, 622] width 609 height 21
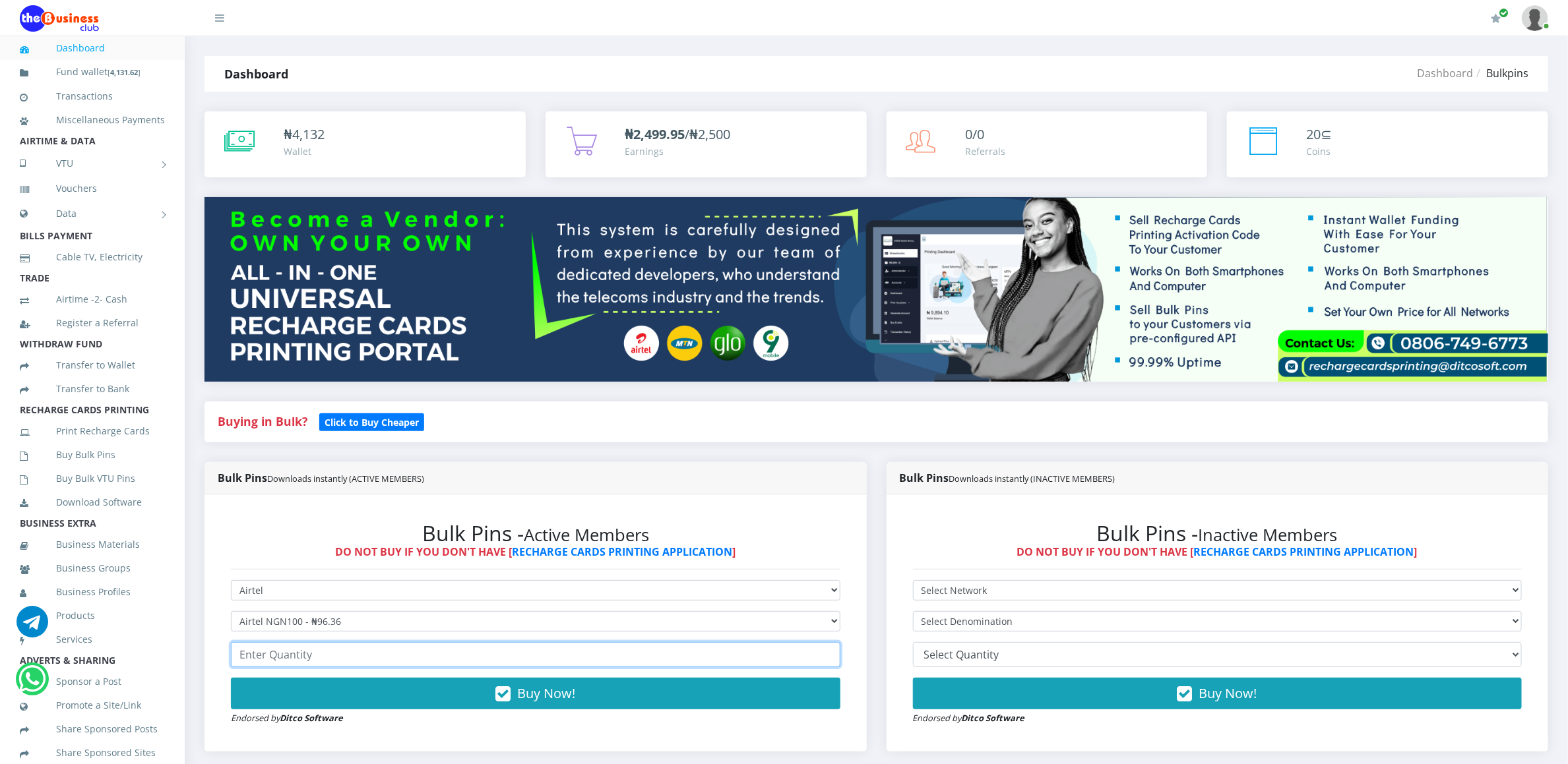
click at [299, 662] on input "number" at bounding box center [536, 655] width 609 height 25
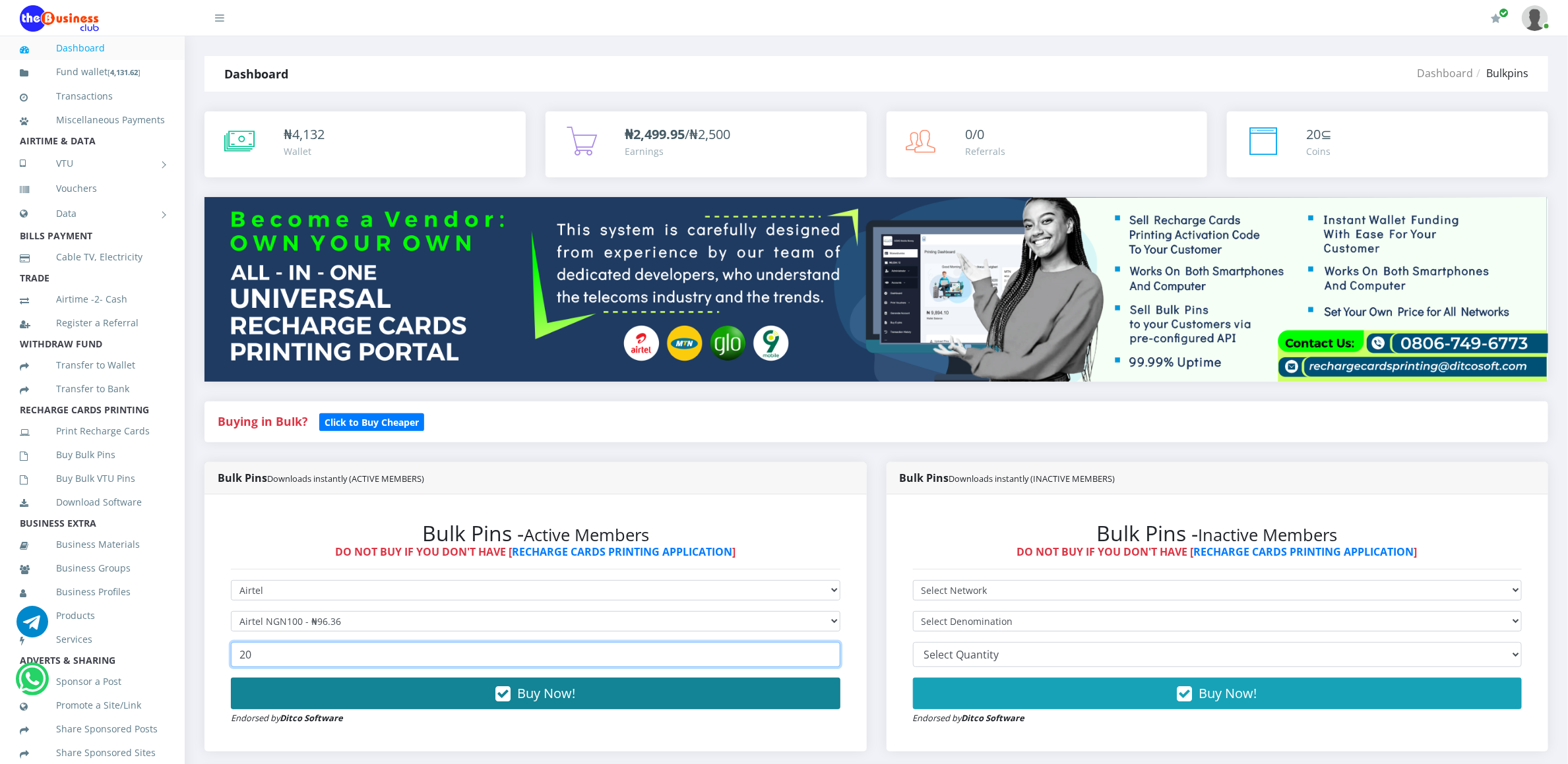
type input "20"
click at [299, 701] on button "Buy Now!" at bounding box center [536, 693] width 609 height 32
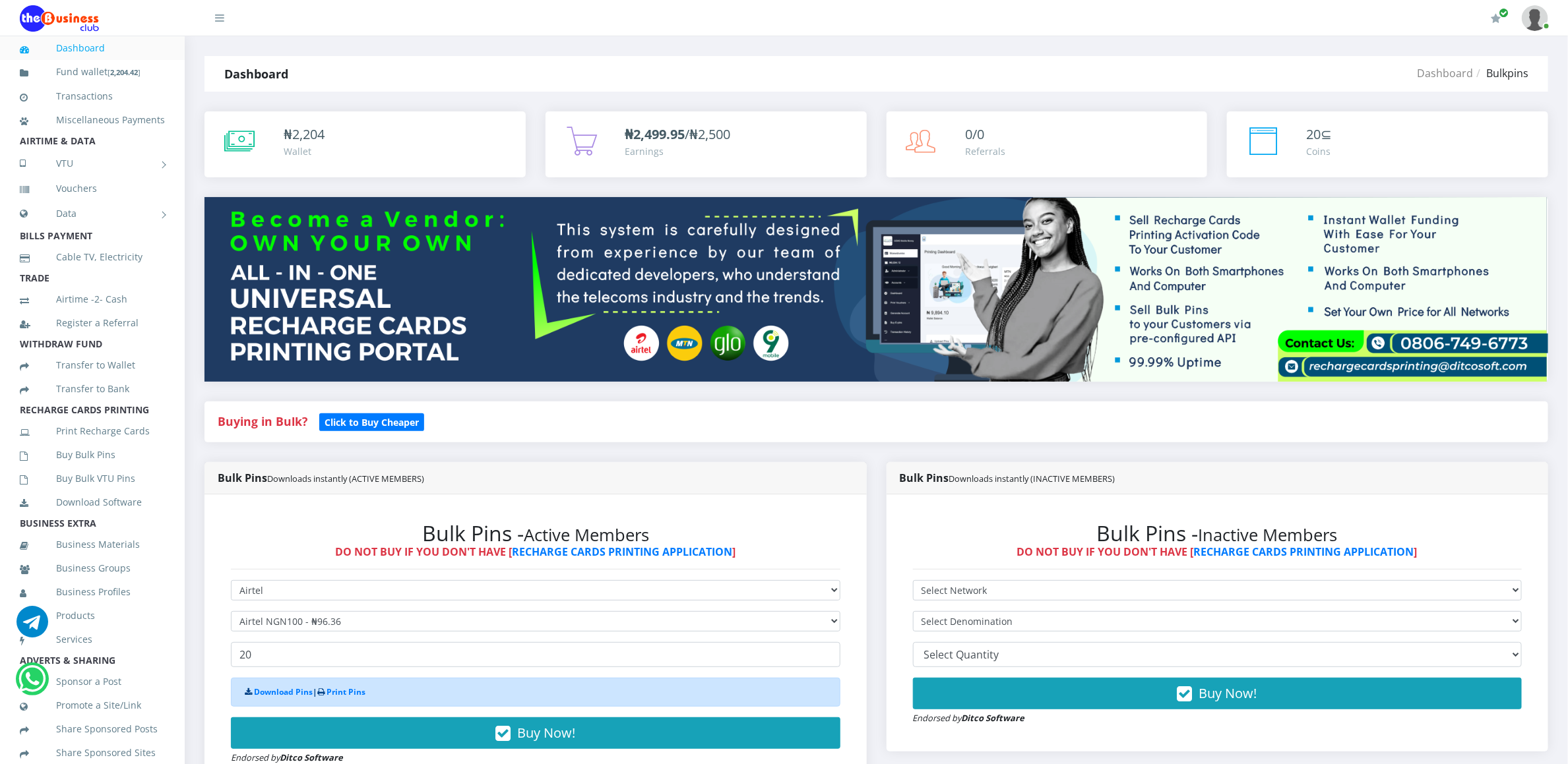
click at [295, 685] on div "Download Pins | Print Pins" at bounding box center [536, 692] width 609 height 29
click at [292, 695] on link "Download Pins" at bounding box center [283, 692] width 59 height 11
click at [50, 461] on icon at bounding box center [38, 456] width 36 height 9
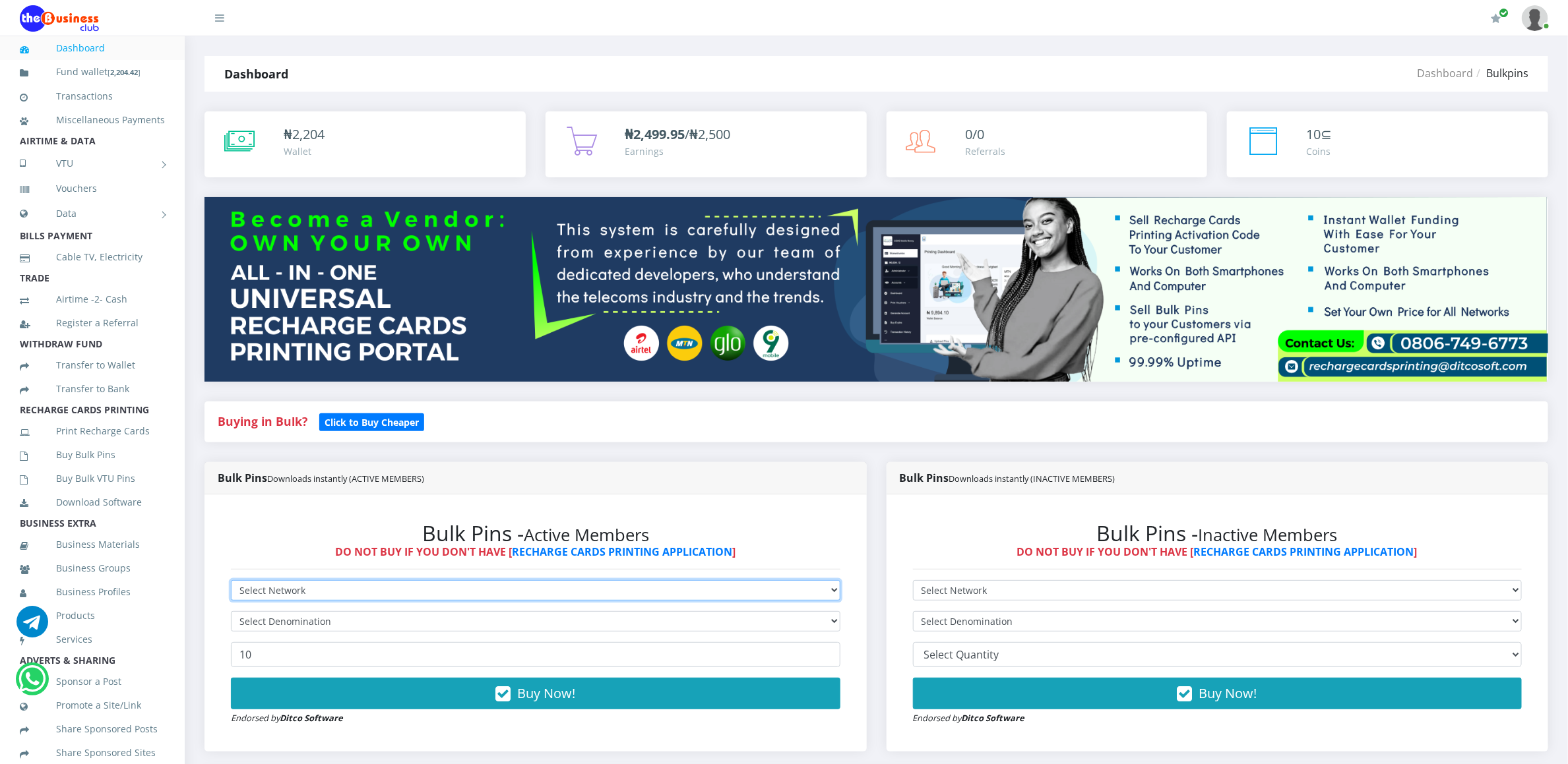
click at [246, 594] on select "Select Network MTN Globacom 9Mobile Airtel" at bounding box center [536, 590] width 609 height 21
select select "Airtel"
click at [231, 583] on select "Select Network MTN Globacom 9Mobile Airtel" at bounding box center [536, 590] width 609 height 21
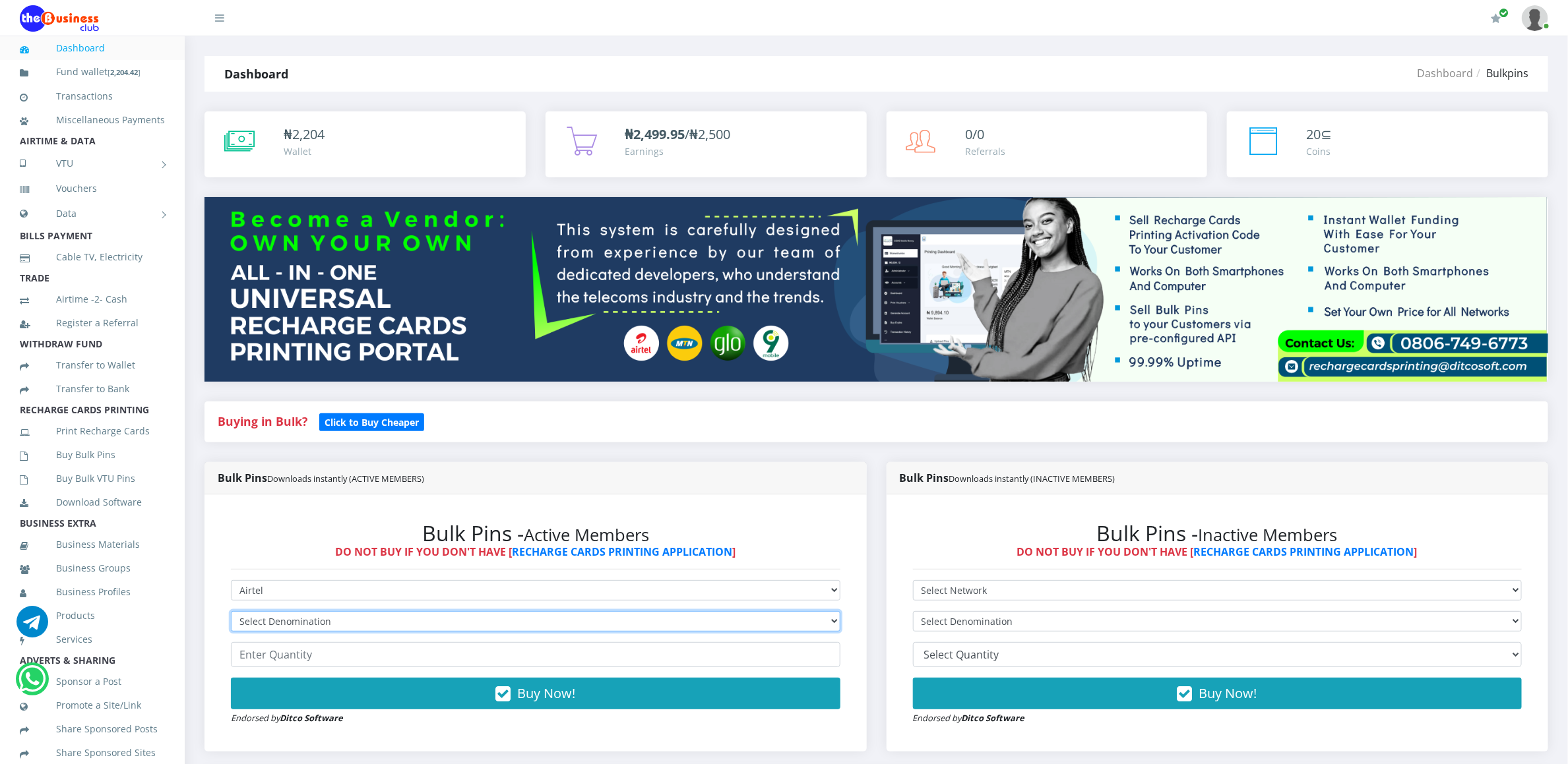
click at [251, 629] on select "Select Denomination Airtel NGN100 - ₦96.36 Airtel NGN200 - ₦192.72 Airtel NGN50…" at bounding box center [536, 622] width 609 height 21
select select "96.36-100"
click at [231, 614] on select "Select Denomination Airtel NGN100 - ₦96.36 Airtel NGN200 - ₦192.72 Airtel NGN50…" at bounding box center [536, 622] width 609 height 21
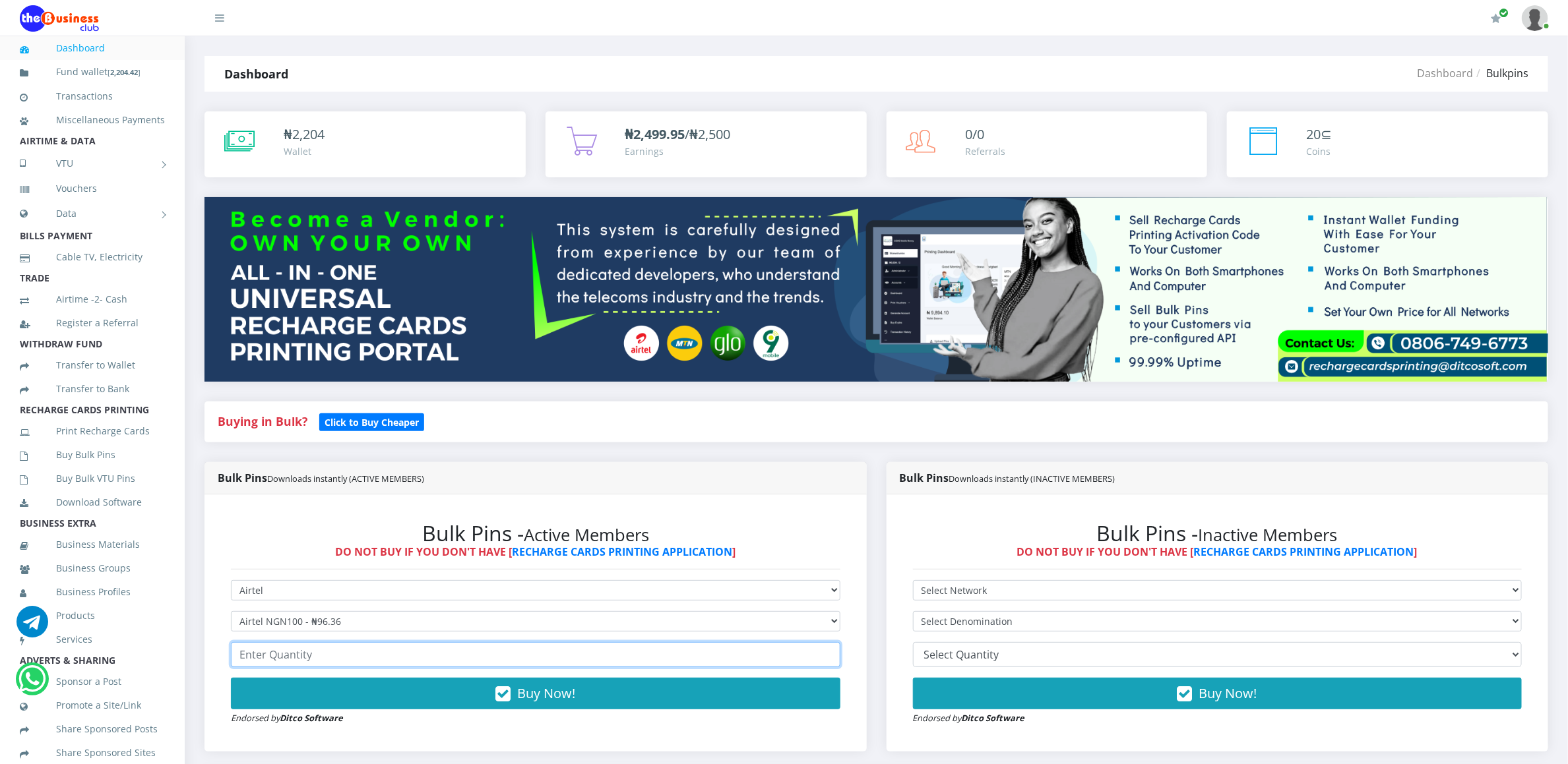
click at [252, 662] on input "number" at bounding box center [536, 655] width 609 height 25
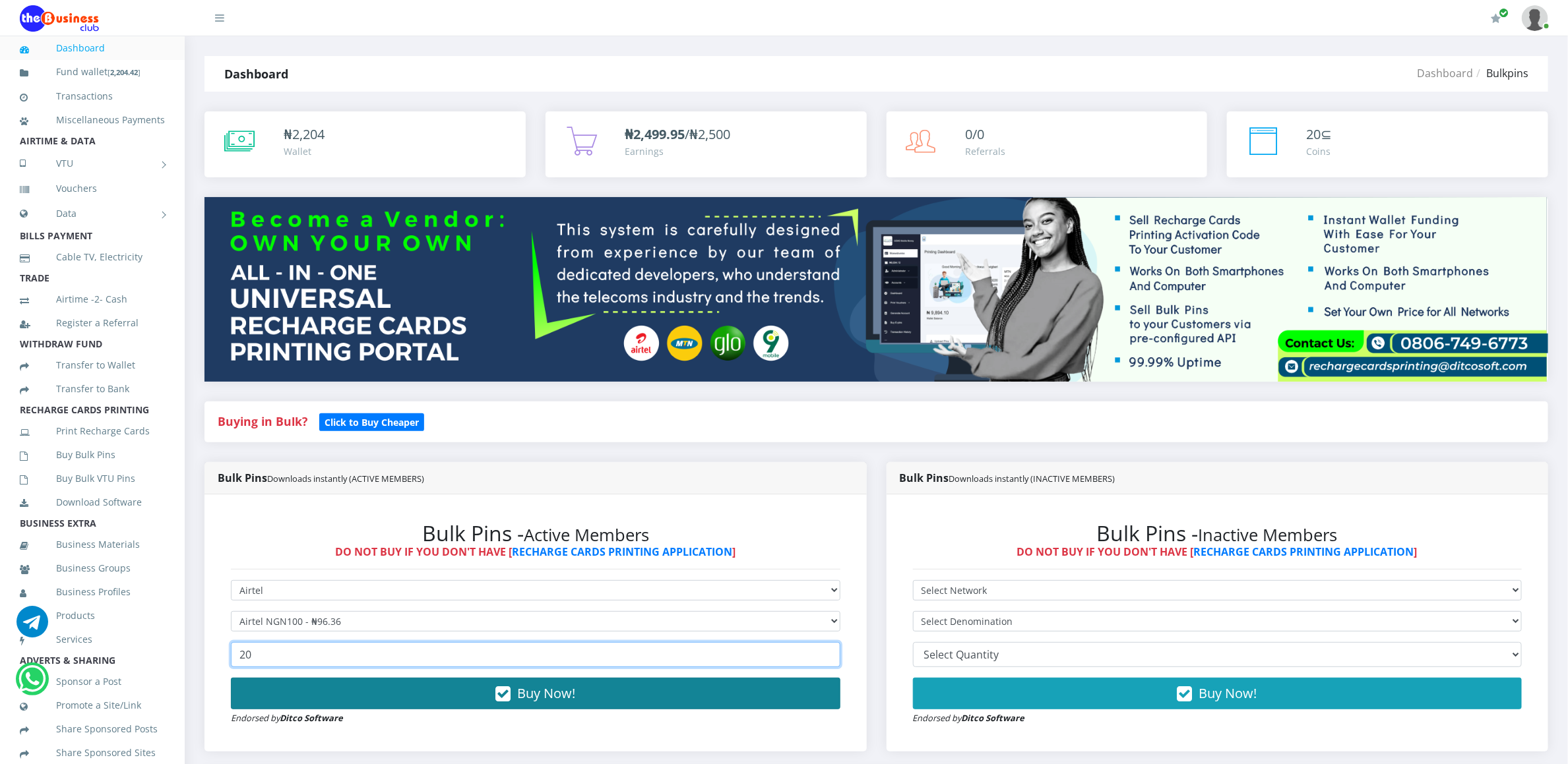
type input "20"
click at [277, 699] on button "Buy Now!" at bounding box center [536, 693] width 609 height 32
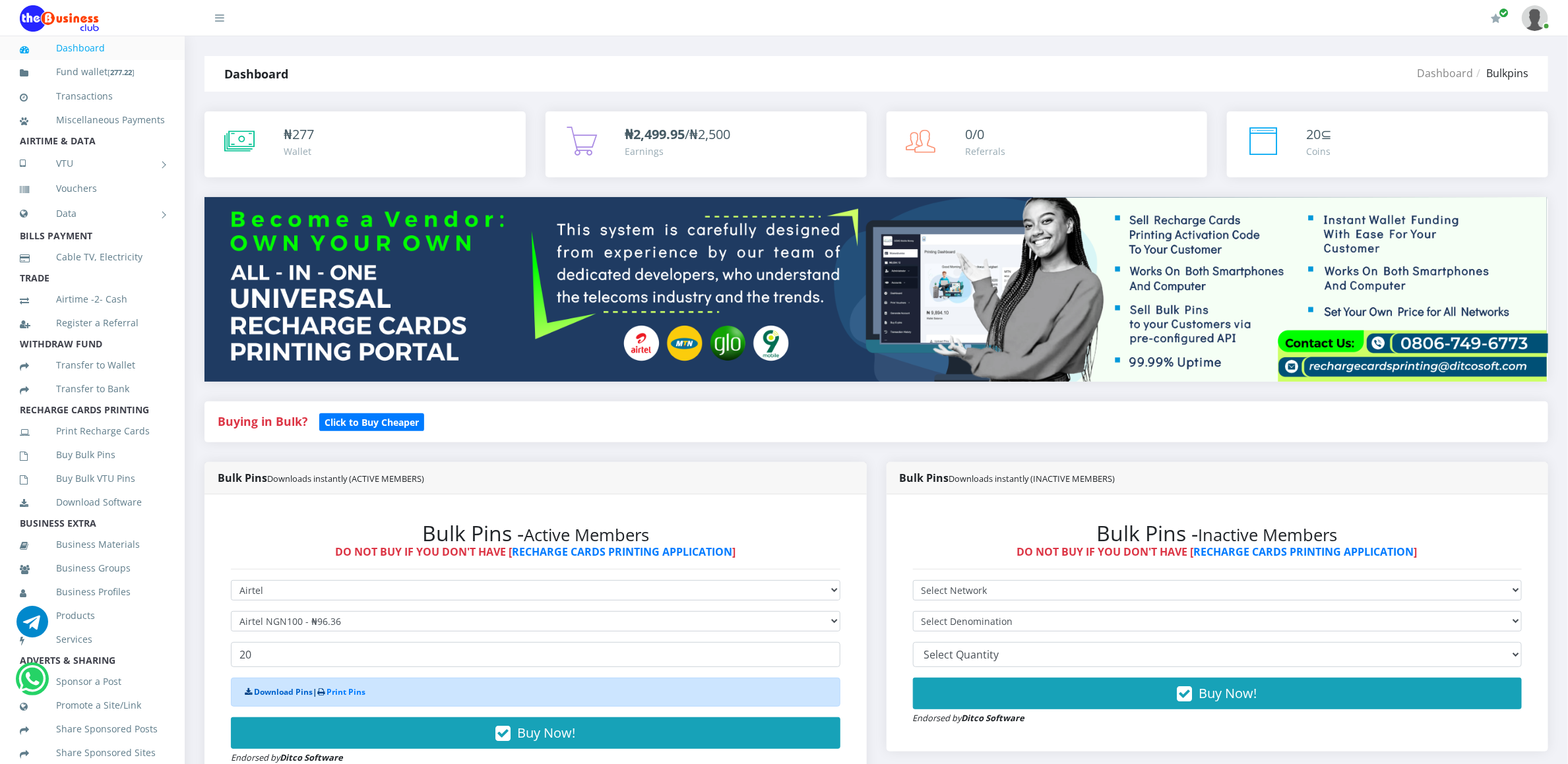
click at [277, 693] on link "Download Pins" at bounding box center [283, 692] width 59 height 11
click at [111, 466] on link "Buy Bulk Pins" at bounding box center [92, 454] width 145 height 30
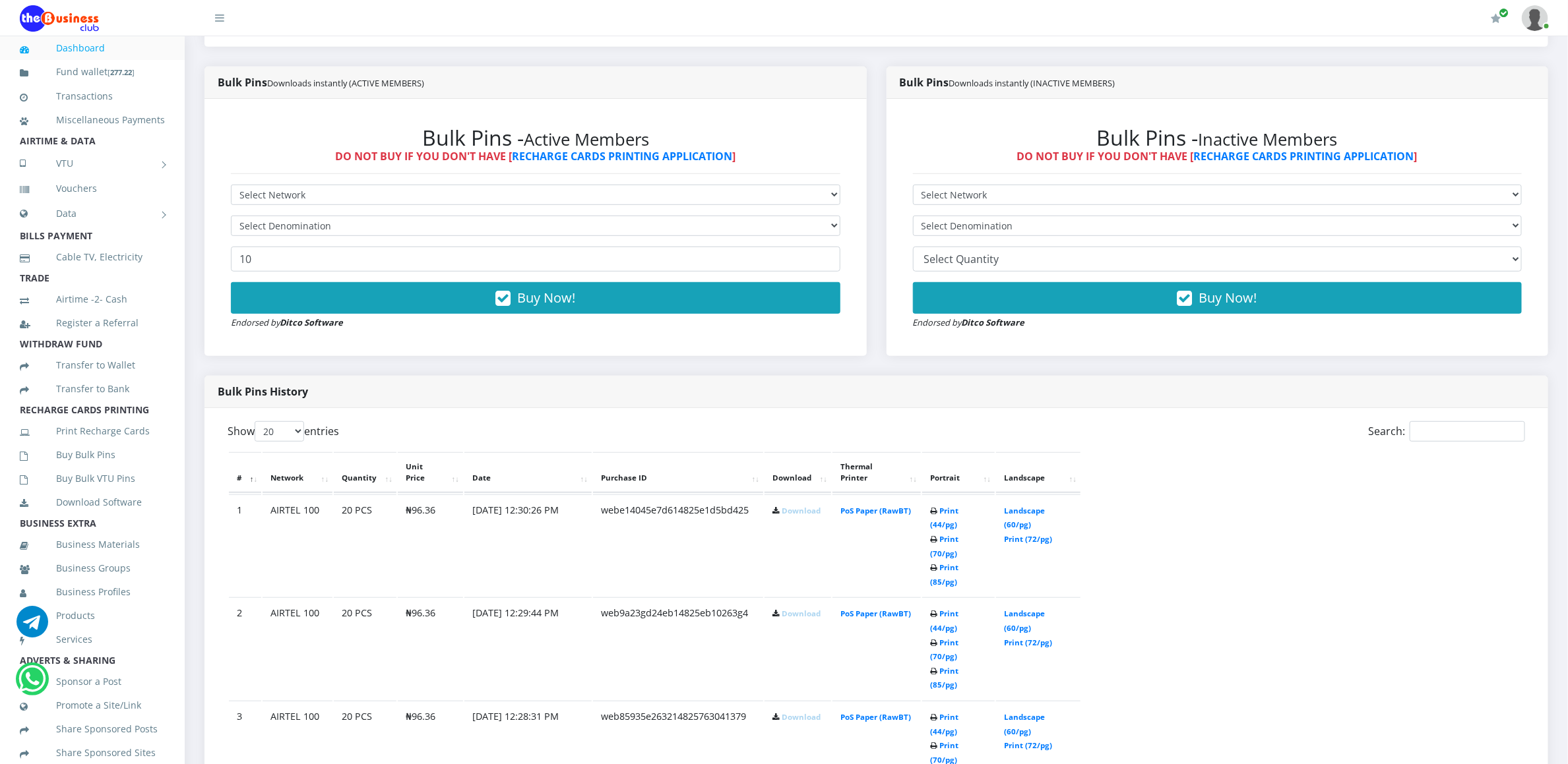
click at [781, 506] on link "Download" at bounding box center [800, 510] width 39 height 10
click at [781, 609] on link "Download" at bounding box center [800, 614] width 39 height 10
click at [786, 712] on link "Download" at bounding box center [800, 717] width 39 height 10
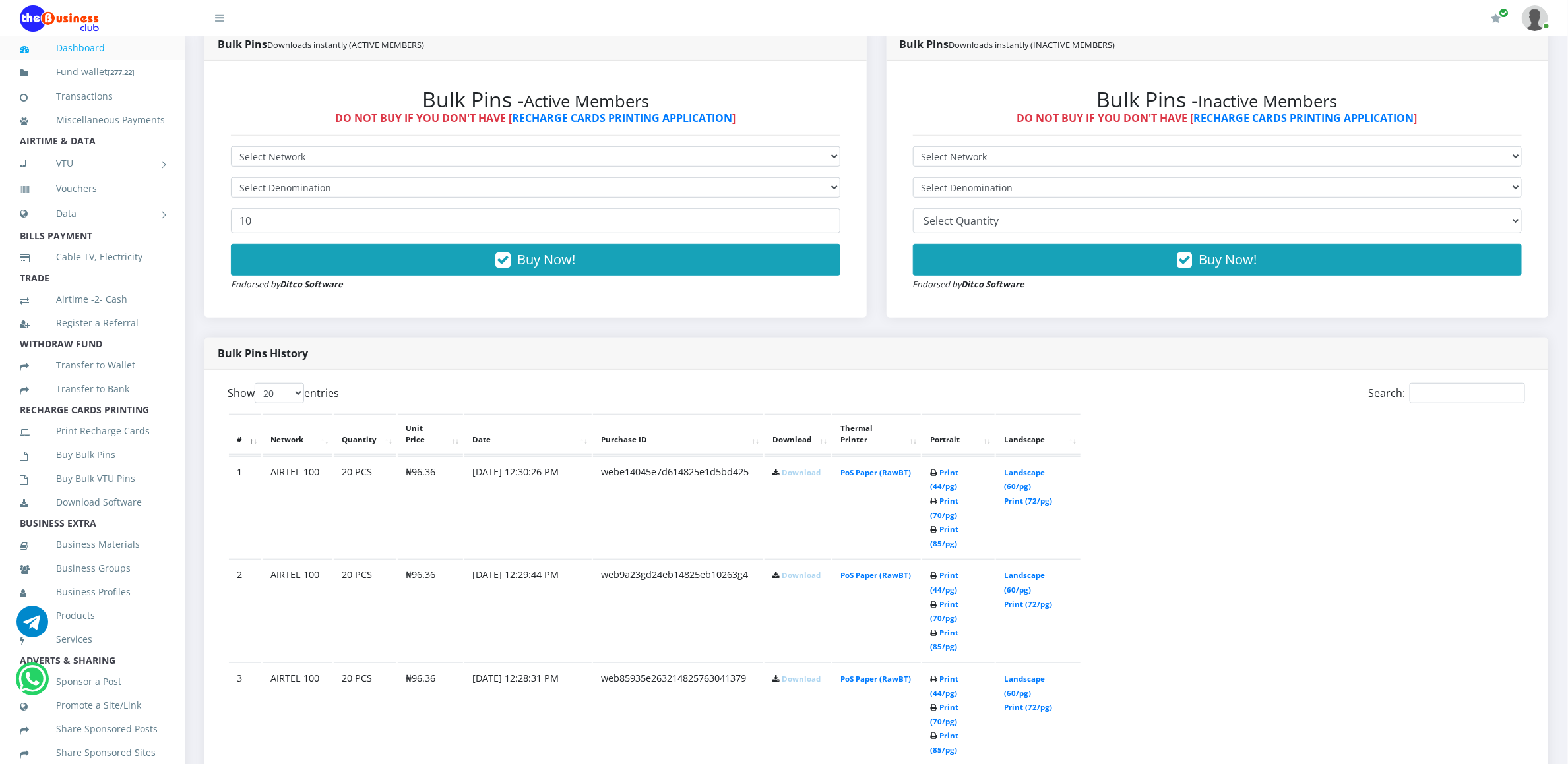
scroll to position [435, 0]
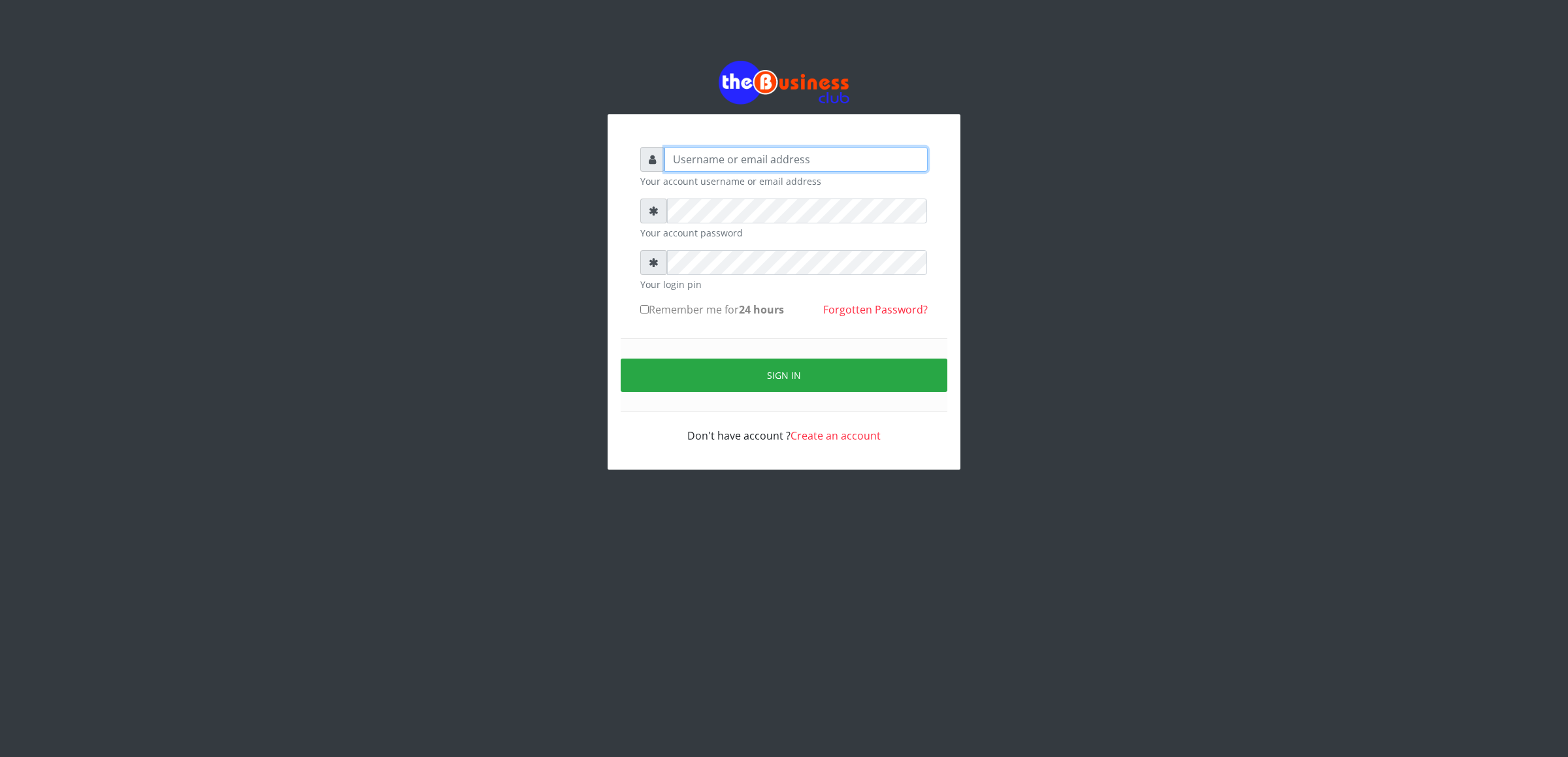
type input "cherpher"
click at [661, 377] on button "Sign in" at bounding box center [784, 375] width 327 height 33
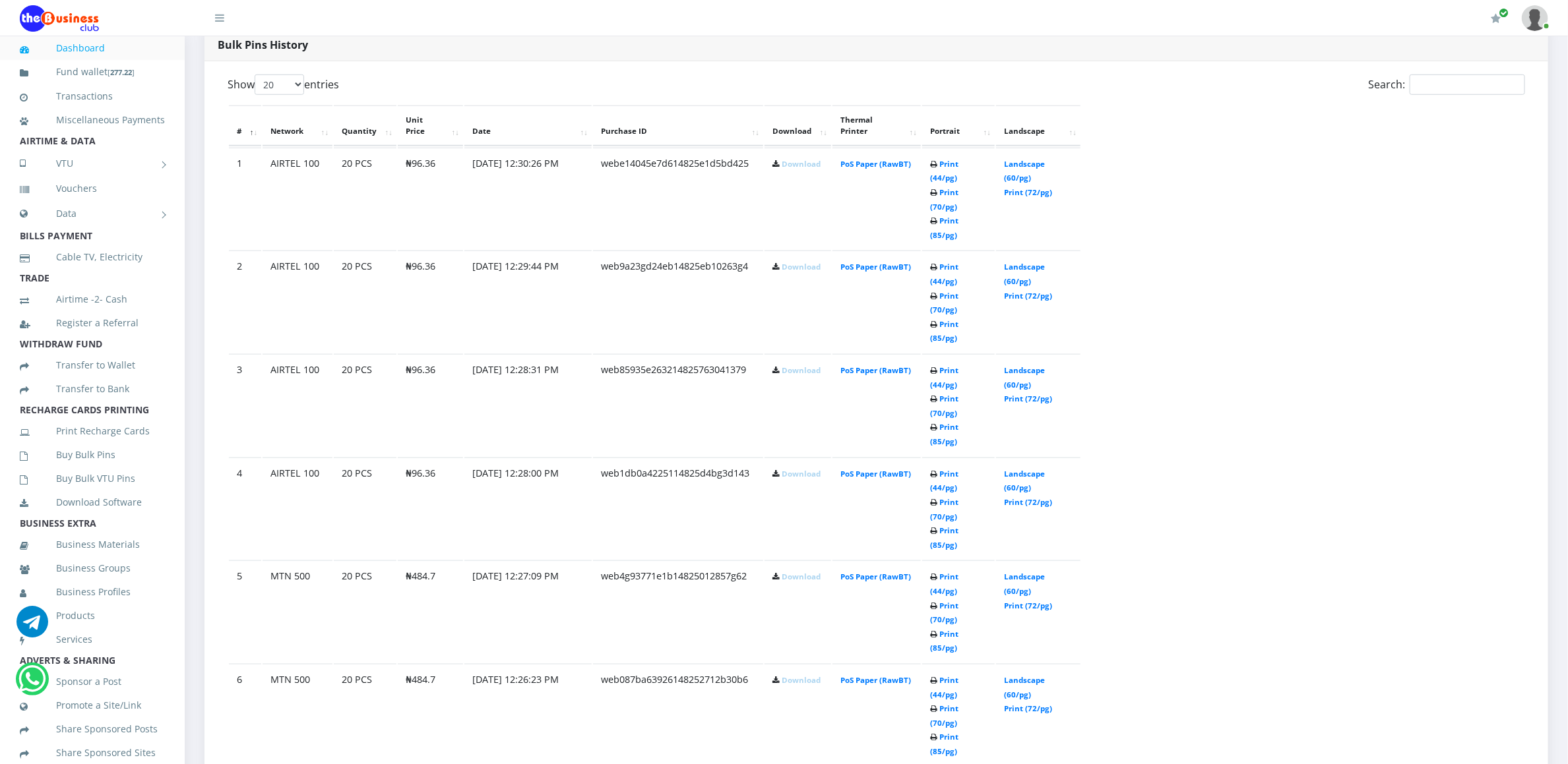
scroll to position [749, 0]
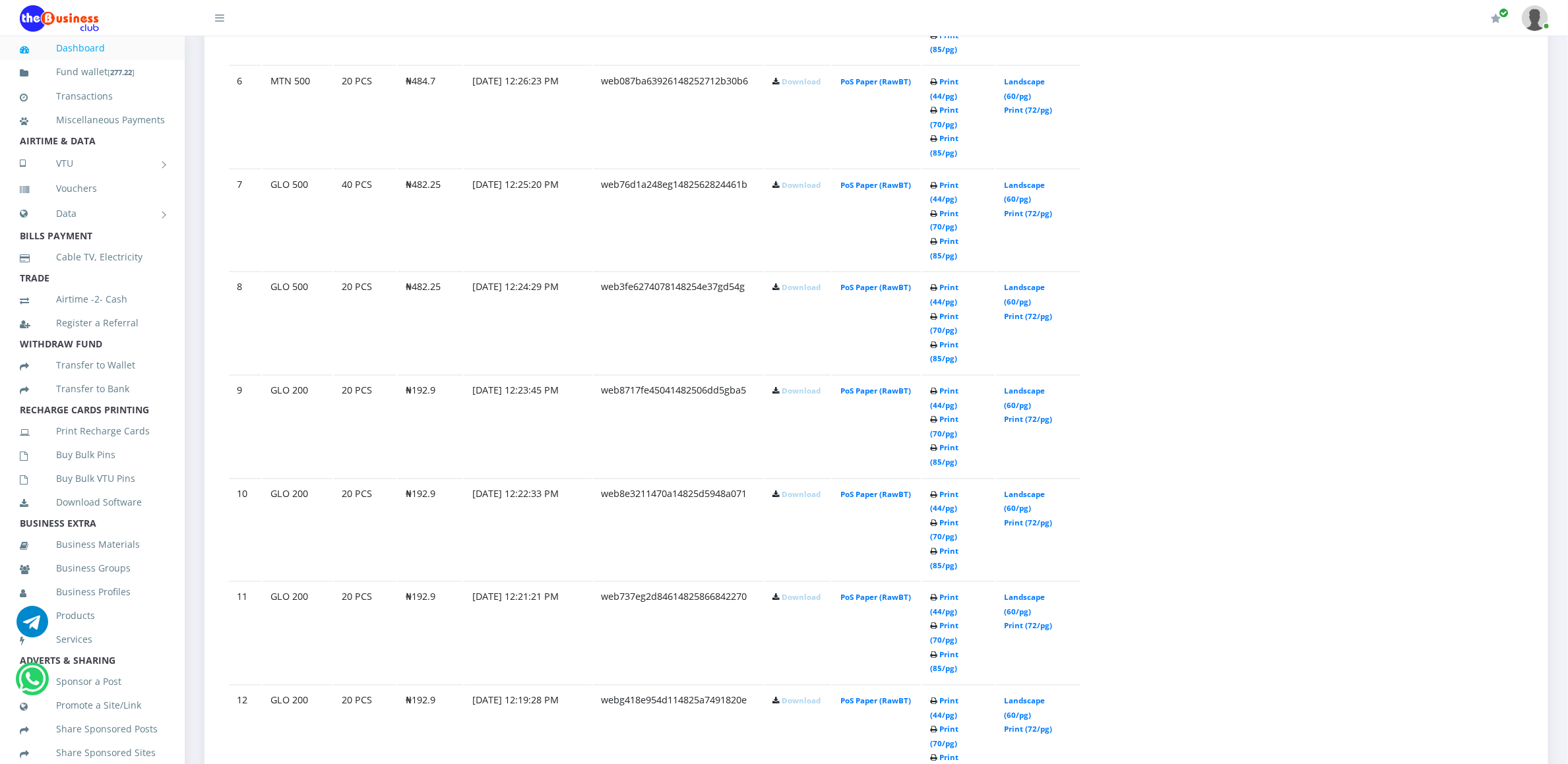
scroll to position [1343, 0]
click at [789, 591] on link "Download" at bounding box center [800, 595] width 39 height 10
click at [792, 694] on link "Download" at bounding box center [800, 699] width 39 height 10
